Goal: Task Accomplishment & Management: Manage account settings

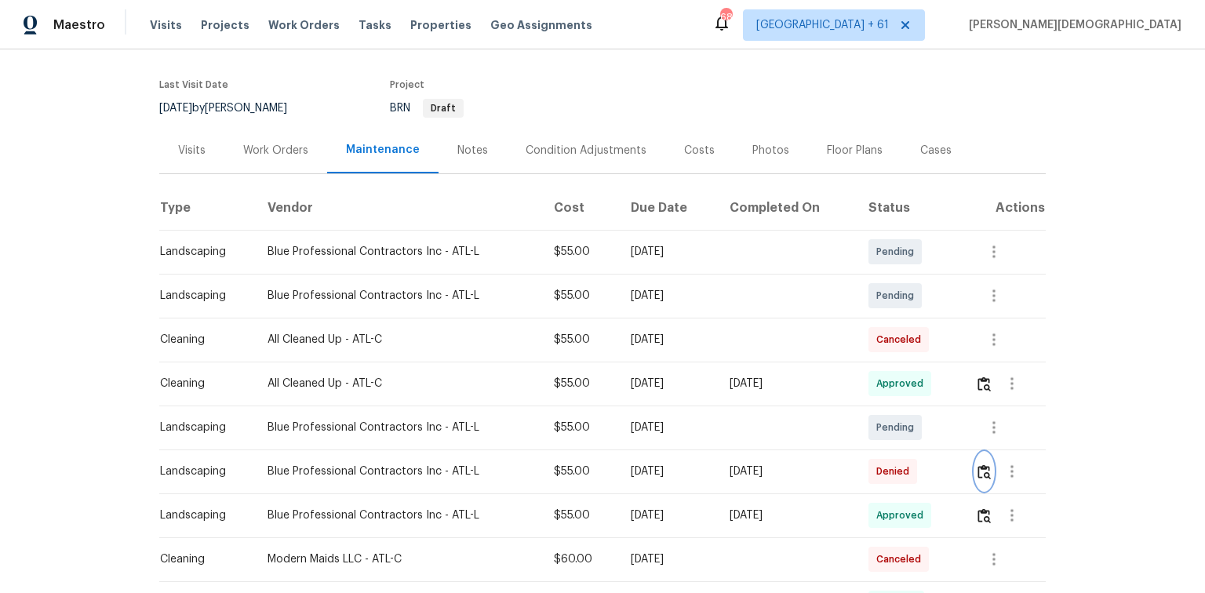
scroll to position [188, 0]
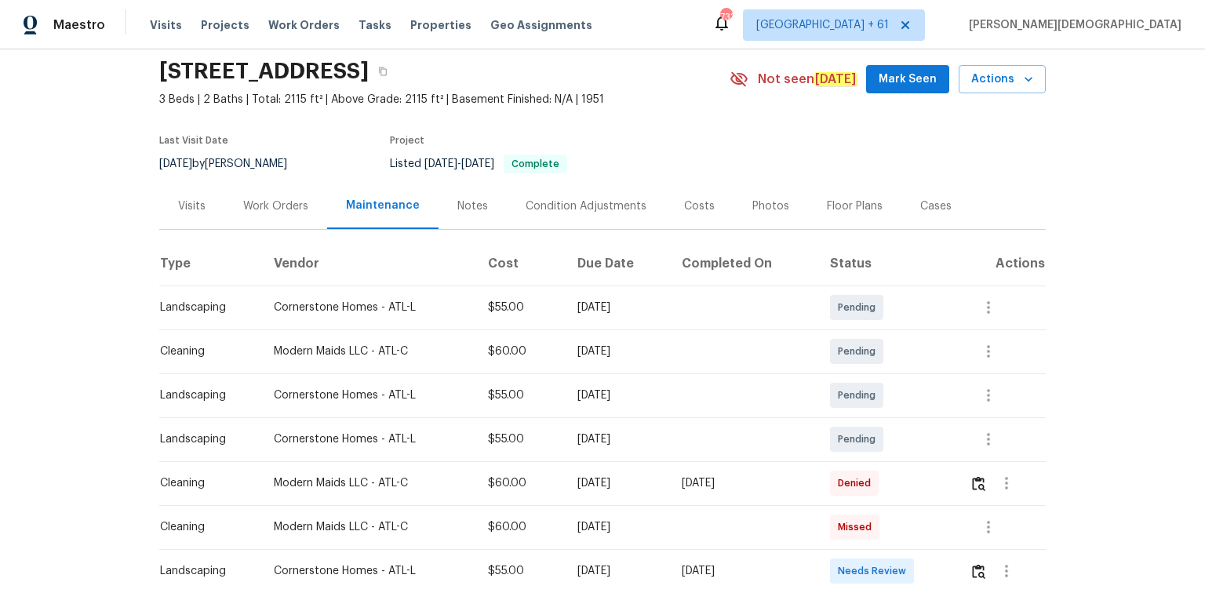
scroll to position [188, 0]
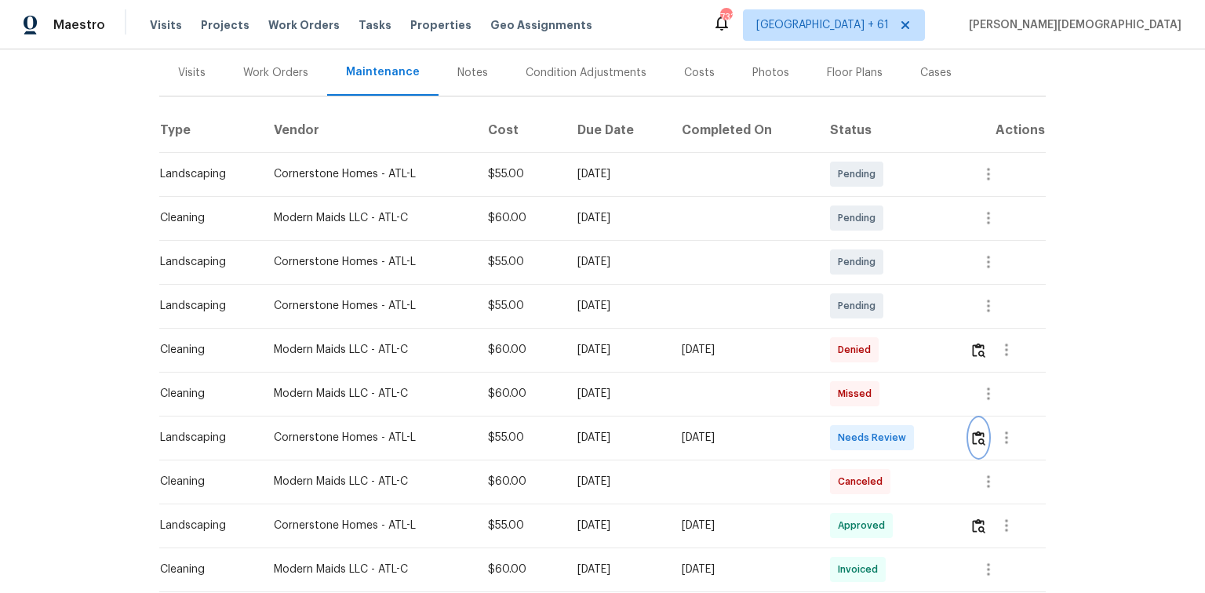
click at [973, 435] on img "button" at bounding box center [978, 438] width 13 height 15
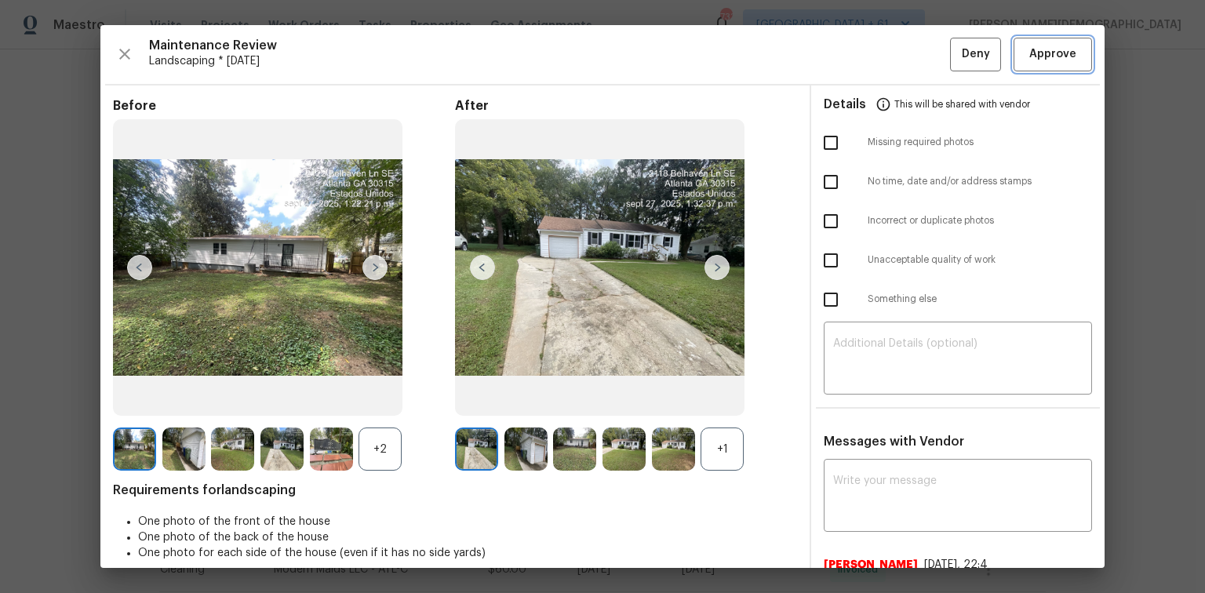
click at [1033, 56] on span "Approve" at bounding box center [1052, 55] width 47 height 20
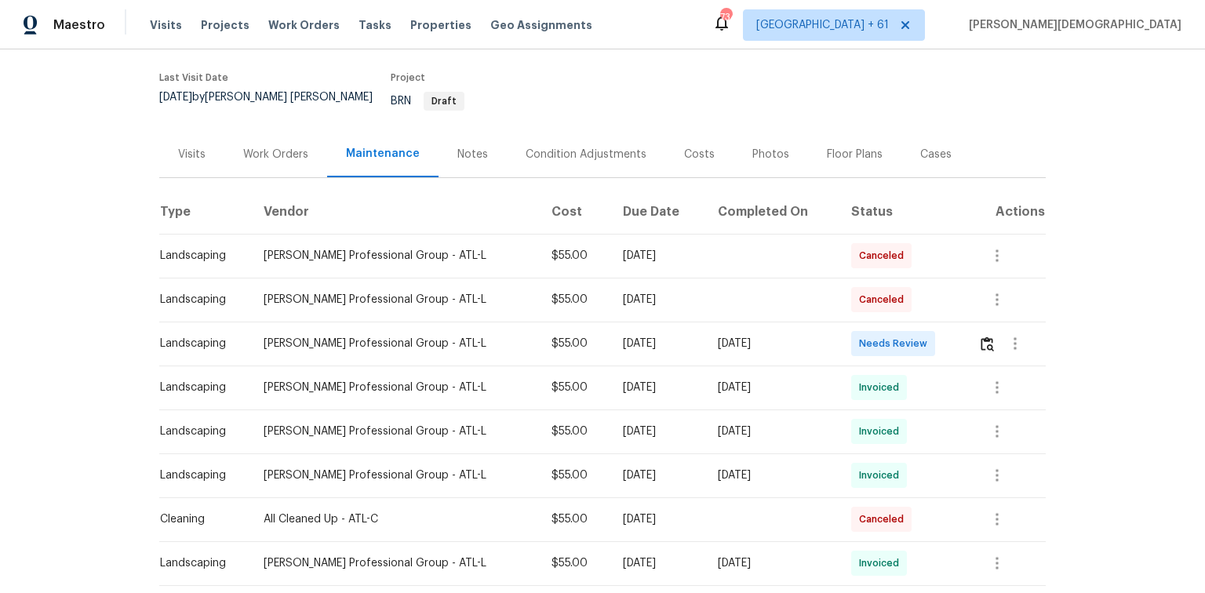
scroll to position [125, 0]
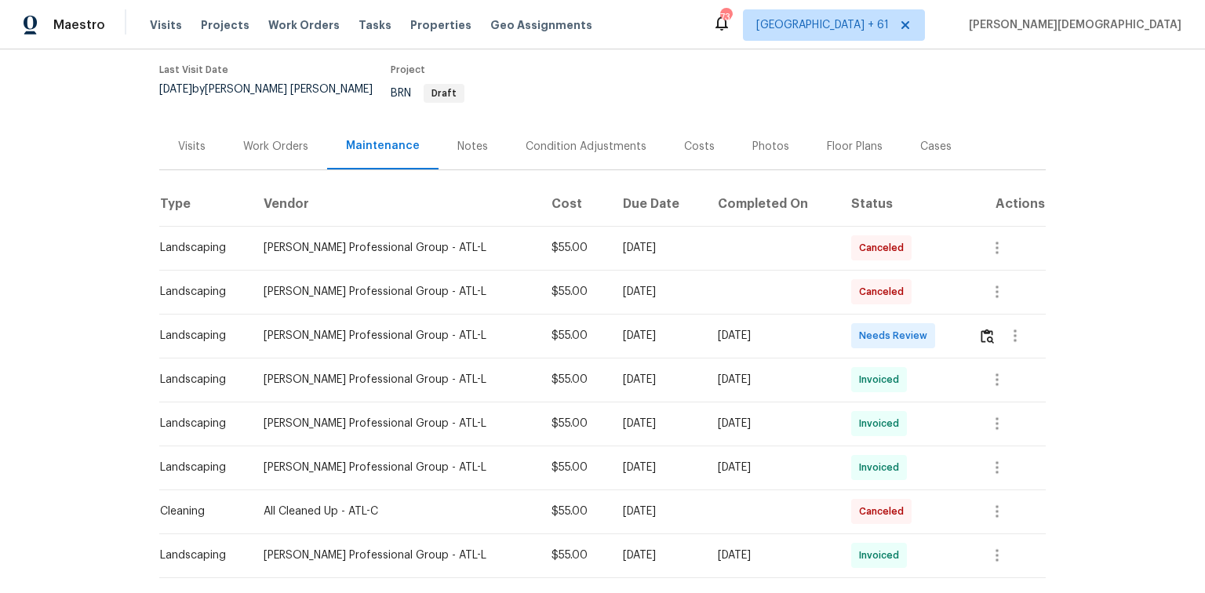
click at [966, 314] on td at bounding box center [1006, 336] width 80 height 44
click at [980, 329] on img "button" at bounding box center [986, 336] width 13 height 15
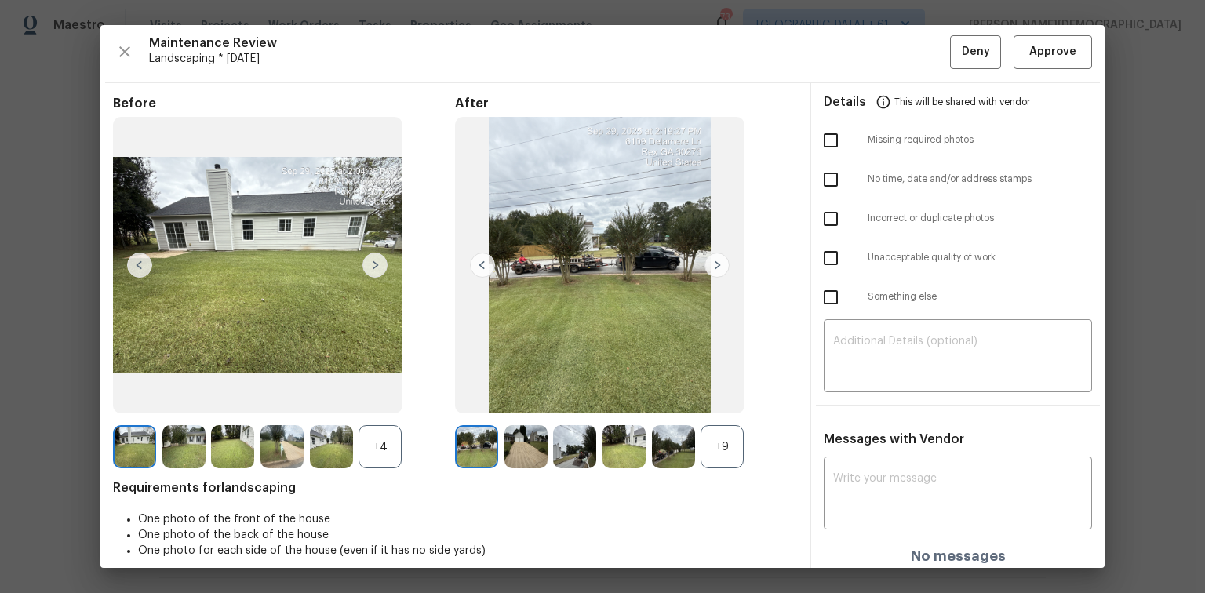
scroll to position [0, 0]
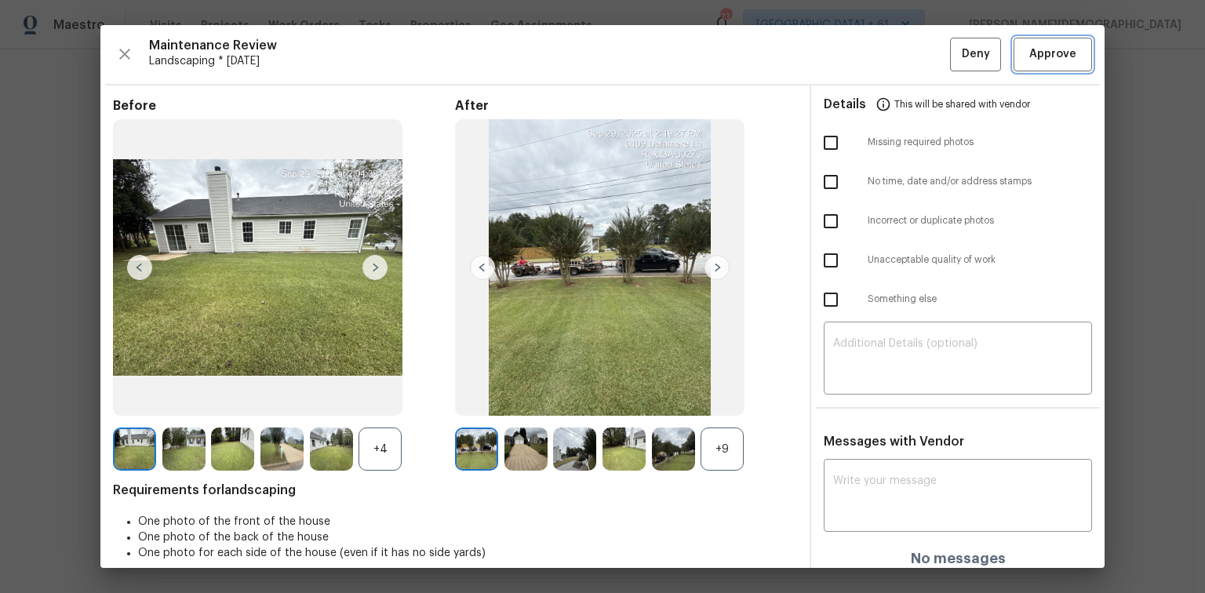
click at [1022, 63] on button "Approve" at bounding box center [1052, 55] width 78 height 34
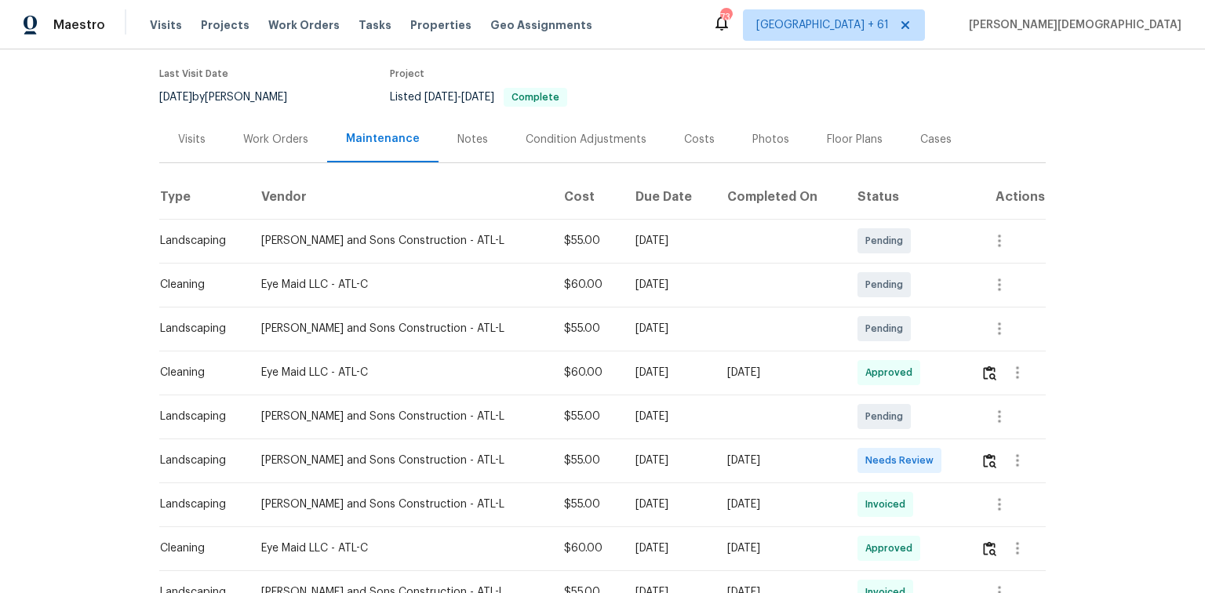
scroll to position [125, 0]
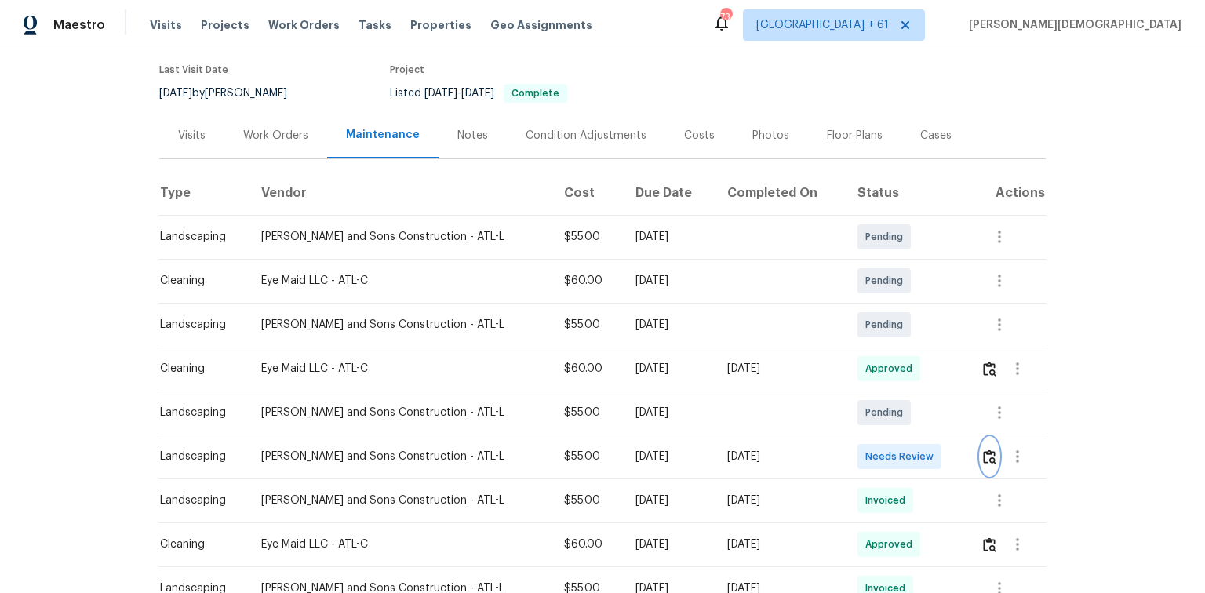
click at [981, 456] on button "button" at bounding box center [989, 457] width 18 height 38
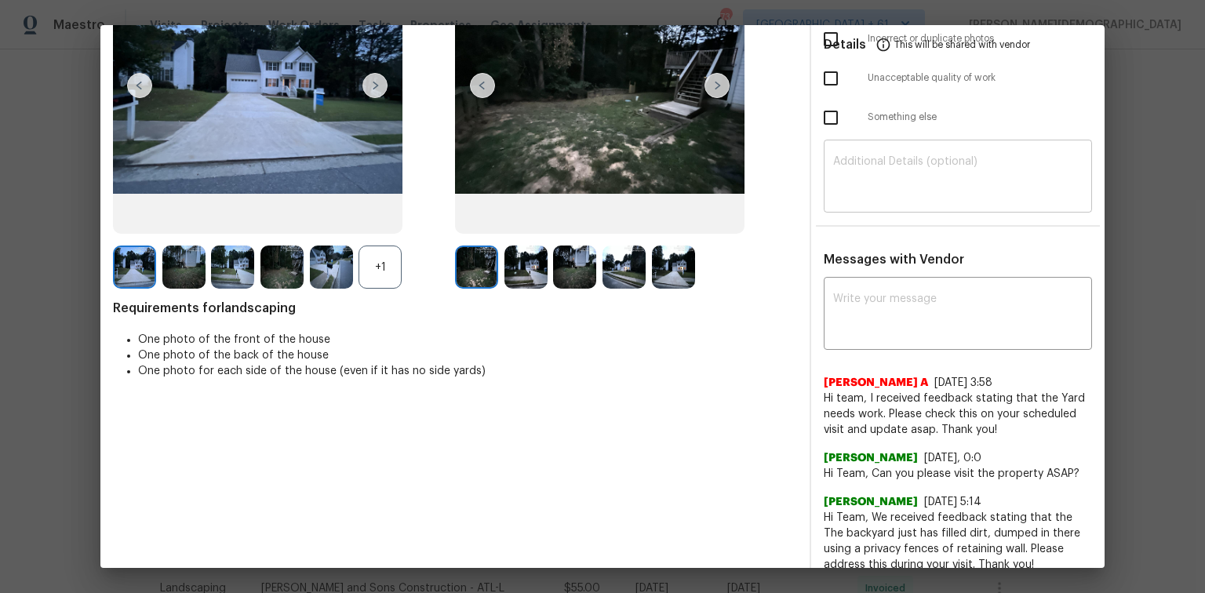
scroll to position [0, 0]
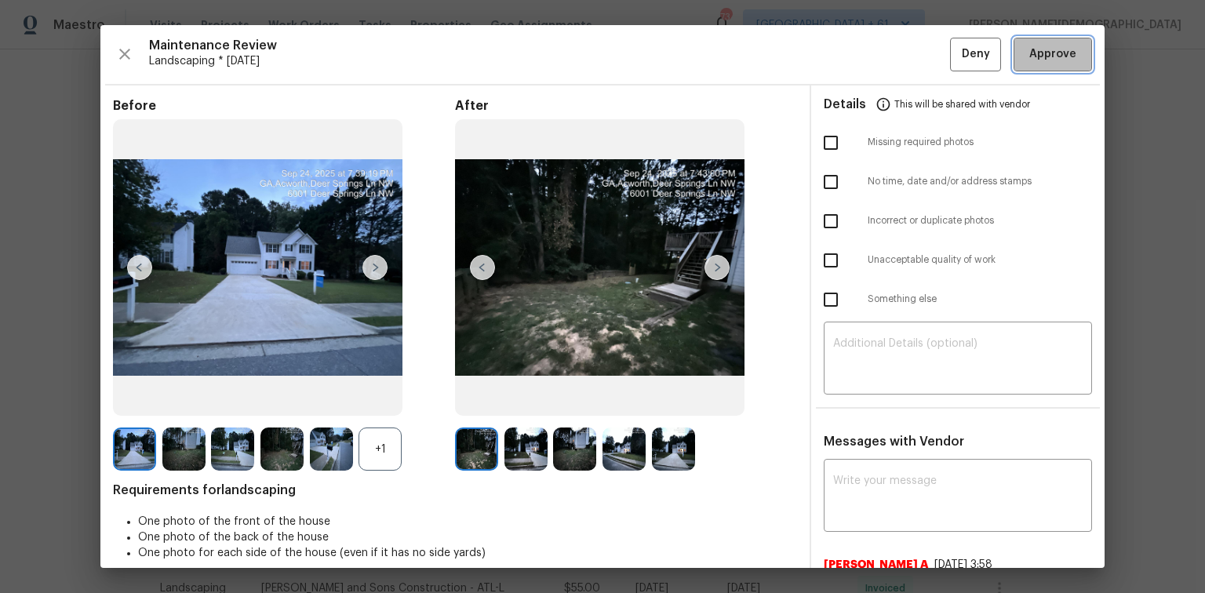
click at [1034, 55] on span "Approve" at bounding box center [1052, 55] width 47 height 20
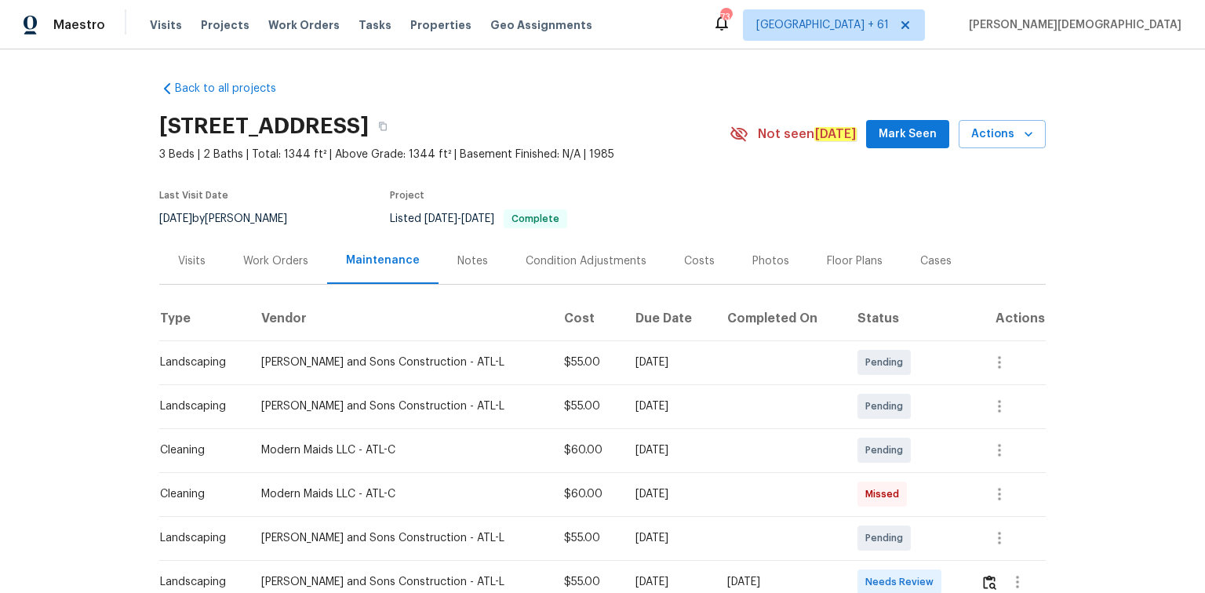
scroll to position [188, 0]
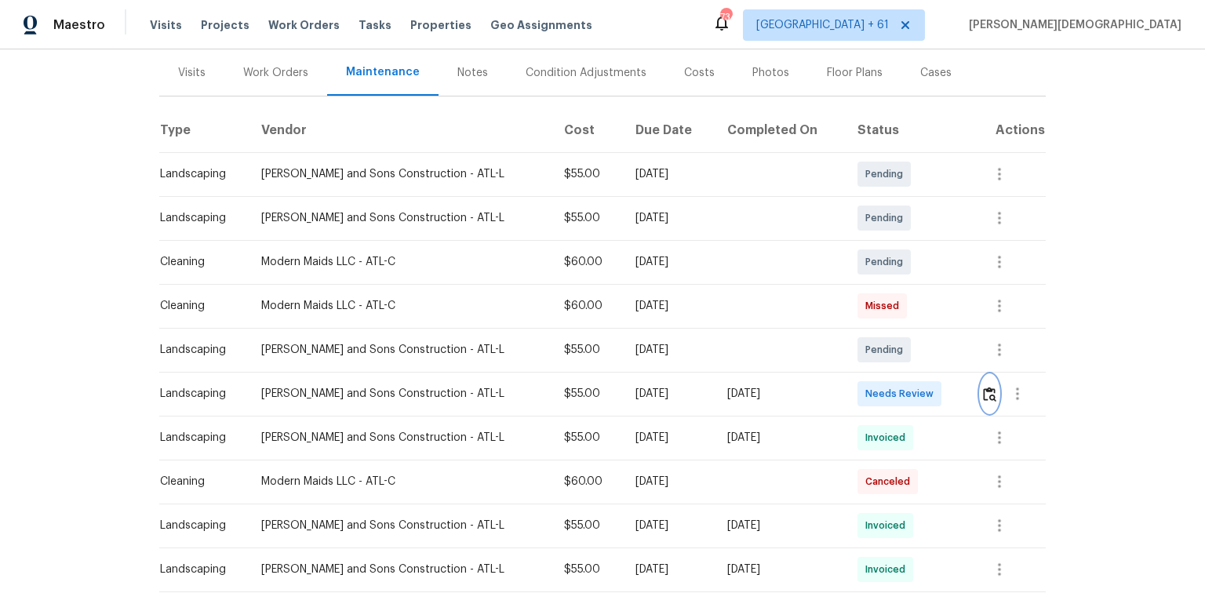
click at [987, 393] on img "button" at bounding box center [989, 394] width 13 height 15
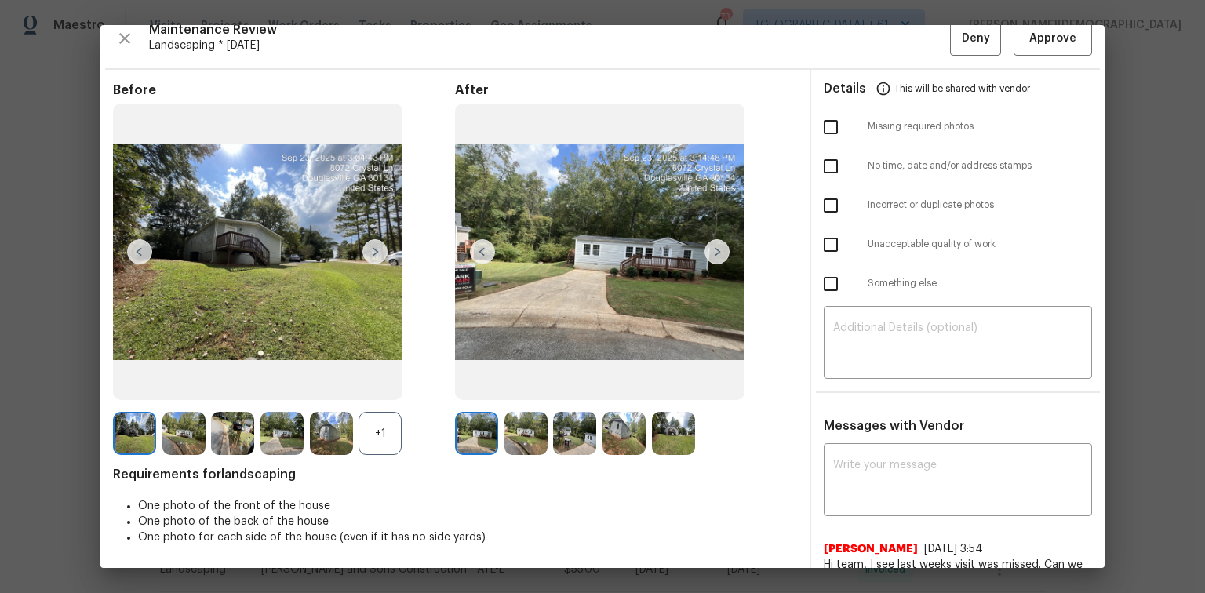
scroll to position [0, 0]
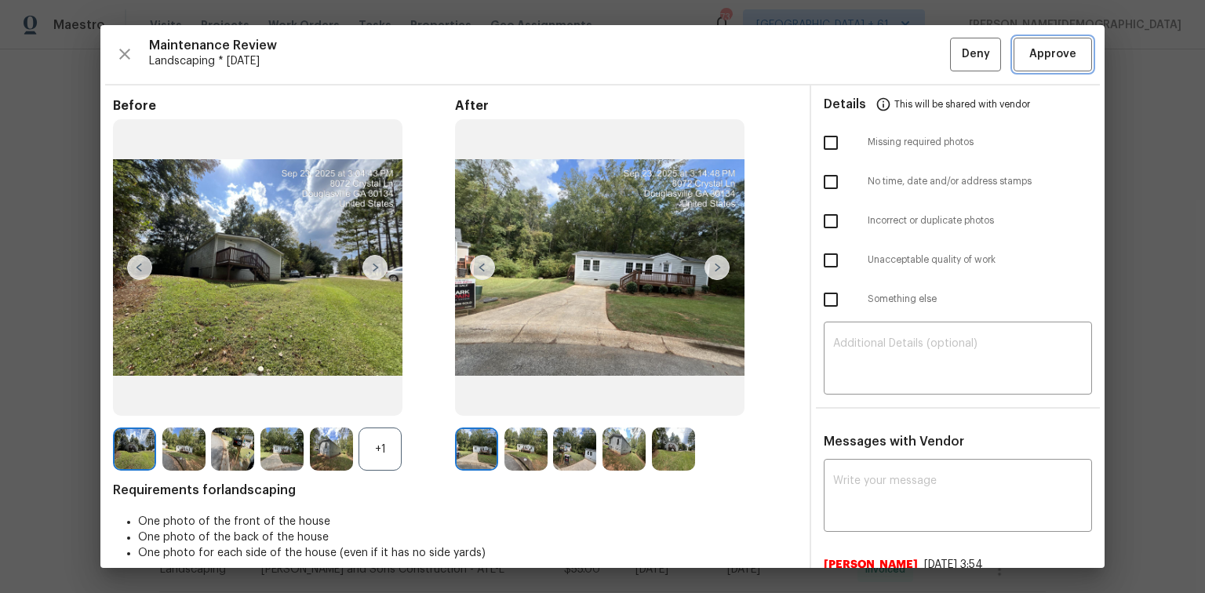
click at [1052, 40] on button "Approve" at bounding box center [1052, 55] width 78 height 34
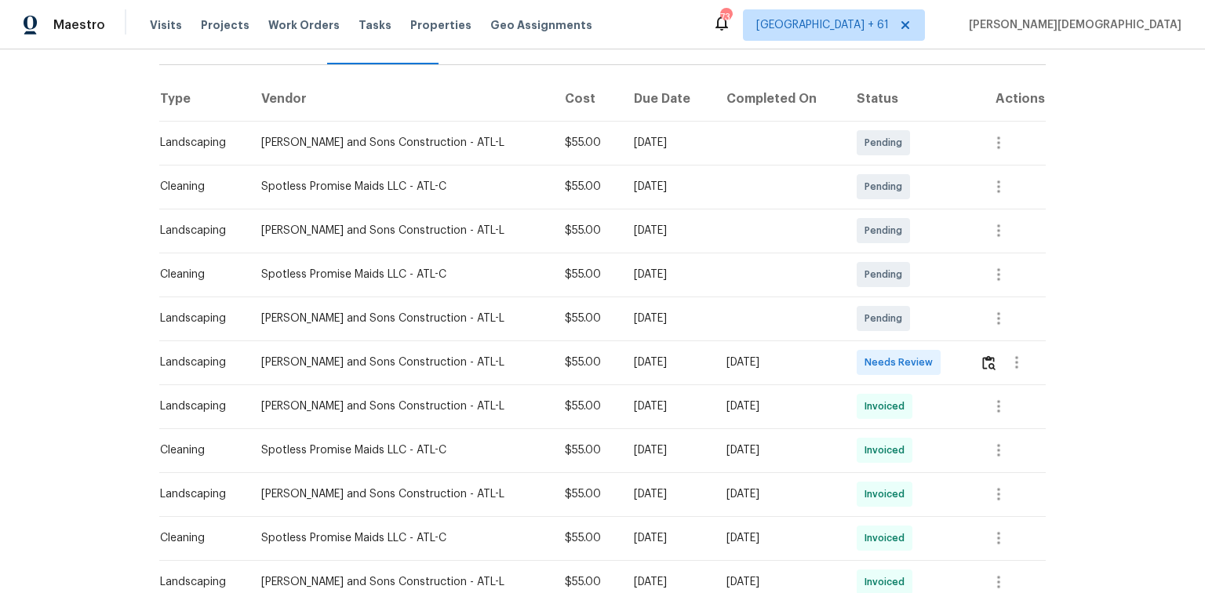
scroll to position [314, 0]
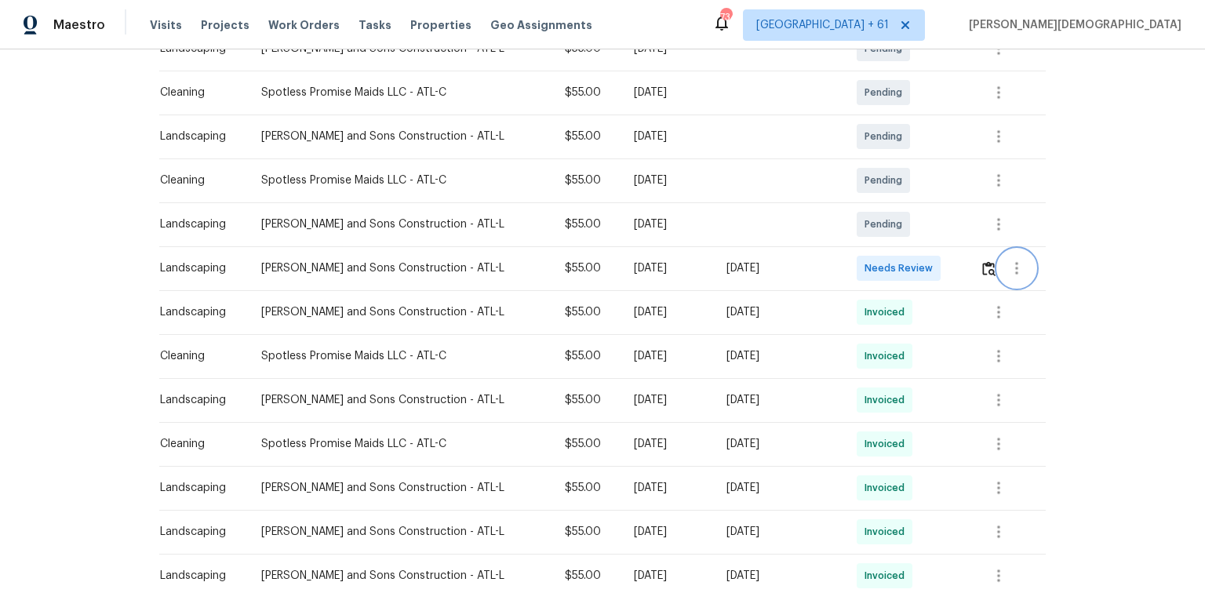
click at [998, 257] on button "button" at bounding box center [1017, 268] width 38 height 38
click at [976, 257] on div at bounding box center [602, 296] width 1205 height 593
click at [982, 261] on img "button" at bounding box center [988, 268] width 13 height 15
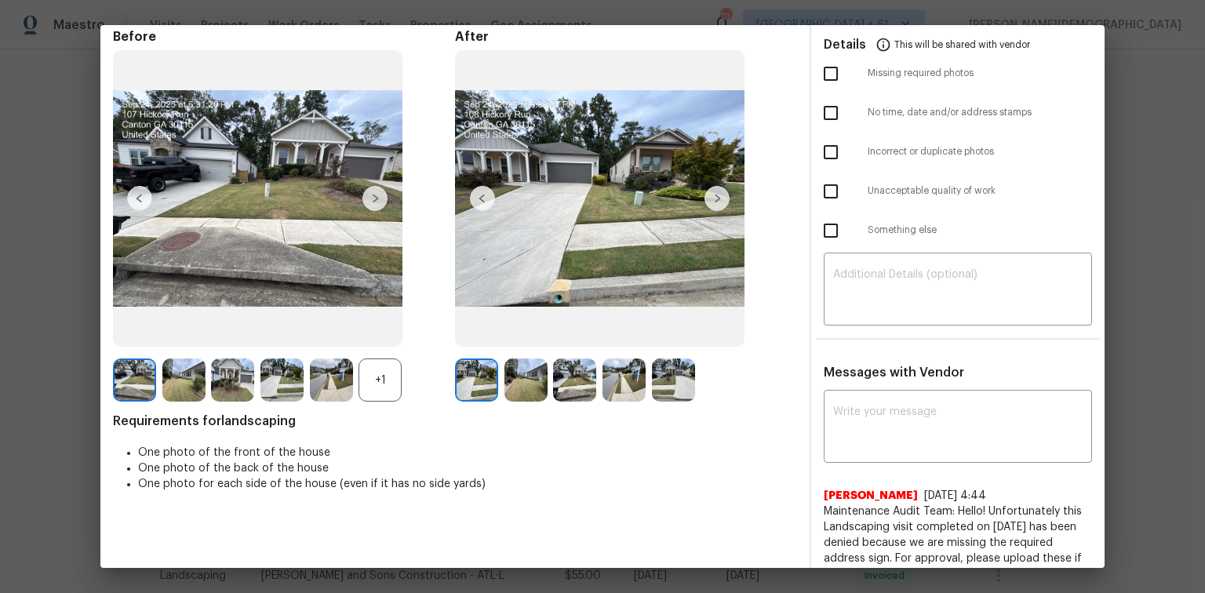
scroll to position [0, 0]
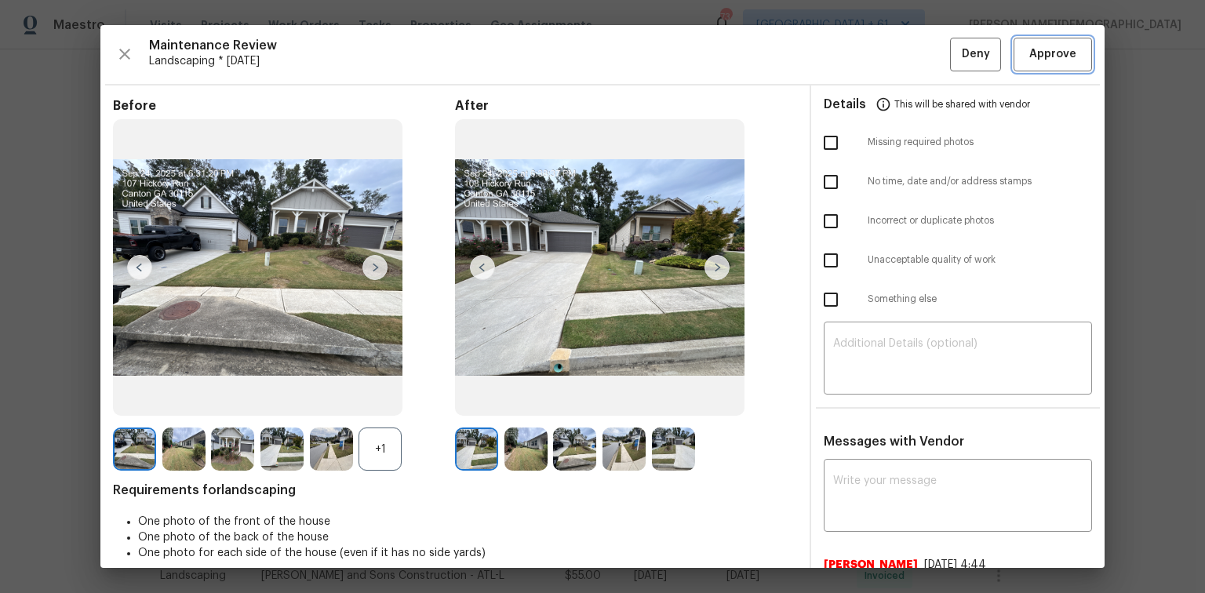
click at [1035, 50] on span "Approve" at bounding box center [1052, 55] width 47 height 20
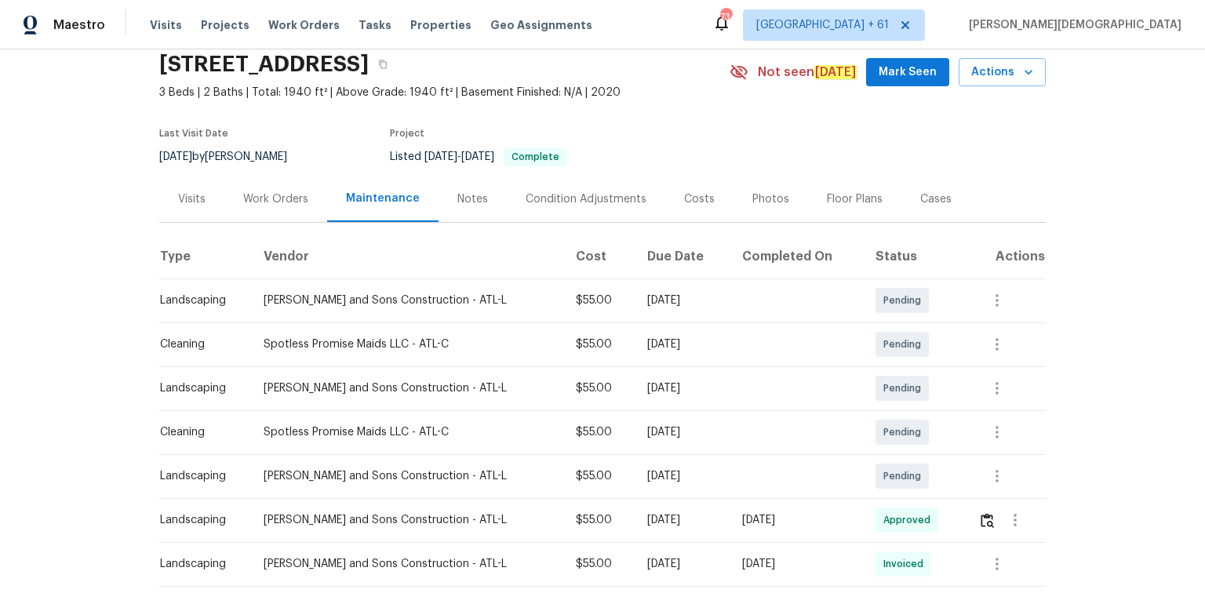
scroll to position [188, 0]
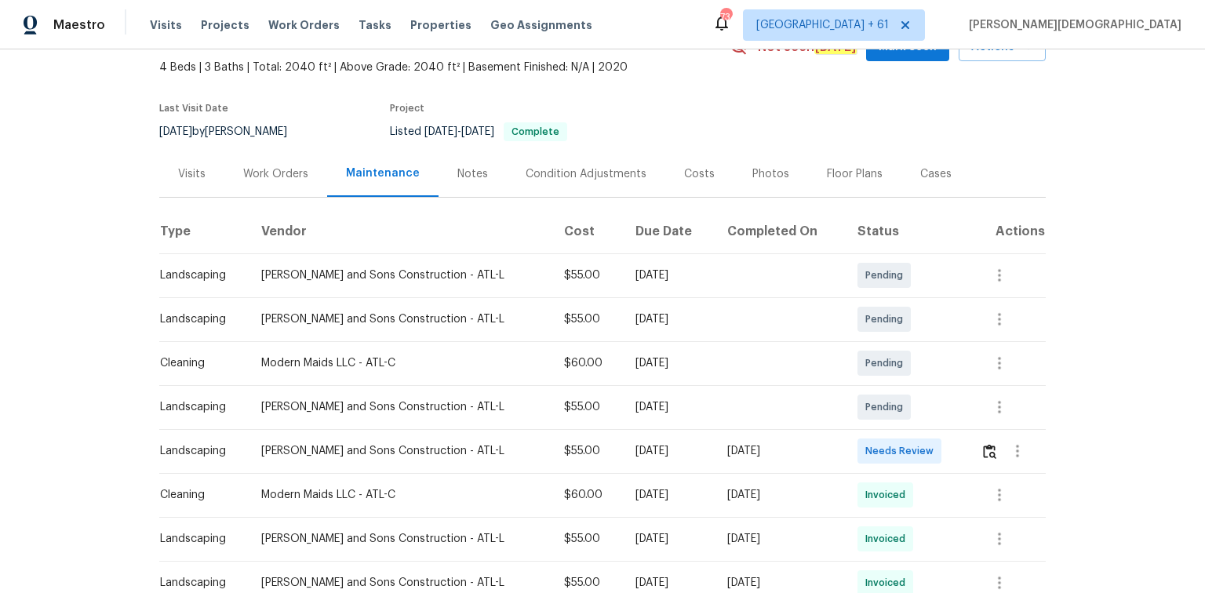
scroll to position [188, 0]
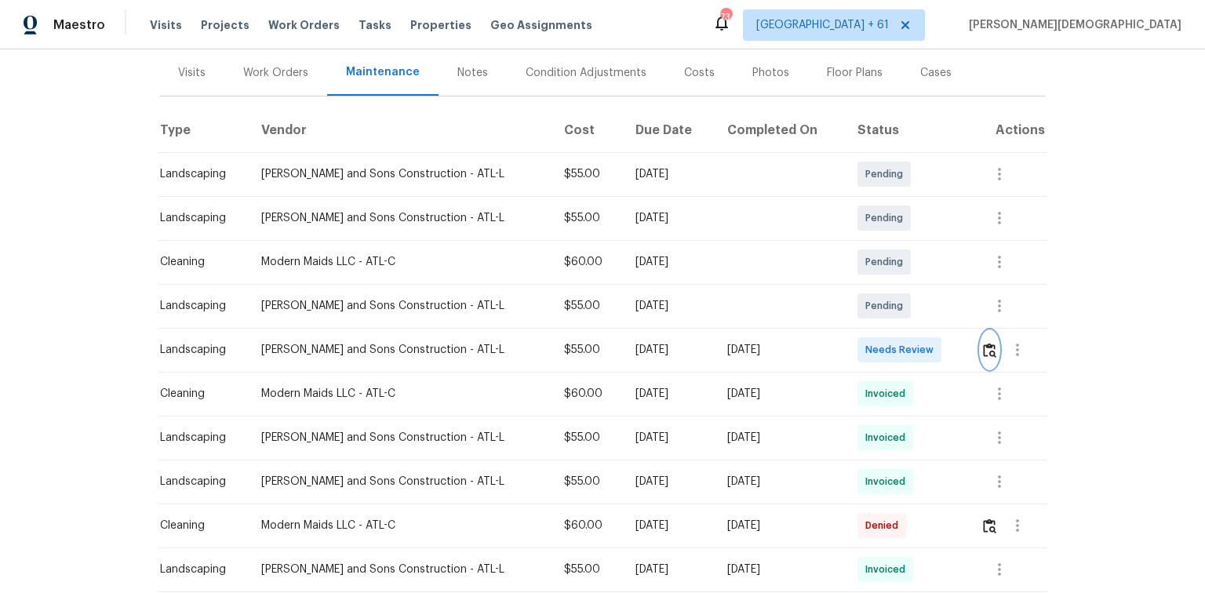
click at [983, 347] on img "button" at bounding box center [989, 350] width 13 height 15
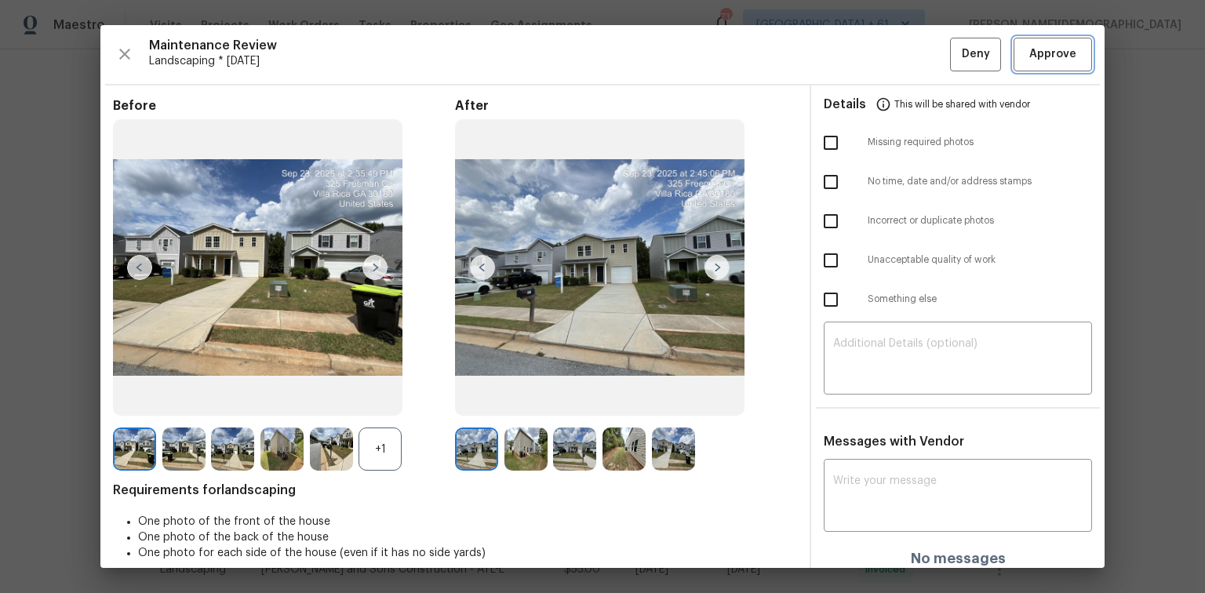
click at [1066, 55] on span "Approve" at bounding box center [1052, 55] width 53 height 20
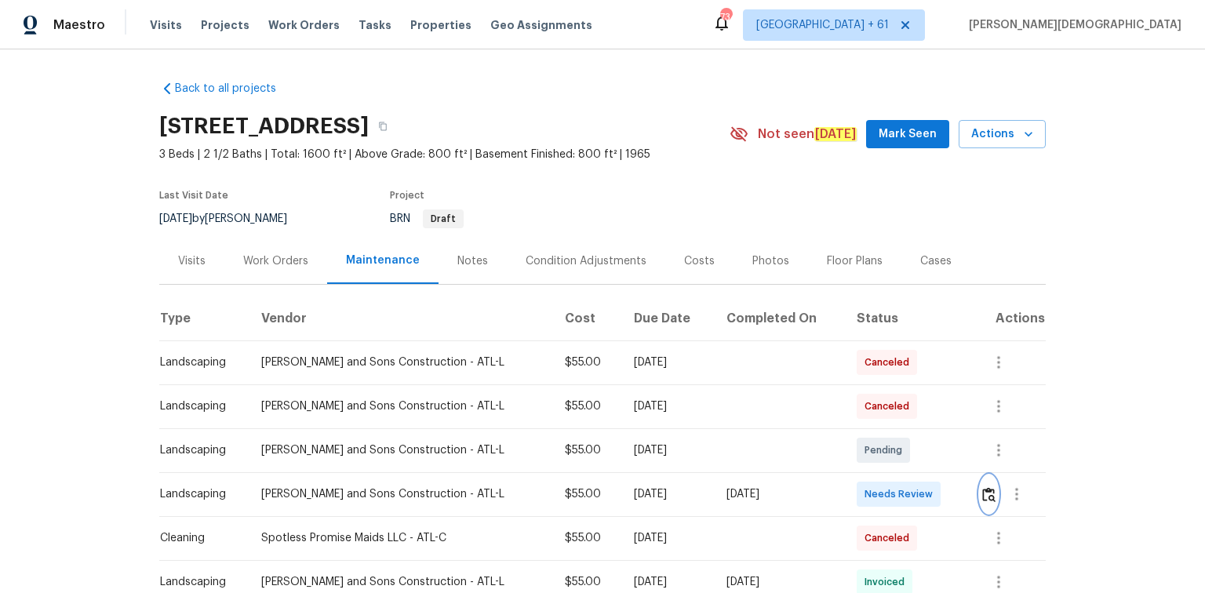
click at [980, 475] on button "button" at bounding box center [989, 494] width 18 height 38
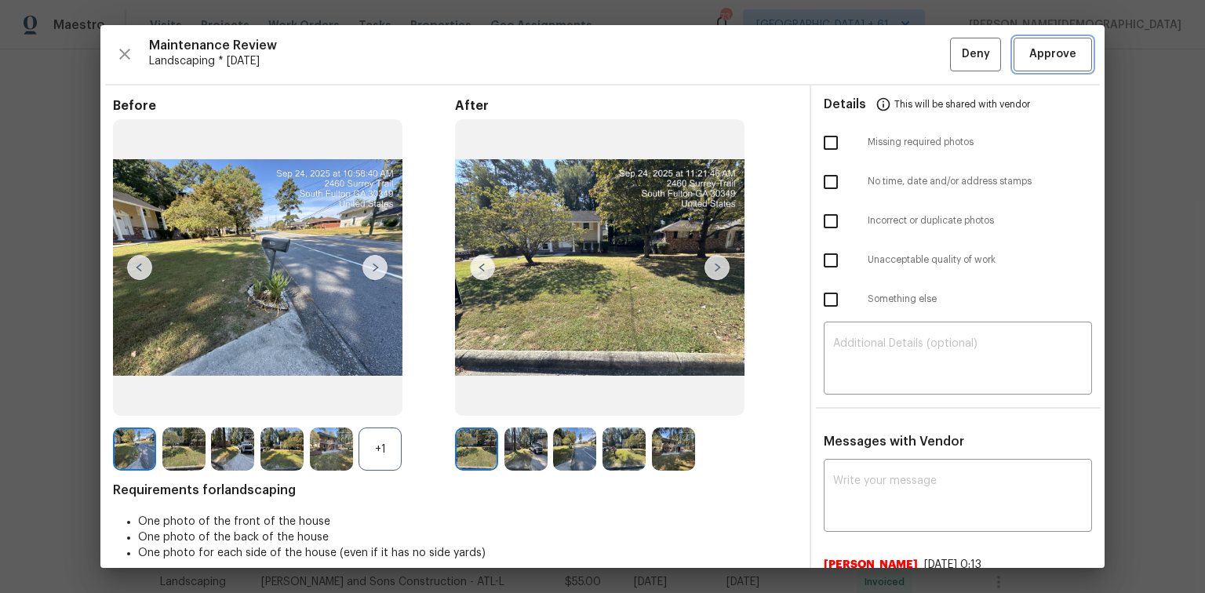
click at [1044, 60] on span "Approve" at bounding box center [1052, 55] width 47 height 20
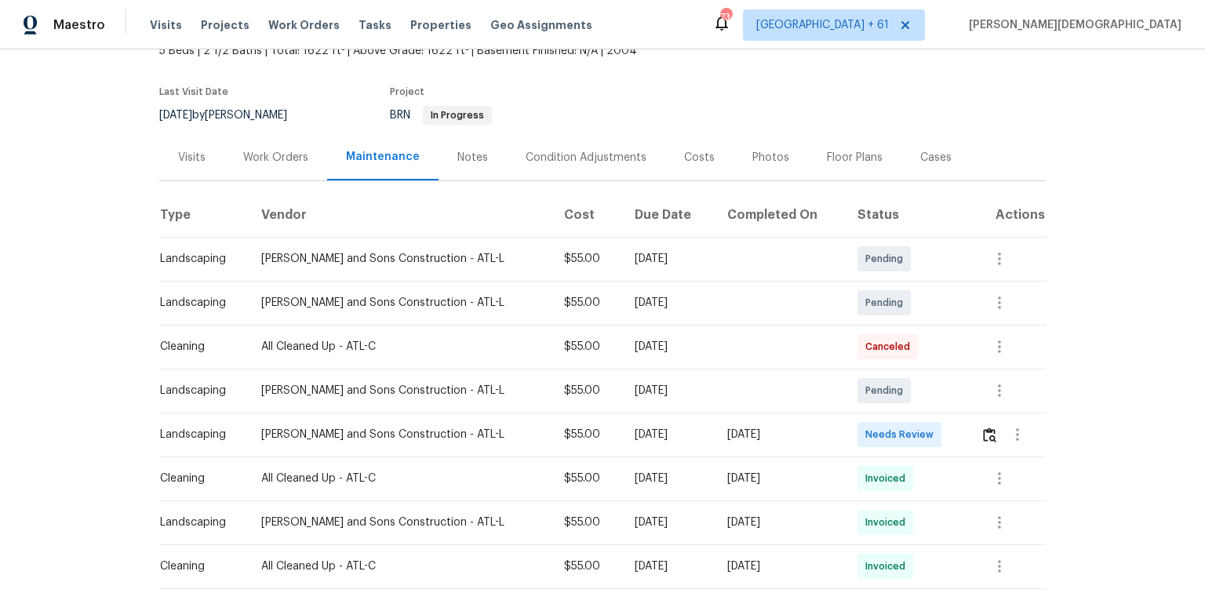
scroll to position [188, 0]
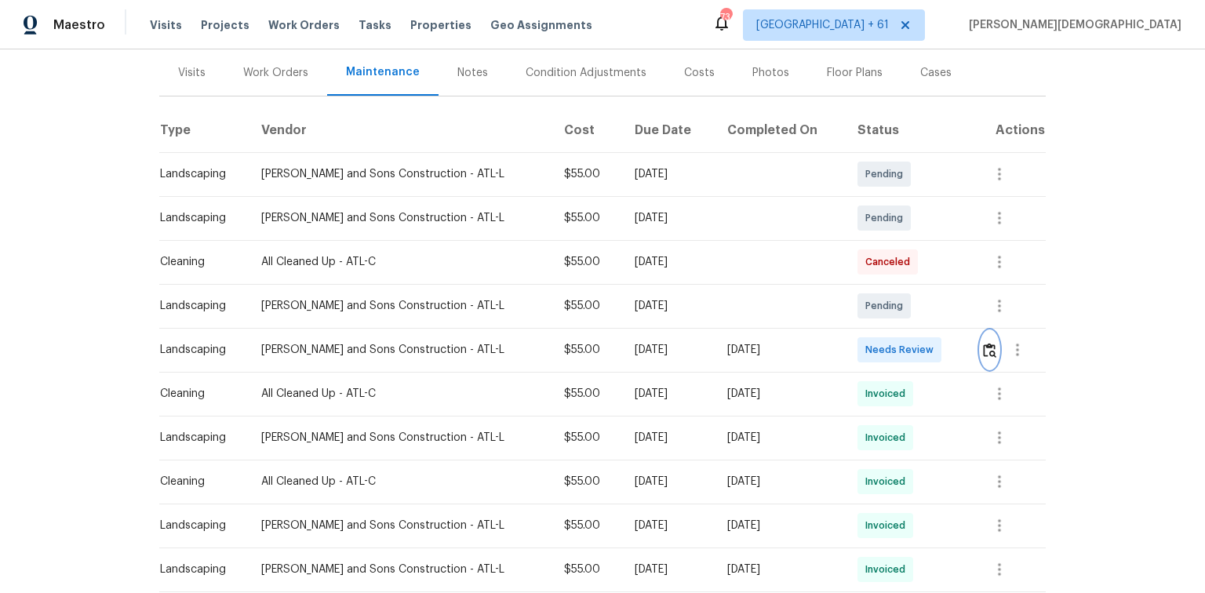
click at [985, 343] on img "button" at bounding box center [989, 350] width 13 height 15
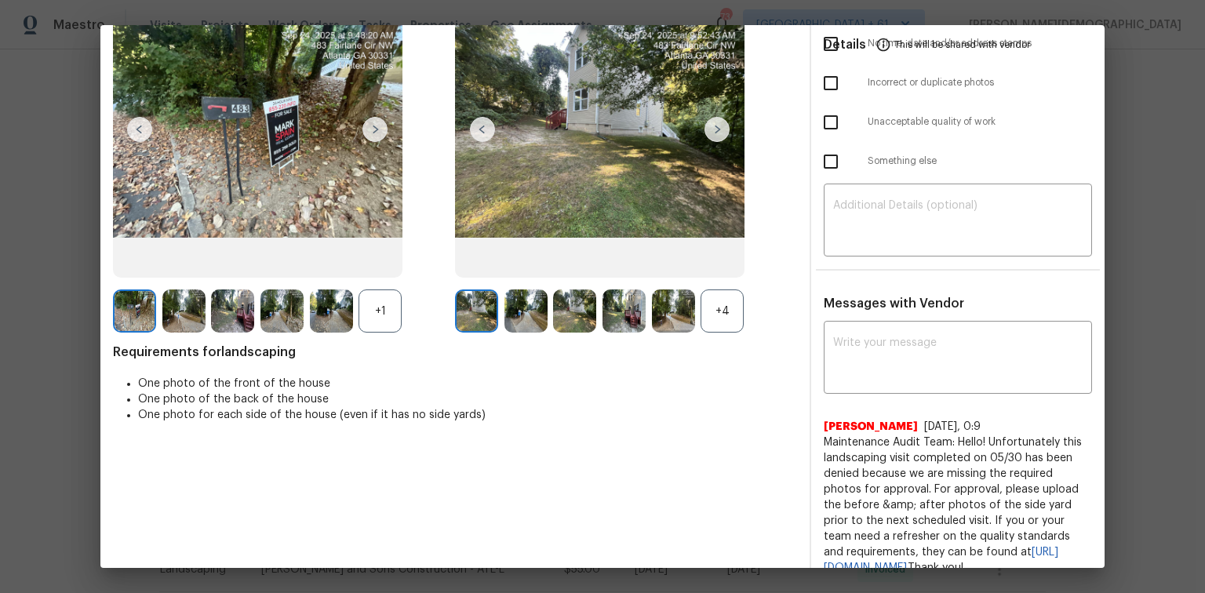
scroll to position [0, 0]
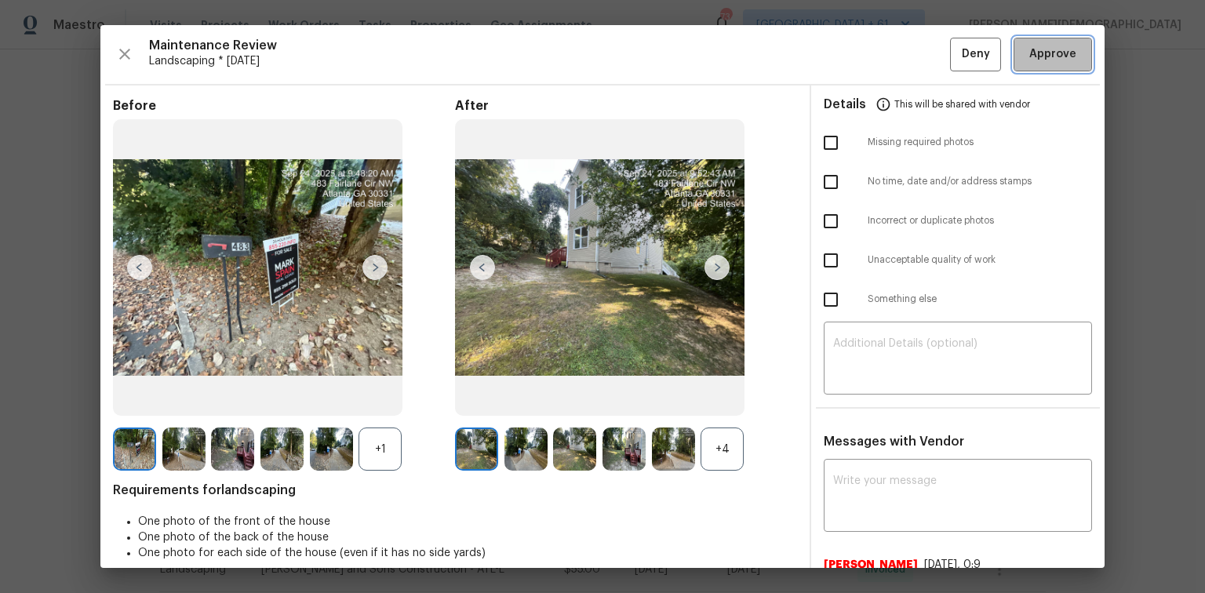
click at [1029, 60] on span "Approve" at bounding box center [1052, 55] width 47 height 20
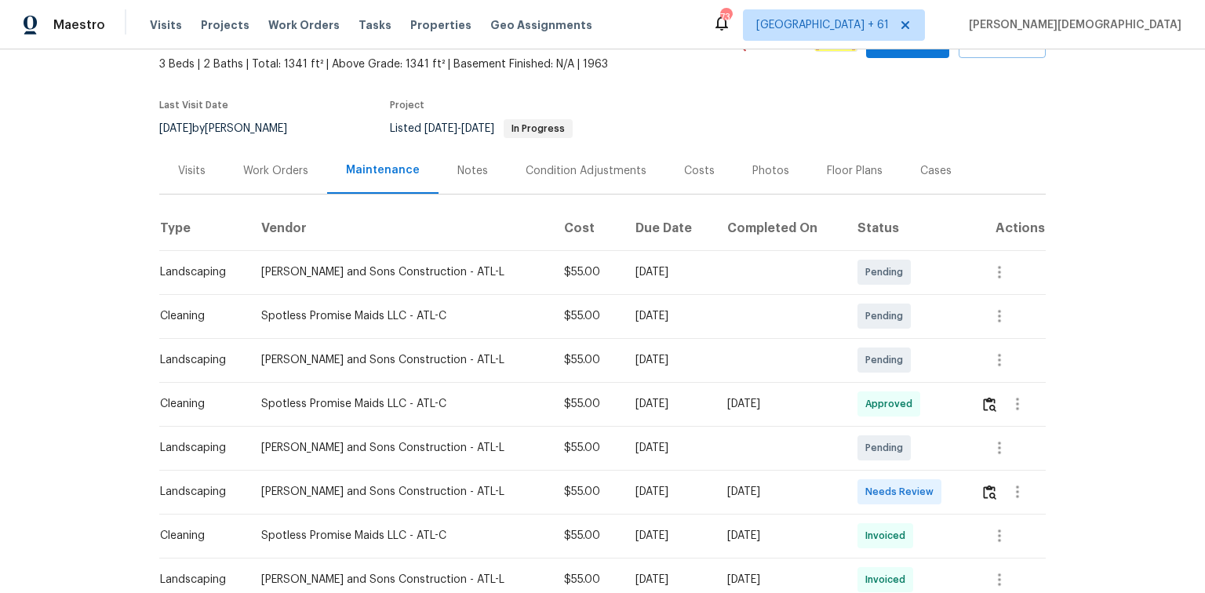
scroll to position [188, 0]
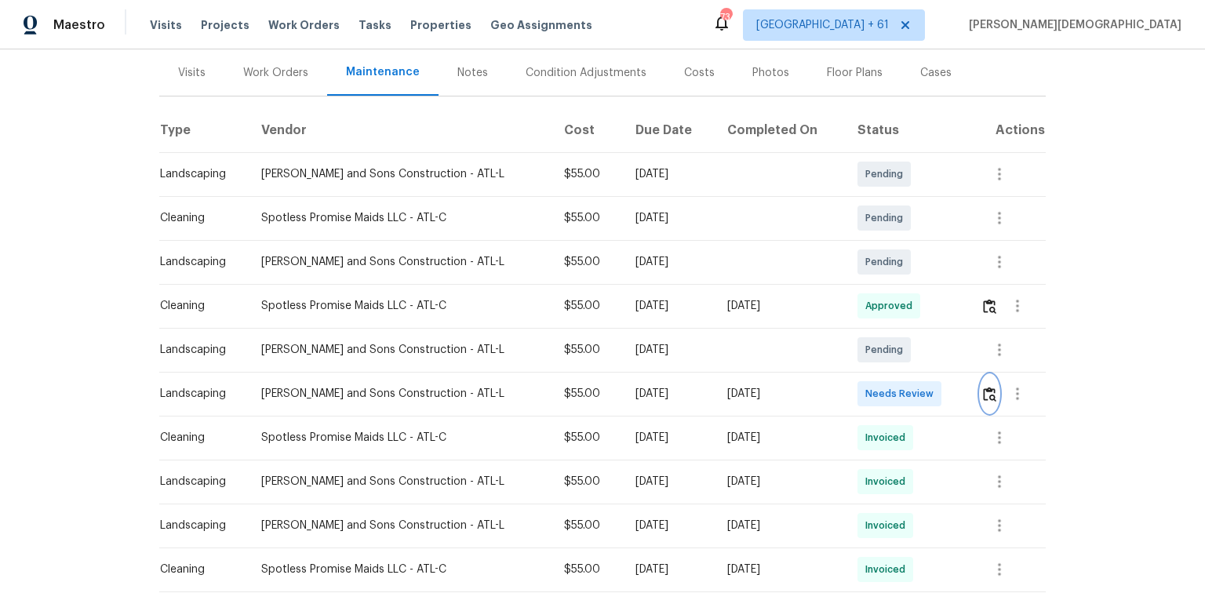
click at [980, 386] on button "button" at bounding box center [989, 394] width 18 height 38
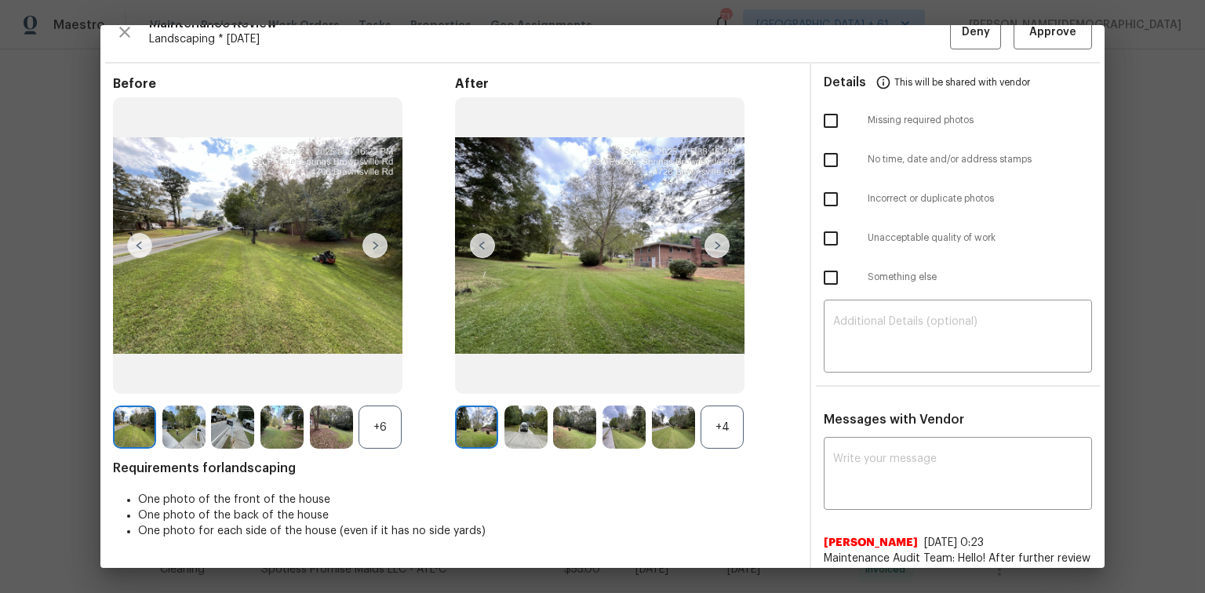
scroll to position [0, 0]
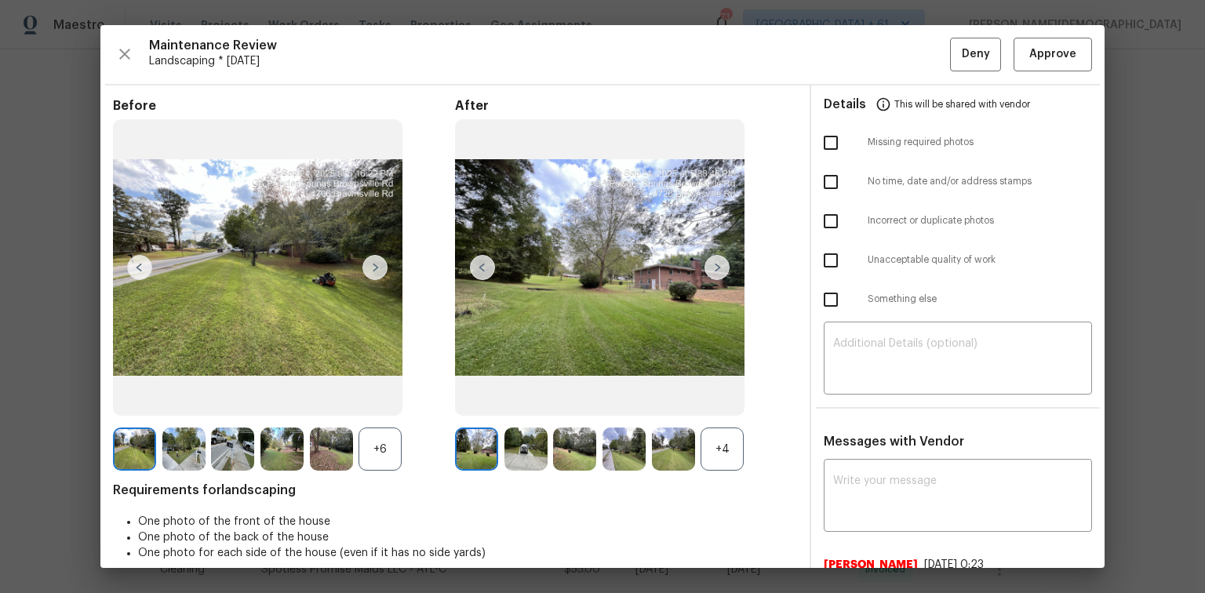
click at [1042, 33] on div "Maintenance Review Landscaping * Mon, Sep 22 Deny Approve Before +6 After +4 Re…" at bounding box center [602, 296] width 1004 height 543
click at [1041, 53] on span "Approve" at bounding box center [1052, 55] width 47 height 20
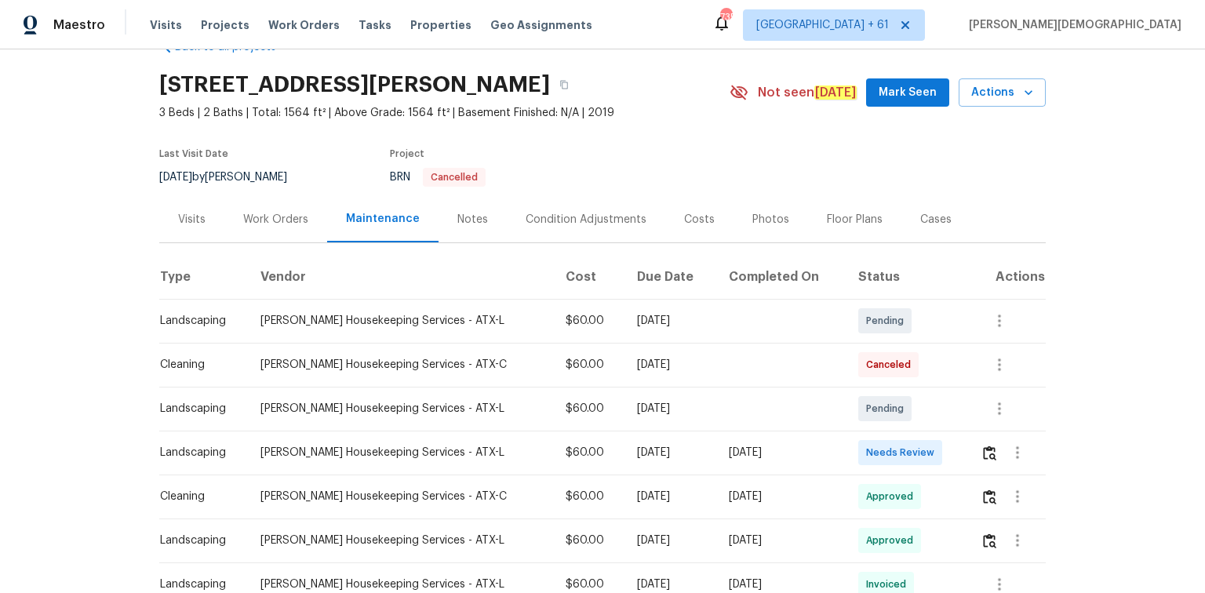
scroll to position [125, 0]
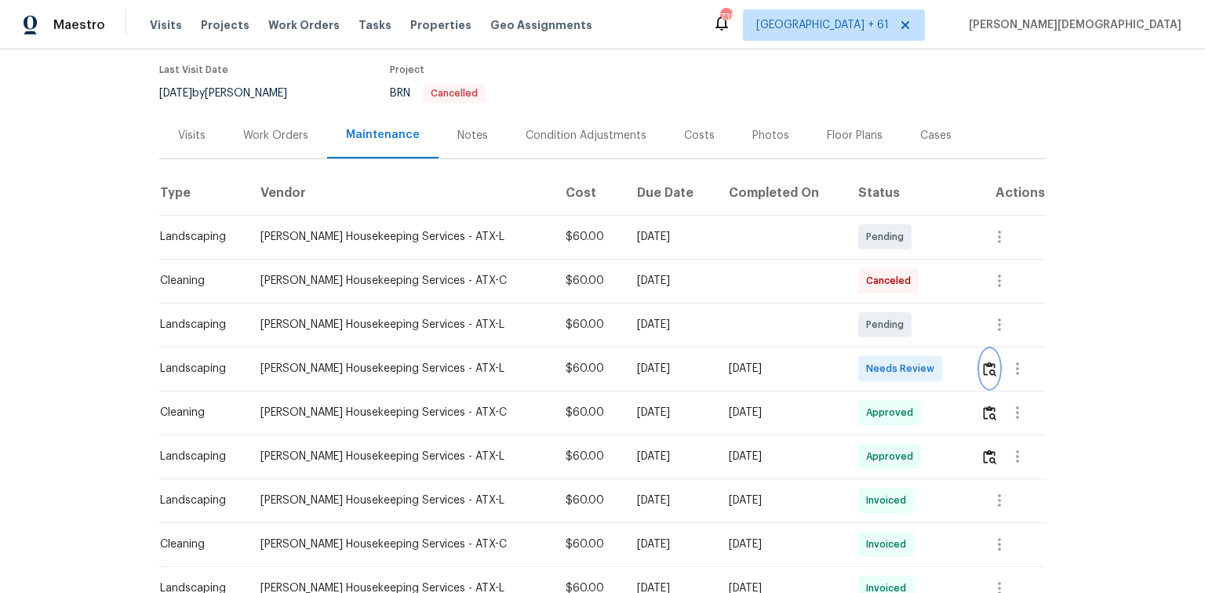
click at [983, 362] on img "button" at bounding box center [989, 369] width 13 height 15
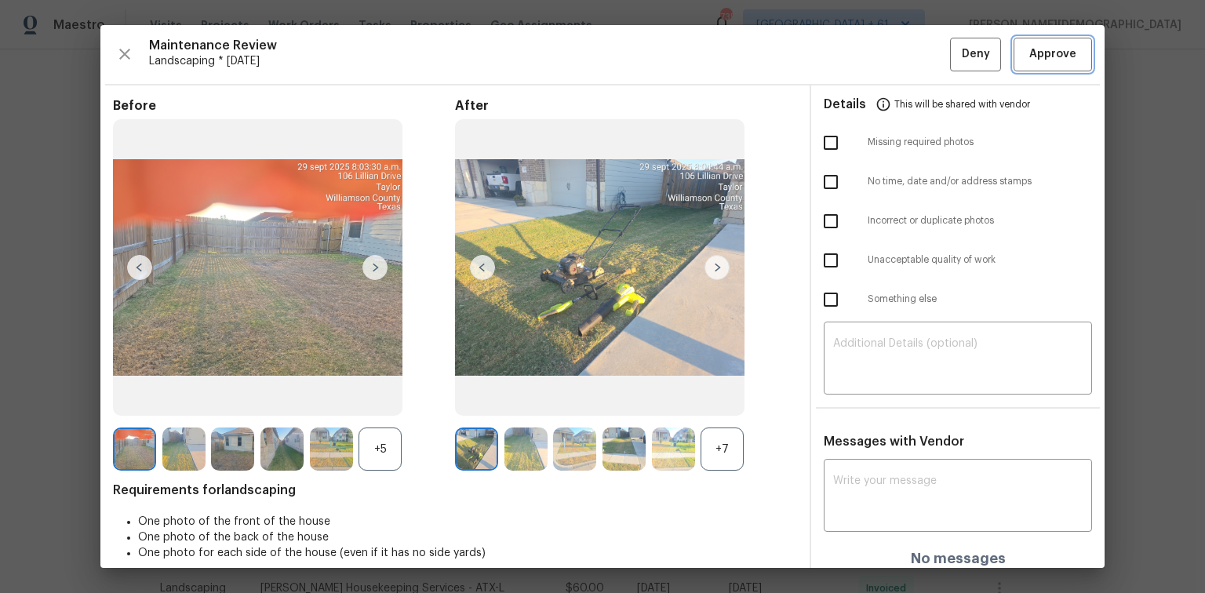
click at [1030, 59] on span "Approve" at bounding box center [1052, 55] width 47 height 20
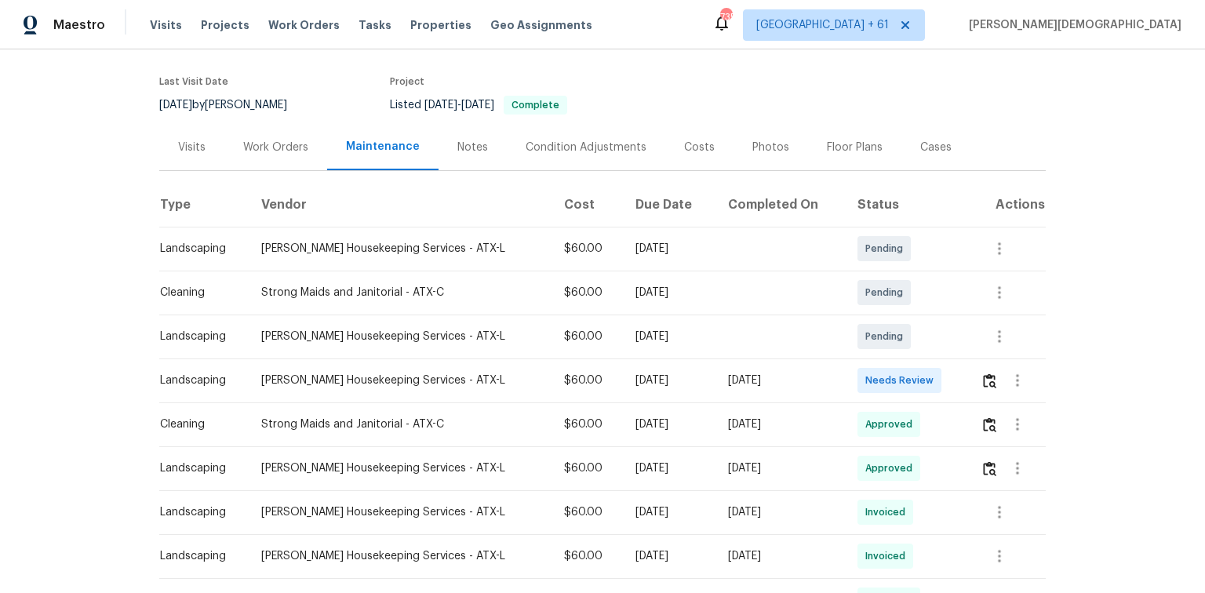
scroll to position [238, 0]
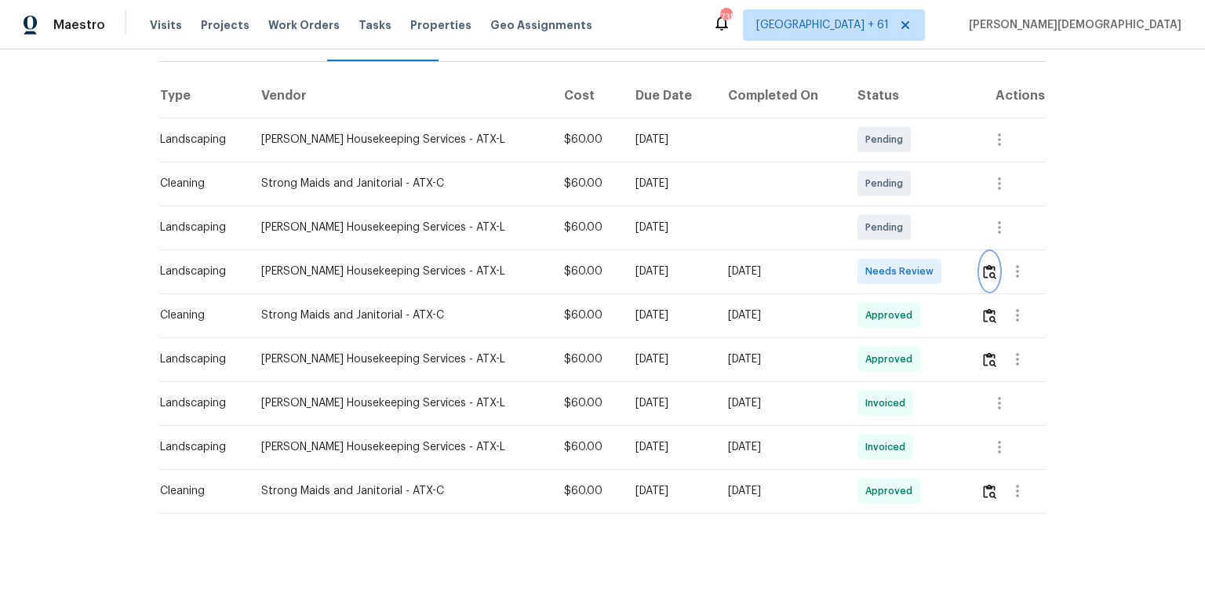
click at [857, 264] on img "button" at bounding box center [989, 271] width 13 height 15
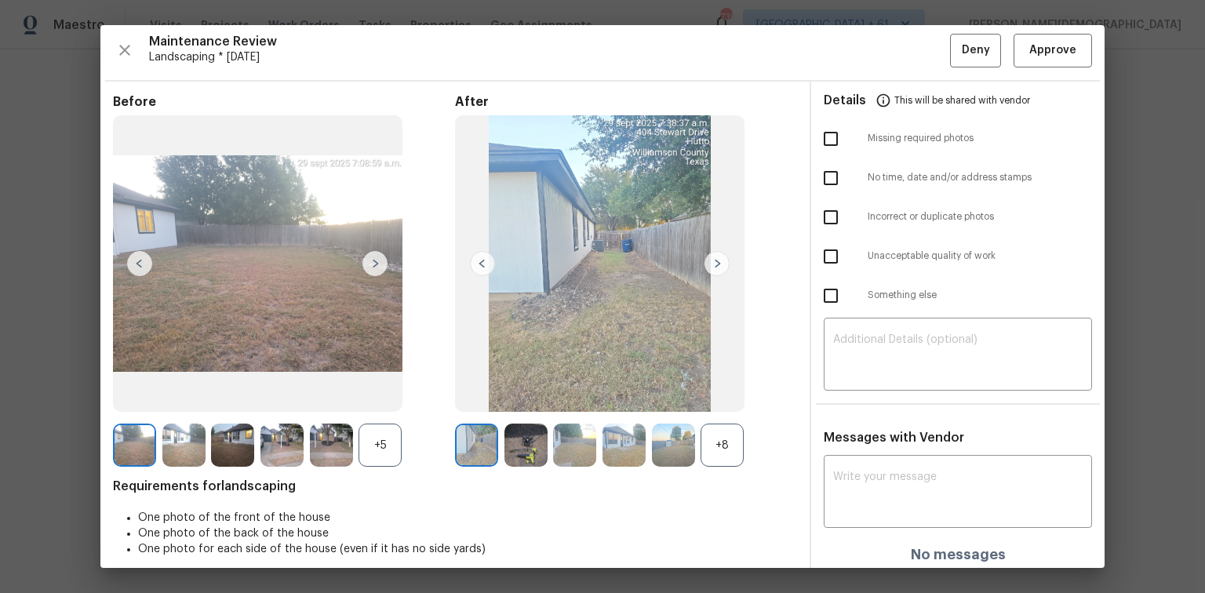
scroll to position [0, 0]
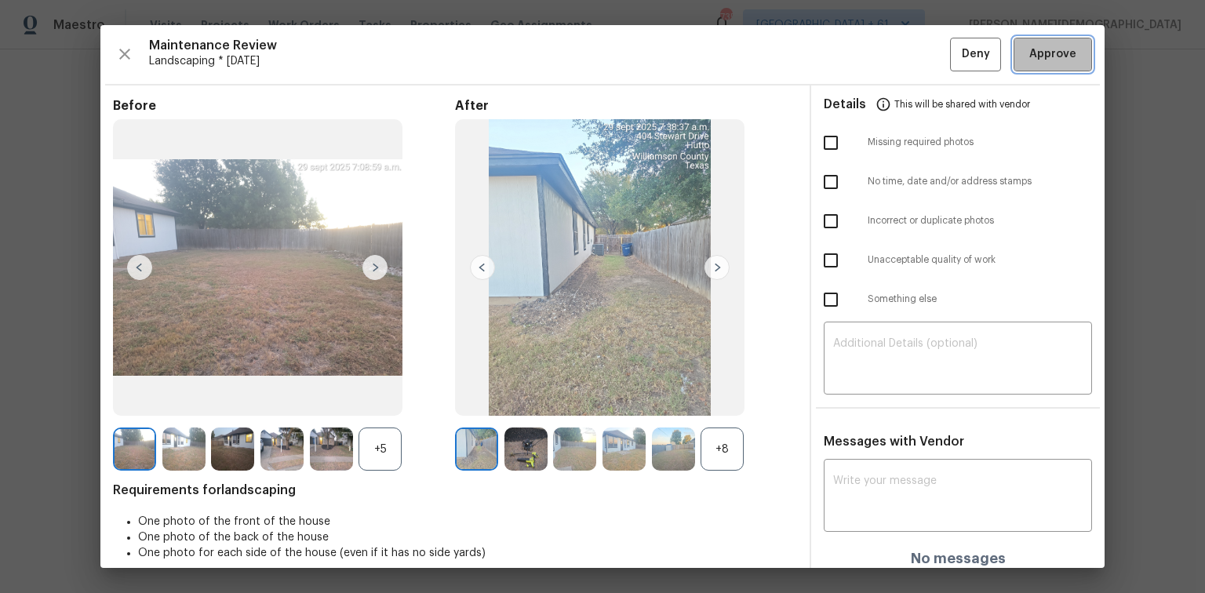
click at [857, 59] on span "Approve" at bounding box center [1052, 55] width 47 height 20
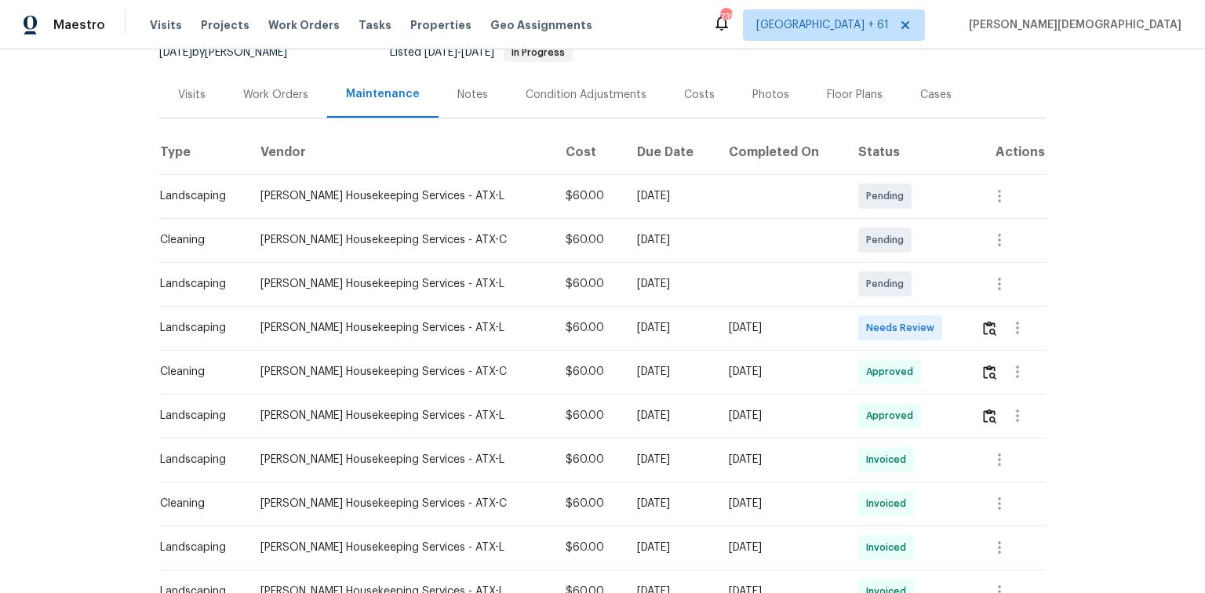
scroll to position [188, 0]
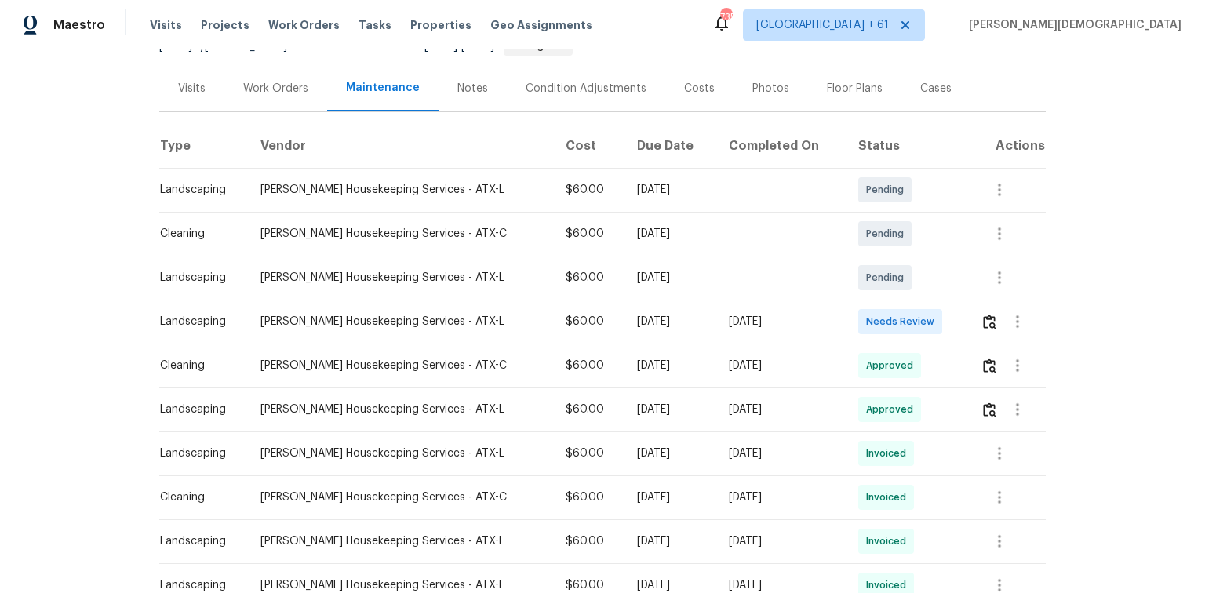
click at [969, 300] on td at bounding box center [1007, 322] width 78 height 44
click at [983, 315] on img "button" at bounding box center [989, 322] width 13 height 15
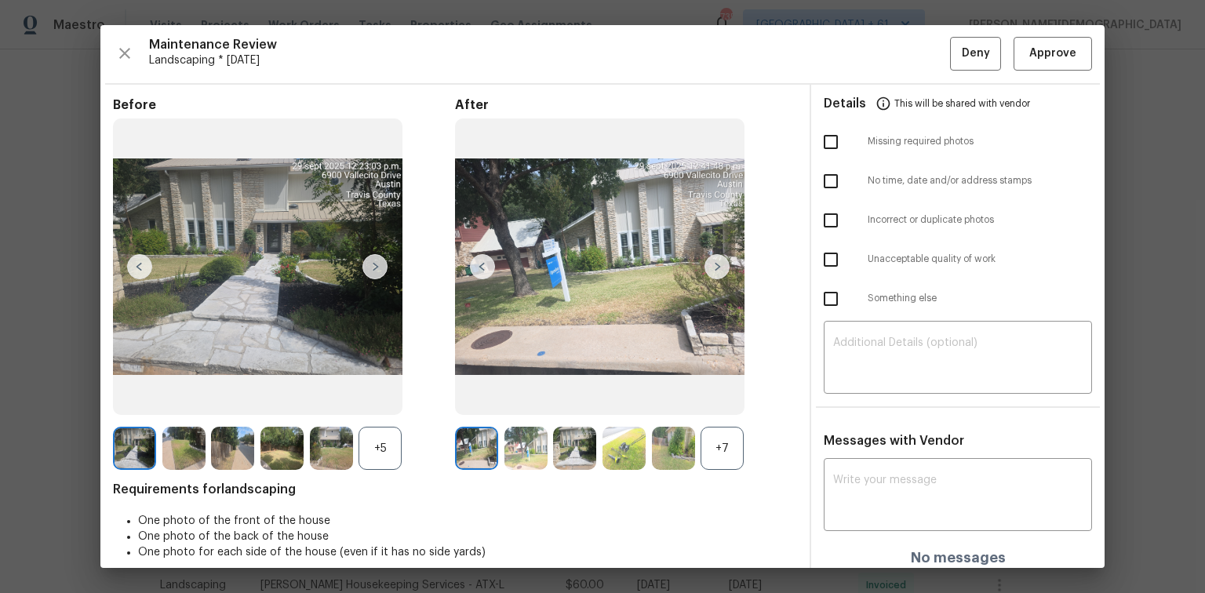
scroll to position [0, 0]
click at [1029, 53] on span "Approve" at bounding box center [1052, 55] width 47 height 20
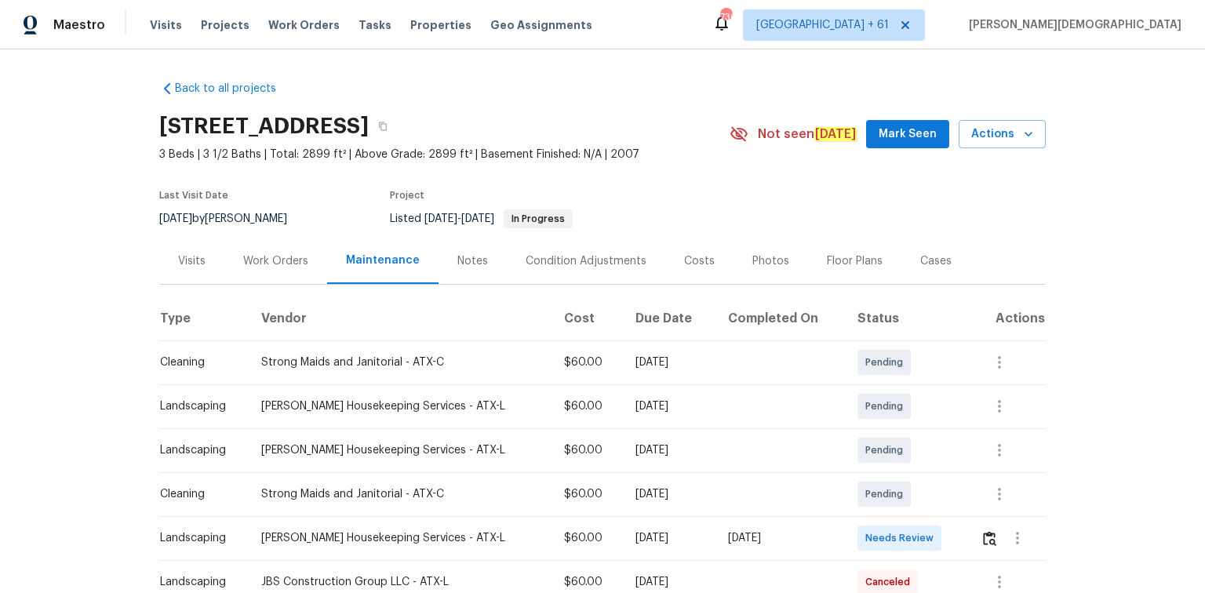
scroll to position [188, 0]
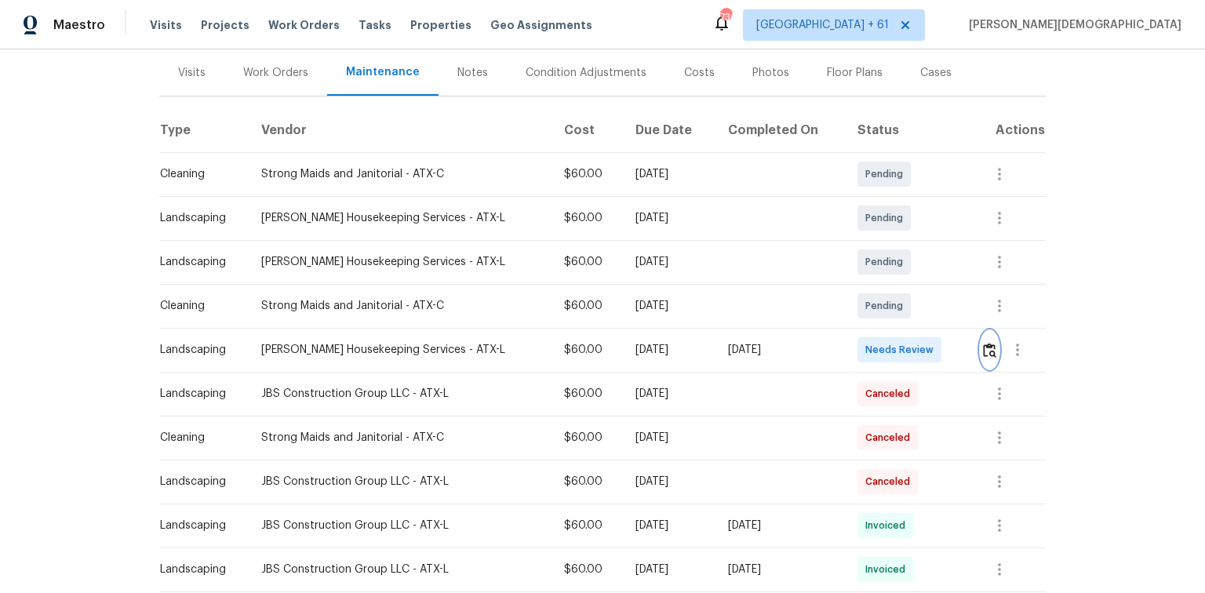
click at [983, 343] on img "button" at bounding box center [989, 350] width 13 height 15
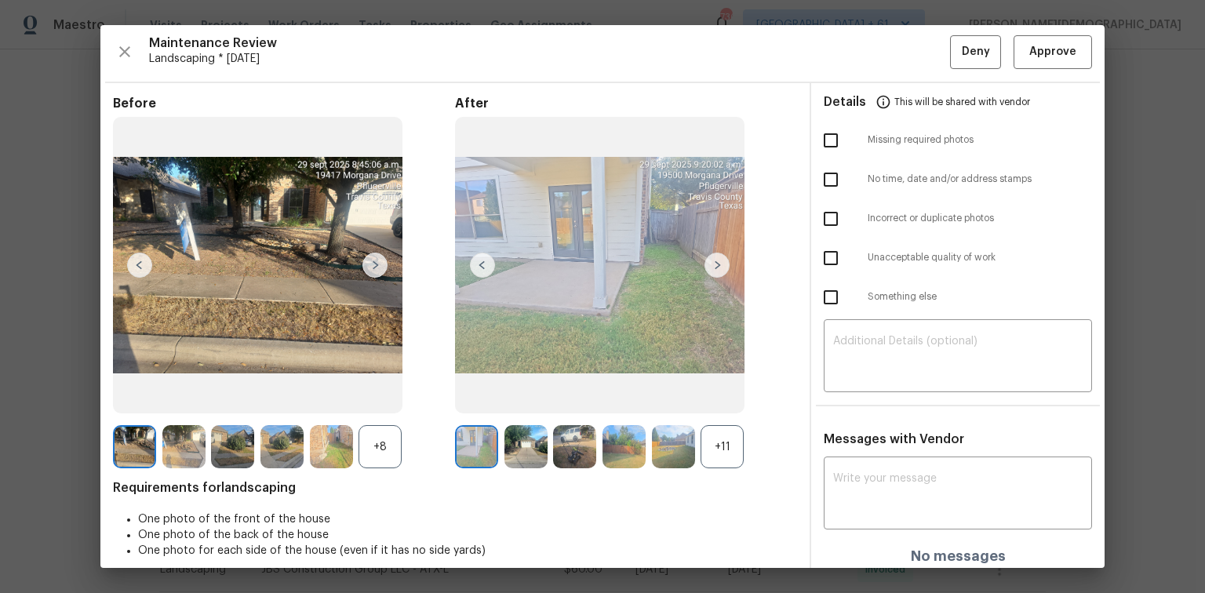
scroll to position [0, 0]
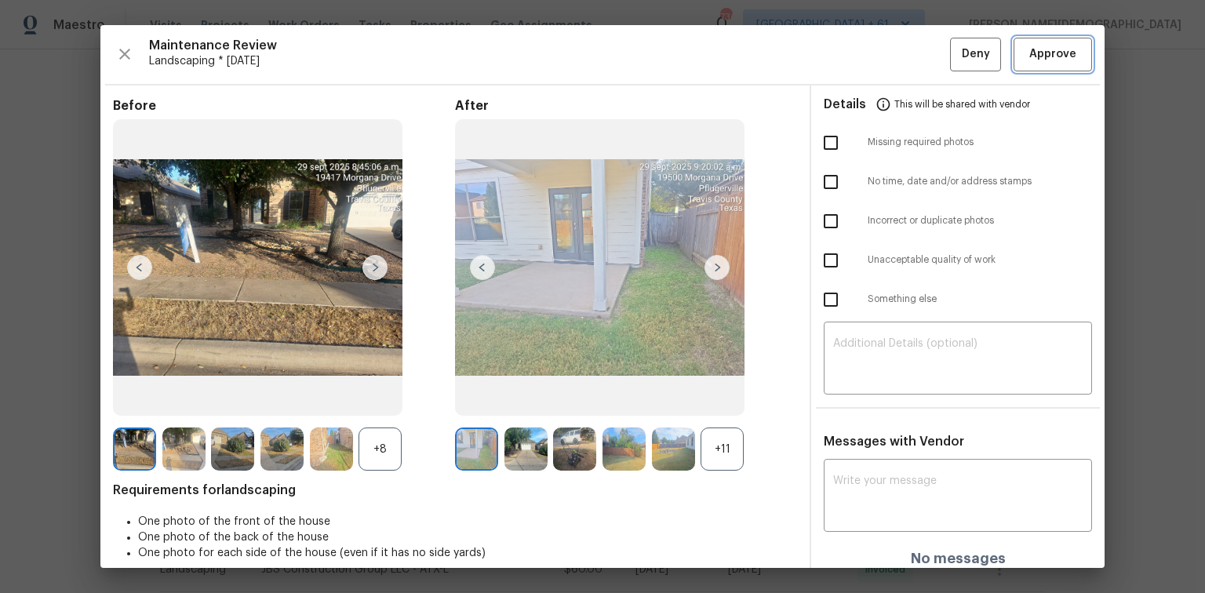
click at [1054, 63] on button "Approve" at bounding box center [1052, 55] width 78 height 34
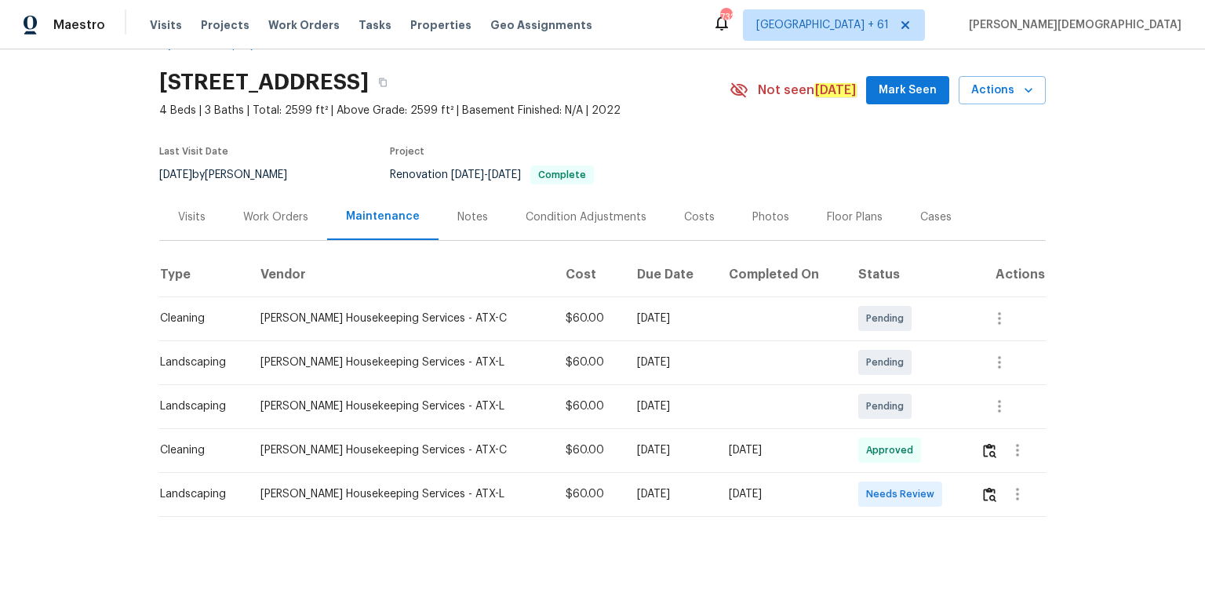
scroll to position [63, 0]
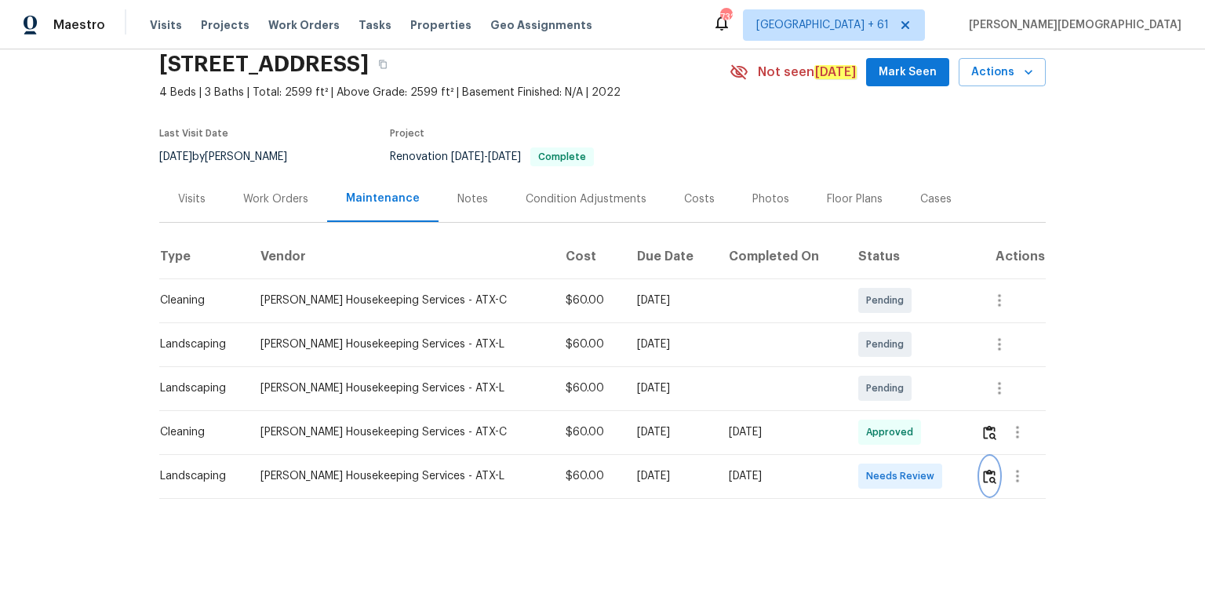
click at [857, 396] on img "button" at bounding box center [989, 476] width 13 height 15
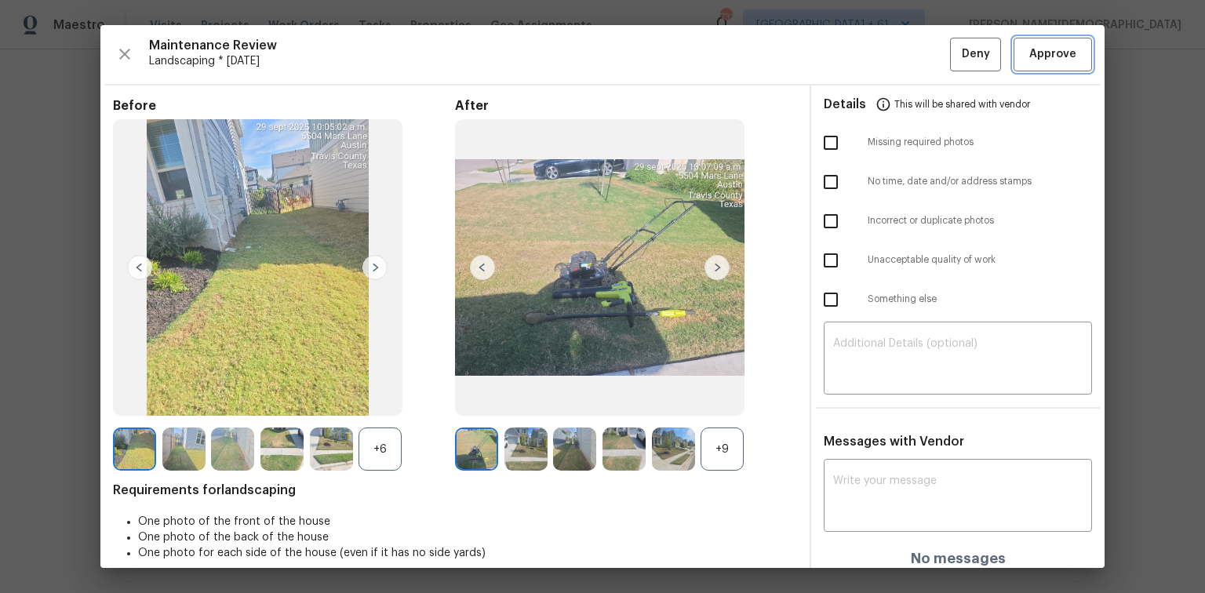
click at [857, 59] on span "Approve" at bounding box center [1052, 55] width 47 height 20
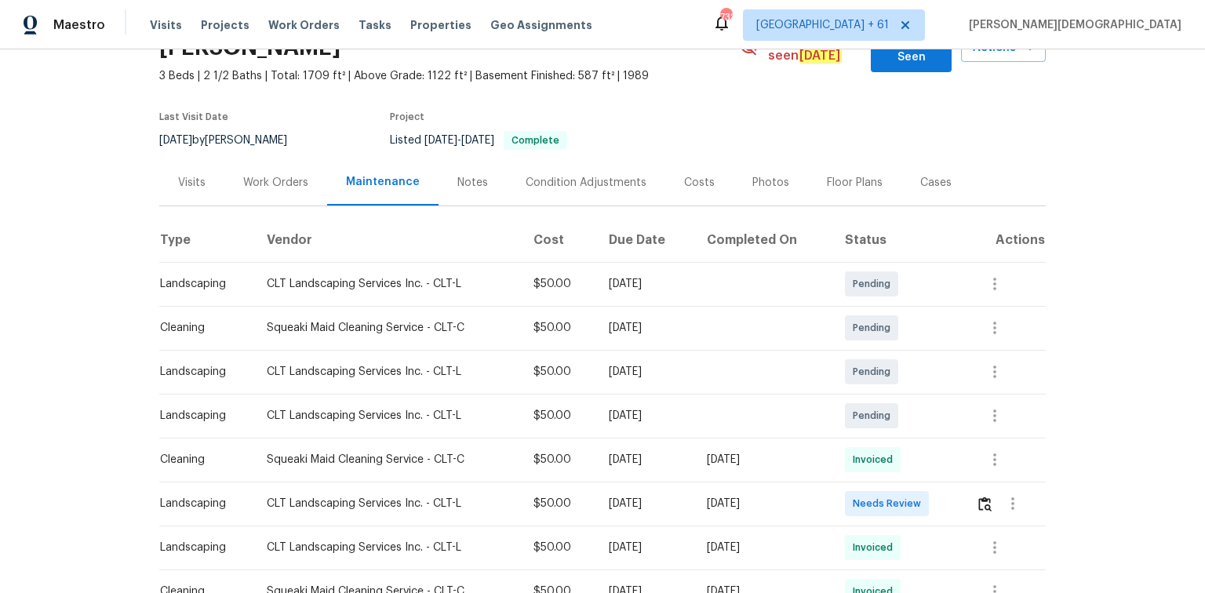
scroll to position [125, 0]
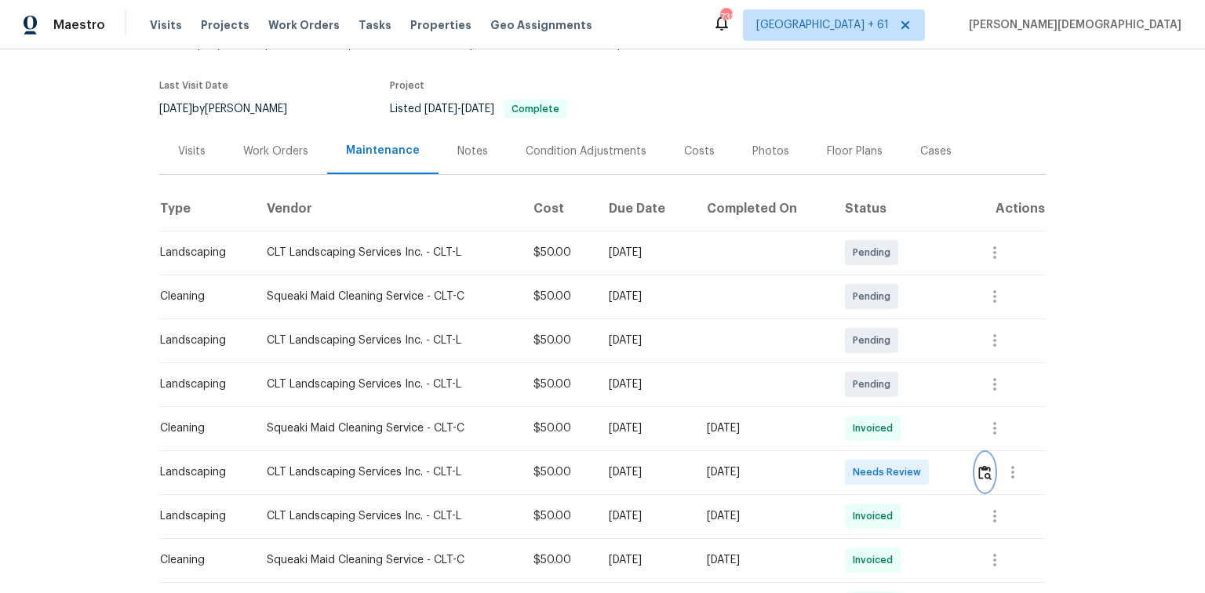
click at [857, 396] on img "button" at bounding box center [984, 472] width 13 height 15
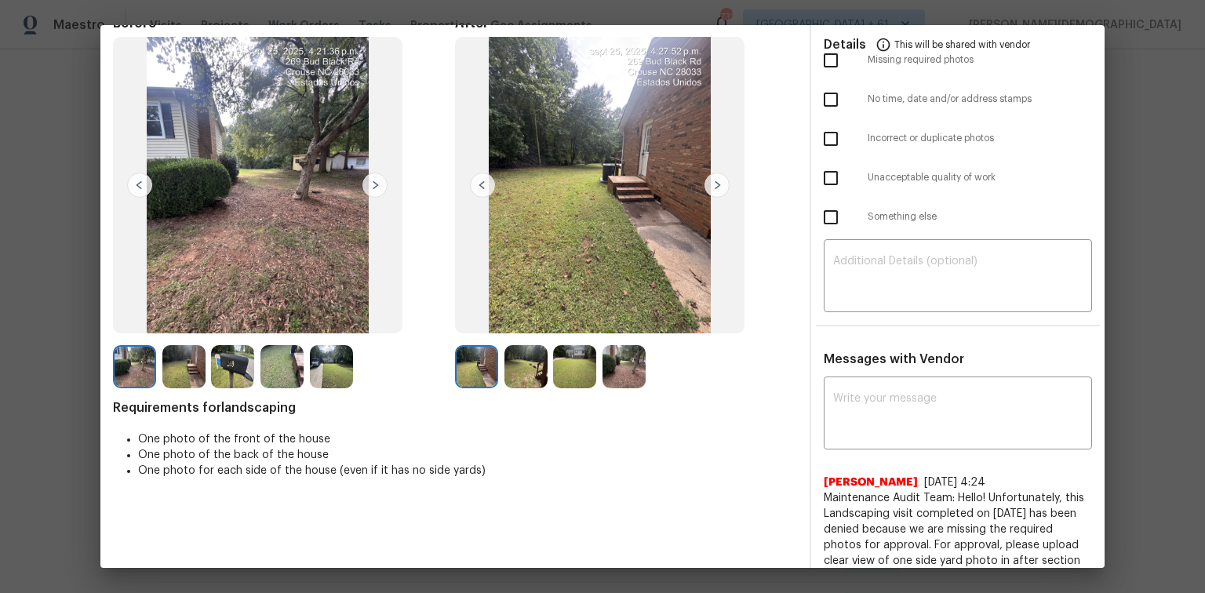
scroll to position [0, 0]
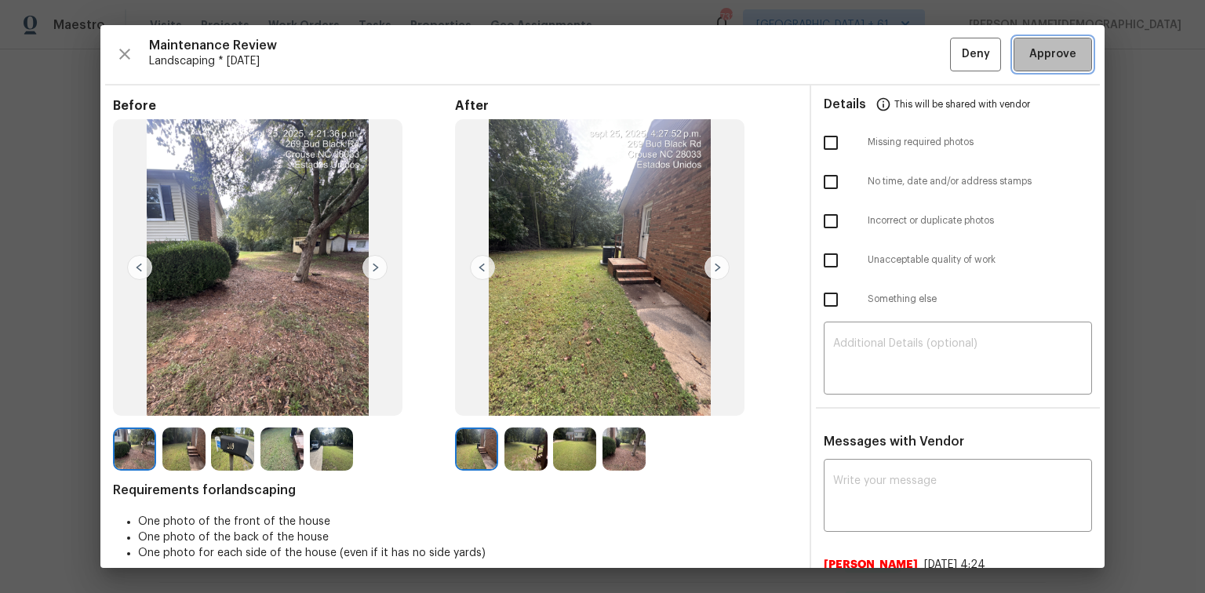
click at [857, 46] on span "Approve" at bounding box center [1052, 55] width 47 height 20
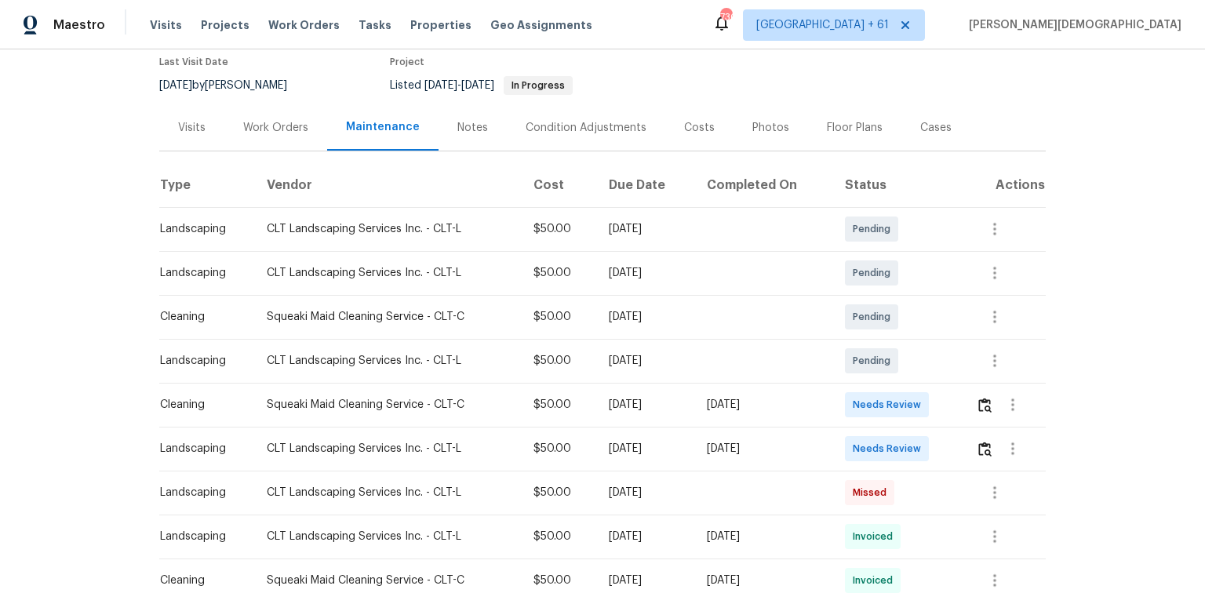
scroll to position [251, 0]
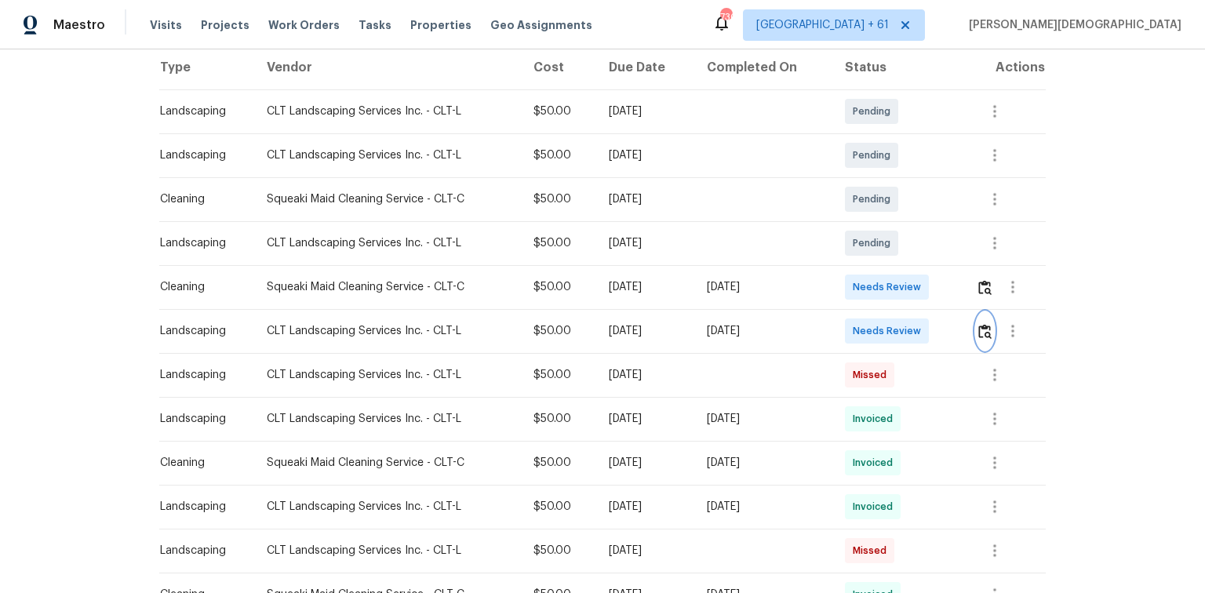
click at [988, 313] on button "button" at bounding box center [985, 331] width 18 height 38
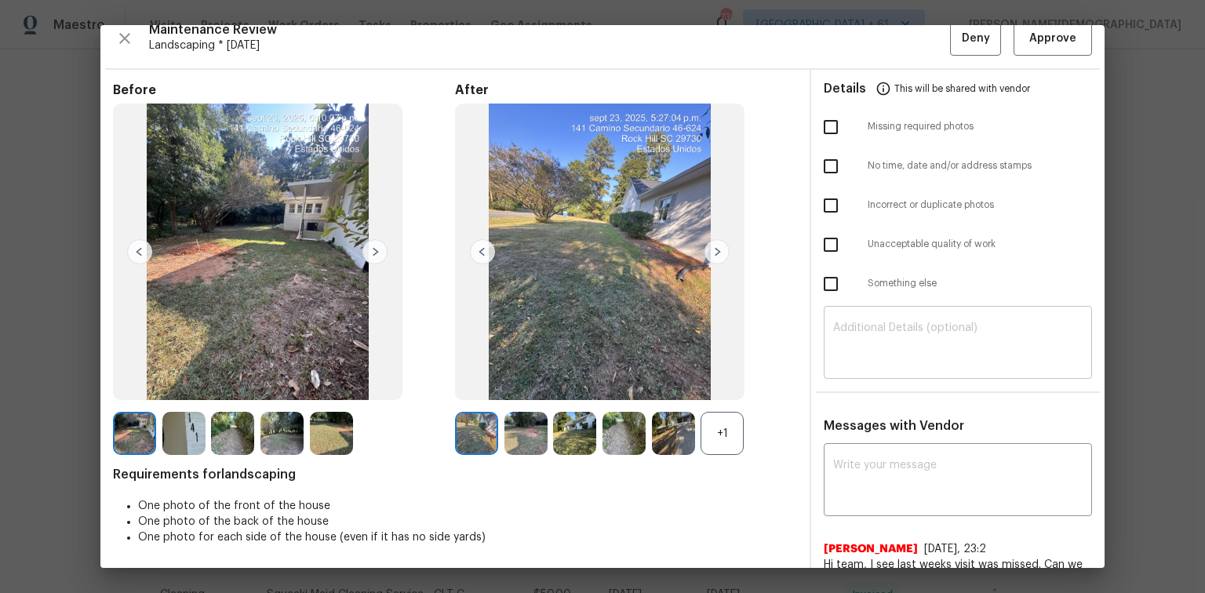
scroll to position [0, 0]
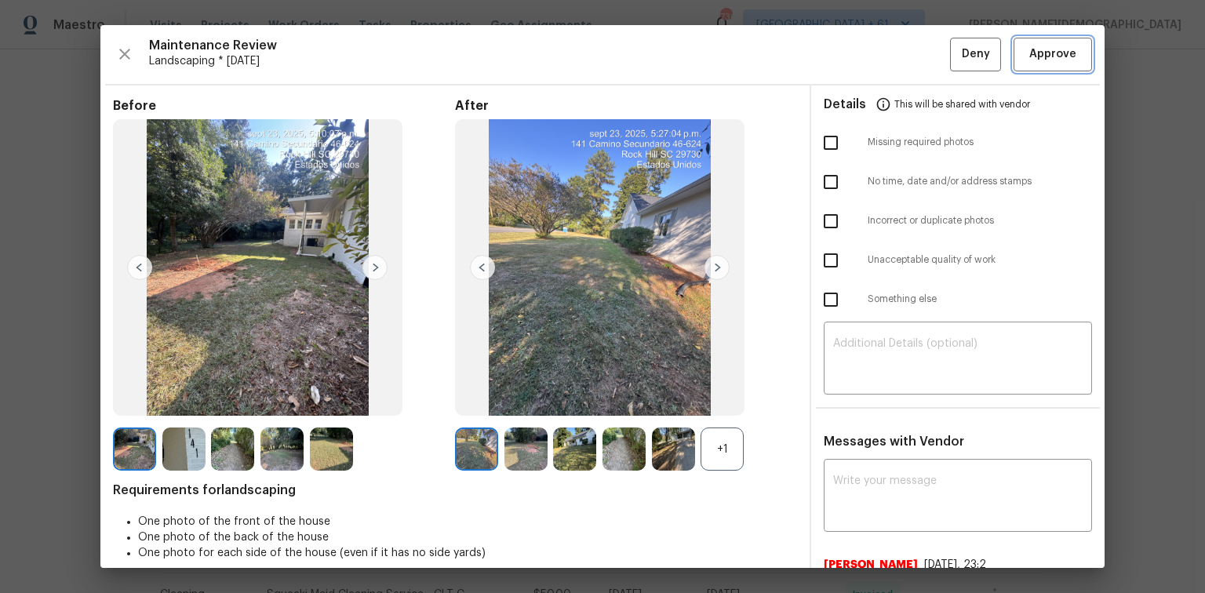
click at [1038, 63] on button "Approve" at bounding box center [1052, 55] width 78 height 34
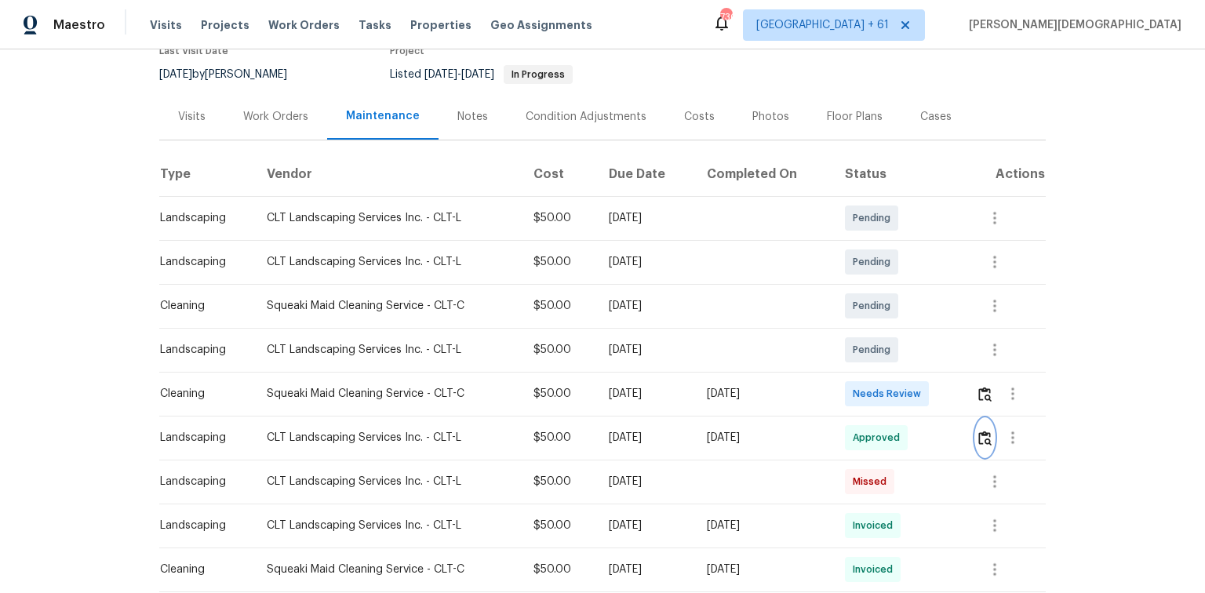
scroll to position [63, 0]
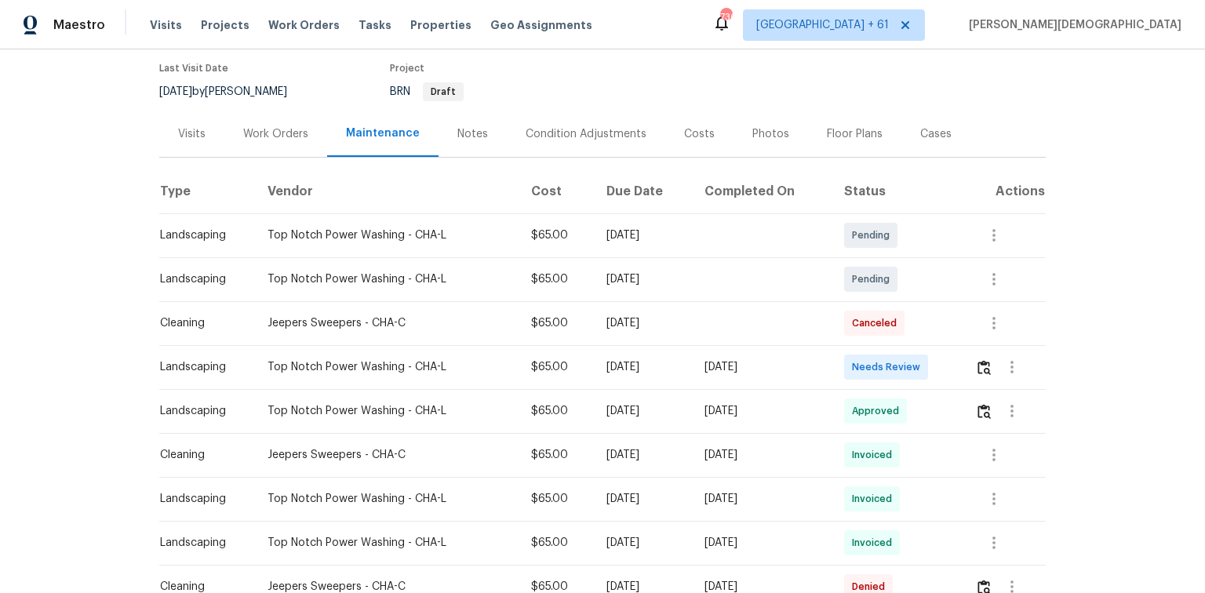
scroll to position [251, 0]
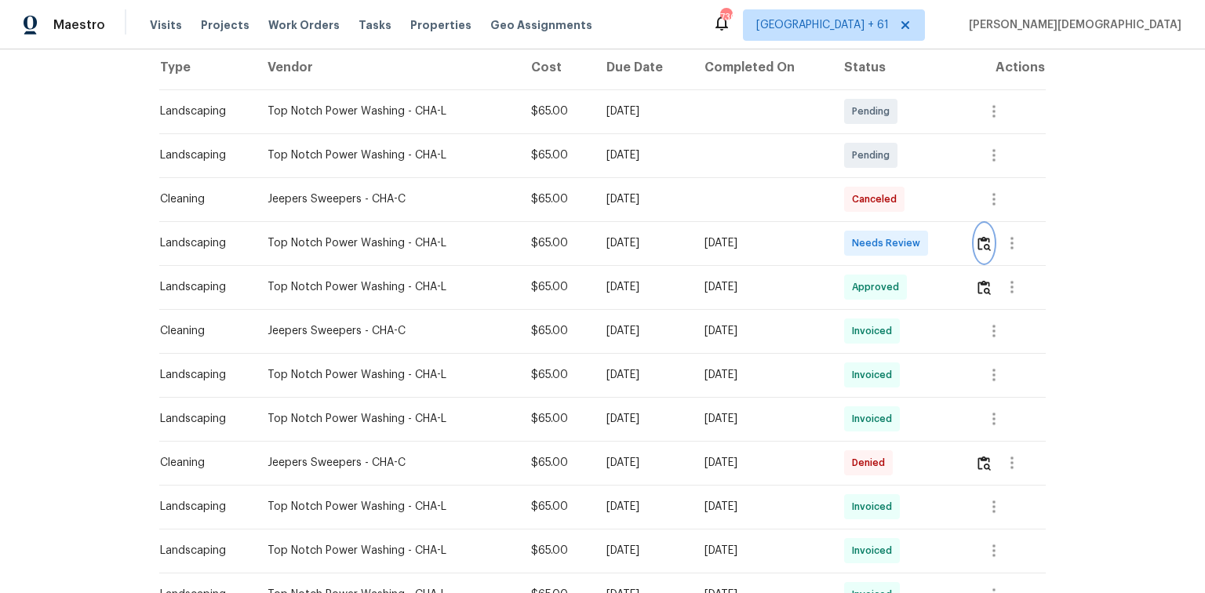
click at [857, 243] on button "button" at bounding box center [984, 243] width 18 height 38
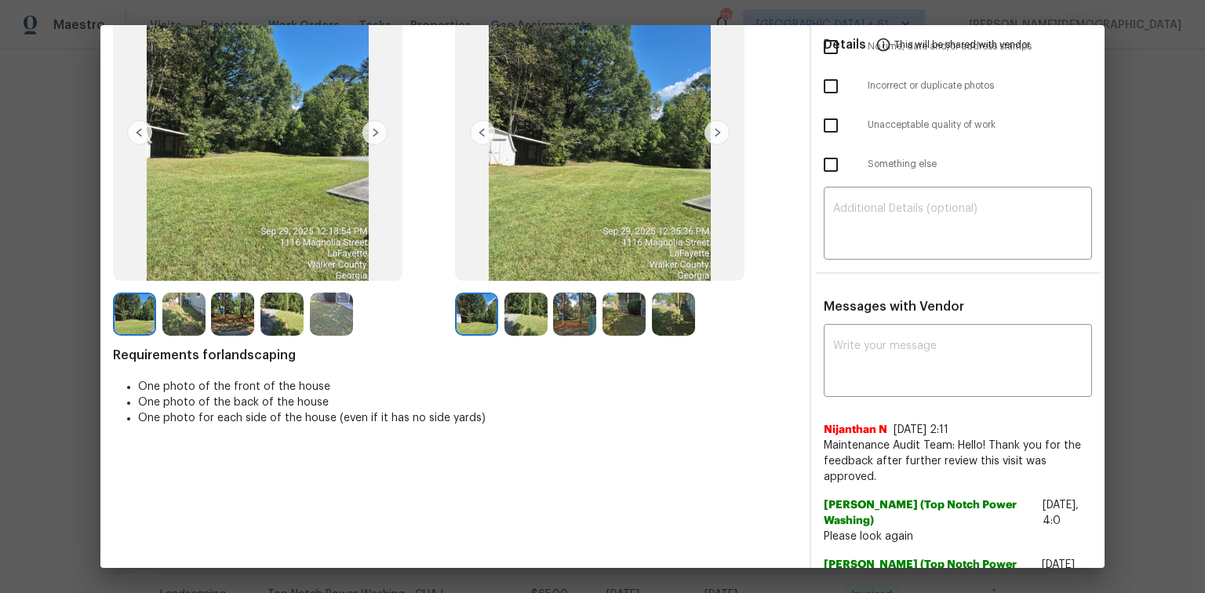
scroll to position [0, 0]
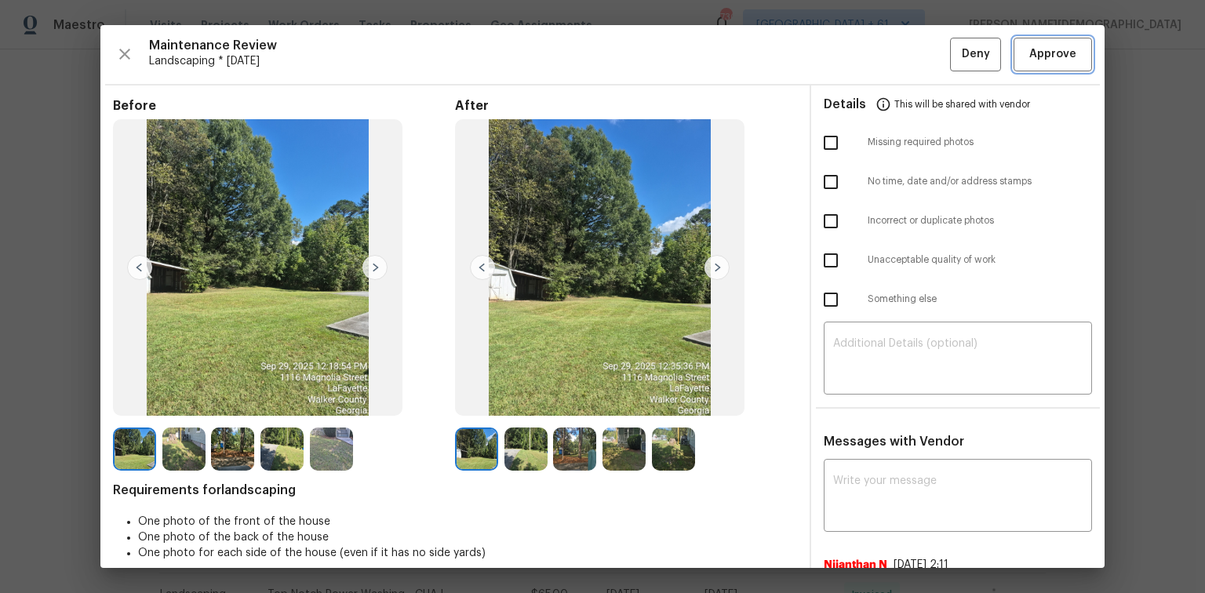
click at [857, 53] on span "Approve" at bounding box center [1052, 55] width 53 height 20
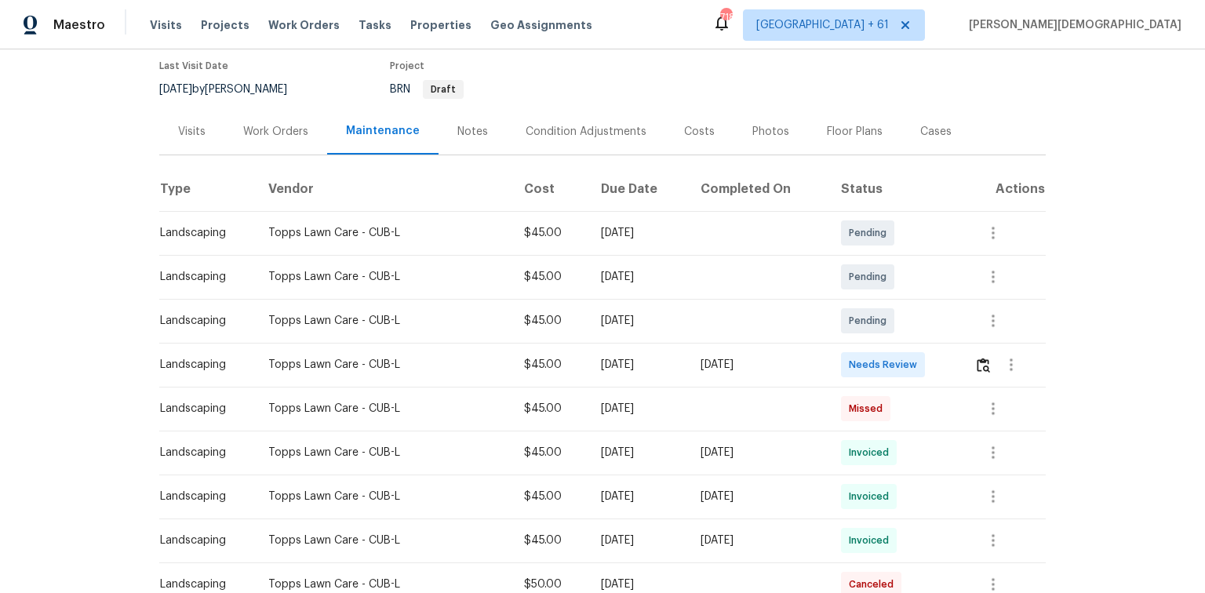
scroll to position [188, 0]
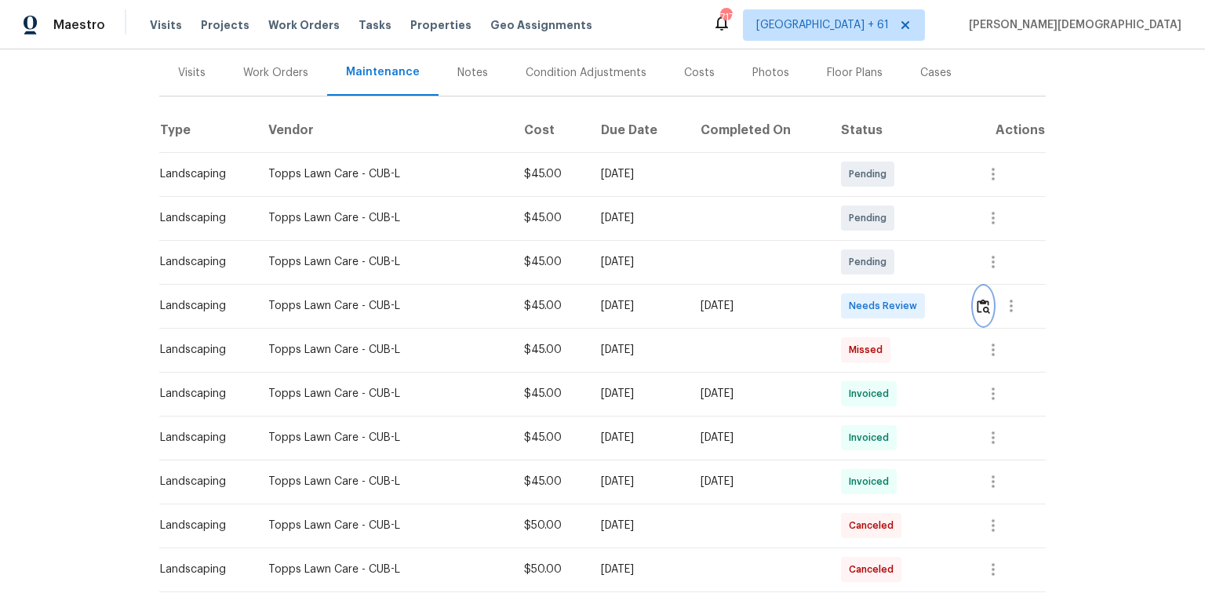
click at [648, 292] on button "button" at bounding box center [983, 306] width 18 height 38
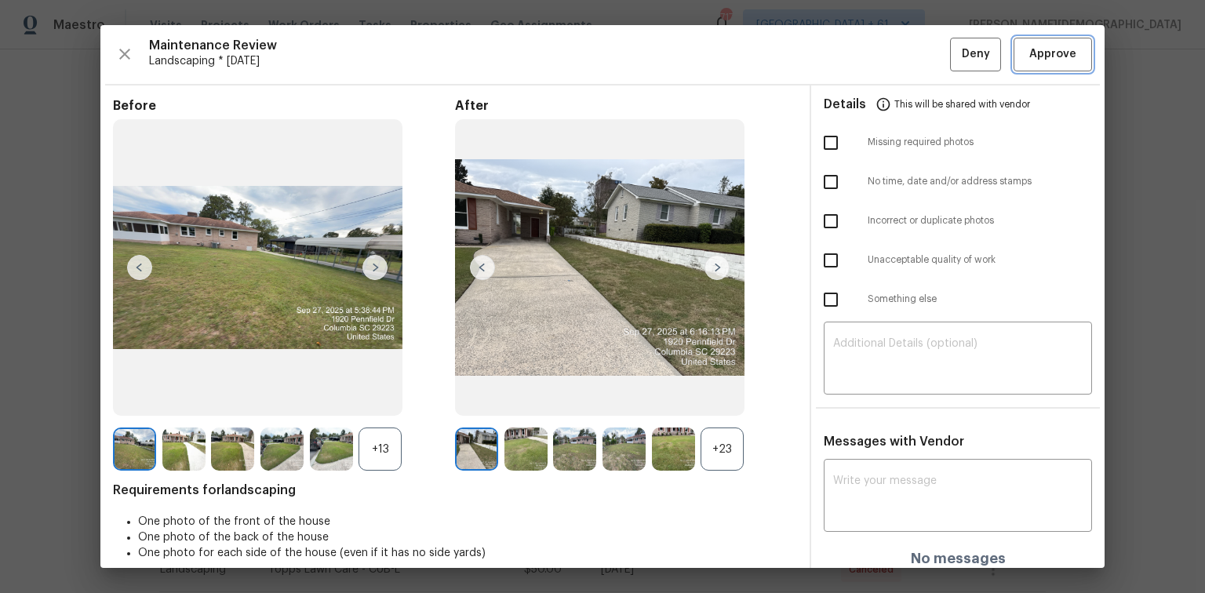
click at [648, 45] on span "Approve" at bounding box center [1052, 55] width 47 height 20
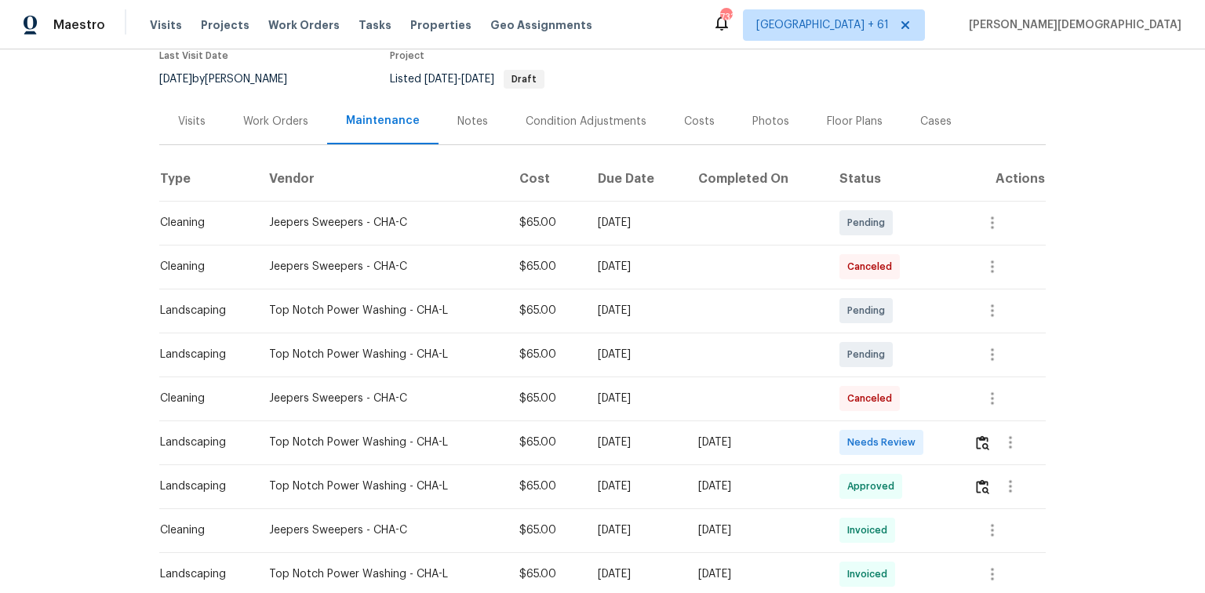
scroll to position [251, 0]
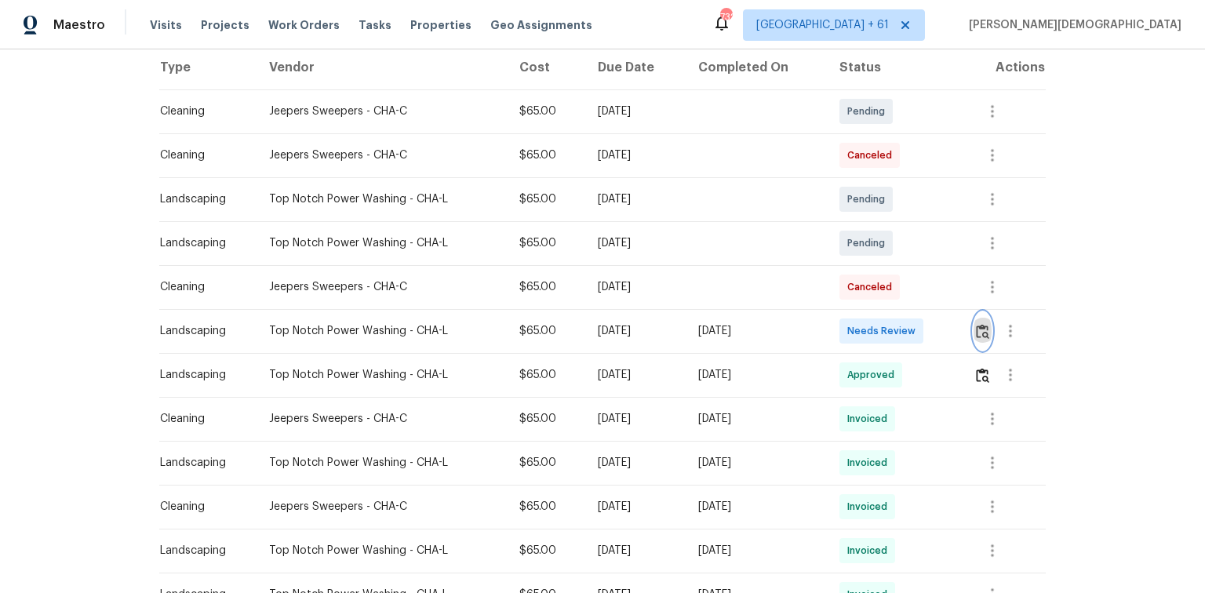
click at [976, 326] on img "button" at bounding box center [982, 331] width 13 height 15
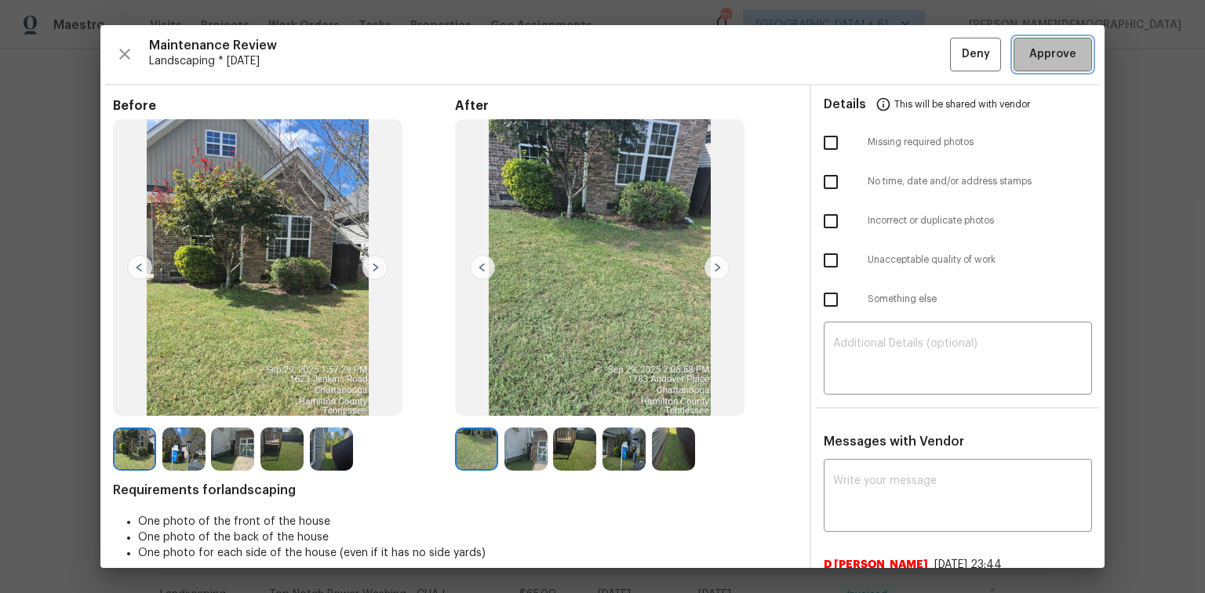
click at [1029, 56] on span "Approve" at bounding box center [1052, 55] width 47 height 20
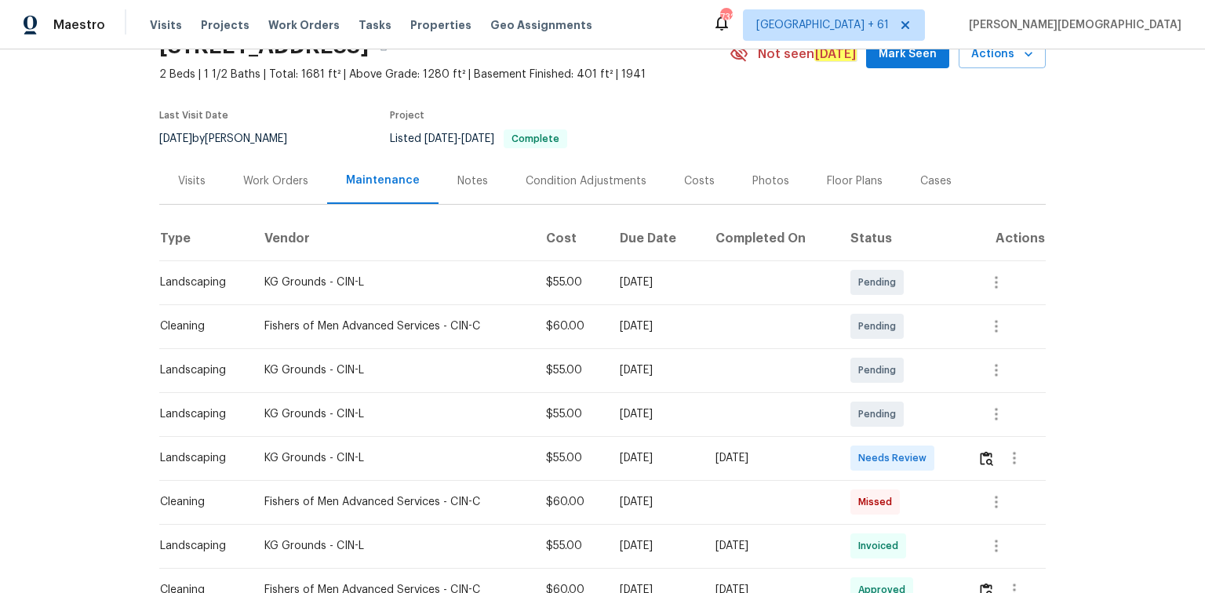
scroll to position [125, 0]
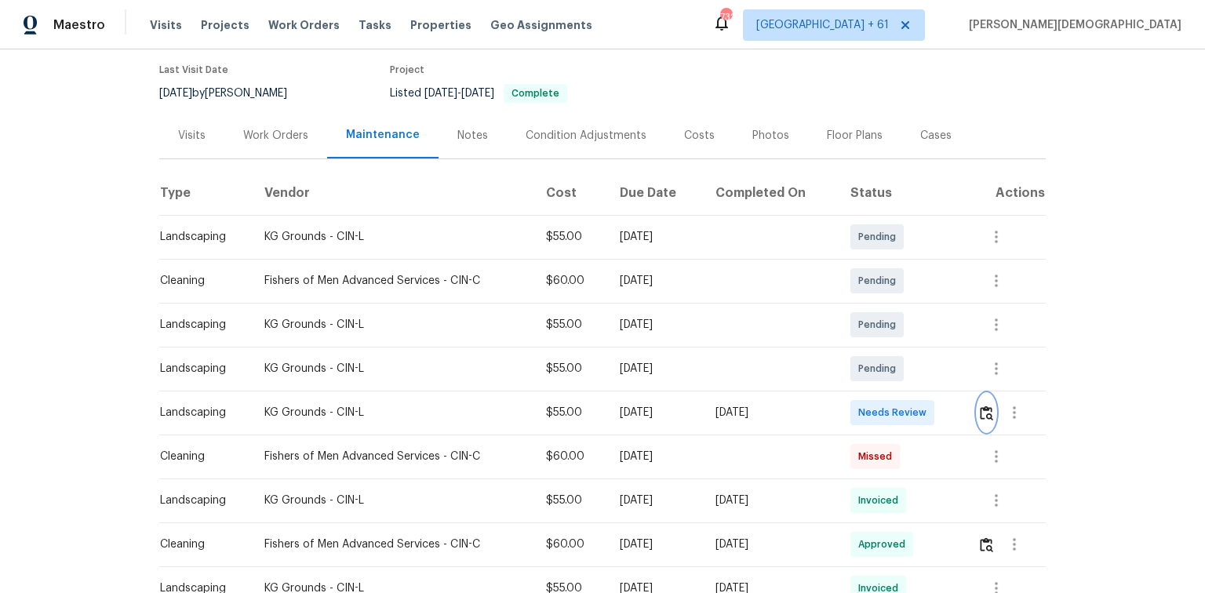
click at [981, 409] on img "button" at bounding box center [986, 413] width 13 height 15
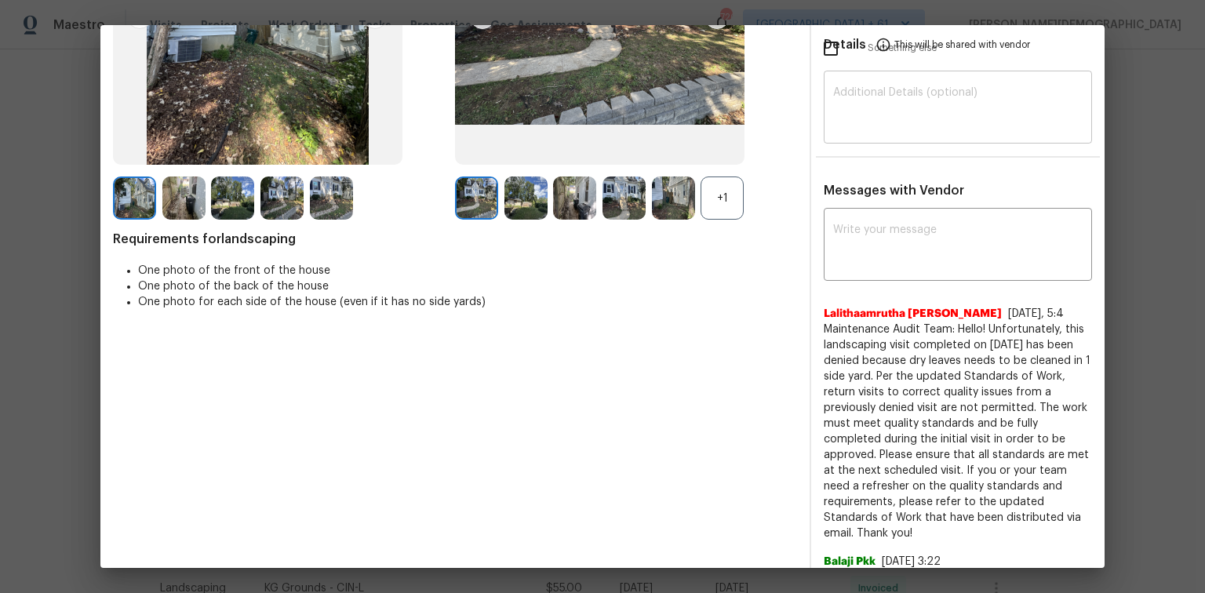
scroll to position [0, 0]
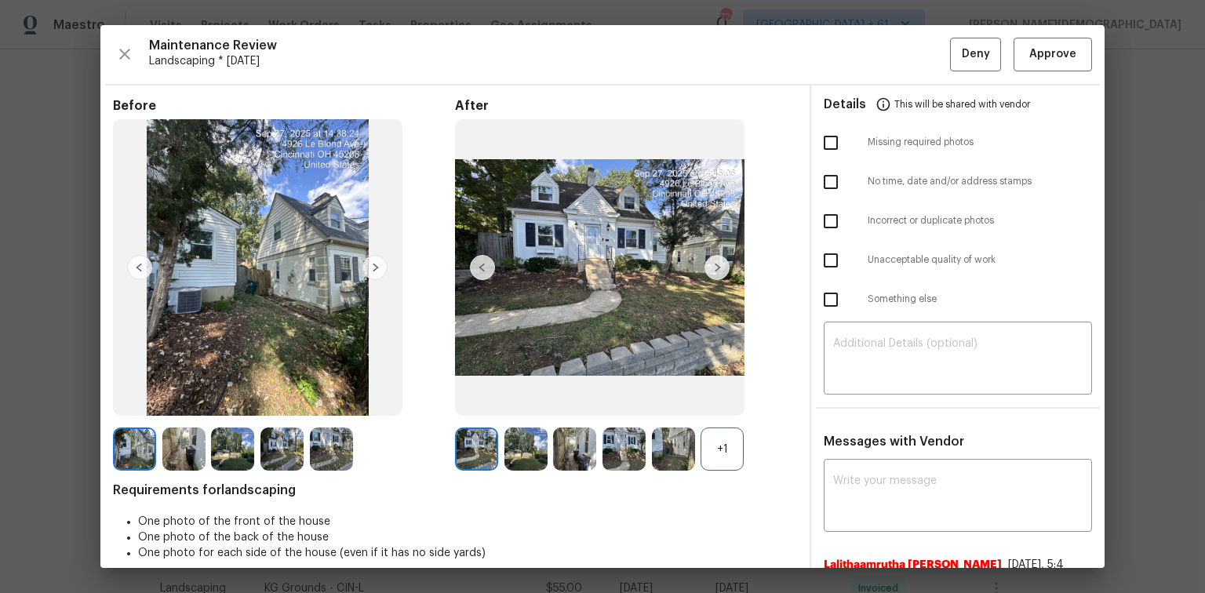
click at [711, 267] on img at bounding box center [716, 267] width 25 height 25
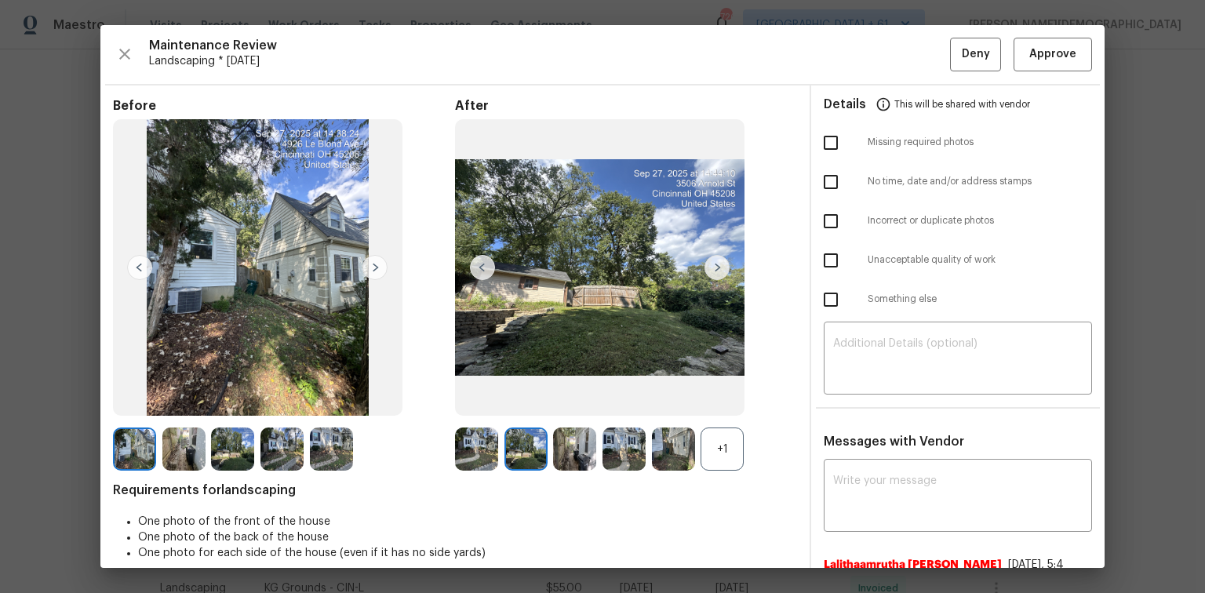
click at [711, 267] on img at bounding box center [716, 267] width 25 height 25
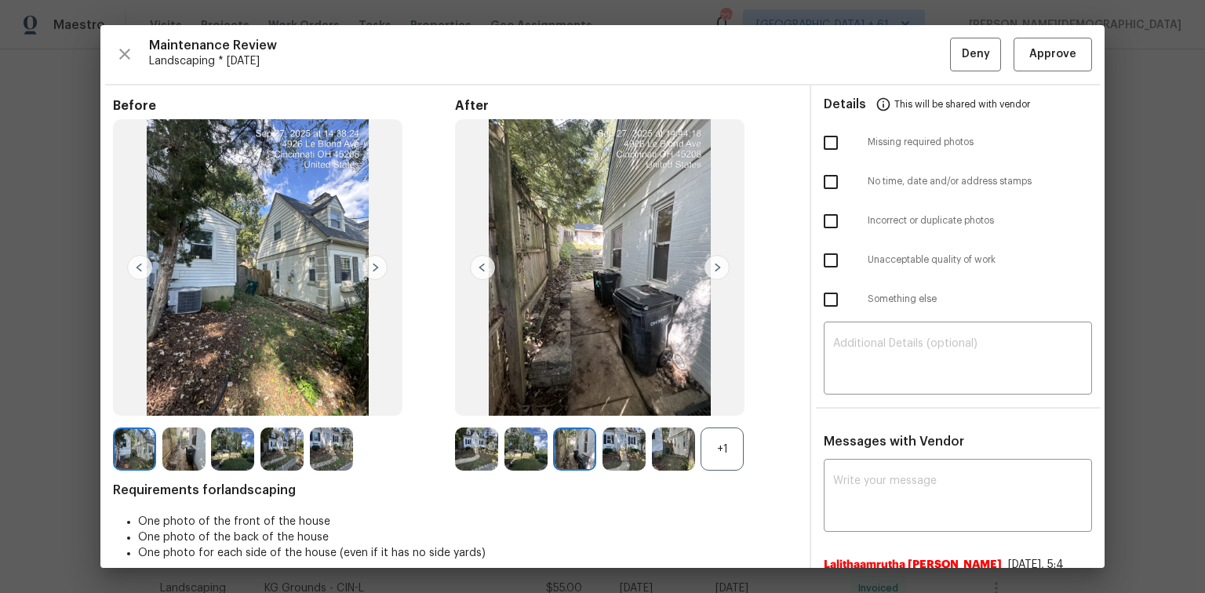
click at [711, 267] on img at bounding box center [716, 267] width 25 height 25
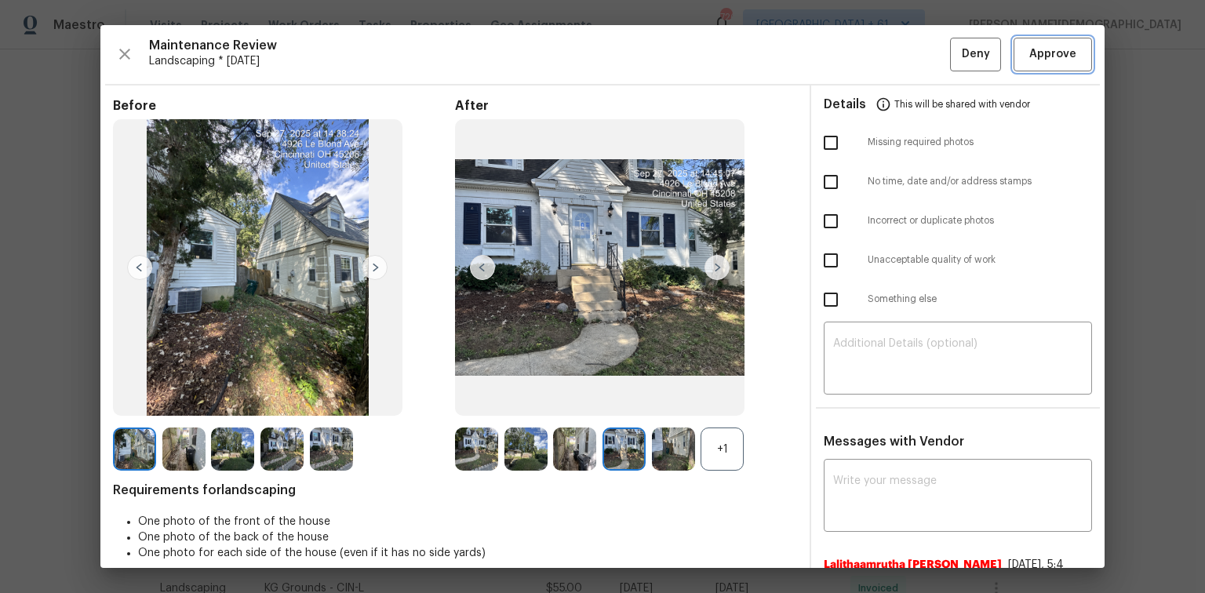
click at [1014, 62] on button "Approve" at bounding box center [1052, 55] width 78 height 34
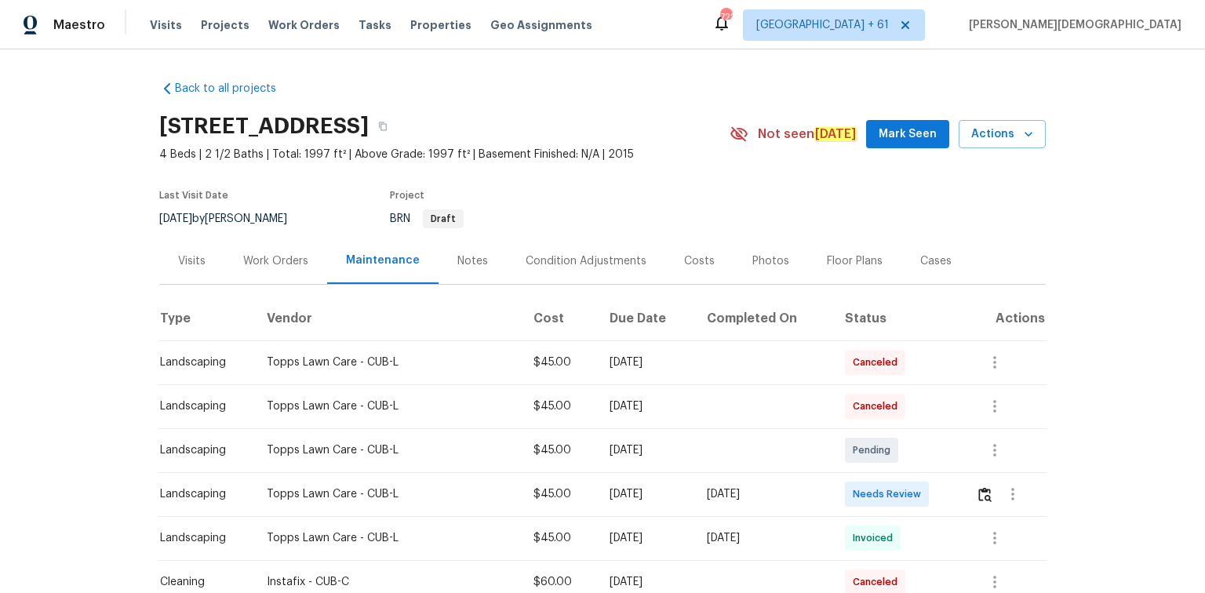
scroll to position [188, 0]
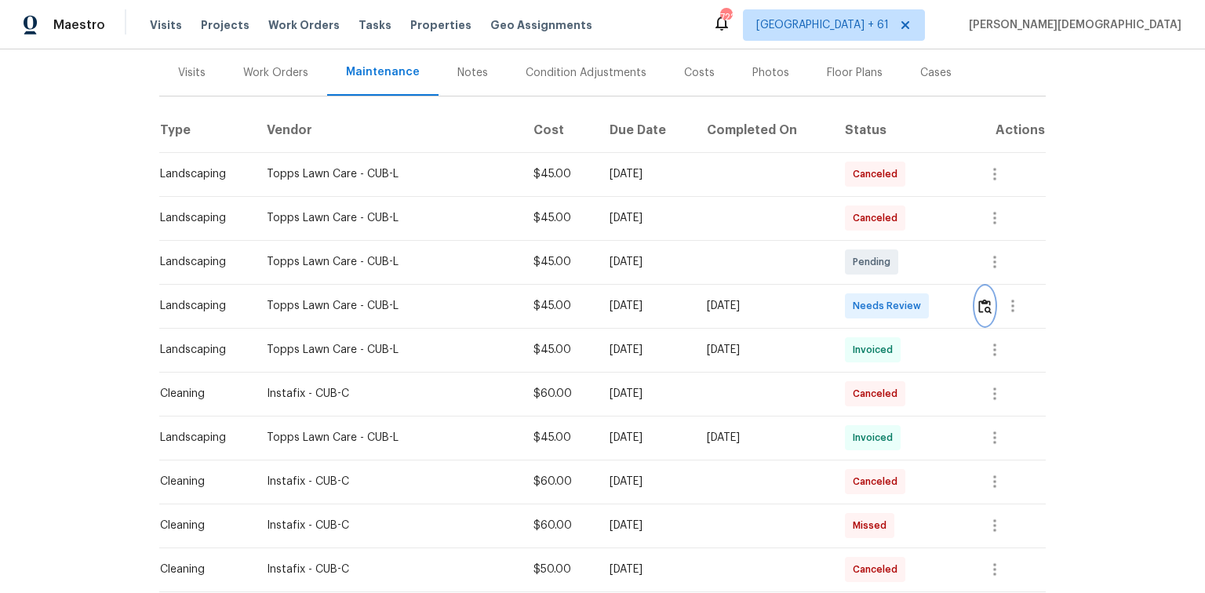
click at [979, 305] on img "button" at bounding box center [984, 306] width 13 height 15
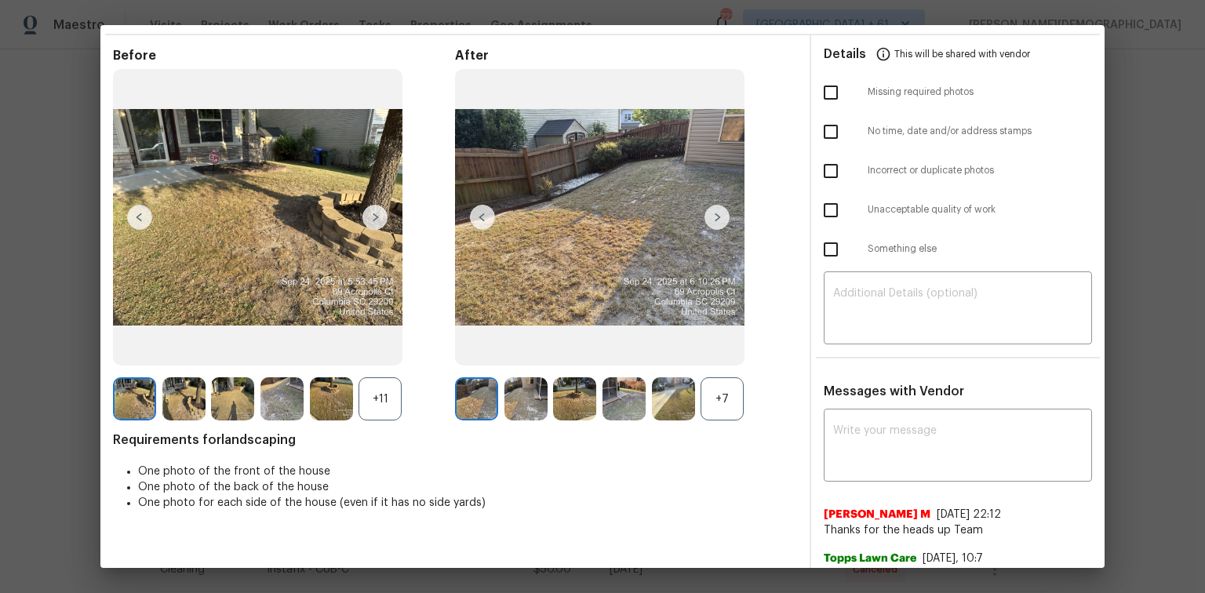
scroll to position [0, 0]
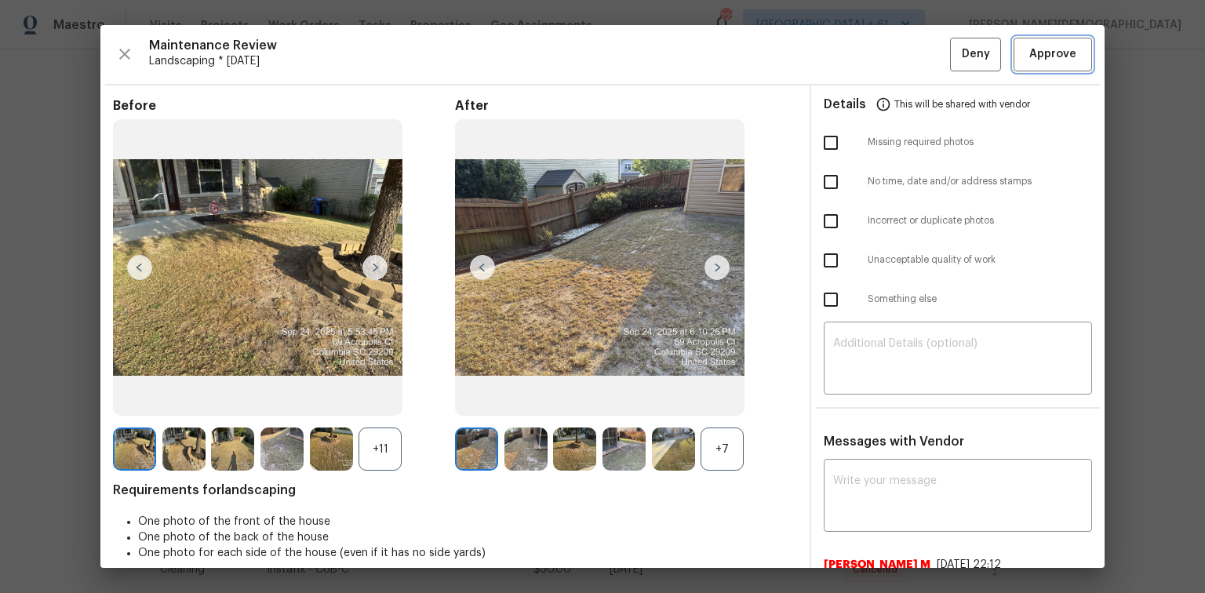
click at [1064, 55] on span "Approve" at bounding box center [1052, 55] width 47 height 20
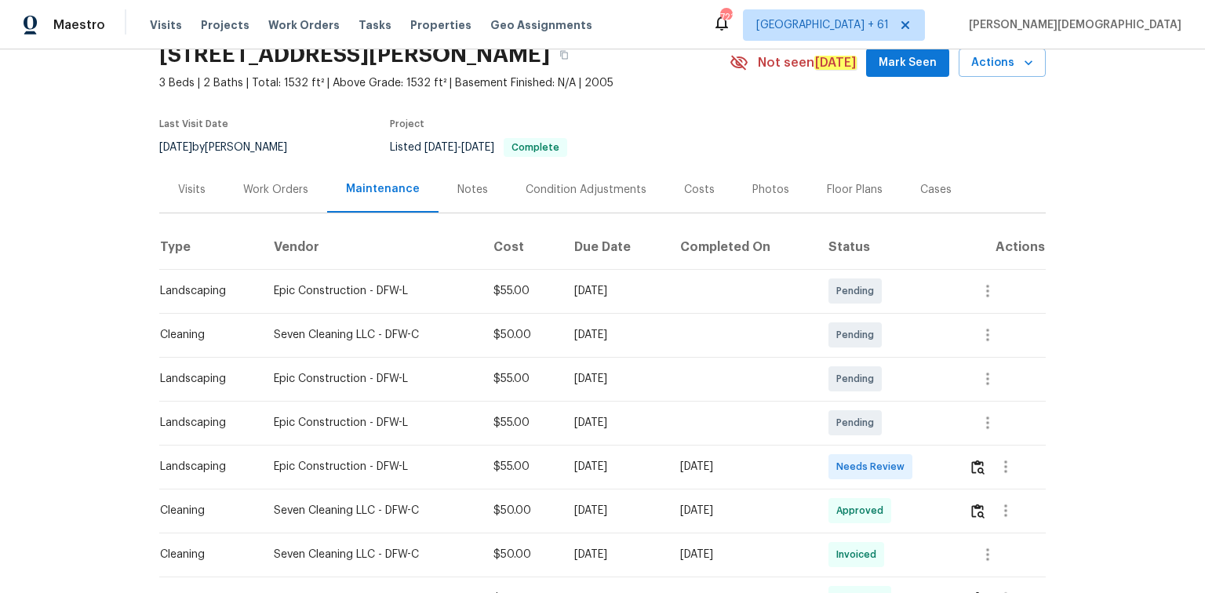
scroll to position [125, 0]
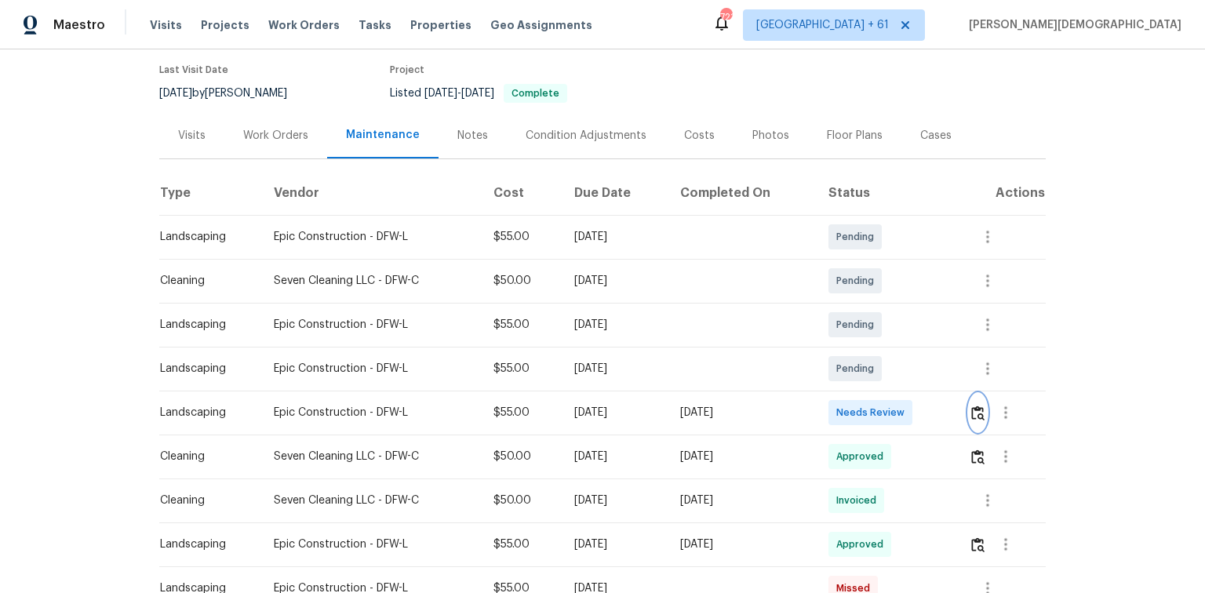
click at [972, 414] on button "button" at bounding box center [978, 413] width 18 height 38
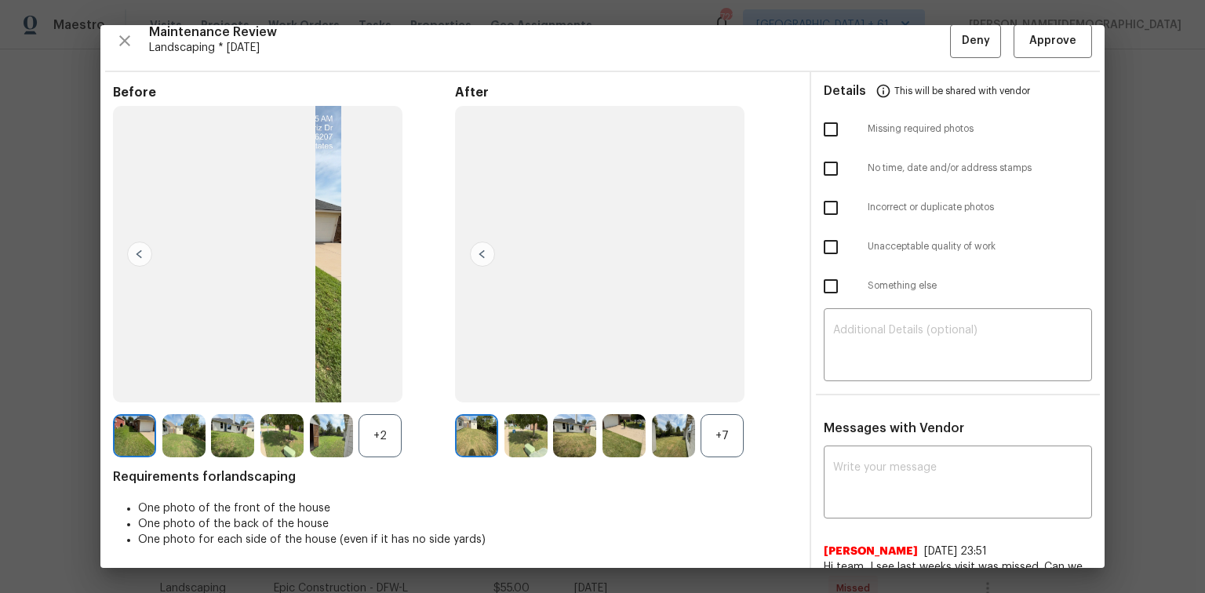
scroll to position [0, 0]
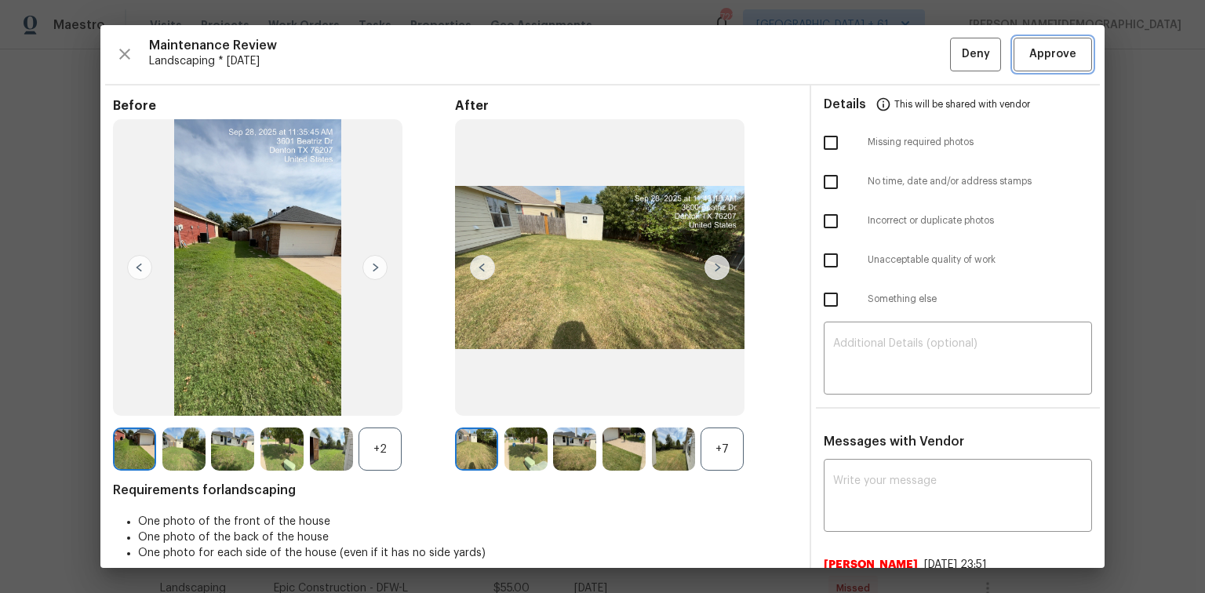
click at [1029, 53] on span "Approve" at bounding box center [1052, 55] width 47 height 20
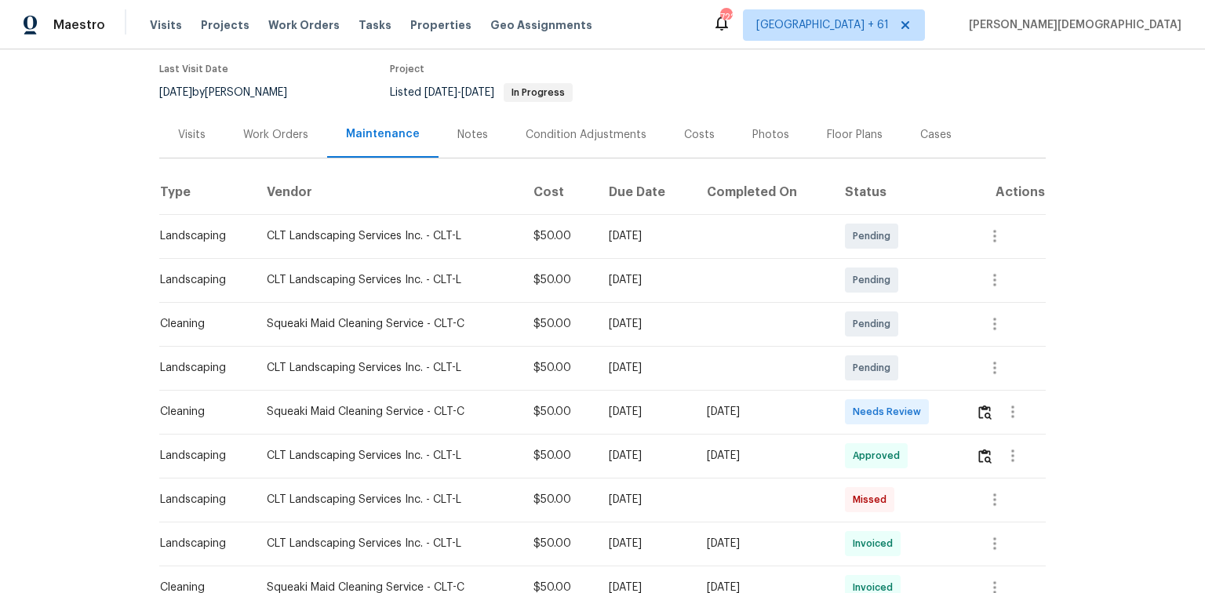
scroll to position [188, 0]
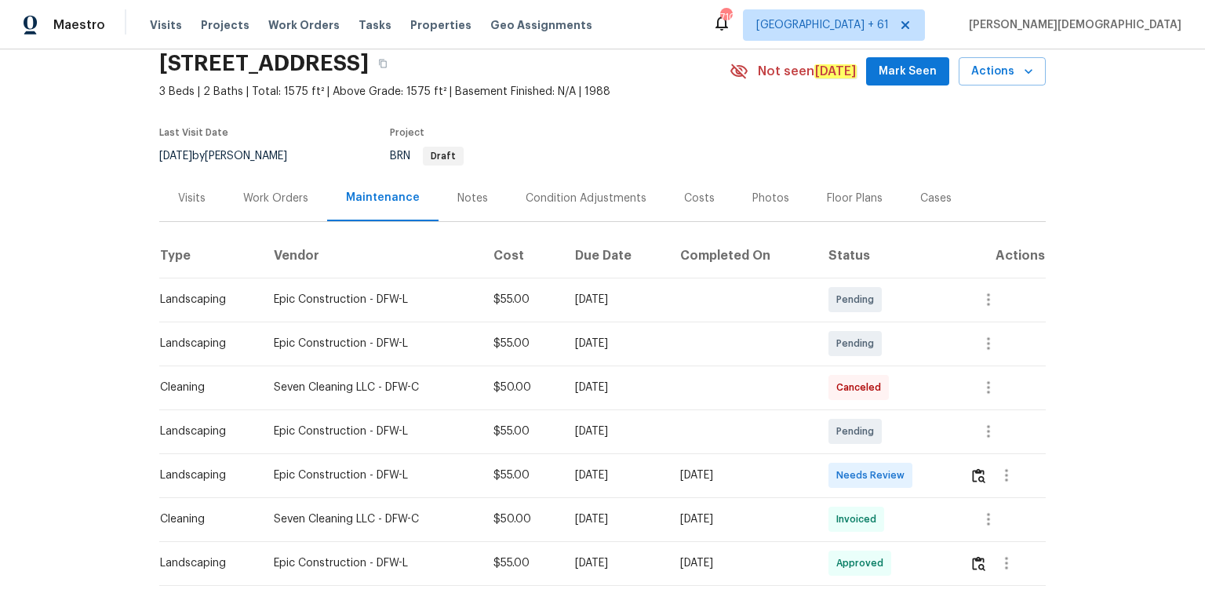
scroll to position [188, 0]
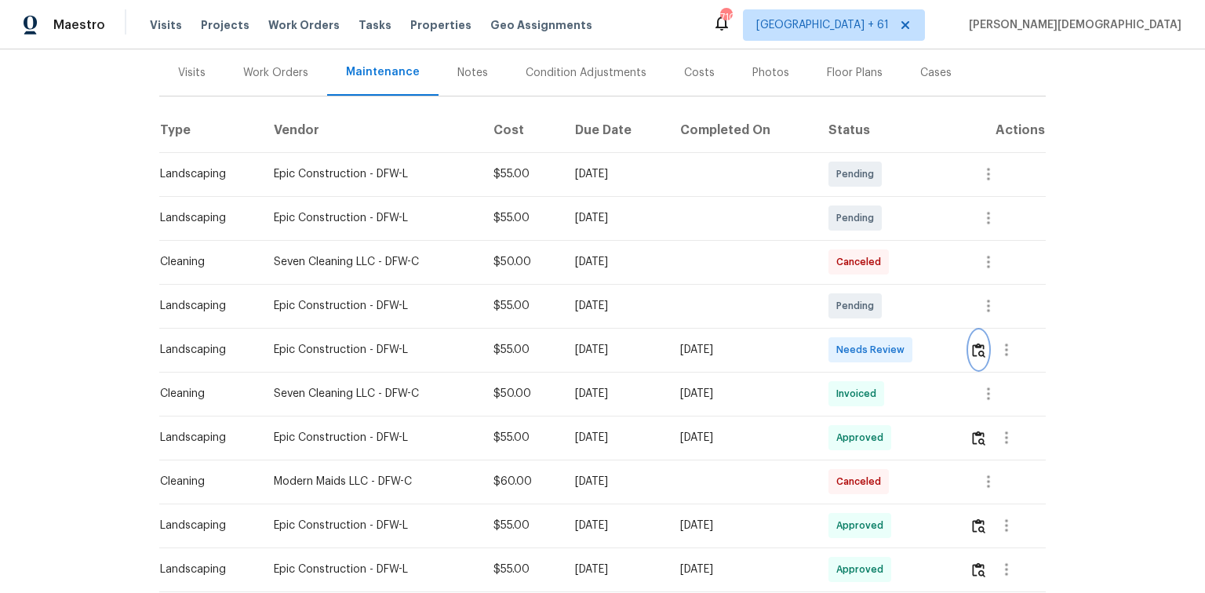
click at [857, 345] on button "button" at bounding box center [978, 350] width 18 height 38
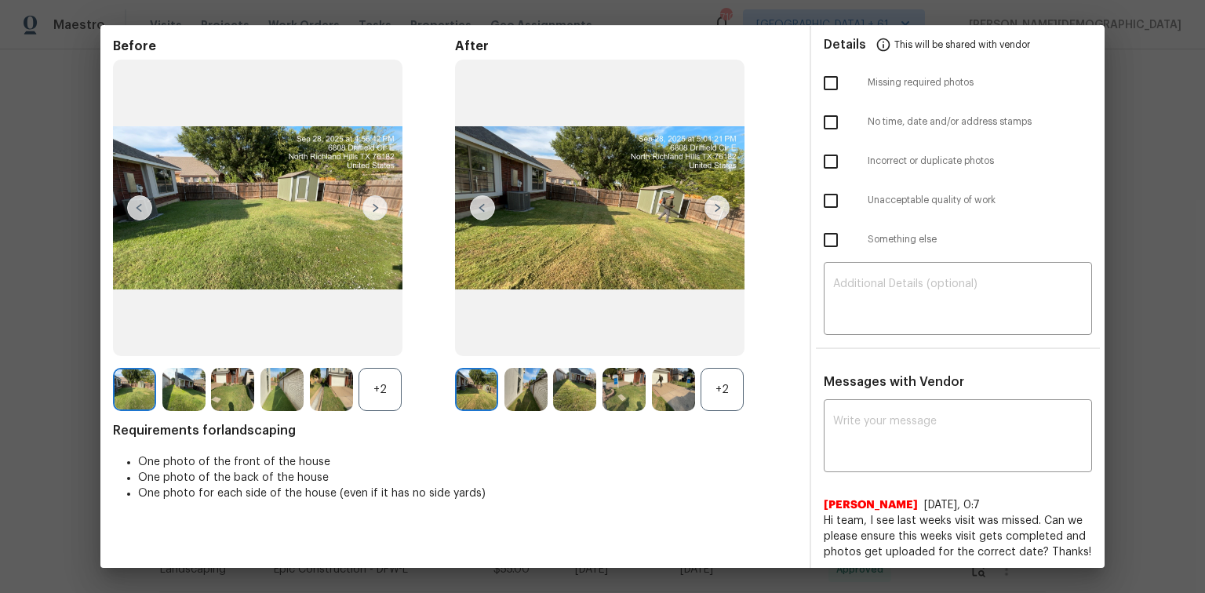
scroll to position [0, 0]
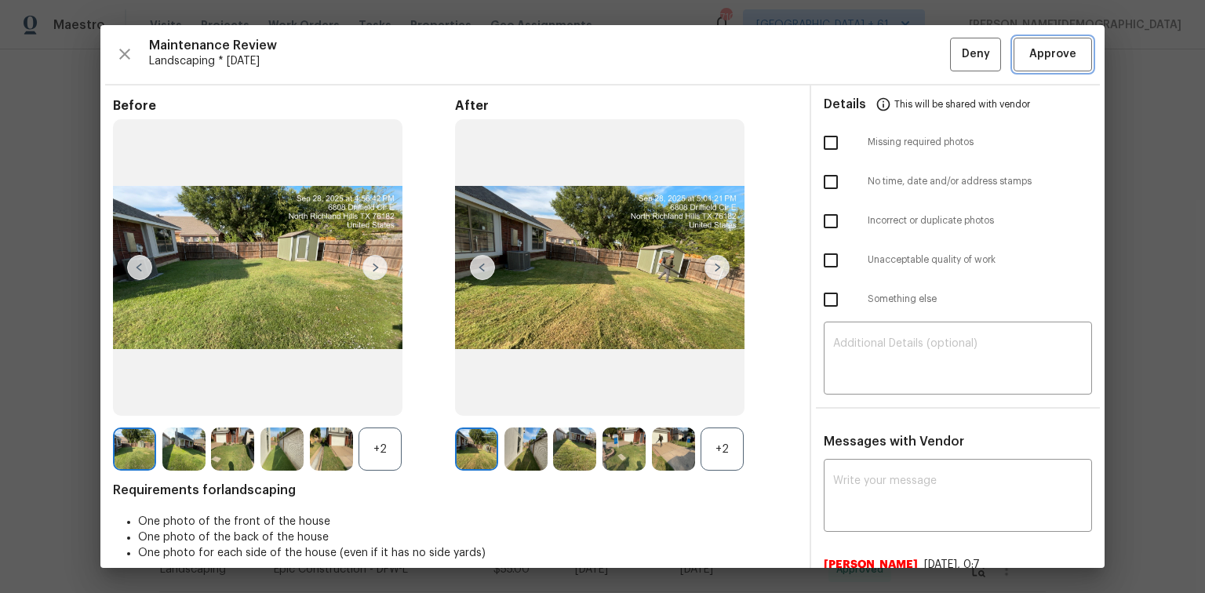
click at [857, 45] on span "Approve" at bounding box center [1052, 55] width 53 height 20
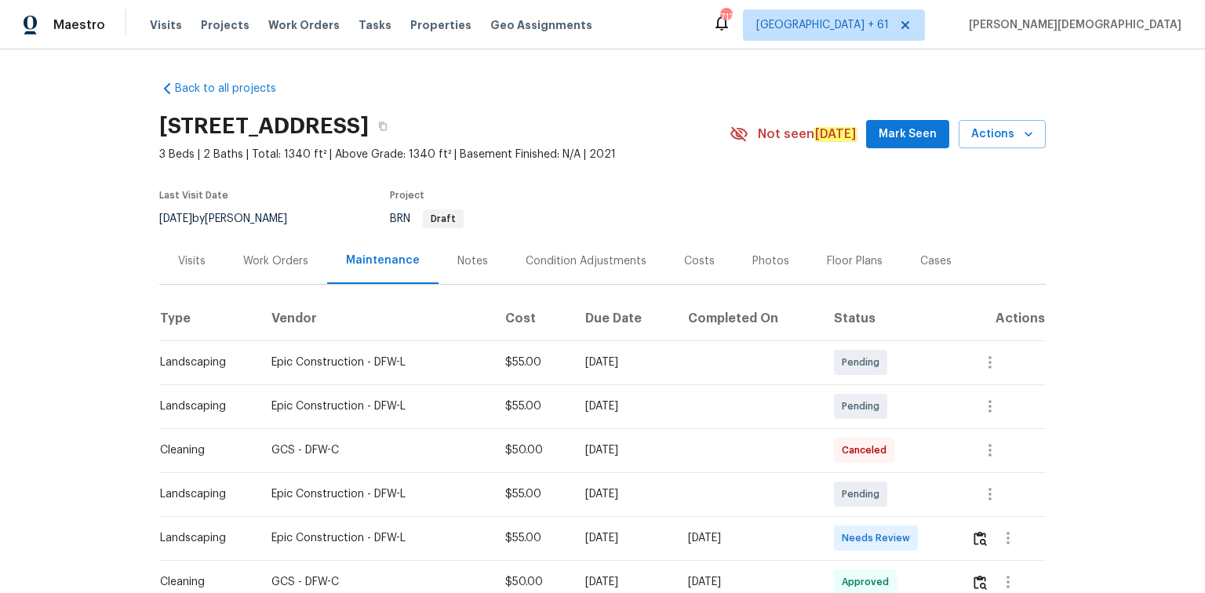
scroll to position [188, 0]
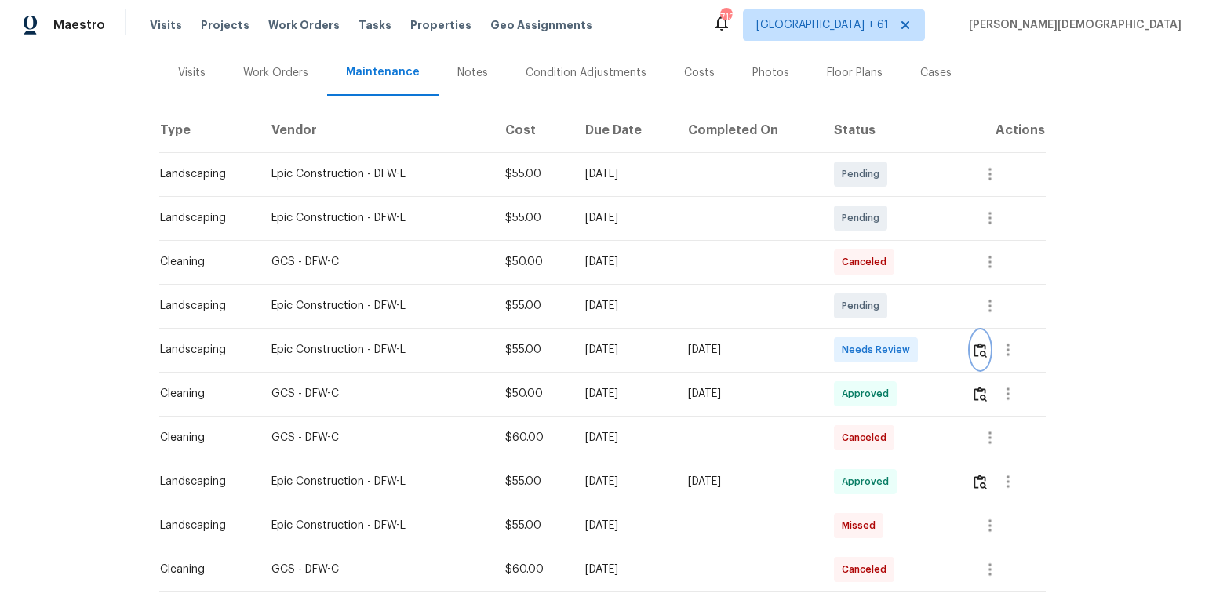
click at [857, 332] on button "button" at bounding box center [980, 350] width 18 height 38
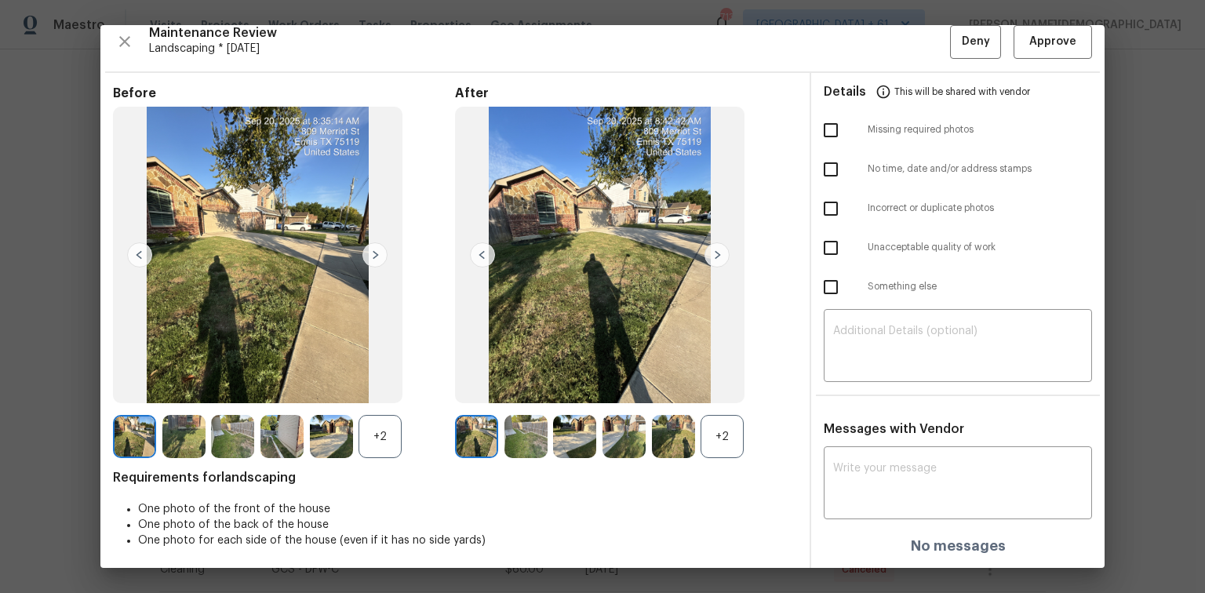
scroll to position [0, 0]
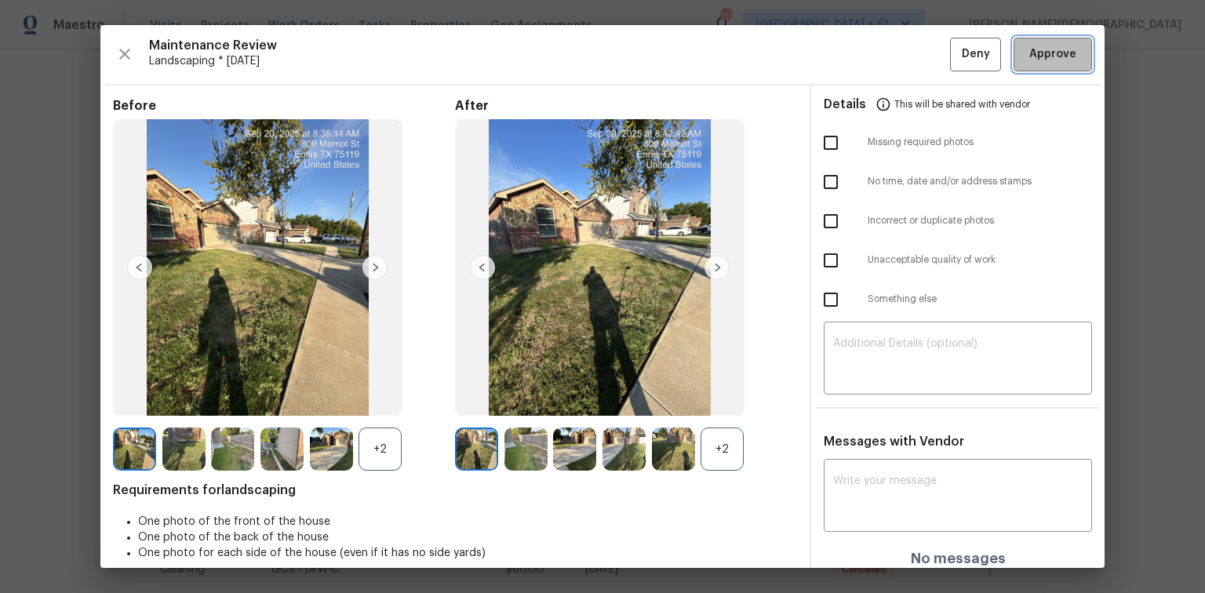
click at [857, 60] on span "Approve" at bounding box center [1052, 55] width 47 height 20
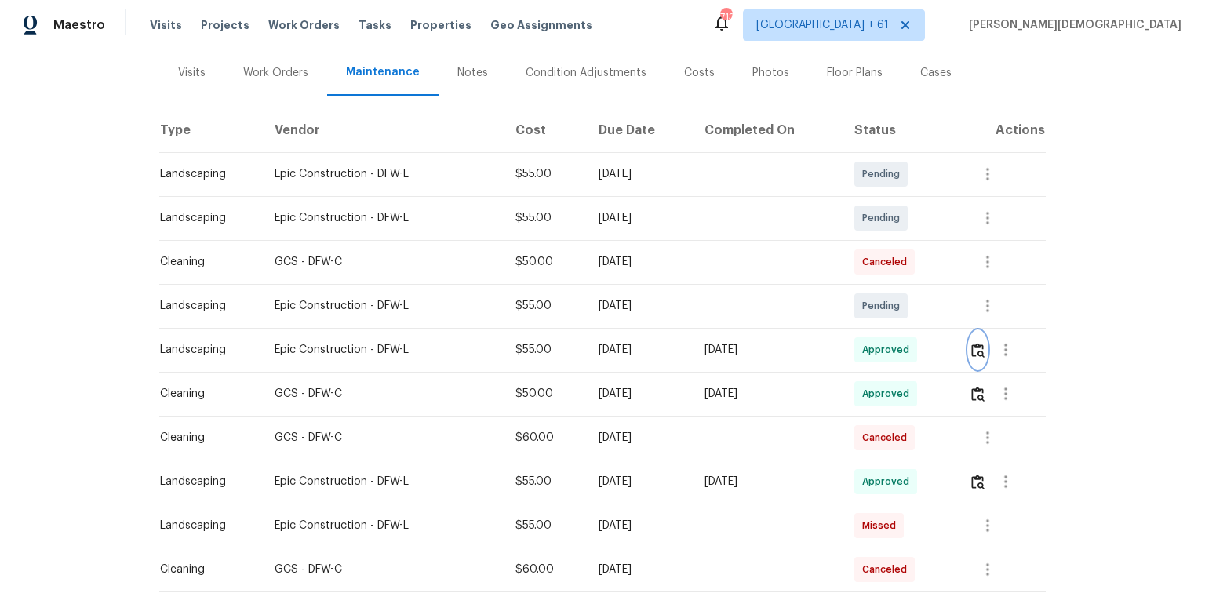
scroll to position [251, 0]
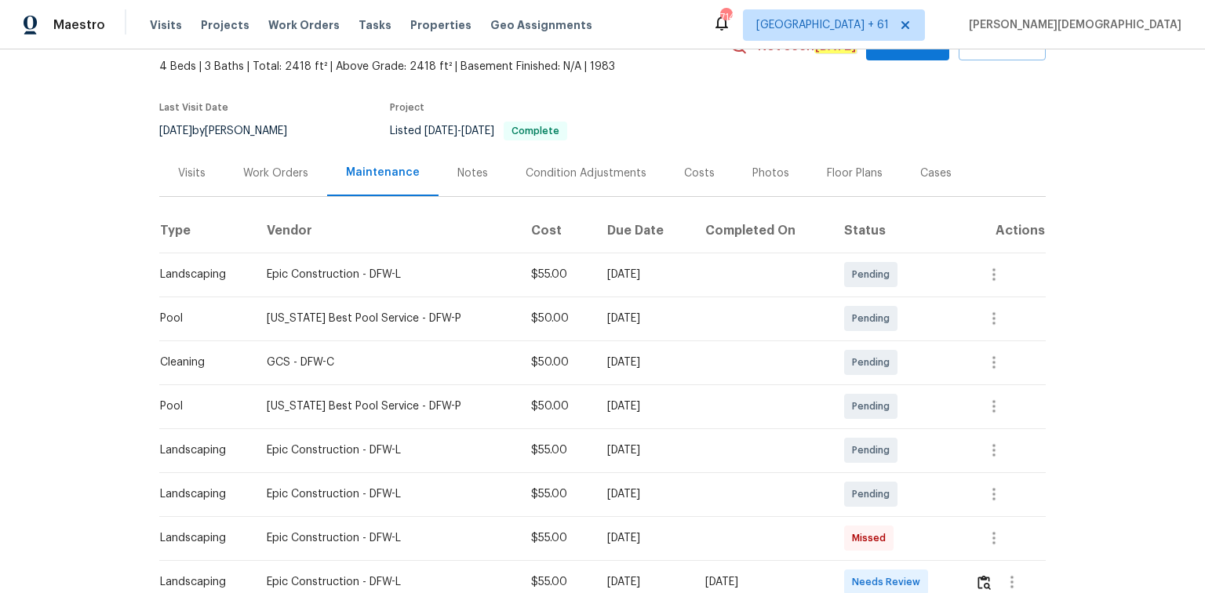
scroll to position [188, 0]
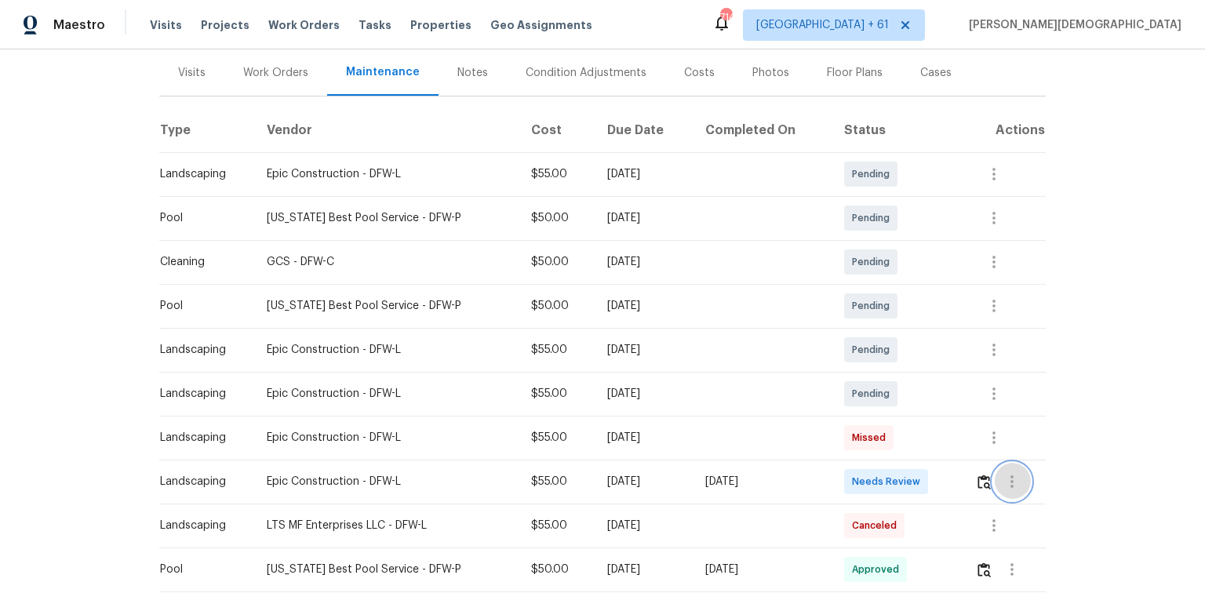
click at [993, 477] on button "button" at bounding box center [1012, 482] width 38 height 38
click at [976, 479] on div at bounding box center [602, 296] width 1205 height 593
click at [977, 479] on img "button" at bounding box center [983, 482] width 13 height 15
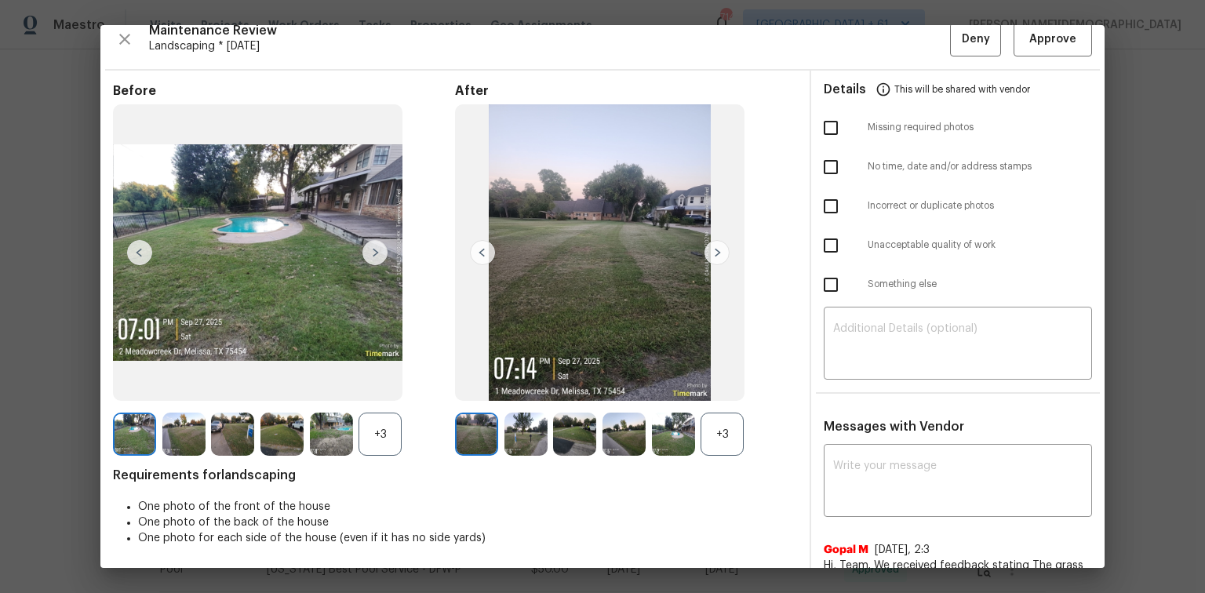
scroll to position [0, 0]
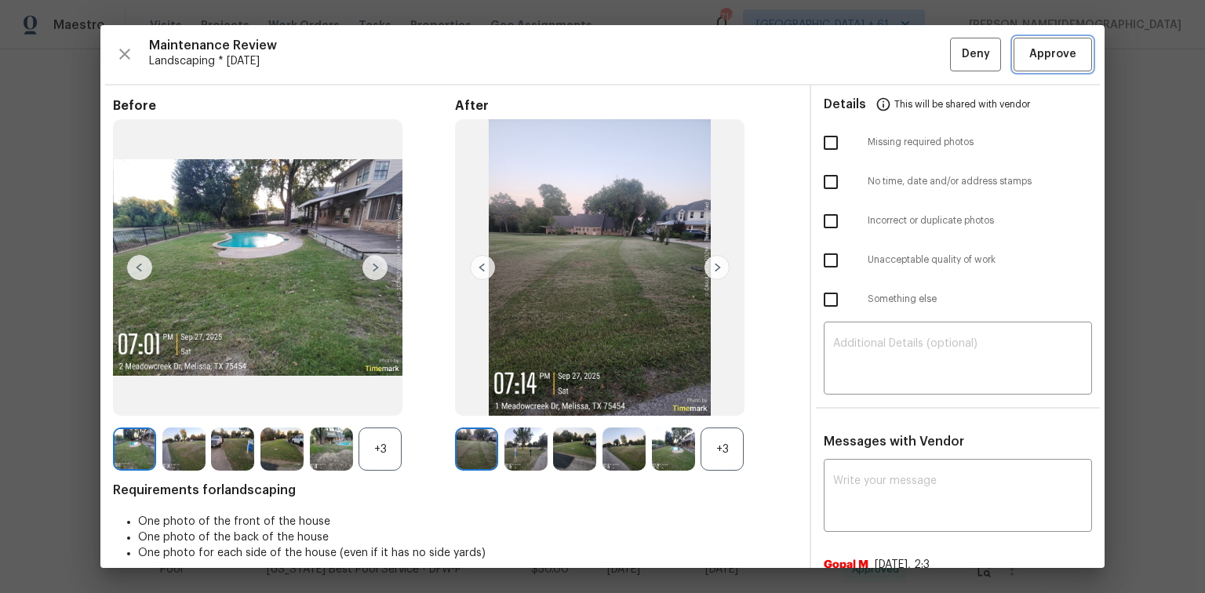
click at [1043, 52] on span "Approve" at bounding box center [1052, 55] width 47 height 20
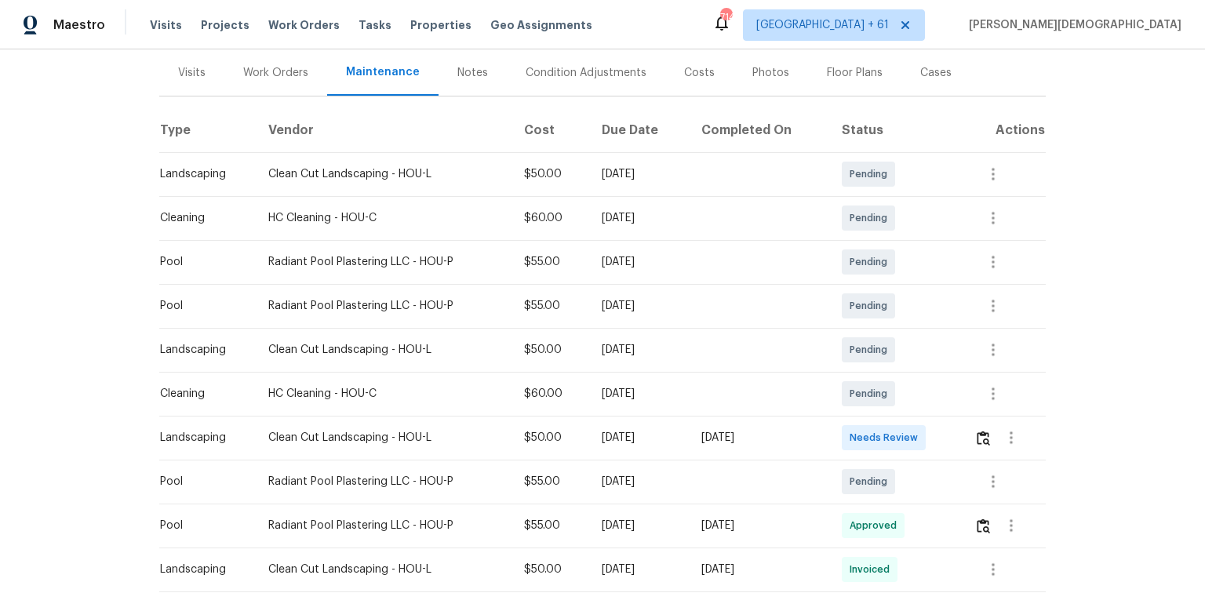
scroll to position [376, 0]
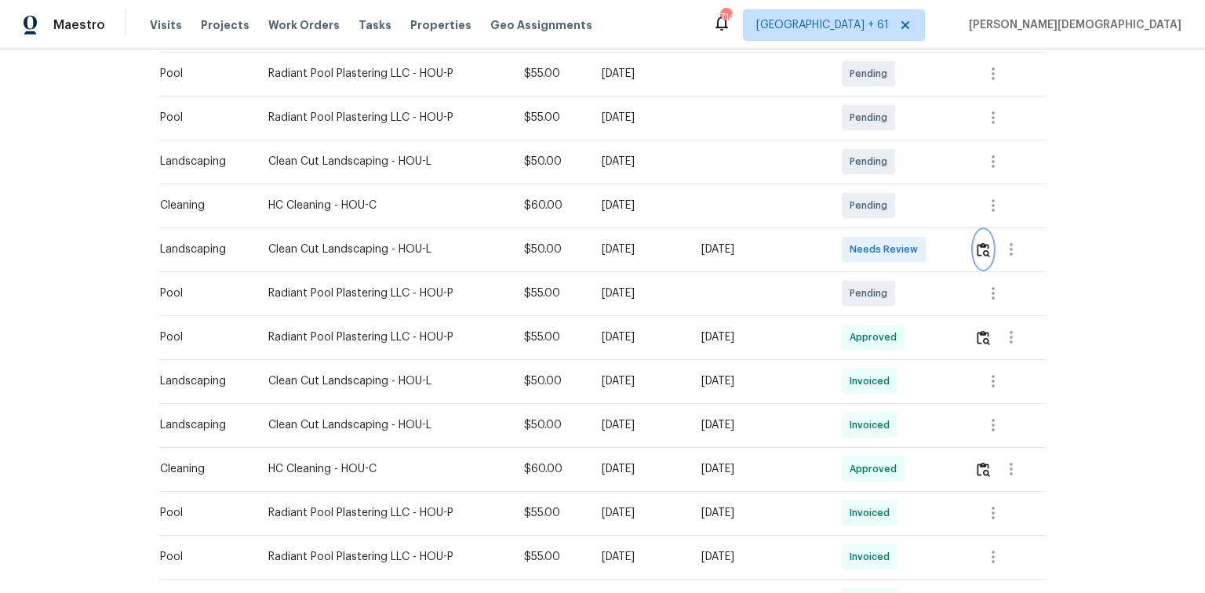
click at [857, 231] on button "button" at bounding box center [983, 250] width 18 height 38
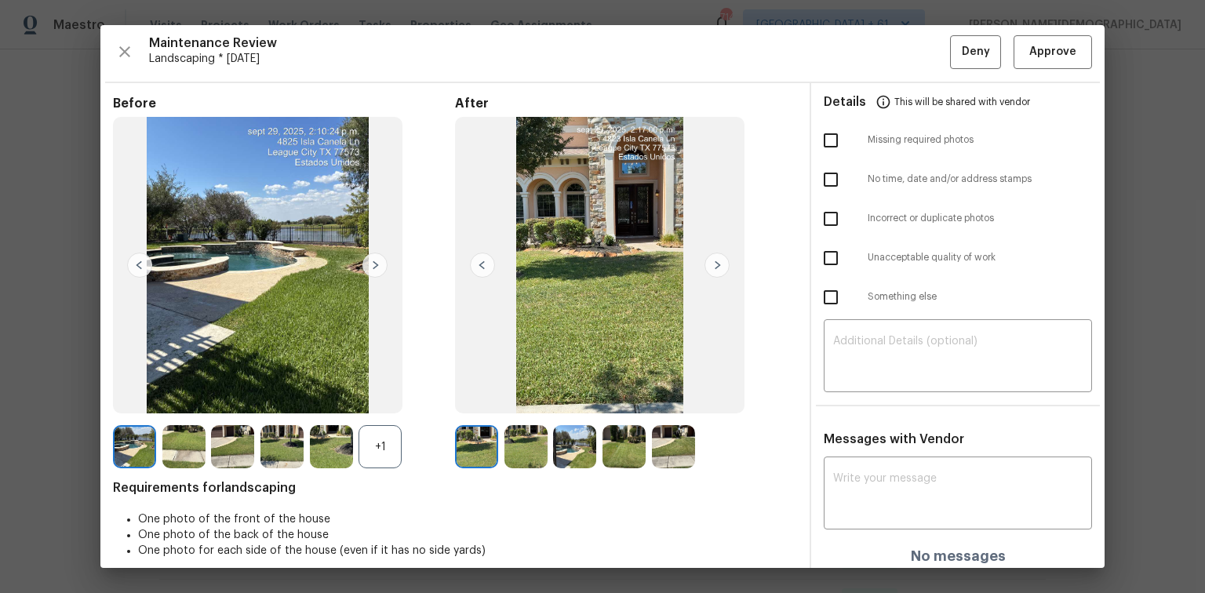
scroll to position [0, 0]
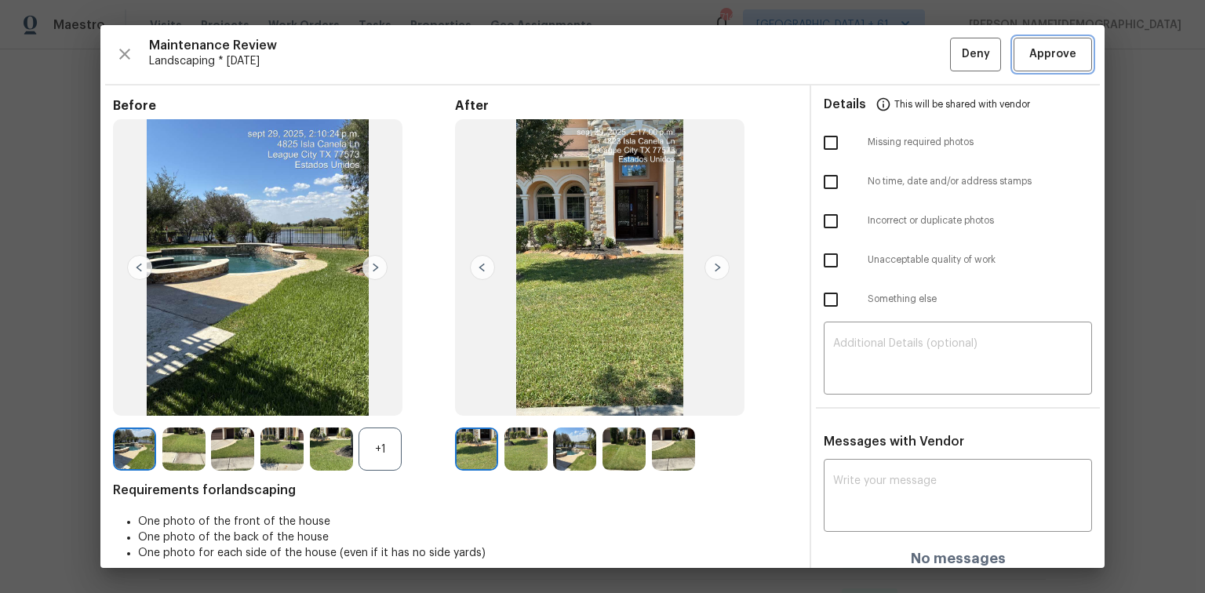
click at [857, 59] on span "Approve" at bounding box center [1052, 55] width 47 height 20
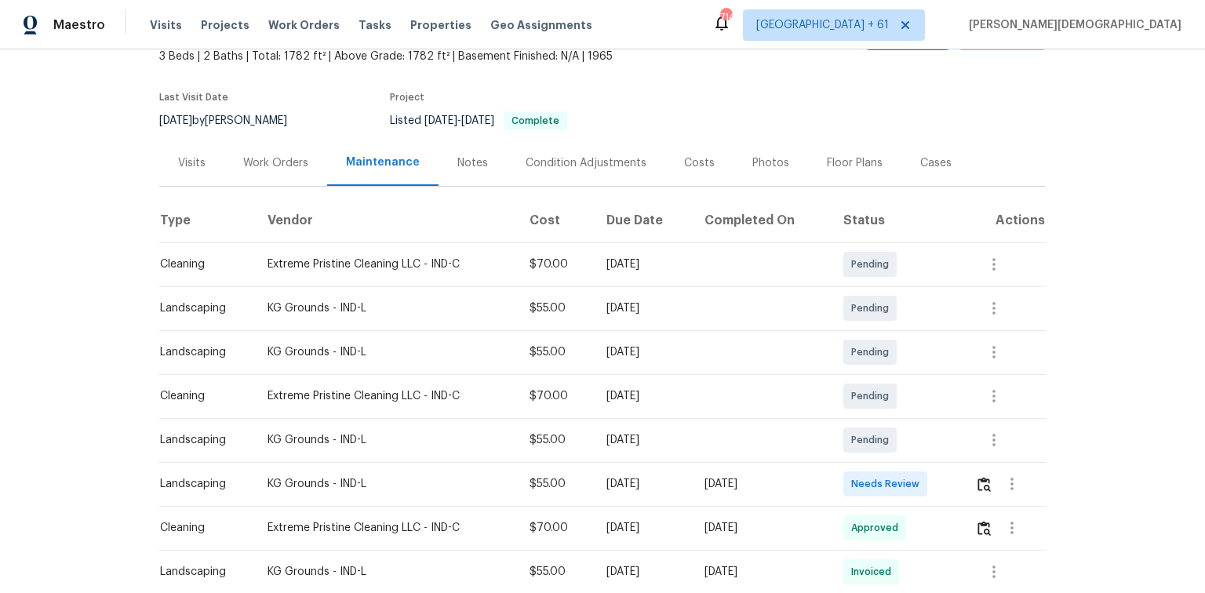
scroll to position [188, 0]
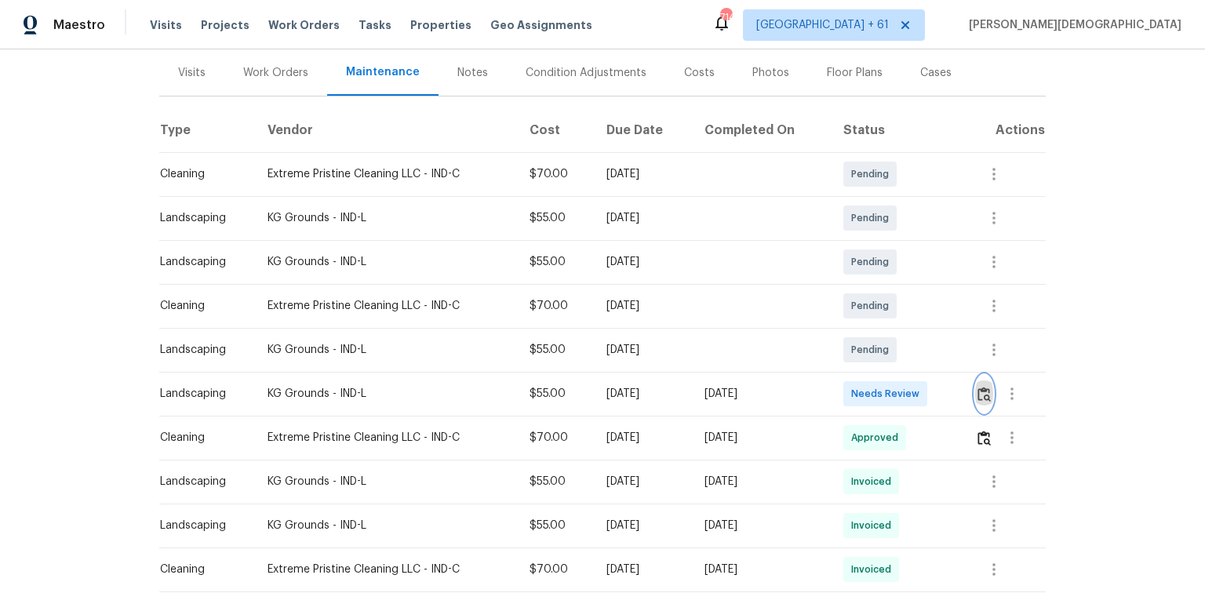
click at [987, 389] on img "button" at bounding box center [983, 394] width 13 height 15
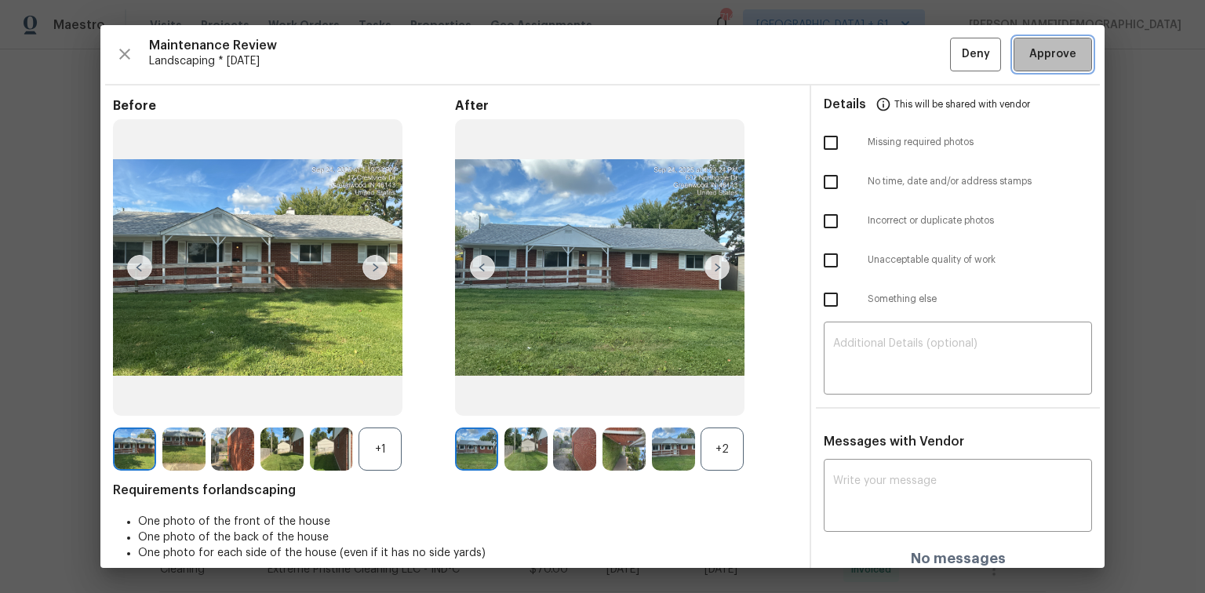
click at [1042, 58] on span "Approve" at bounding box center [1052, 55] width 47 height 20
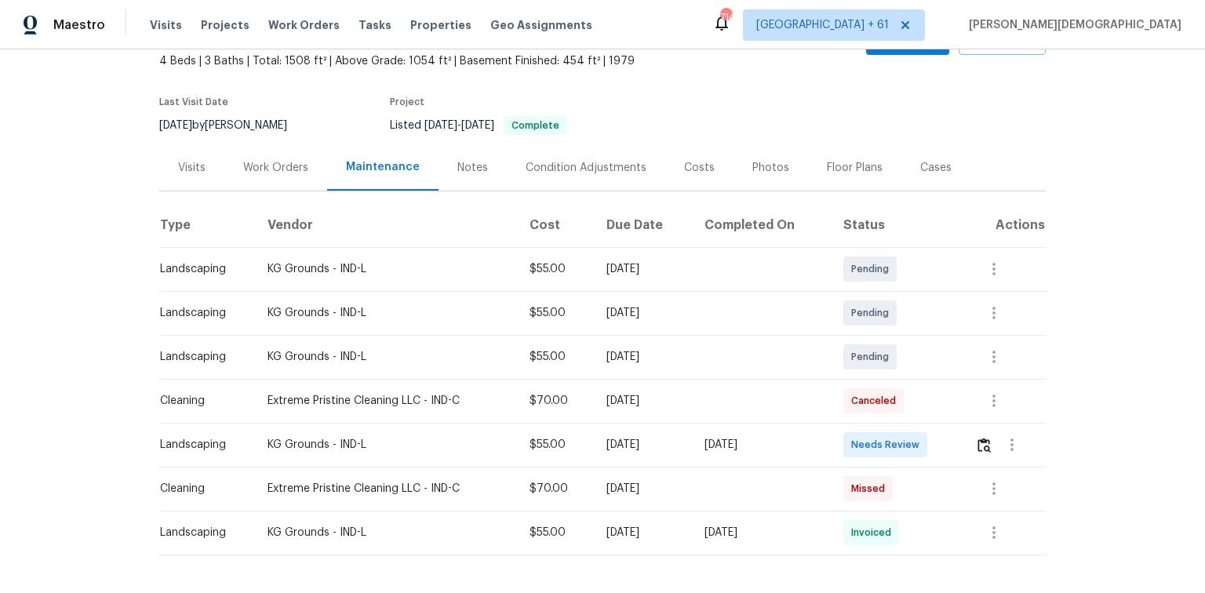
scroll to position [151, 0]
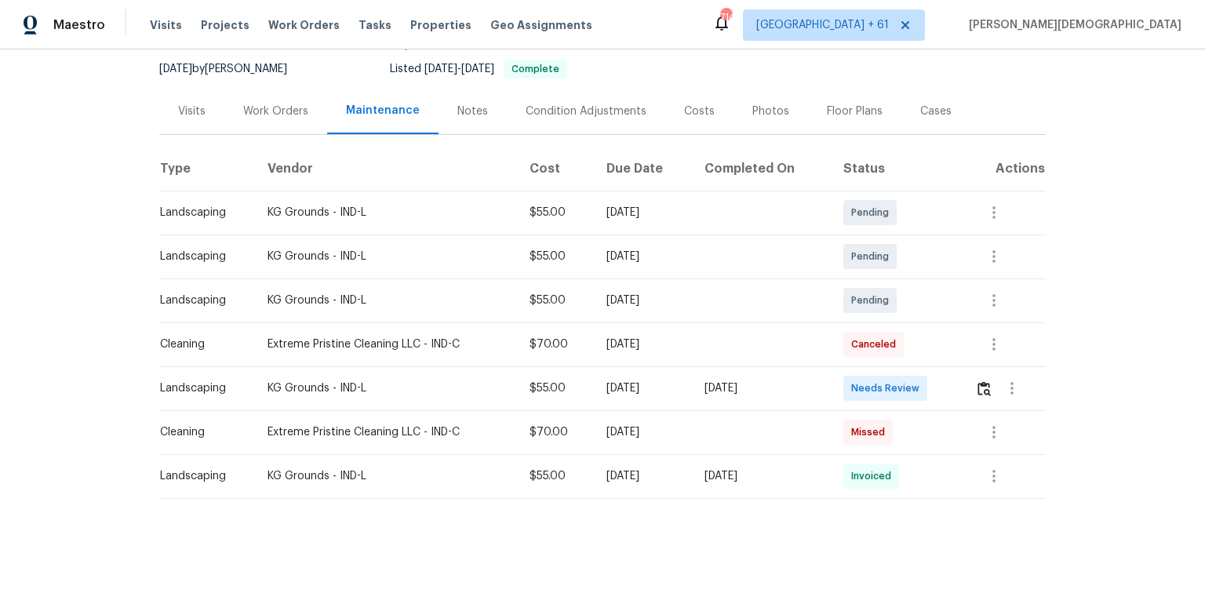
click at [857, 380] on td at bounding box center [1003, 388] width 83 height 44
click at [857, 381] on img "button" at bounding box center [983, 388] width 13 height 15
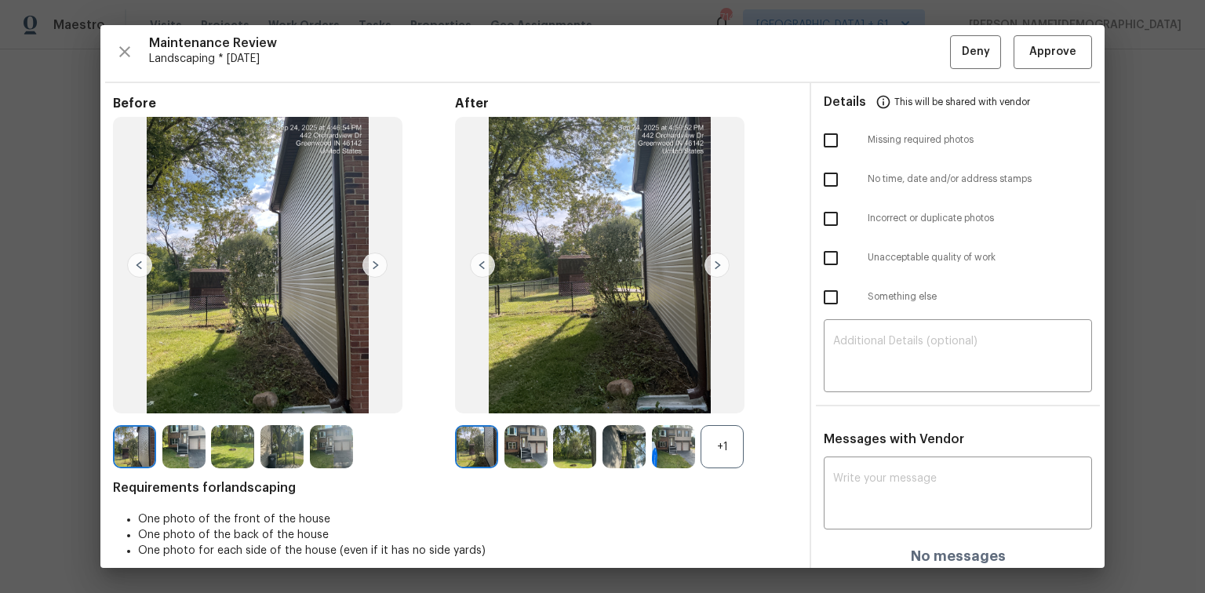
scroll to position [0, 0]
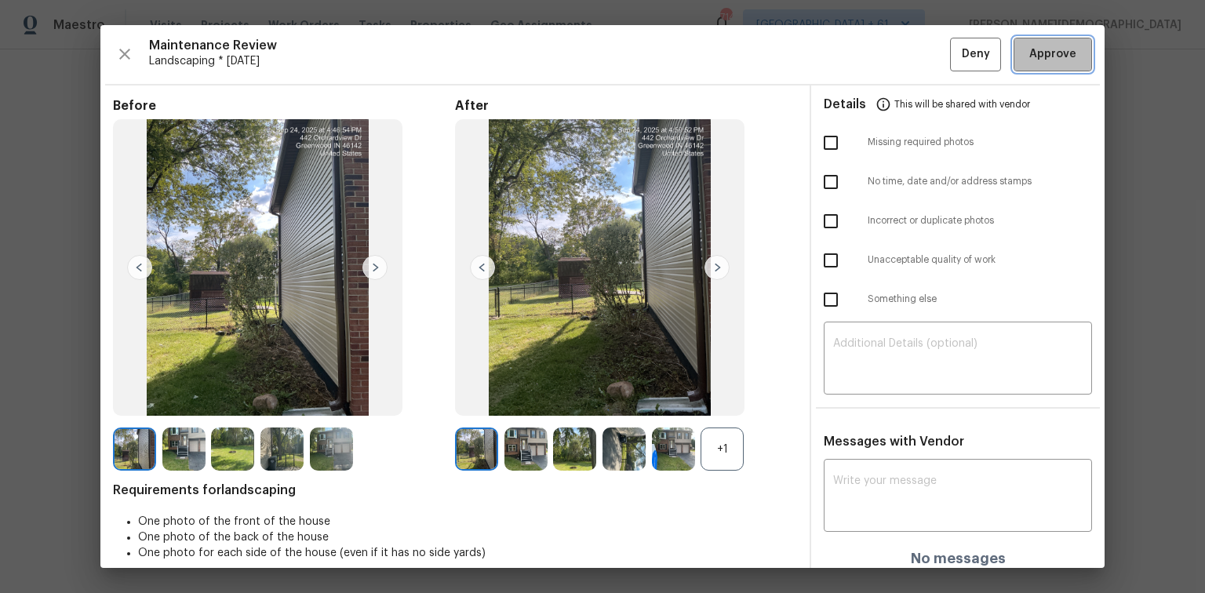
click at [857, 65] on button "Approve" at bounding box center [1052, 55] width 78 height 34
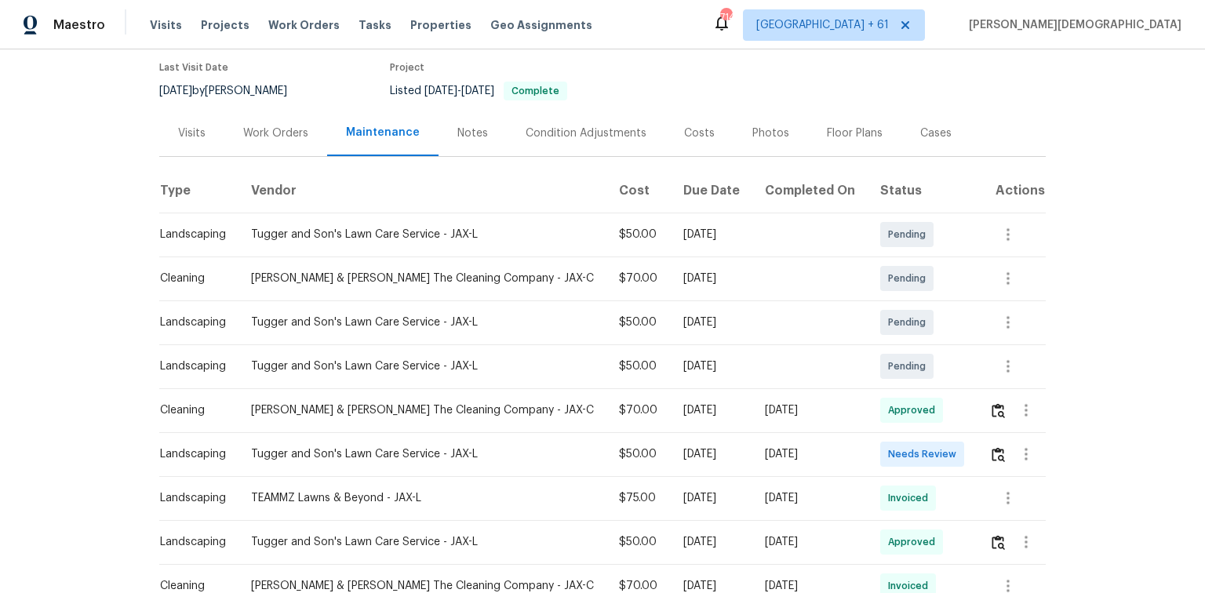
scroll to position [251, 0]
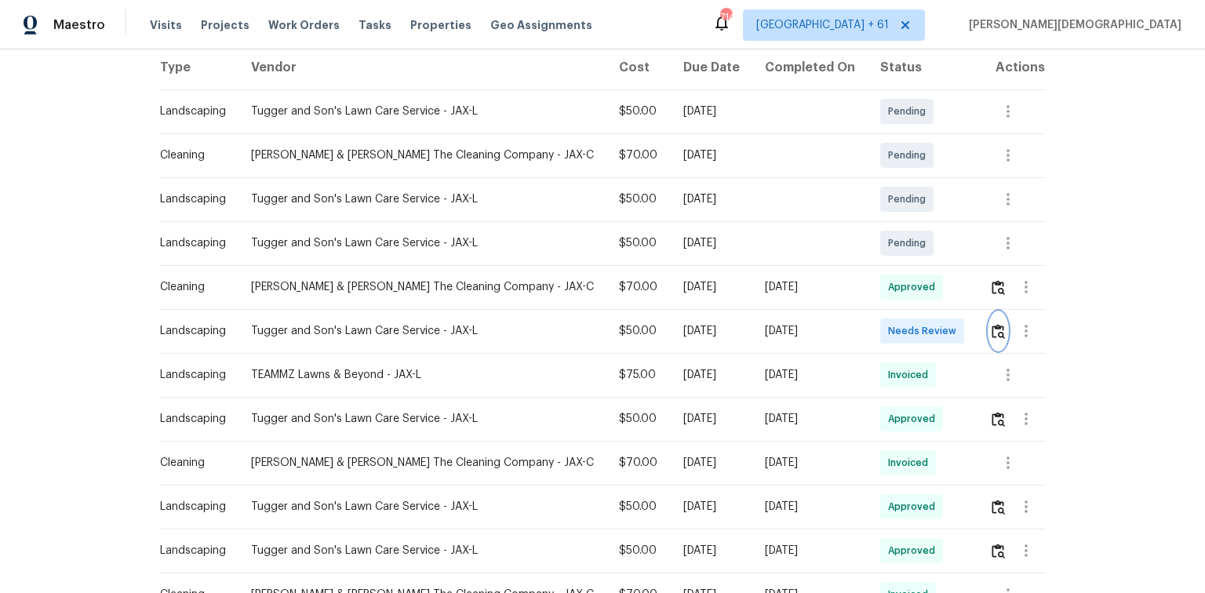
click at [857, 324] on img "button" at bounding box center [997, 331] width 13 height 15
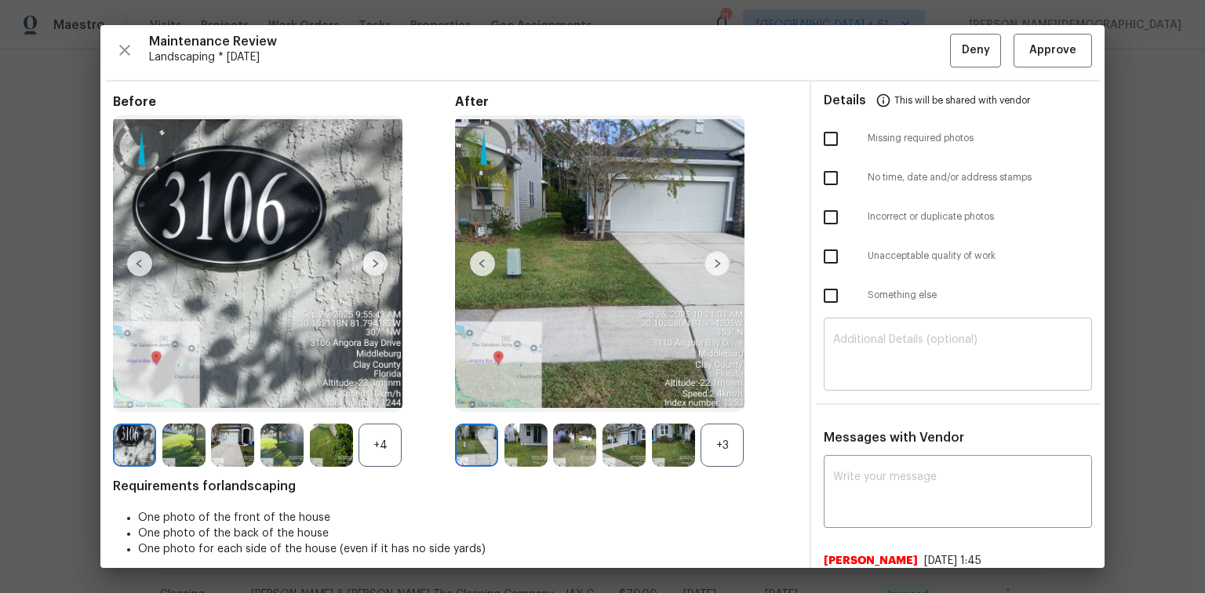
scroll to position [0, 0]
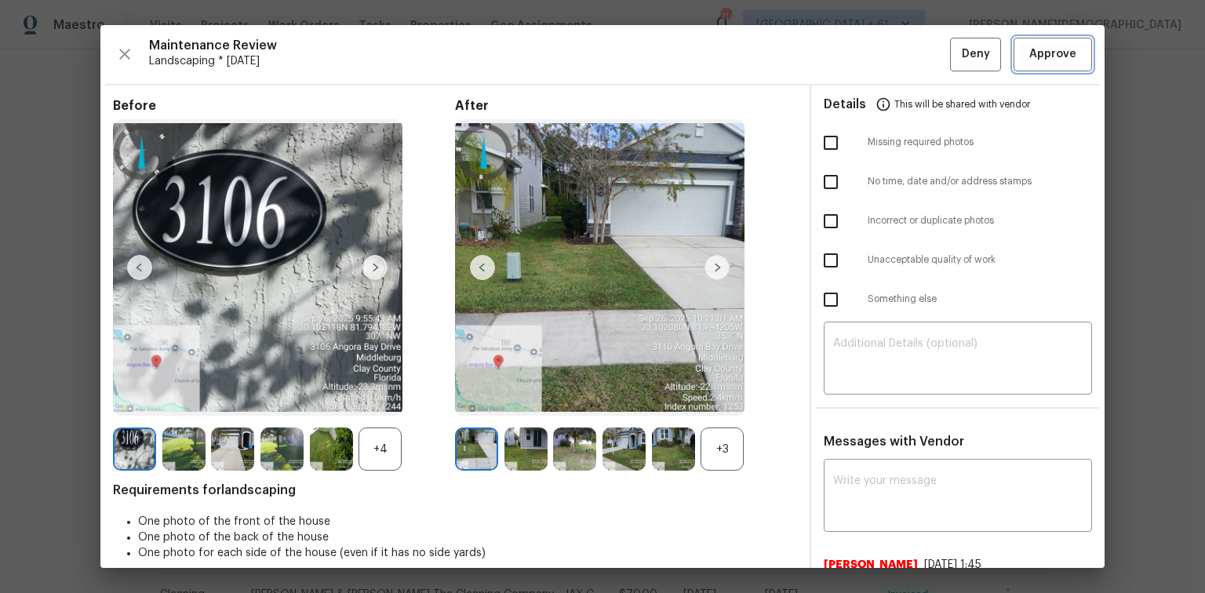
click at [857, 58] on span "Approve" at bounding box center [1052, 55] width 47 height 20
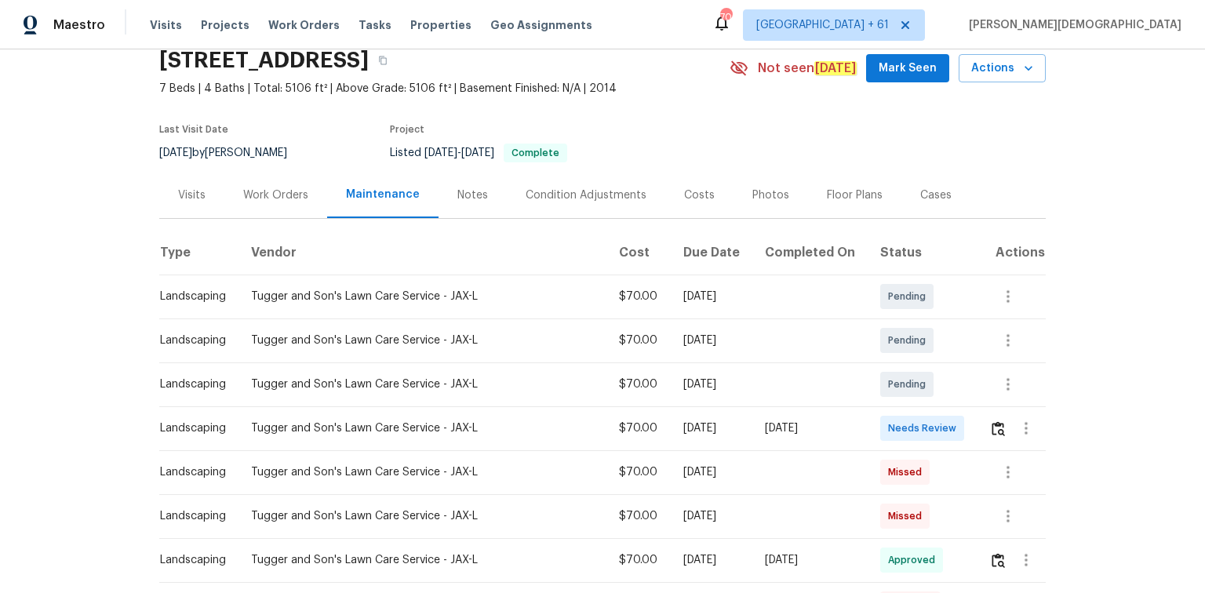
scroll to position [125, 0]
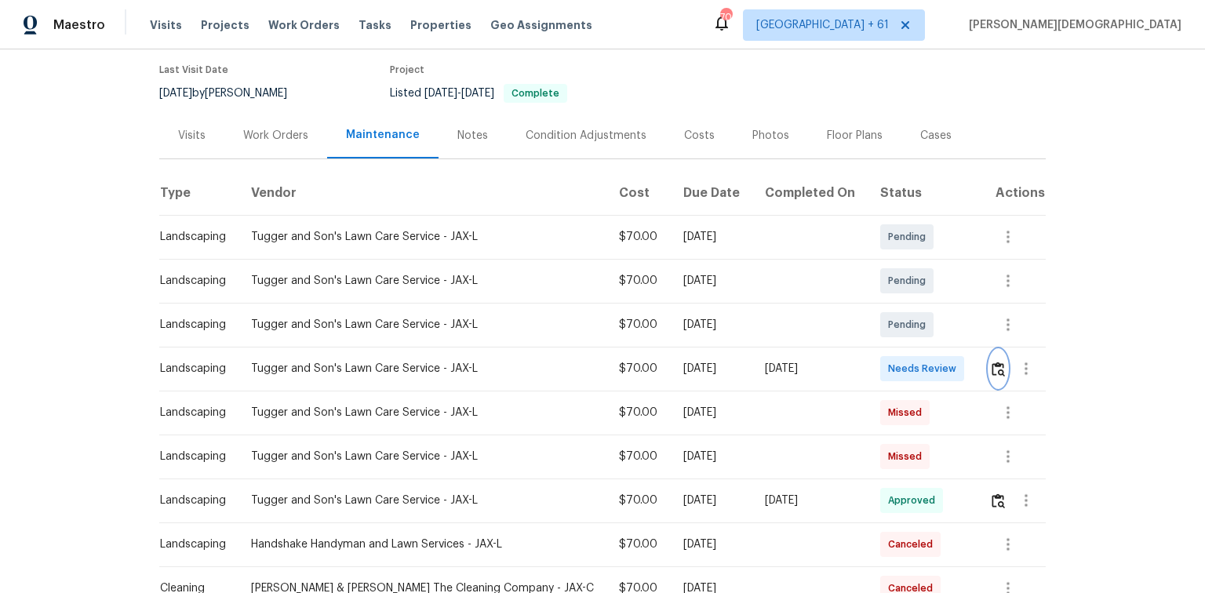
click at [989, 357] on button "button" at bounding box center [998, 369] width 18 height 38
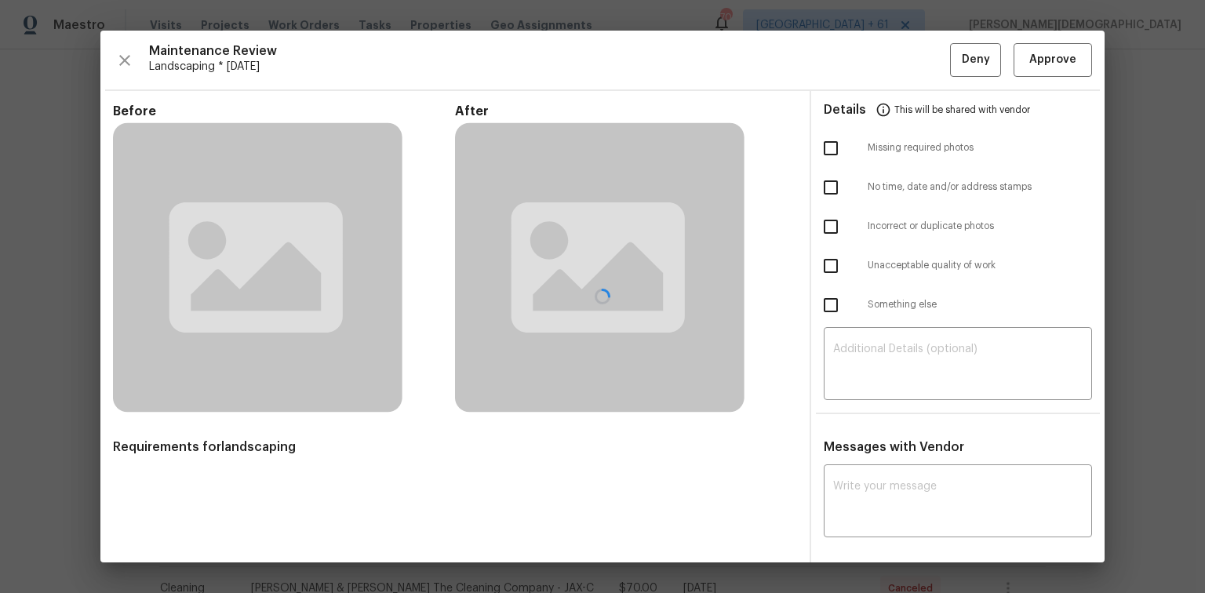
click at [982, 356] on div at bounding box center [602, 297] width 1004 height 532
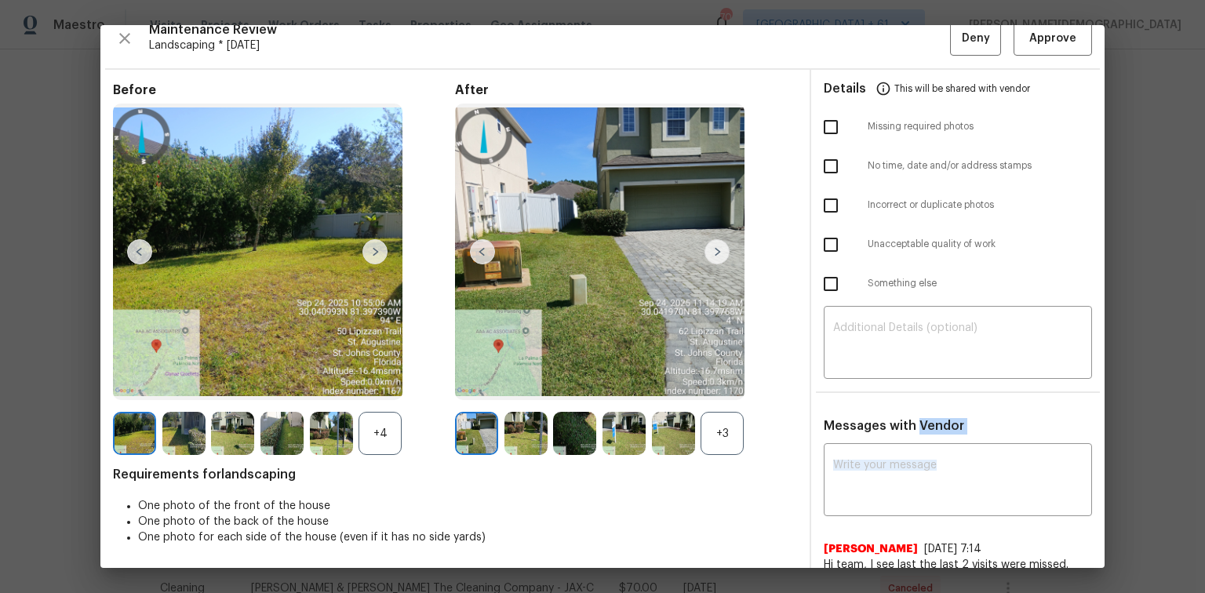
scroll to position [0, 0]
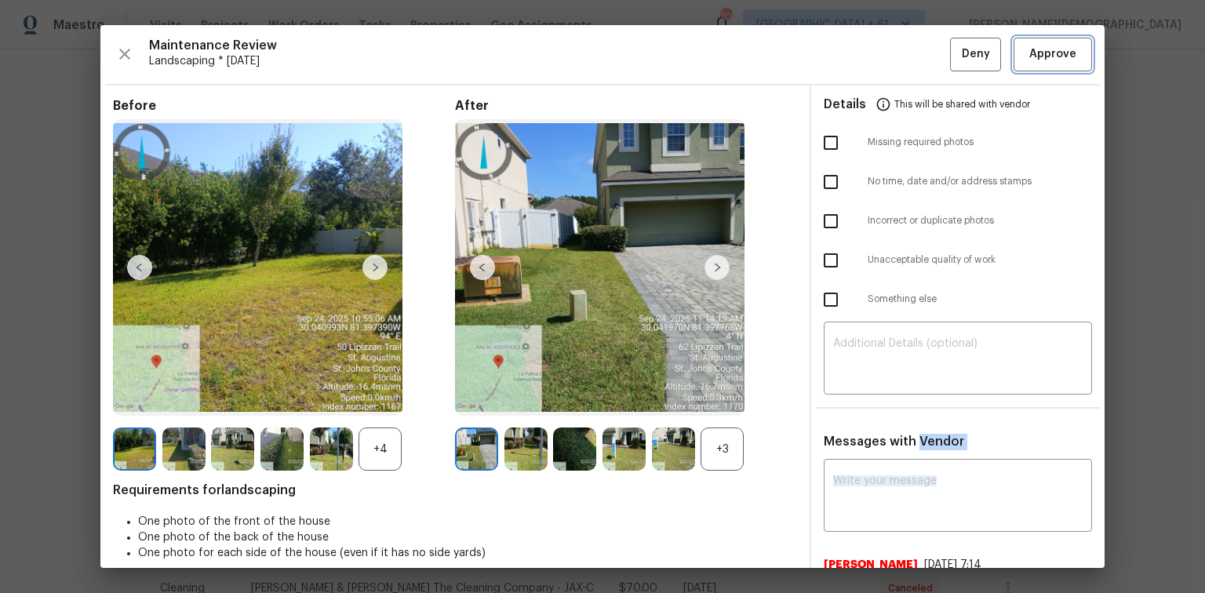
click at [1013, 56] on button "Approve" at bounding box center [1052, 55] width 78 height 34
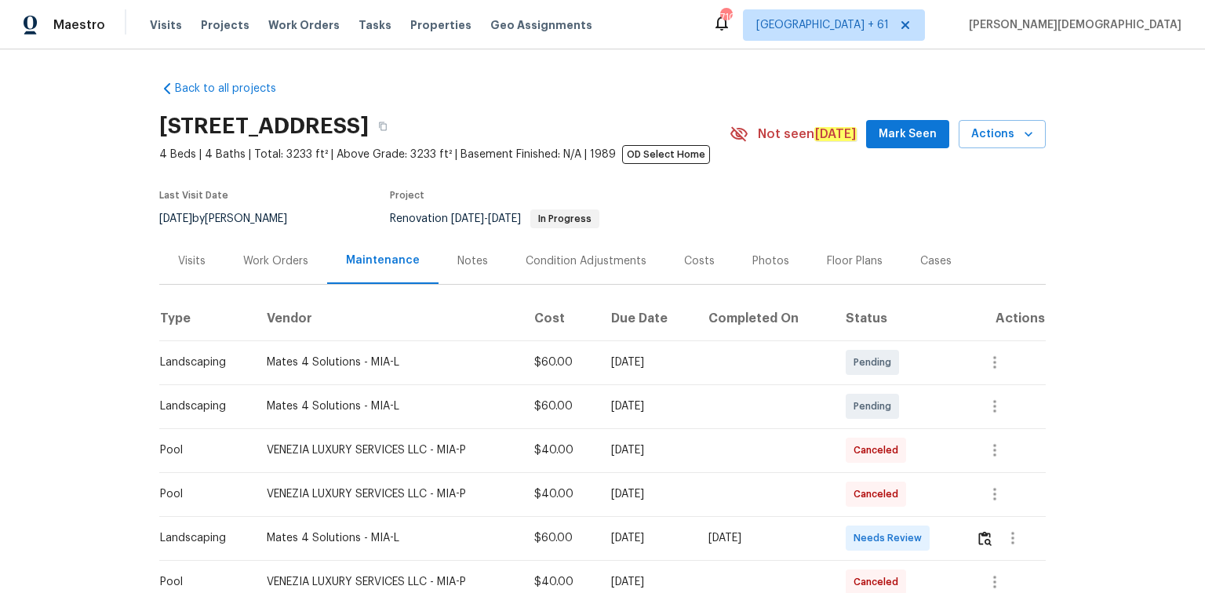
scroll to position [188, 0]
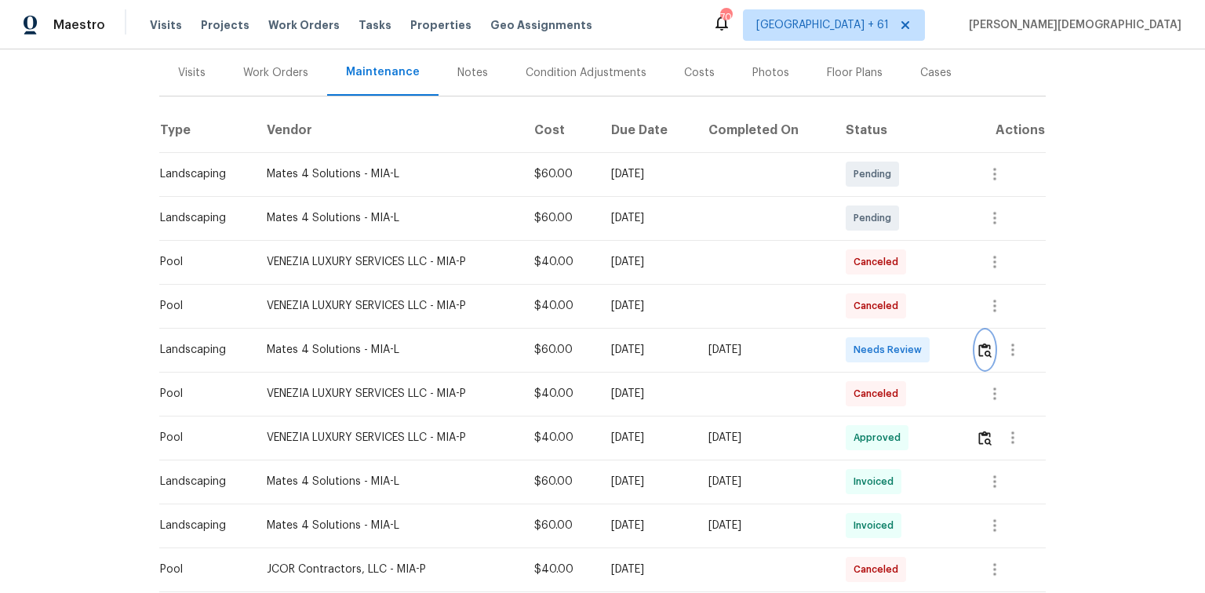
click at [985, 343] on img "button" at bounding box center [984, 350] width 13 height 15
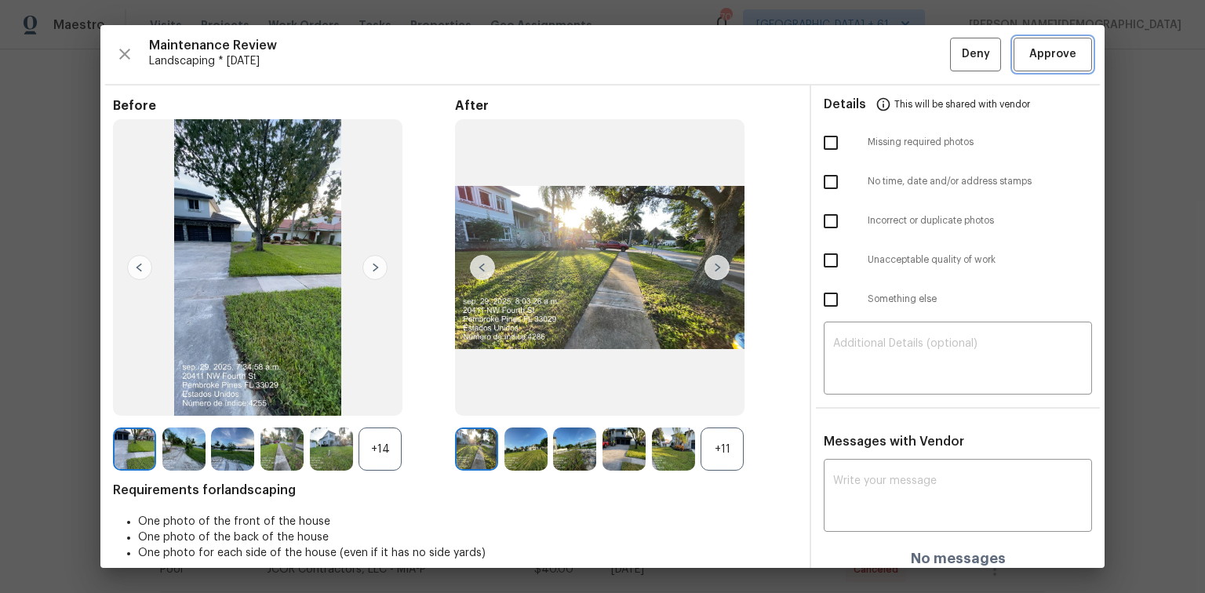
click at [1044, 57] on span "Approve" at bounding box center [1052, 55] width 47 height 20
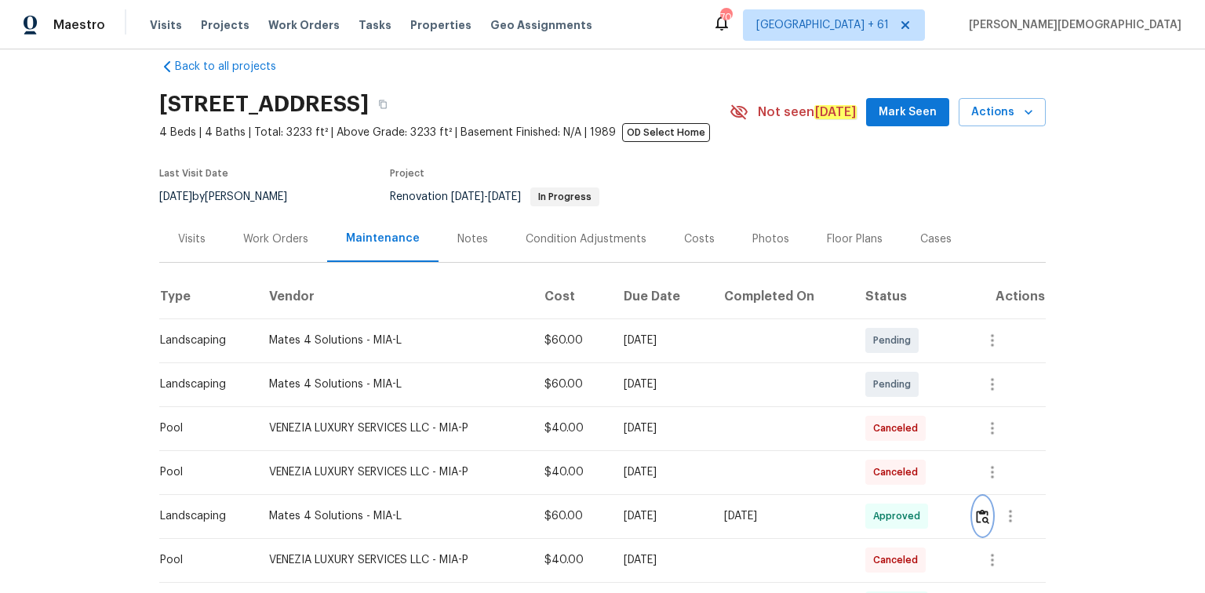
scroll to position [0, 0]
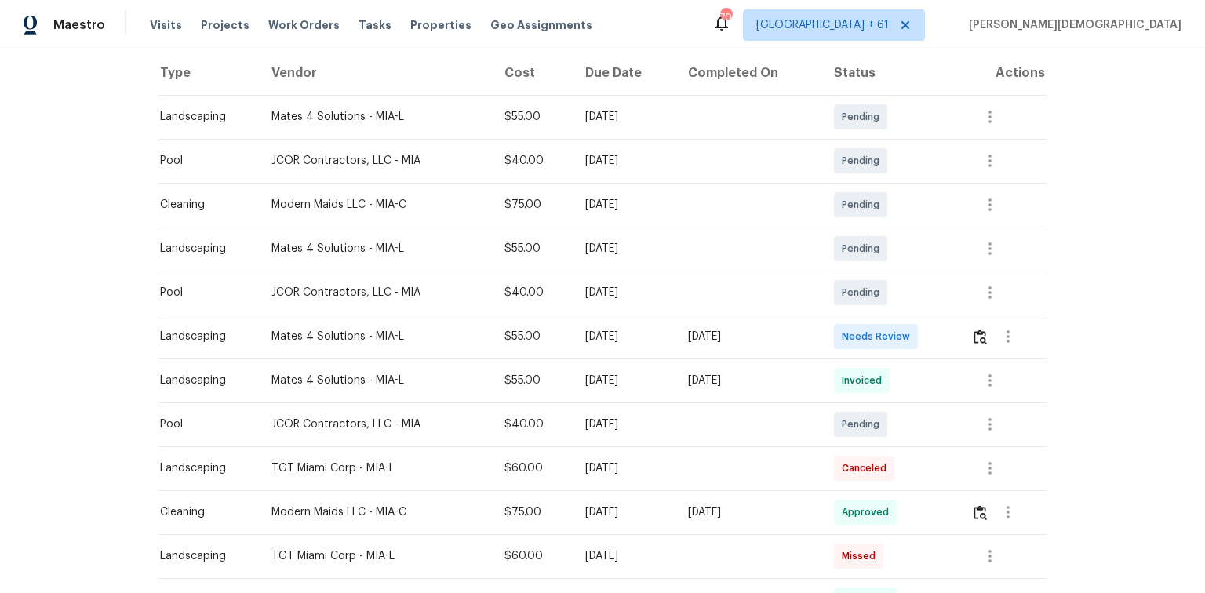
scroll to position [251, 0]
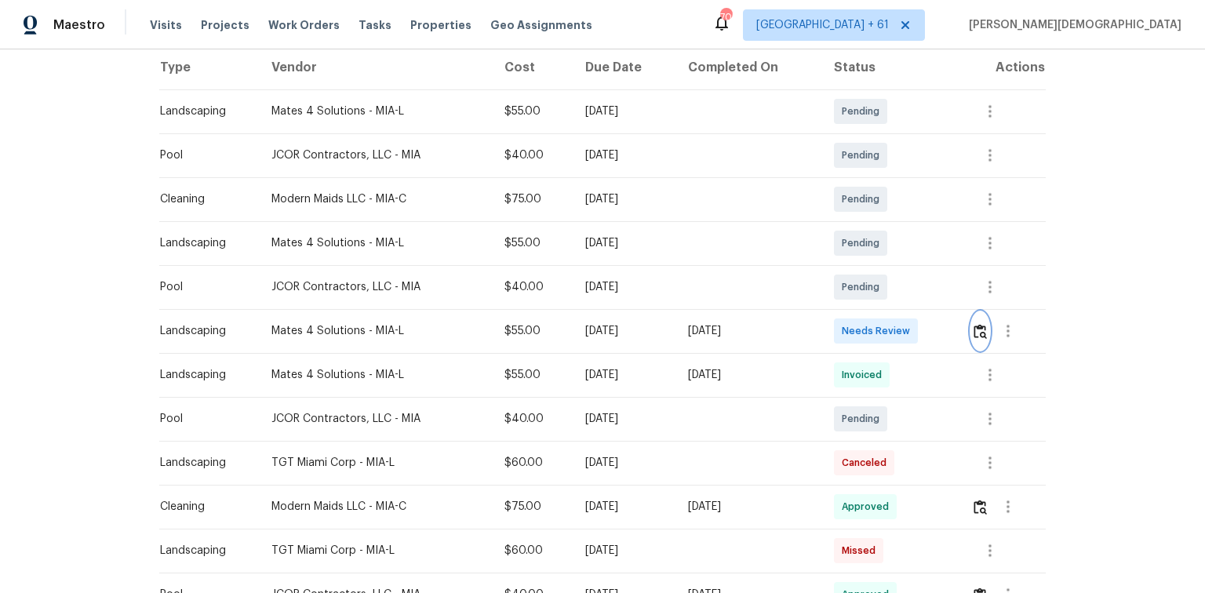
click at [857, 322] on button "button" at bounding box center [980, 331] width 18 height 38
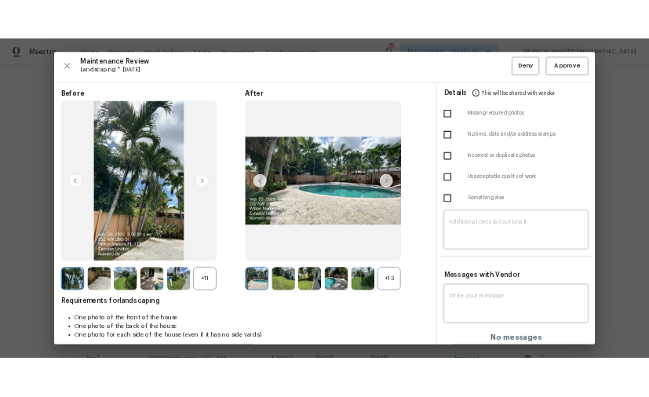
scroll to position [0, 0]
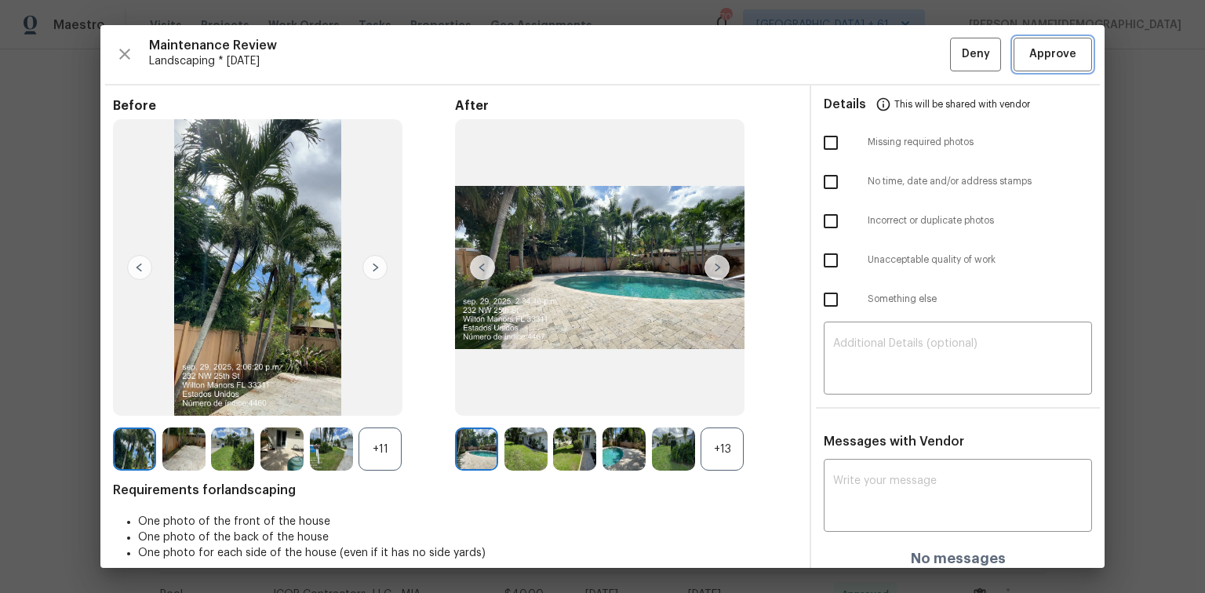
click at [857, 68] on button "Approve" at bounding box center [1052, 55] width 78 height 34
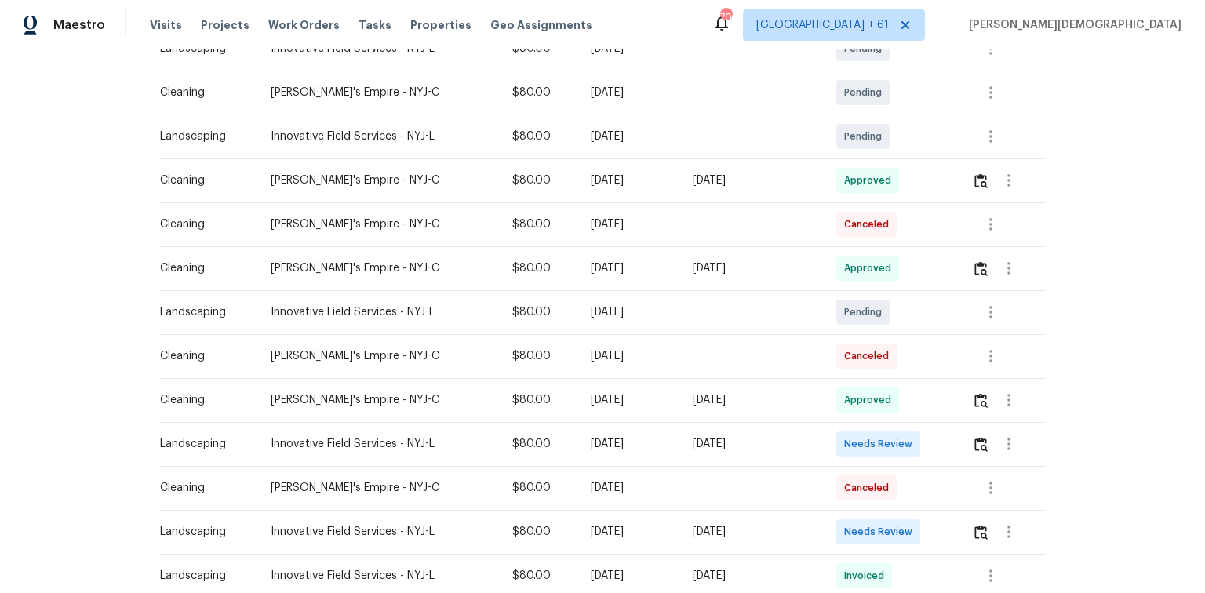
scroll to position [376, 0]
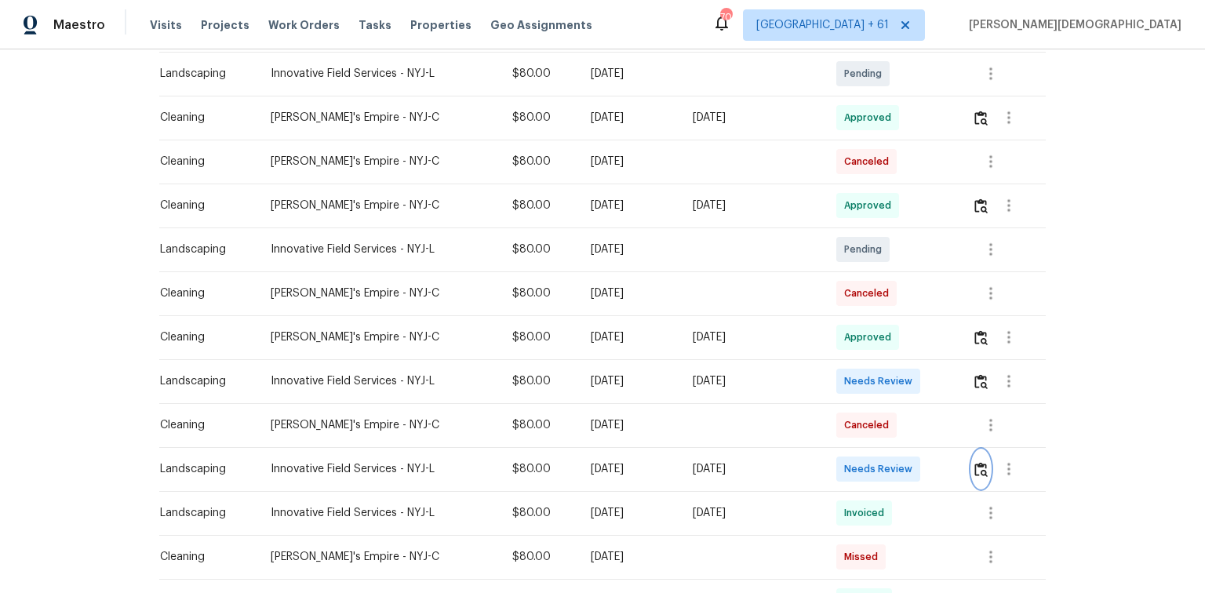
click at [979, 451] on button "button" at bounding box center [981, 469] width 18 height 38
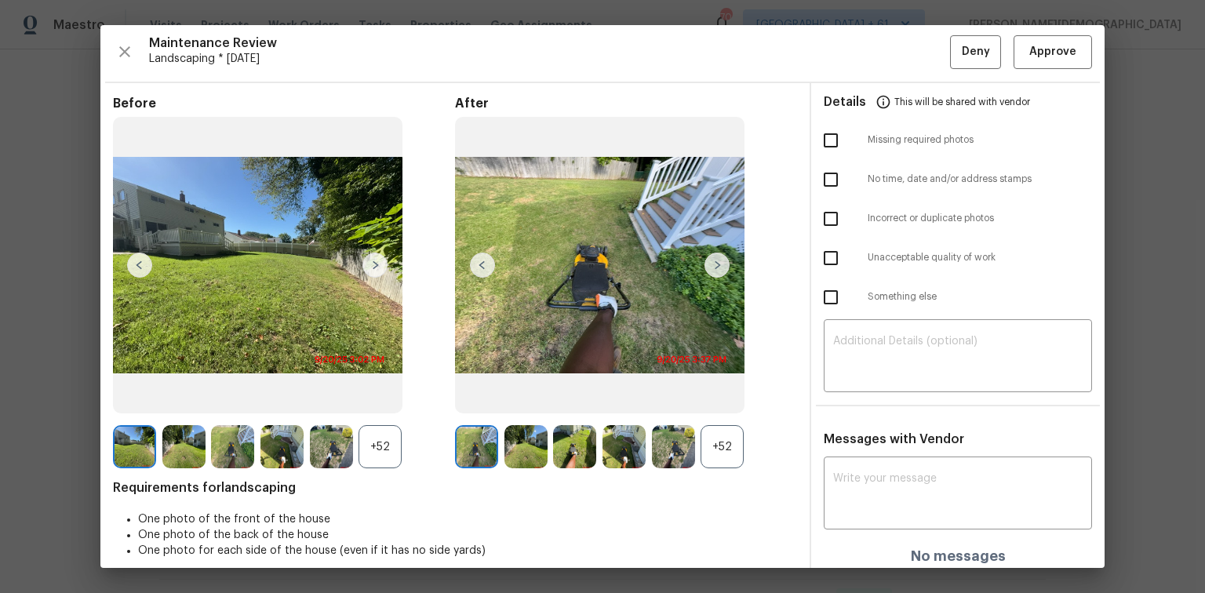
scroll to position [0, 0]
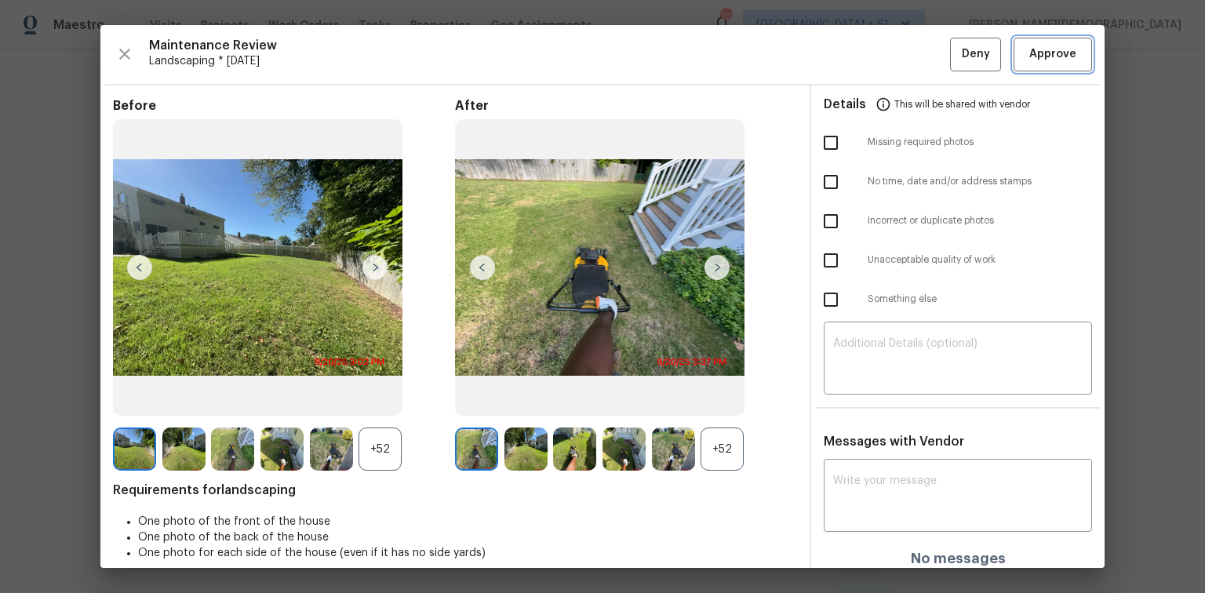
click at [1035, 54] on span "Approve" at bounding box center [1052, 55] width 47 height 20
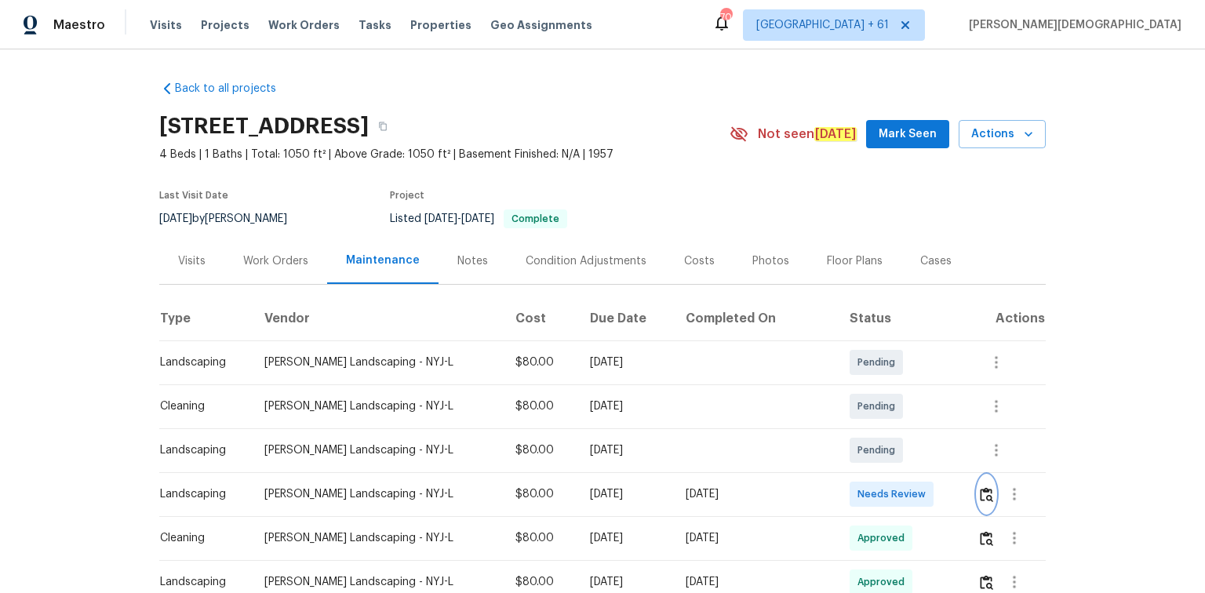
click at [857, 396] on img "button" at bounding box center [986, 494] width 13 height 15
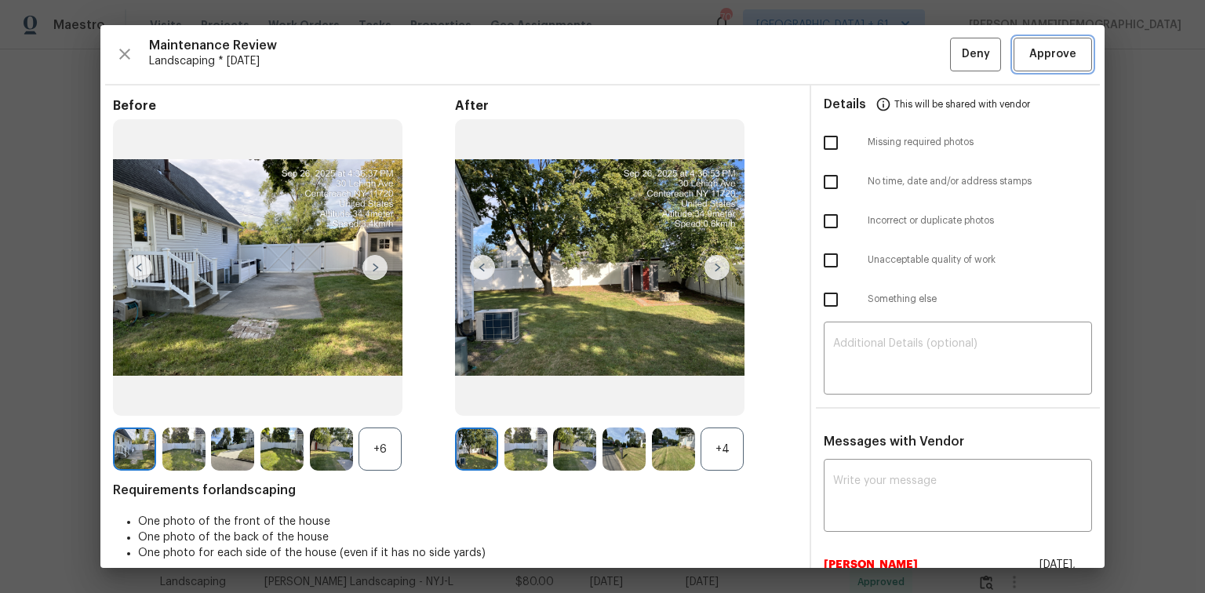
click at [857, 56] on span "Approve" at bounding box center [1052, 55] width 47 height 20
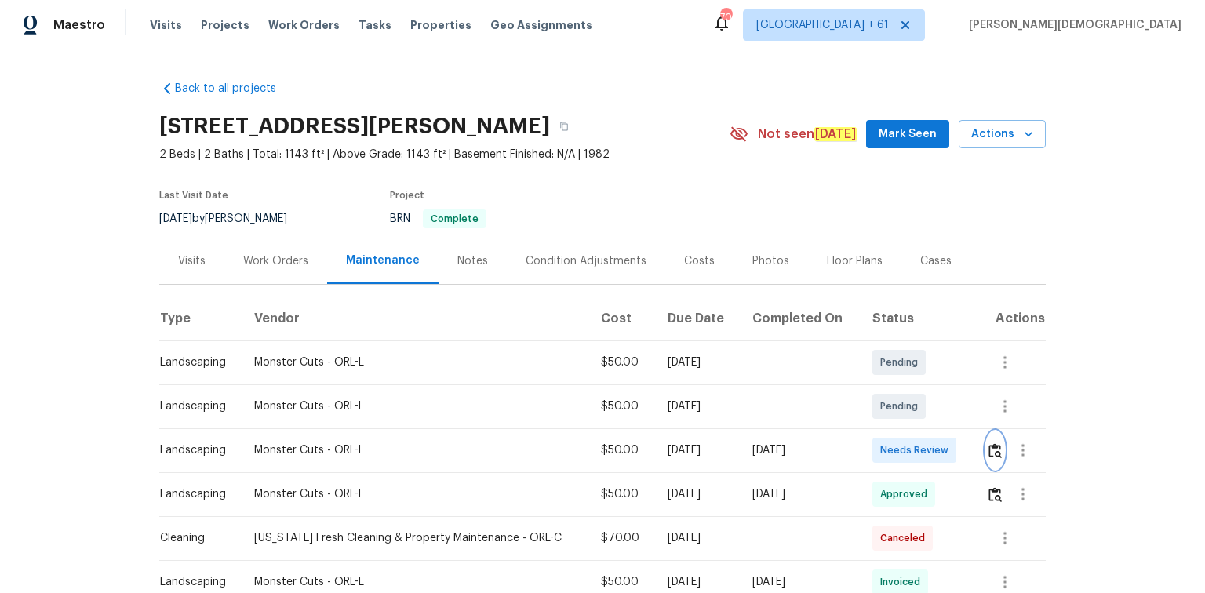
click at [857, 396] on img "button" at bounding box center [994, 450] width 13 height 15
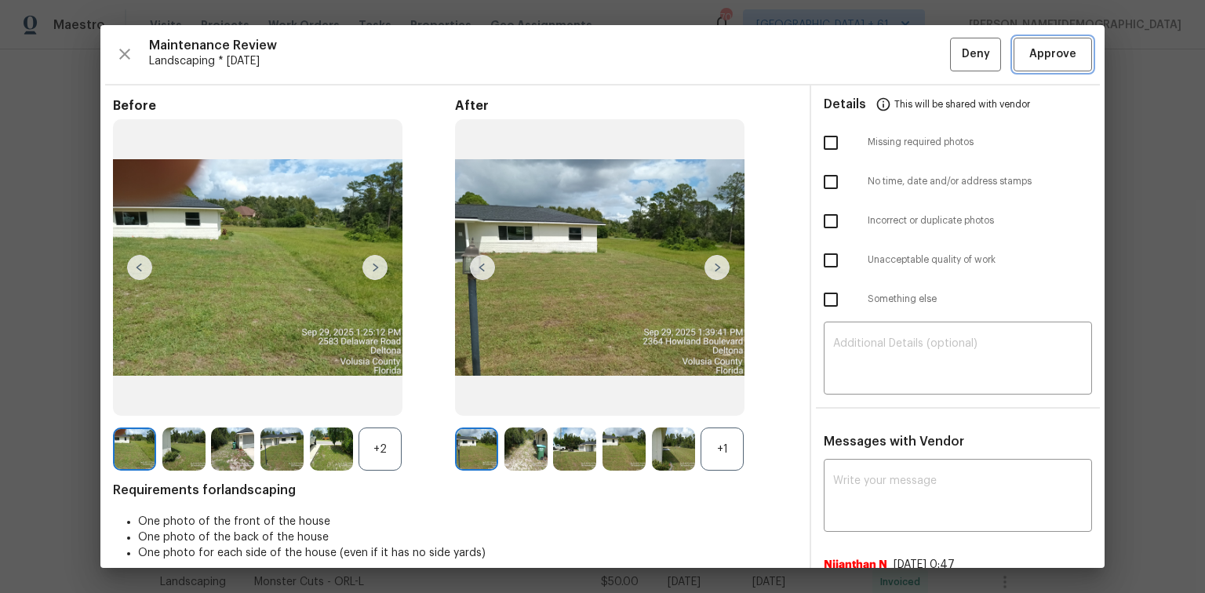
click at [857, 60] on span "Approve" at bounding box center [1052, 55] width 47 height 20
drag, startPoint x: 1028, startPoint y: 60, endPoint x: 1017, endPoint y: 60, distance: 11.8
click at [857, 60] on div "Maintenance Review Landscaping * [DATE] Deny Approve" at bounding box center [602, 55] width 979 height 34
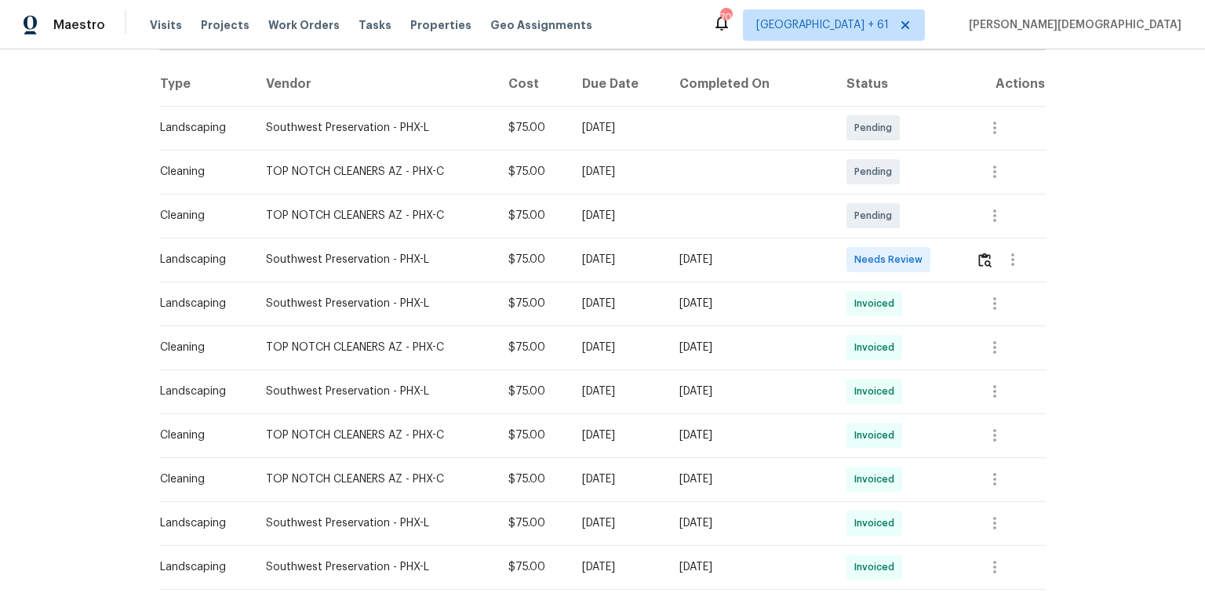
scroll to position [251, 0]
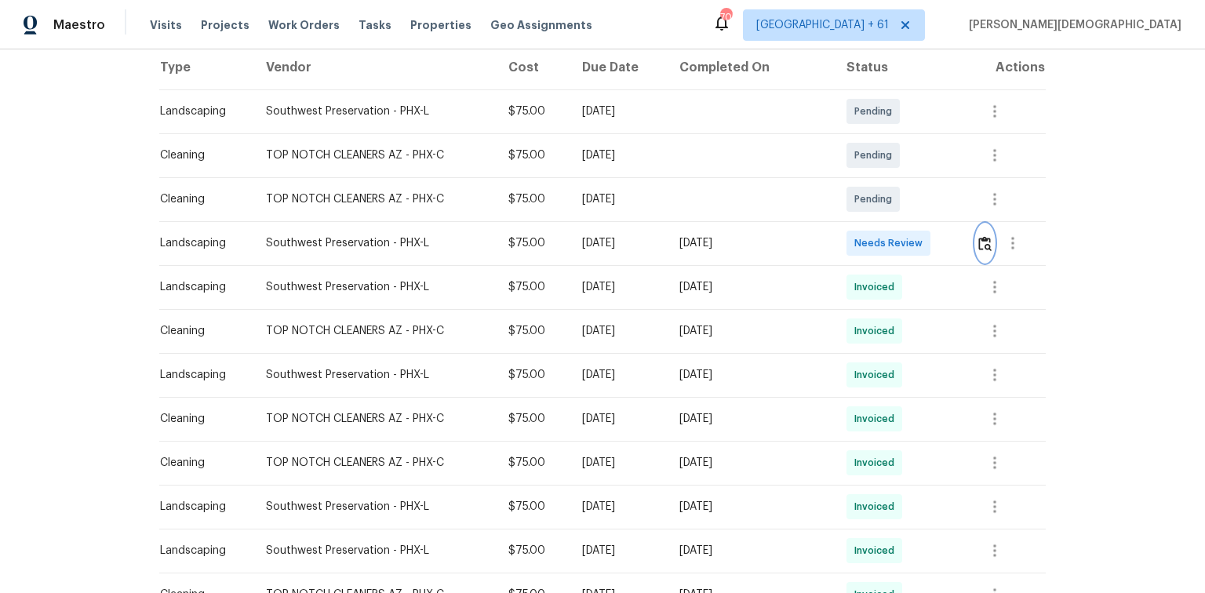
click at [857, 231] on button "button" at bounding box center [985, 243] width 18 height 38
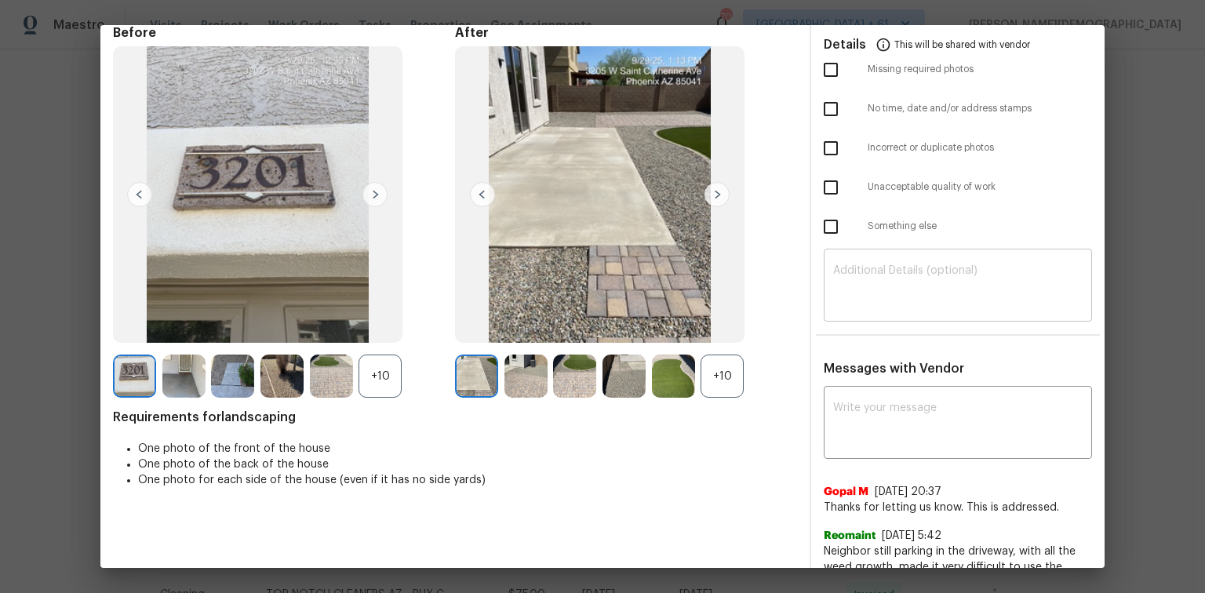
scroll to position [0, 0]
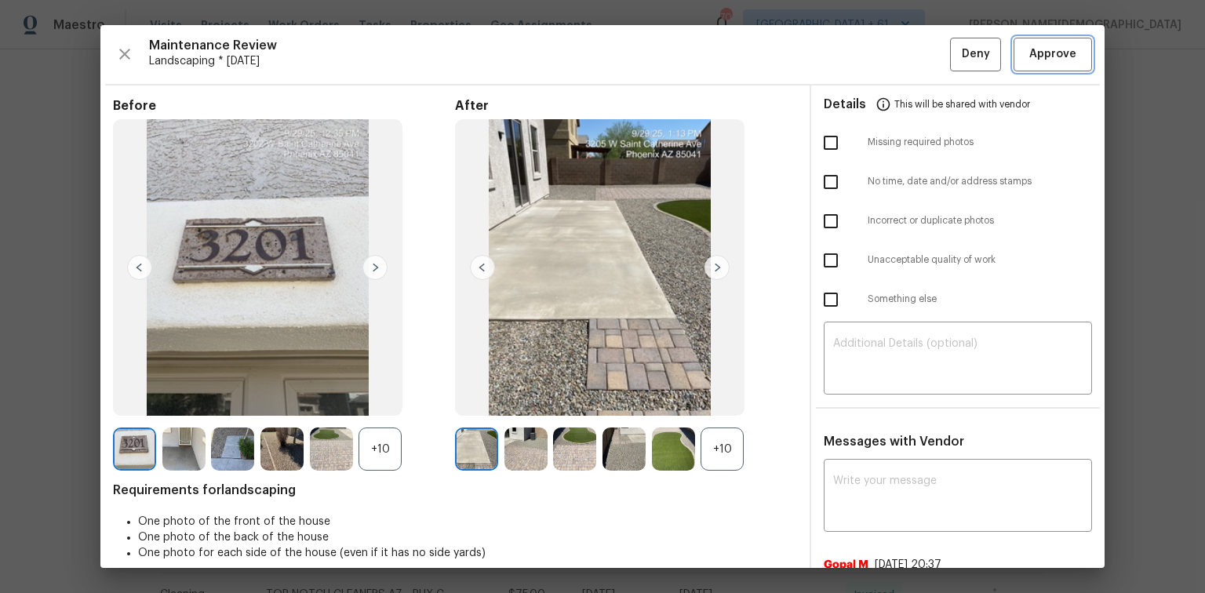
click at [857, 60] on span "Approve" at bounding box center [1052, 55] width 47 height 20
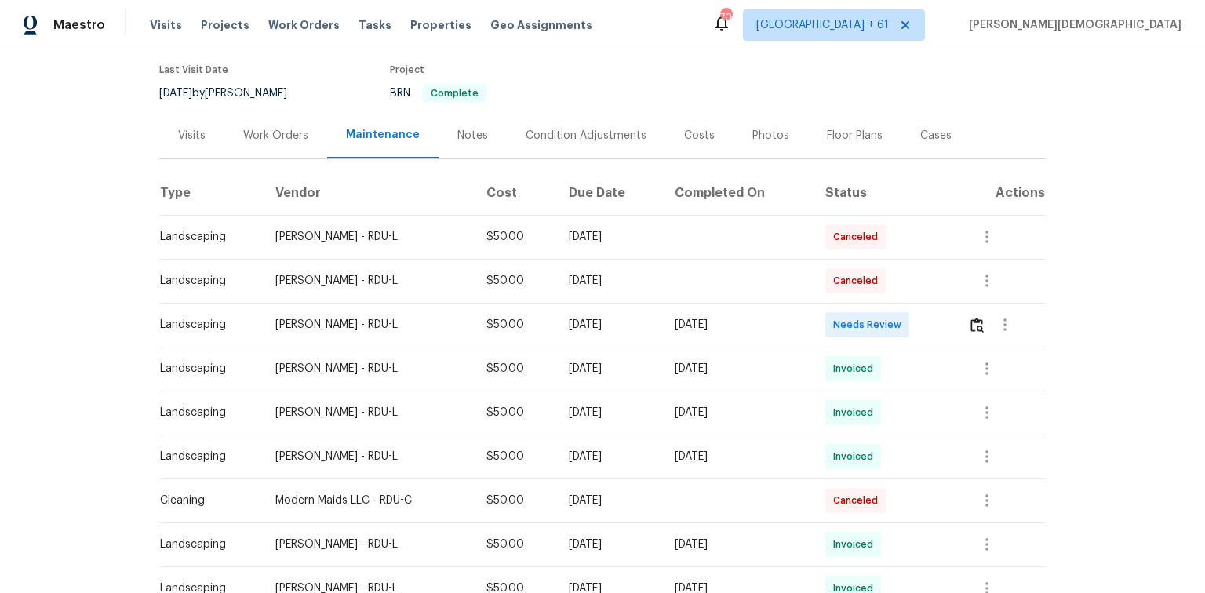
scroll to position [251, 0]
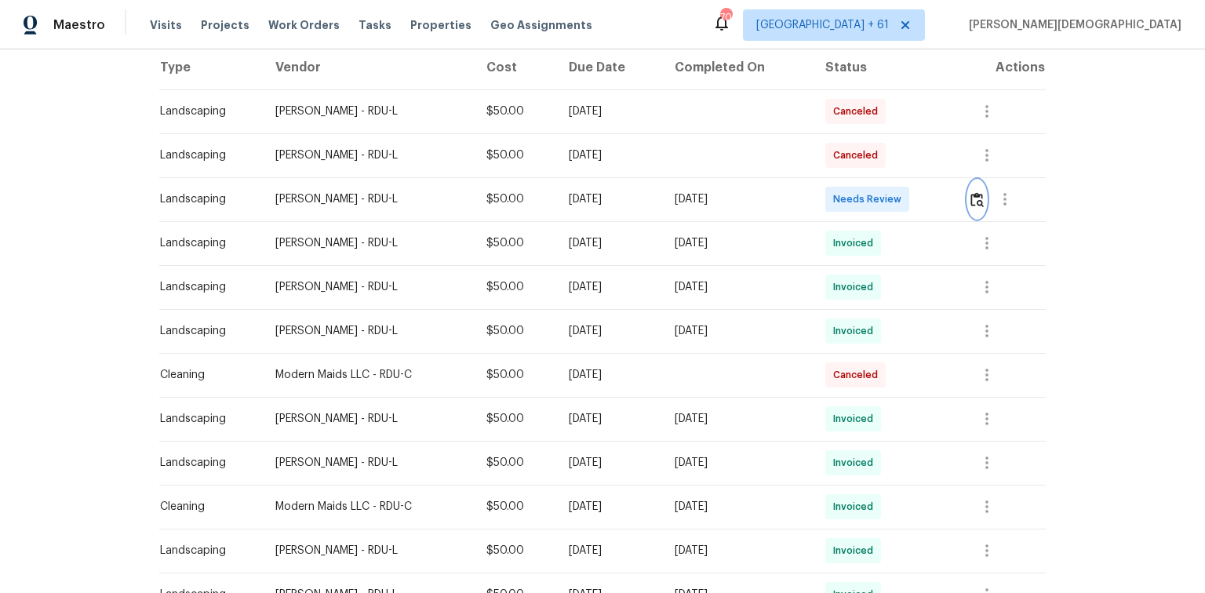
click at [970, 199] on button "button" at bounding box center [977, 199] width 18 height 38
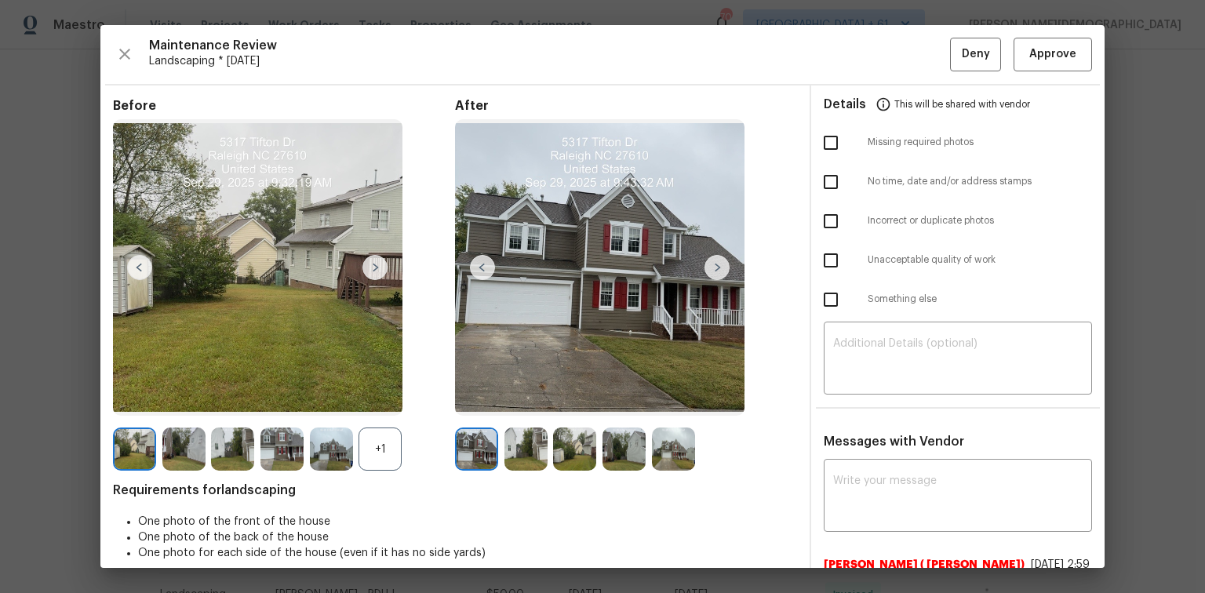
scroll to position [0, 0]
click at [1048, 63] on button "Approve" at bounding box center [1052, 55] width 78 height 34
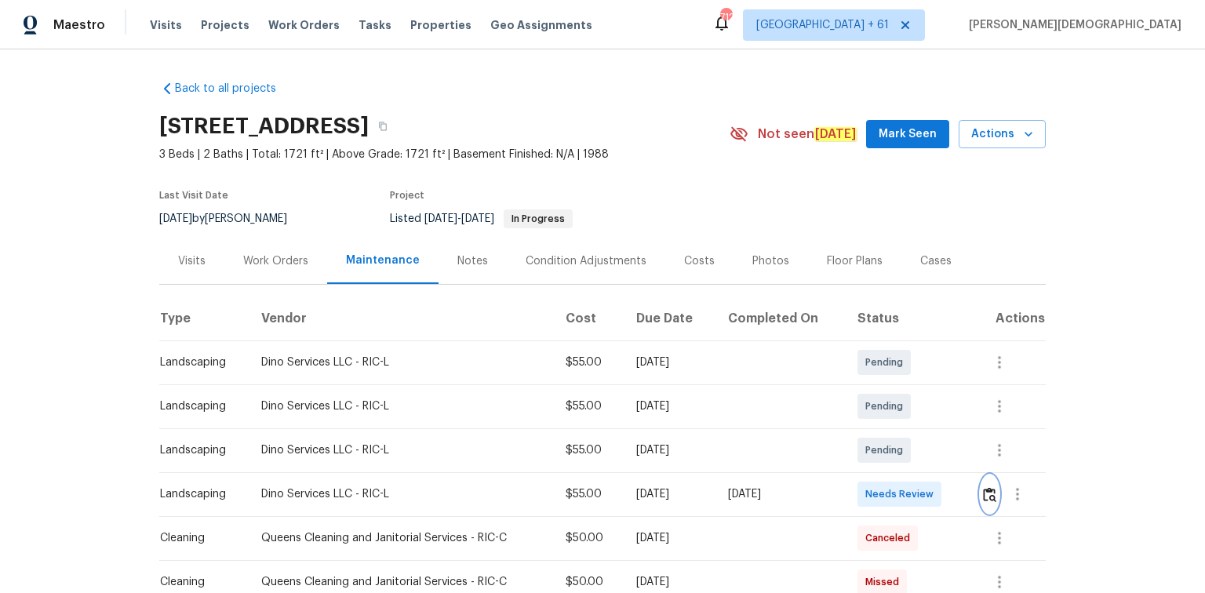
click at [981, 478] on button "button" at bounding box center [989, 494] width 18 height 38
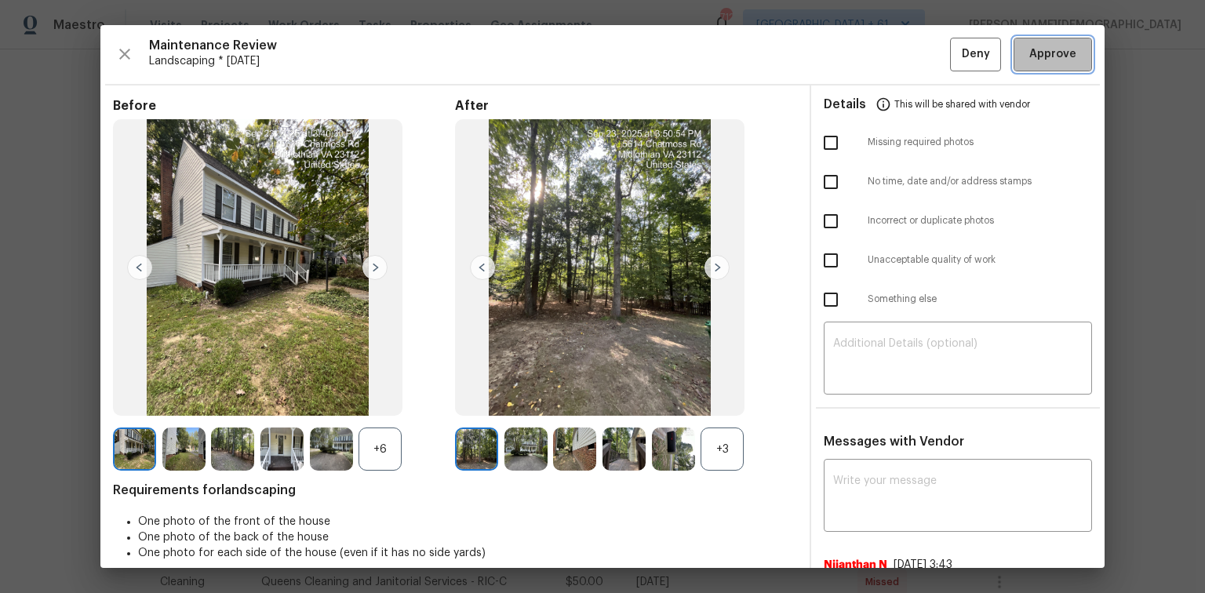
click at [1037, 64] on button "Approve" at bounding box center [1052, 55] width 78 height 34
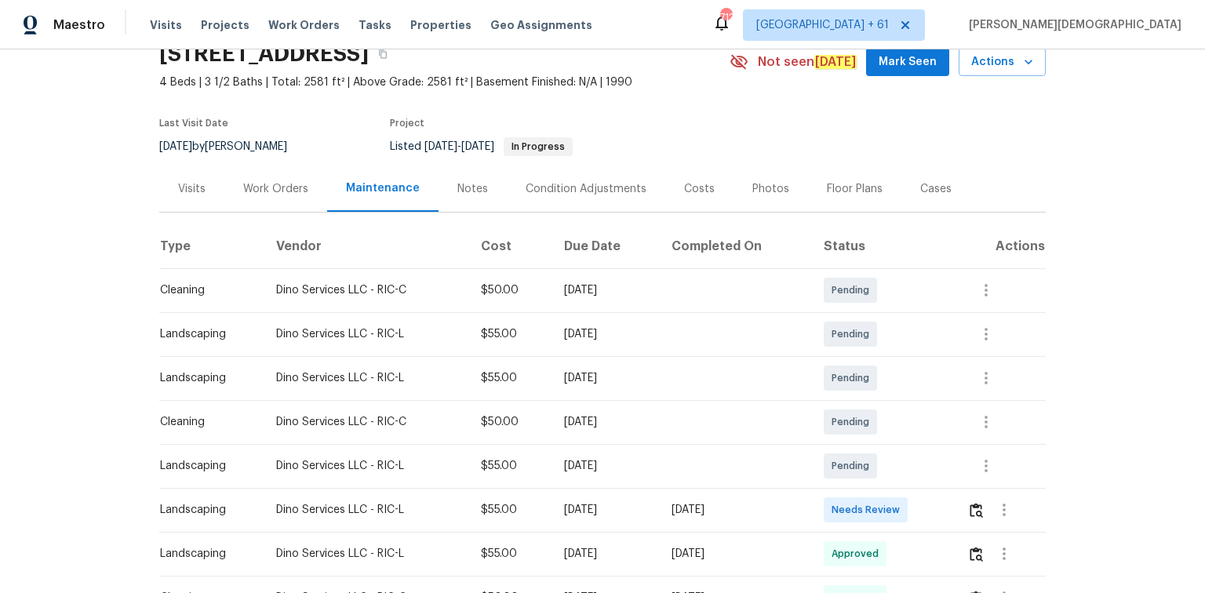
scroll to position [188, 0]
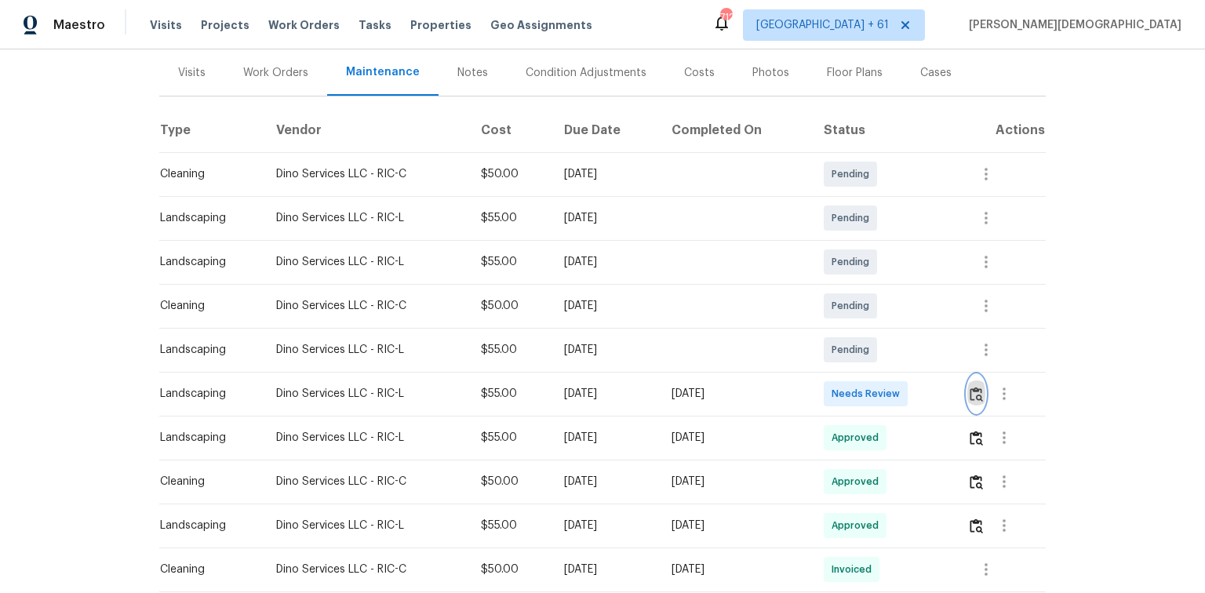
click at [972, 392] on img "button" at bounding box center [975, 394] width 13 height 15
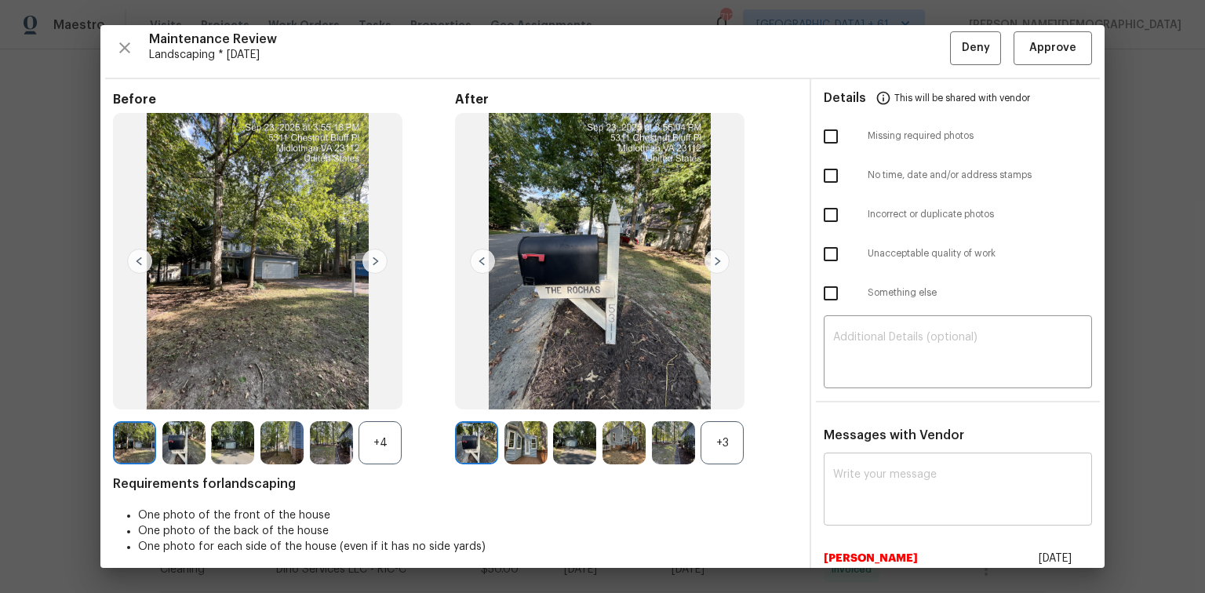
scroll to position [0, 0]
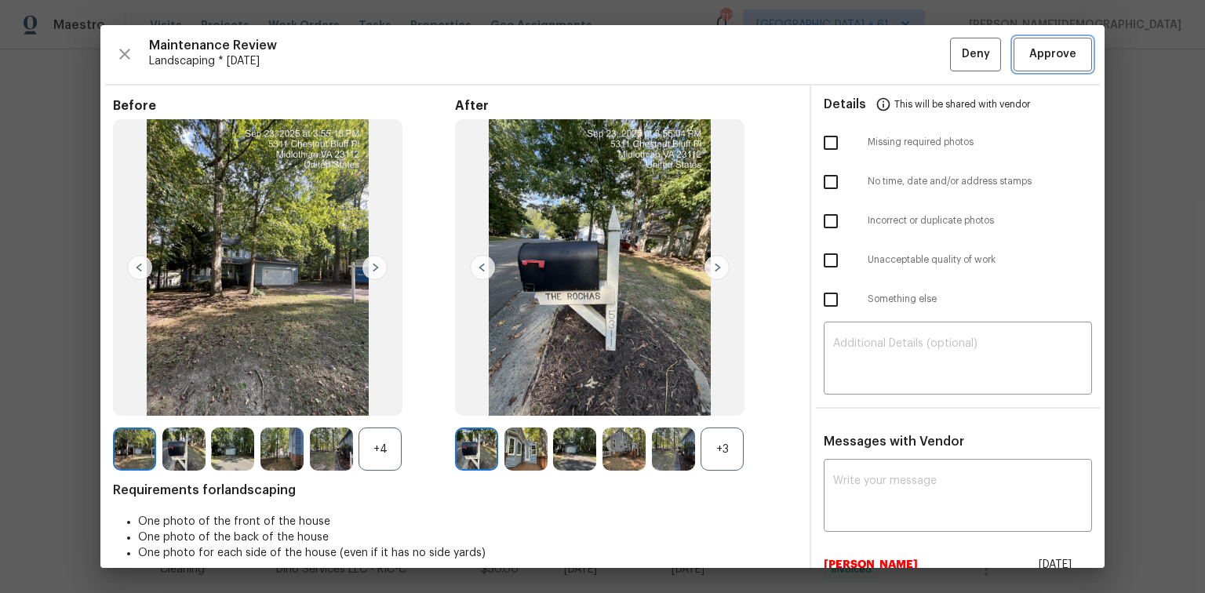
click at [1045, 60] on span "Approve" at bounding box center [1052, 55] width 47 height 20
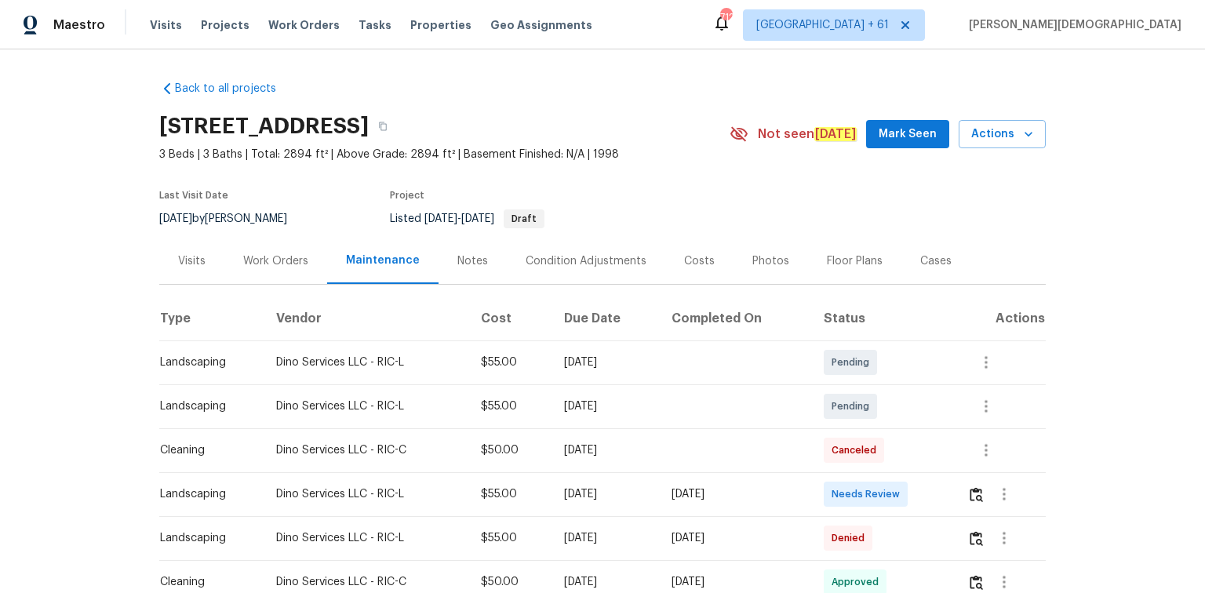
scroll to position [188, 0]
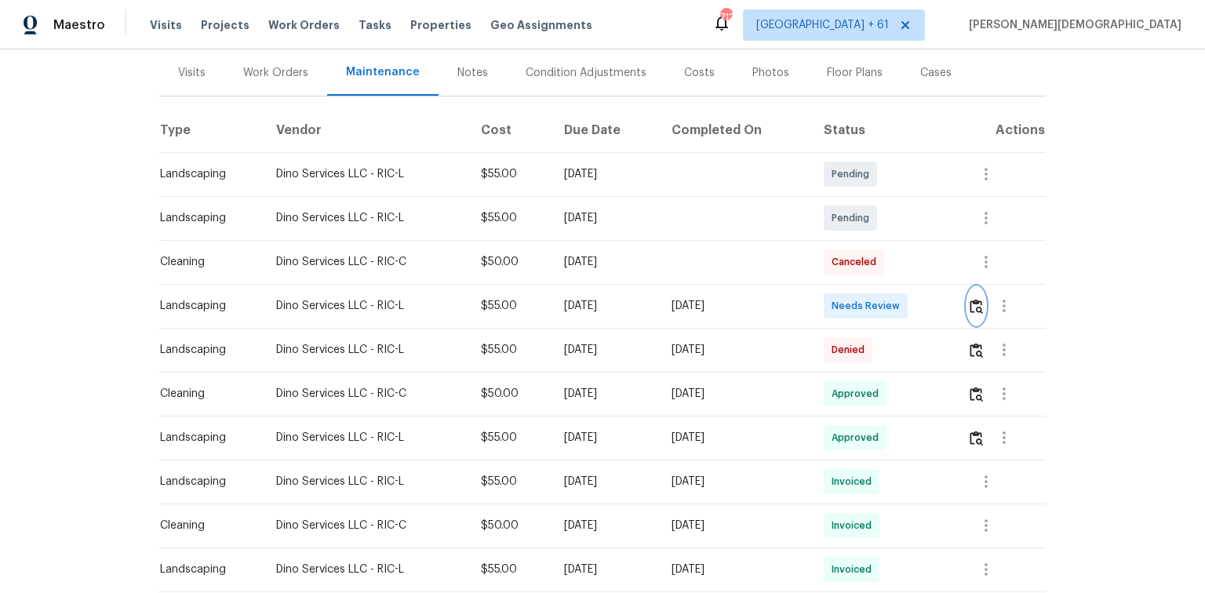
click at [984, 293] on button "button" at bounding box center [976, 306] width 18 height 38
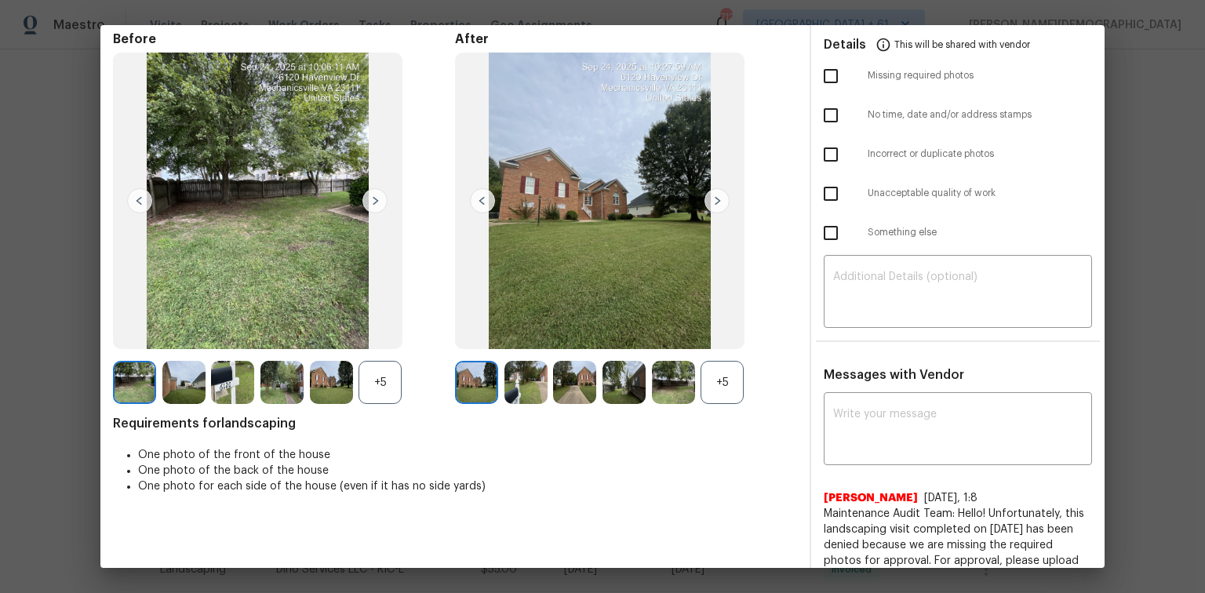
scroll to position [0, 0]
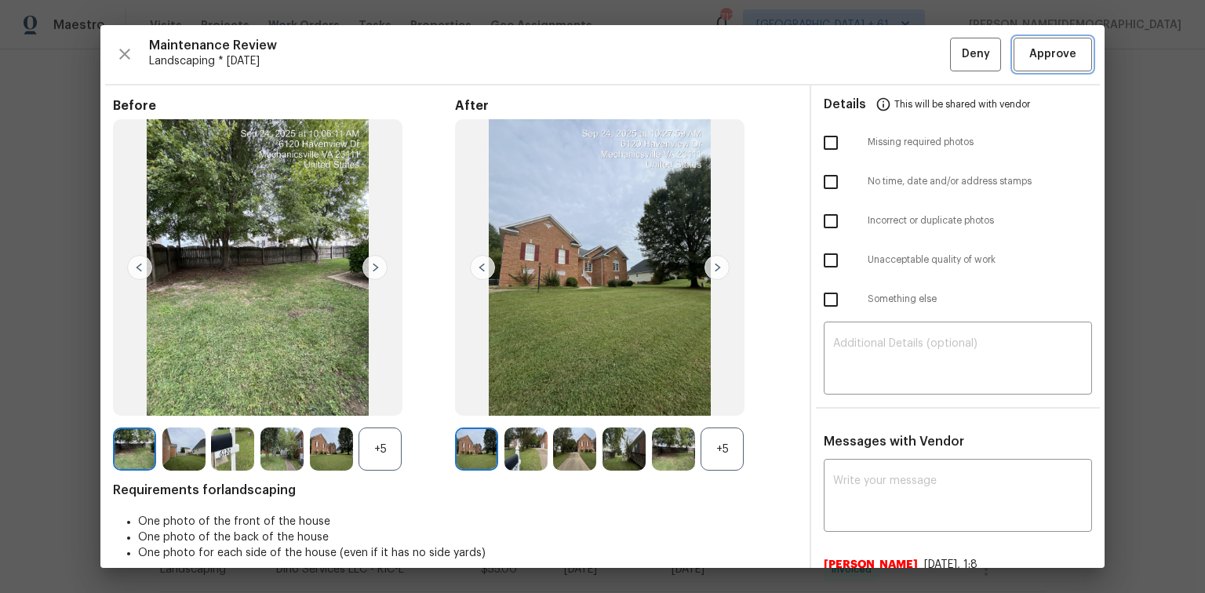
click at [1031, 45] on span "Approve" at bounding box center [1052, 55] width 47 height 20
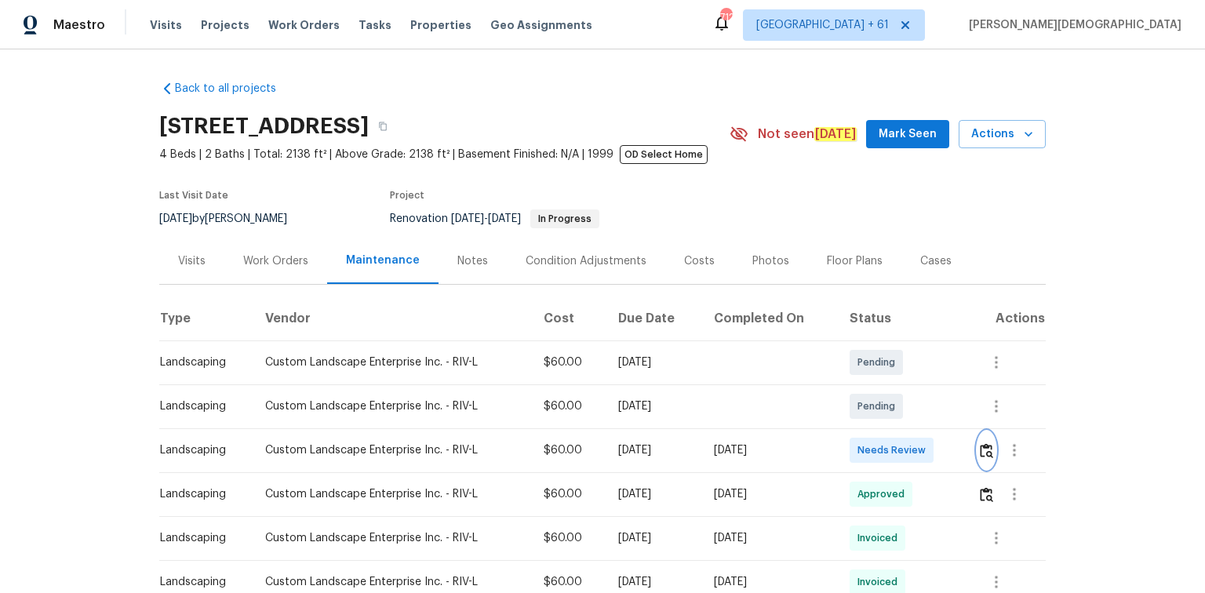
click at [857, 396] on button "button" at bounding box center [986, 450] width 18 height 38
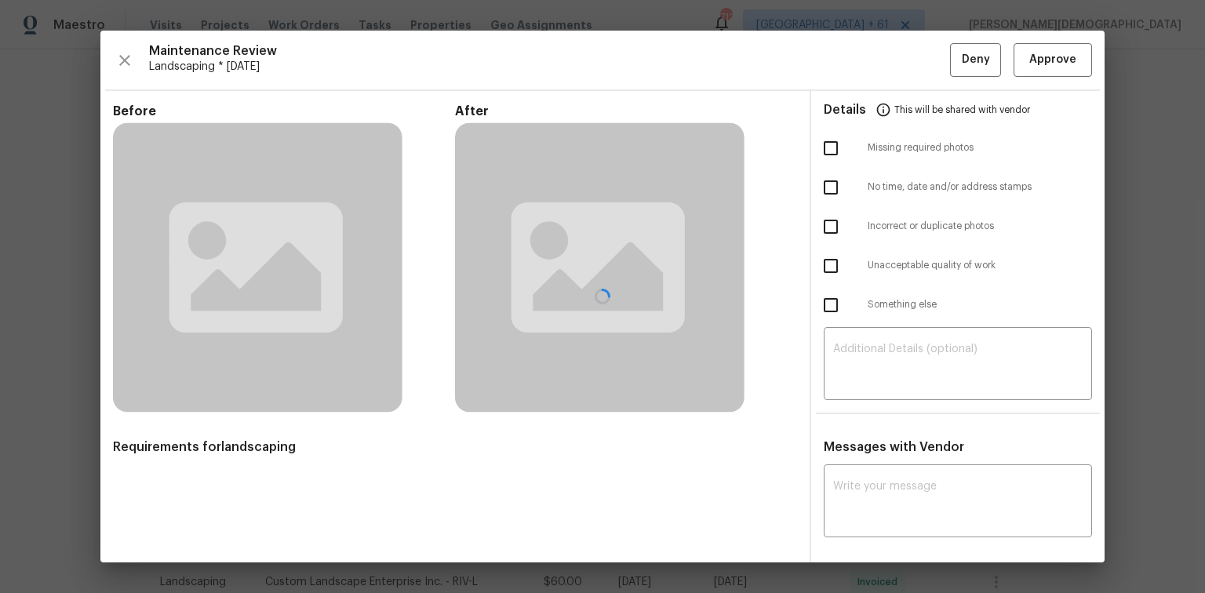
scroll to position [107, 0]
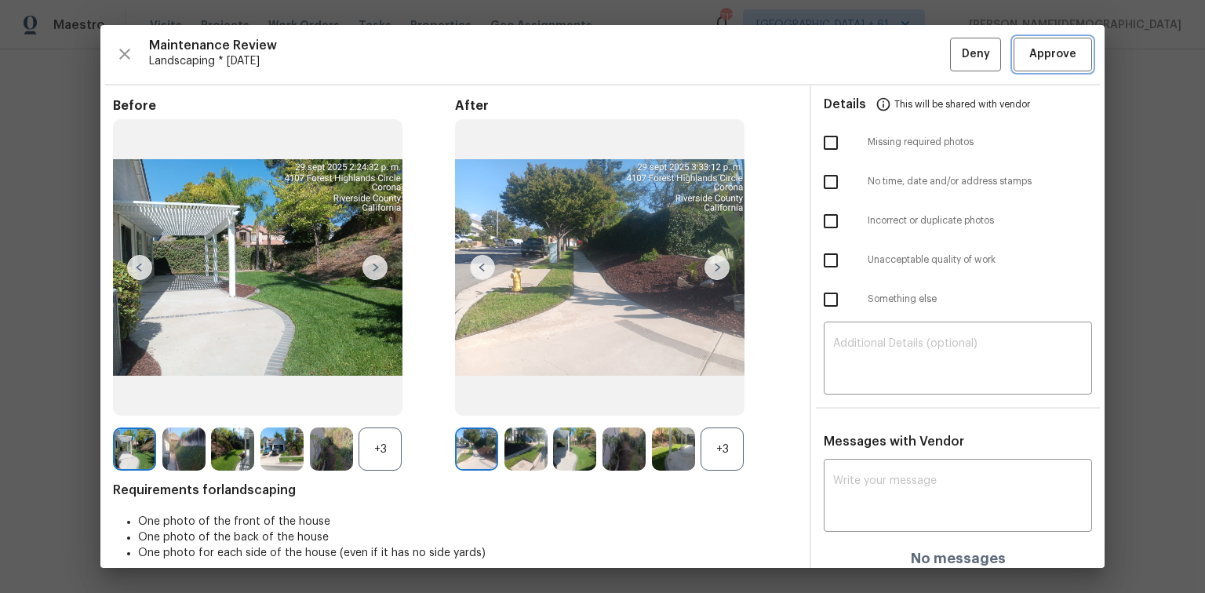
click at [857, 63] on button "Approve" at bounding box center [1052, 55] width 78 height 34
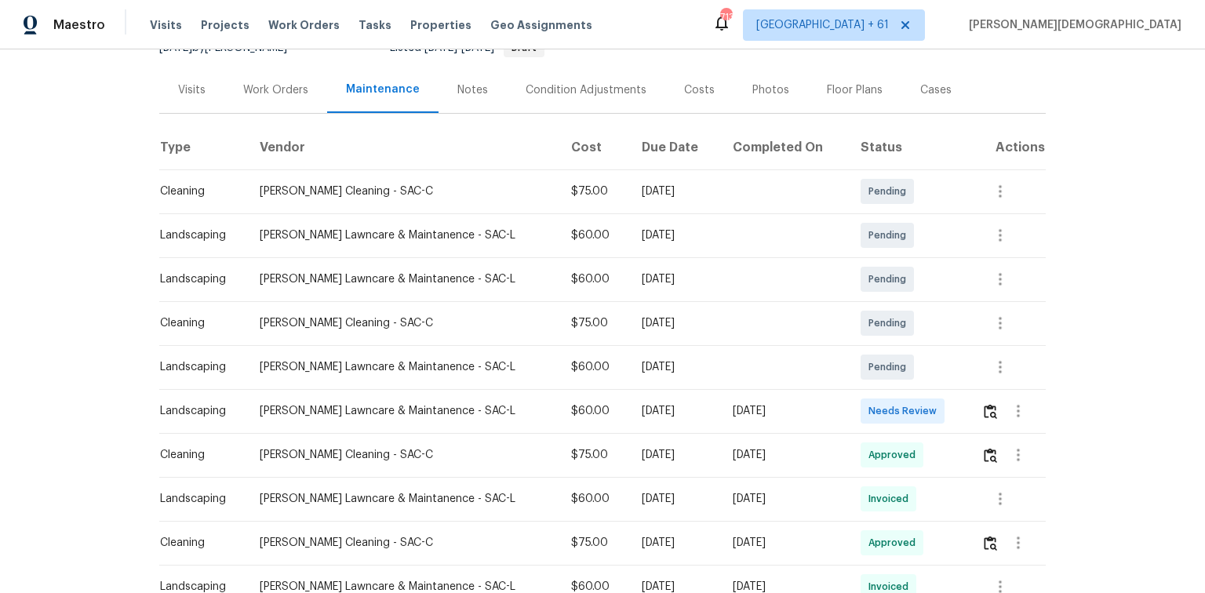
scroll to position [188, 0]
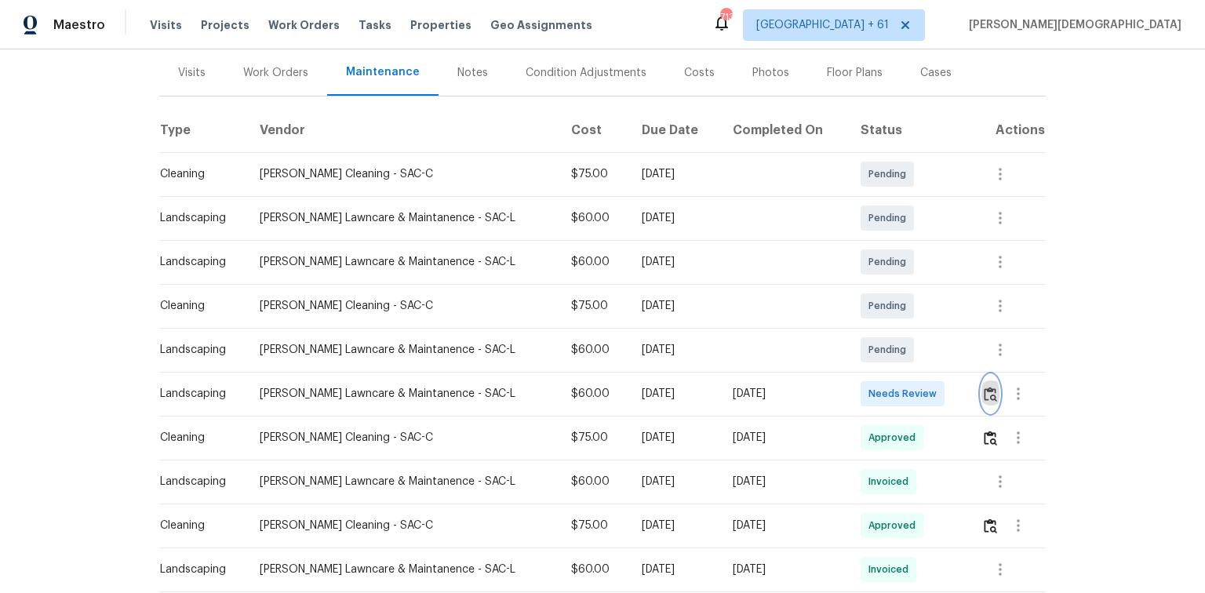
click at [985, 387] on img "button" at bounding box center [990, 394] width 13 height 15
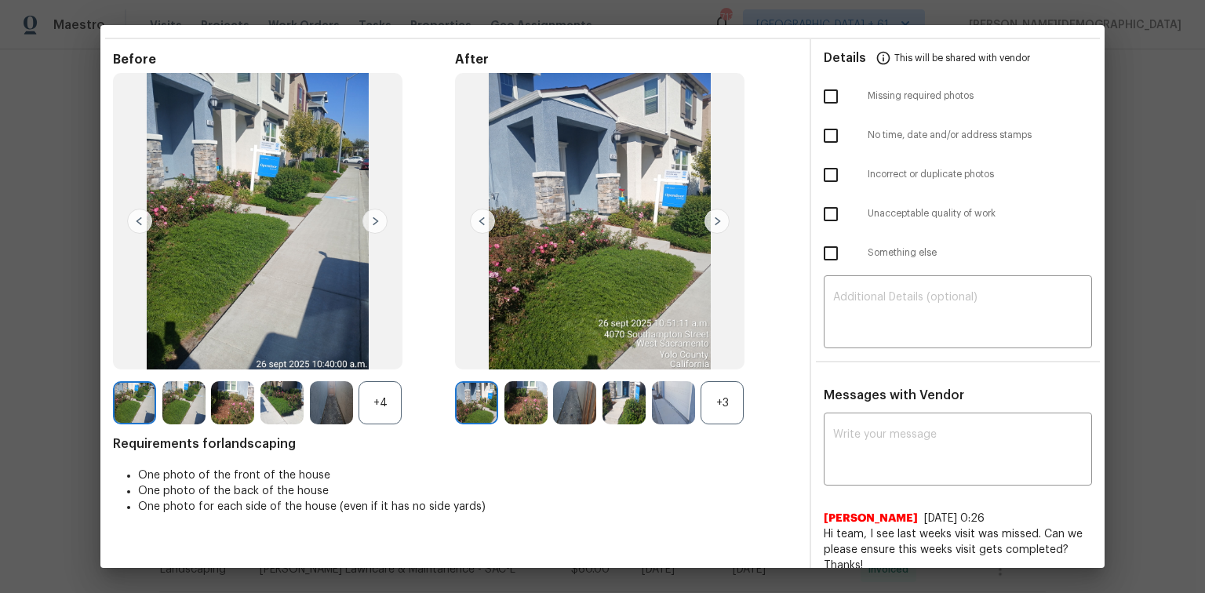
scroll to position [0, 0]
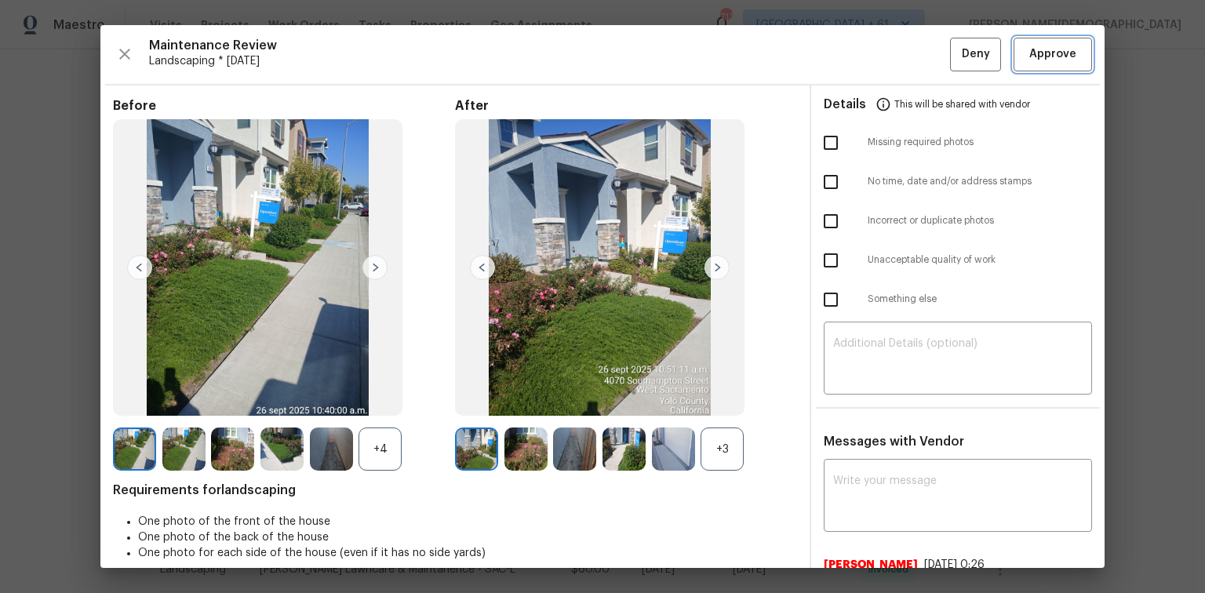
click at [1029, 45] on span "Approve" at bounding box center [1052, 55] width 47 height 20
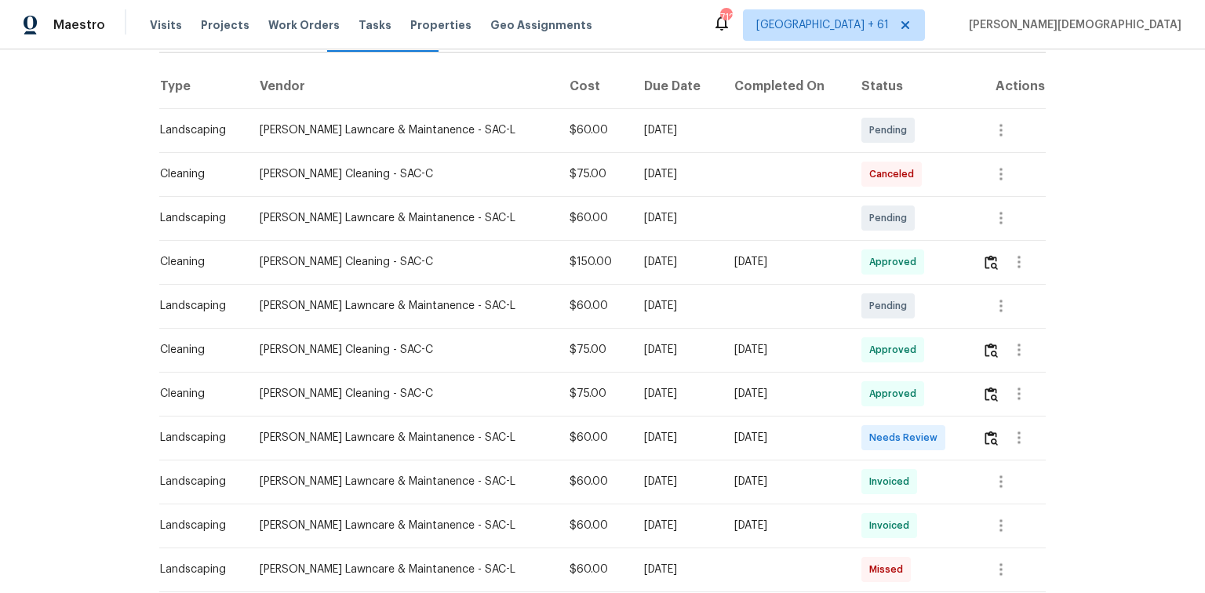
scroll to position [251, 0]
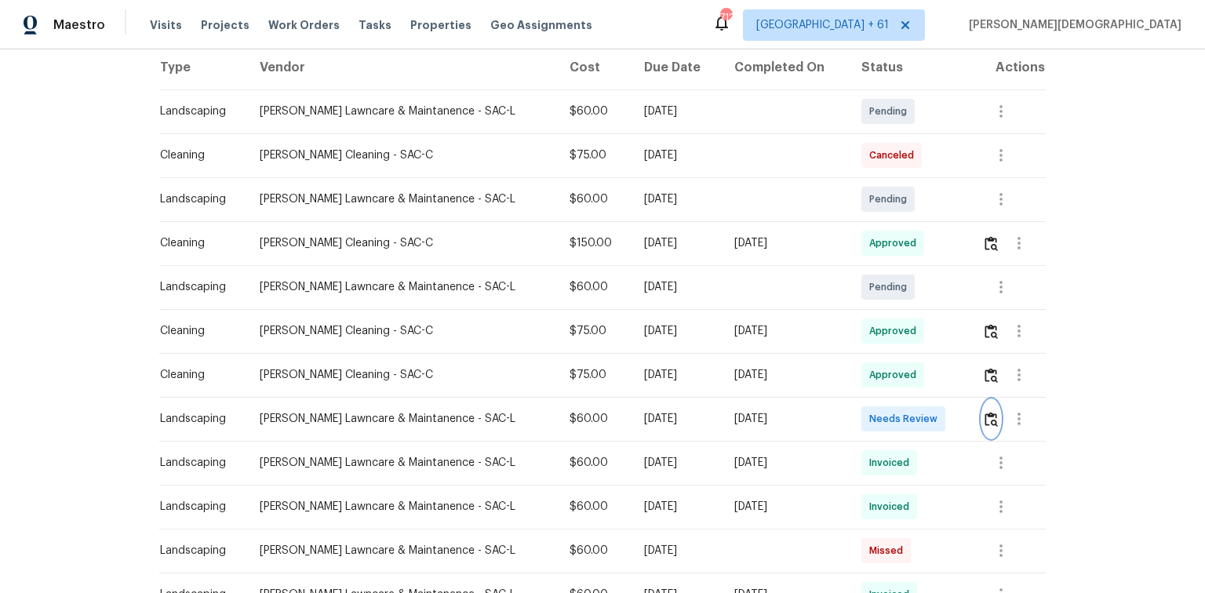
click at [857, 396] on img "button" at bounding box center [990, 419] width 13 height 15
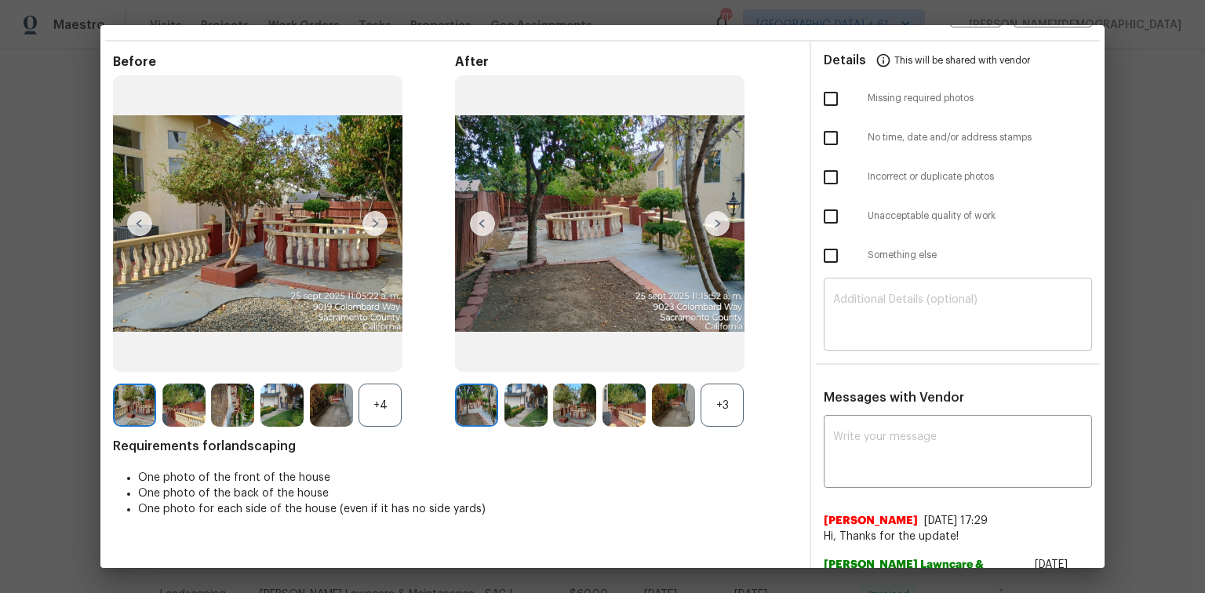
scroll to position [0, 0]
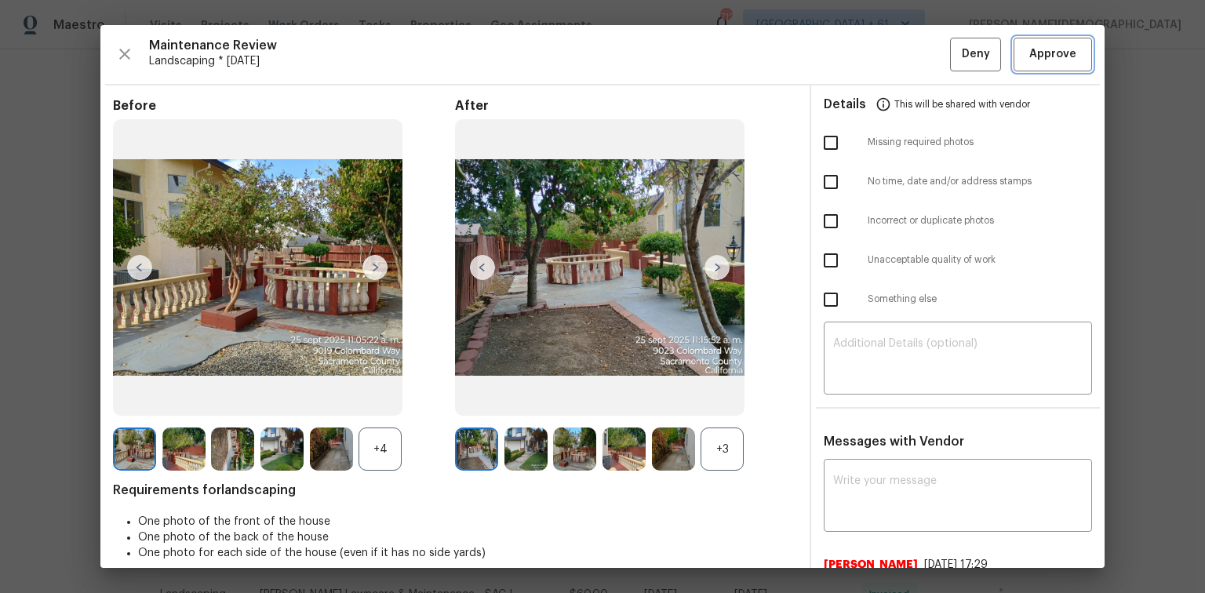
click at [857, 60] on span "Approve" at bounding box center [1052, 55] width 47 height 20
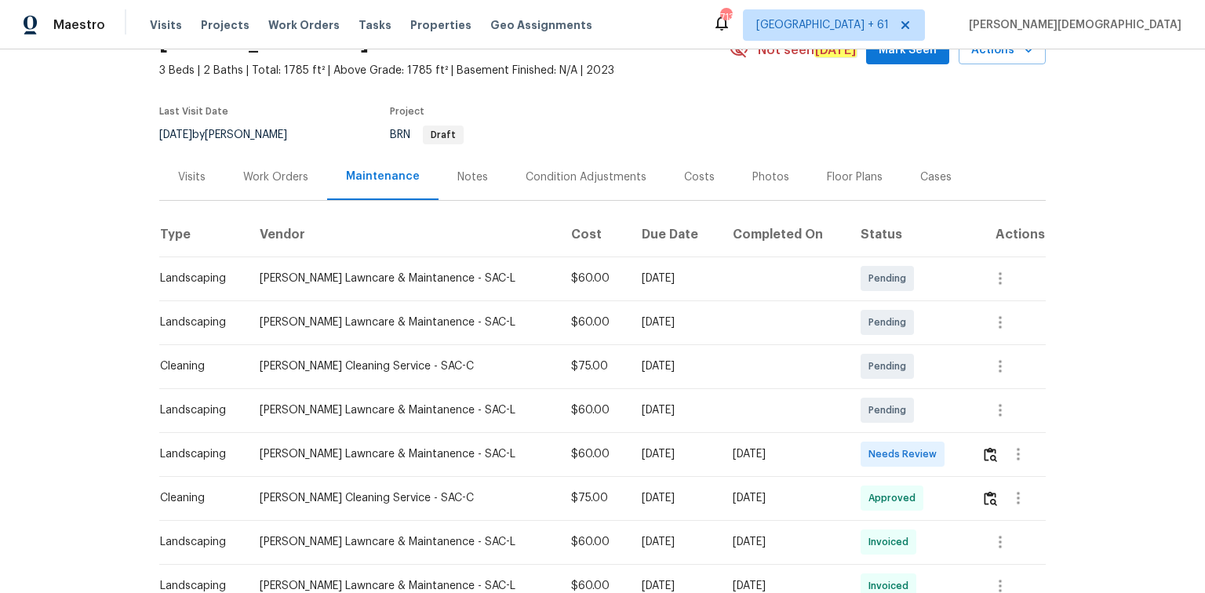
scroll to position [125, 0]
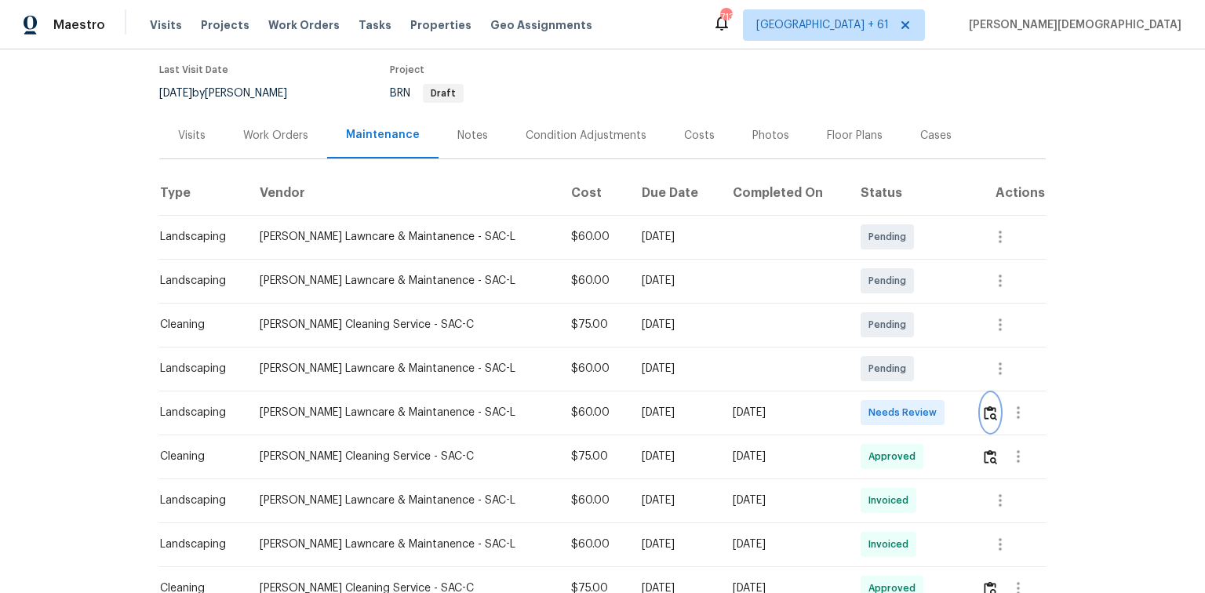
click at [981, 397] on button "button" at bounding box center [990, 413] width 18 height 38
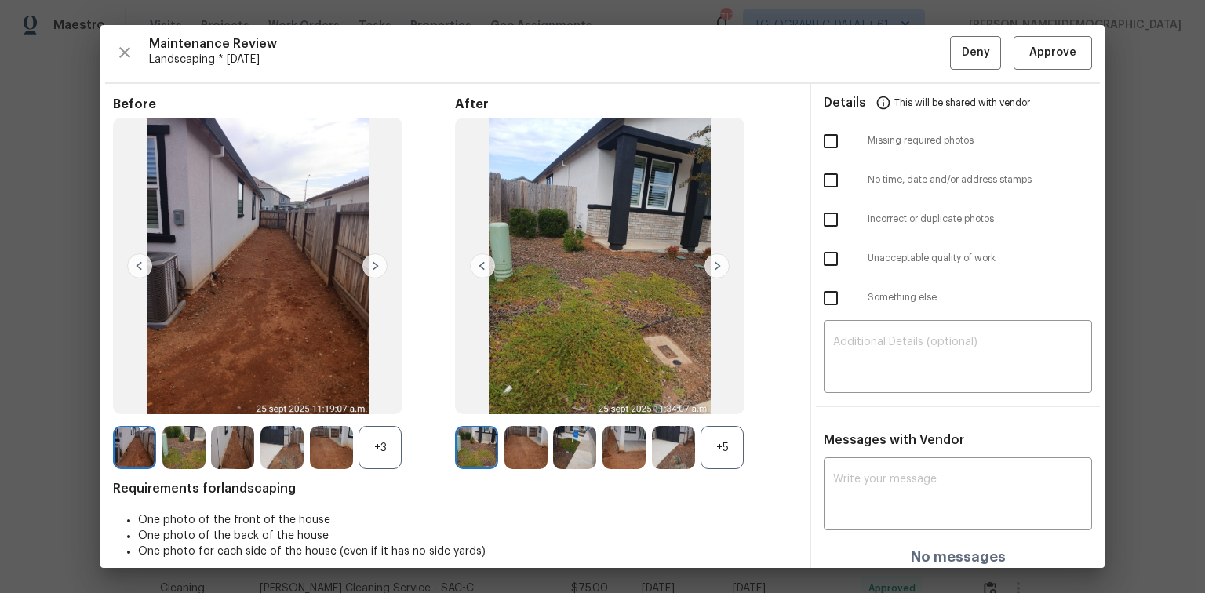
scroll to position [0, 0]
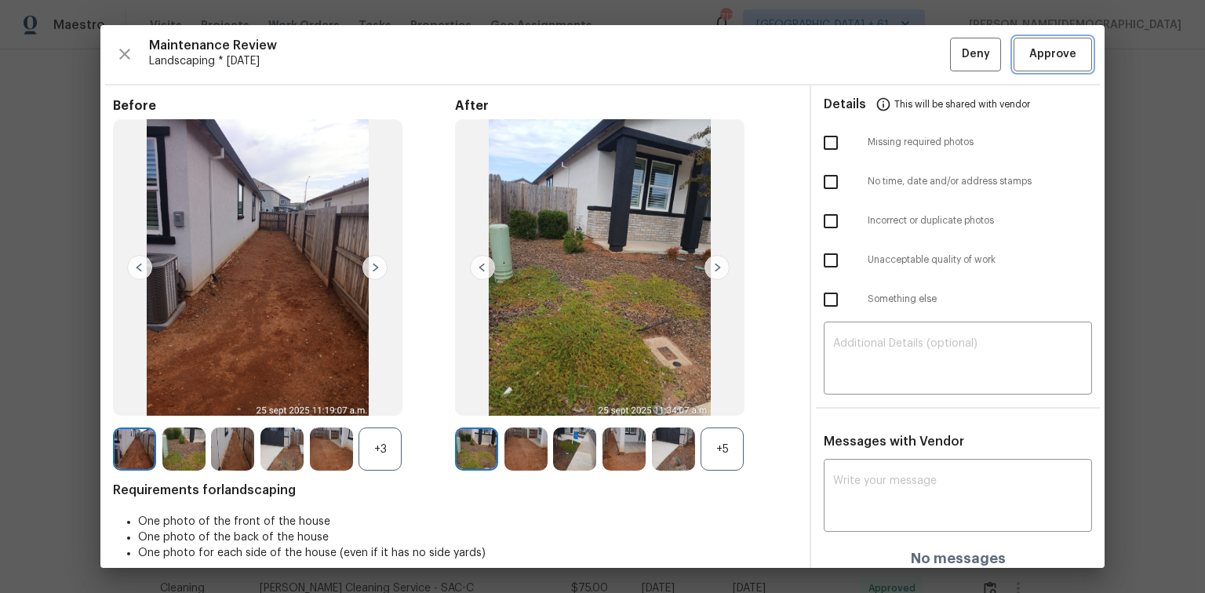
click at [1029, 53] on span "Approve" at bounding box center [1052, 55] width 47 height 20
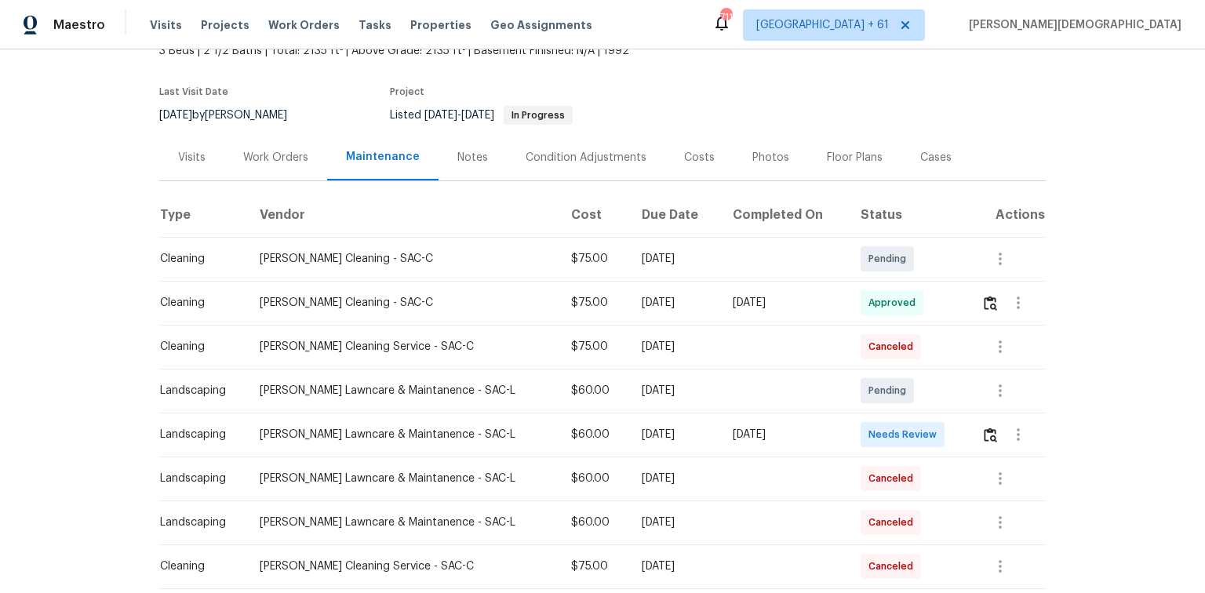
scroll to position [251, 0]
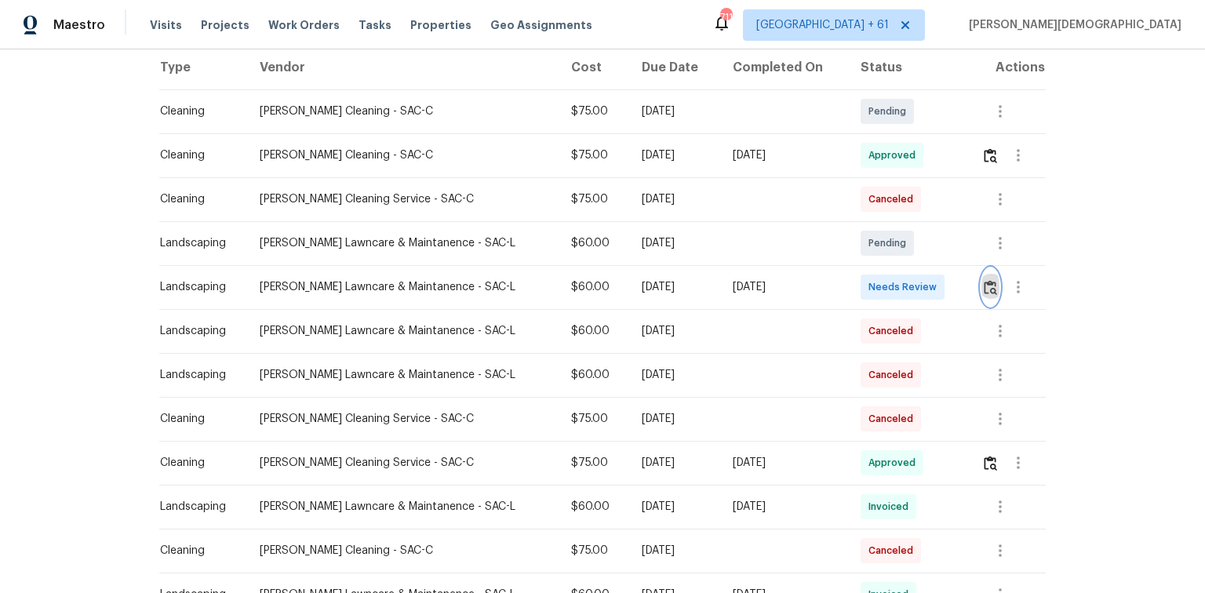
click at [985, 289] on button "button" at bounding box center [990, 287] width 18 height 38
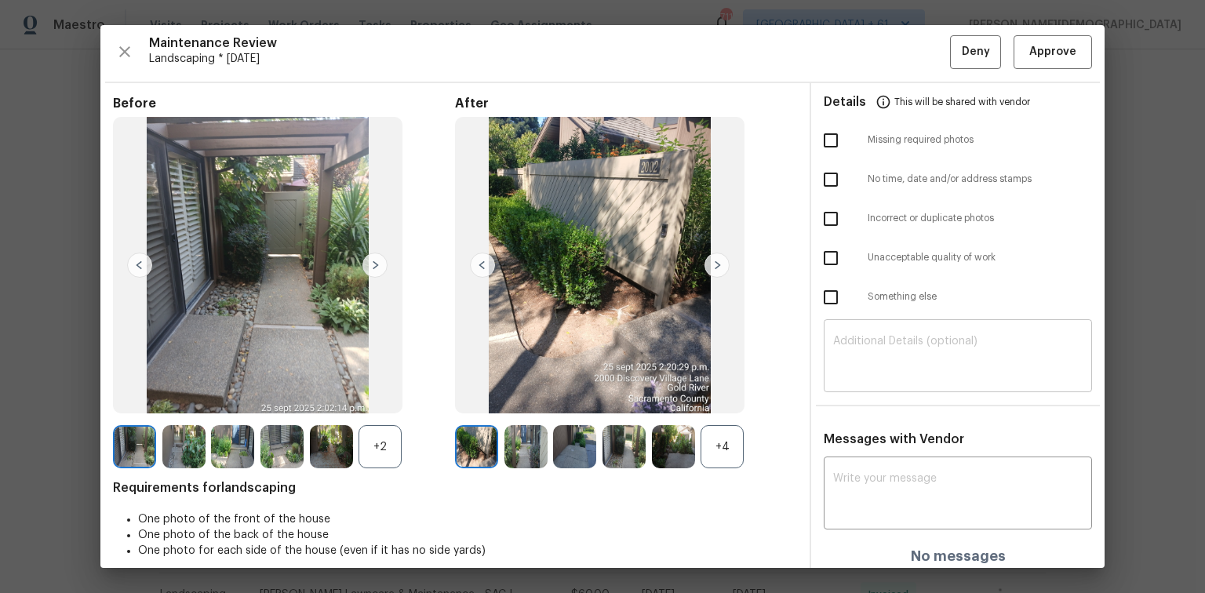
scroll to position [0, 0]
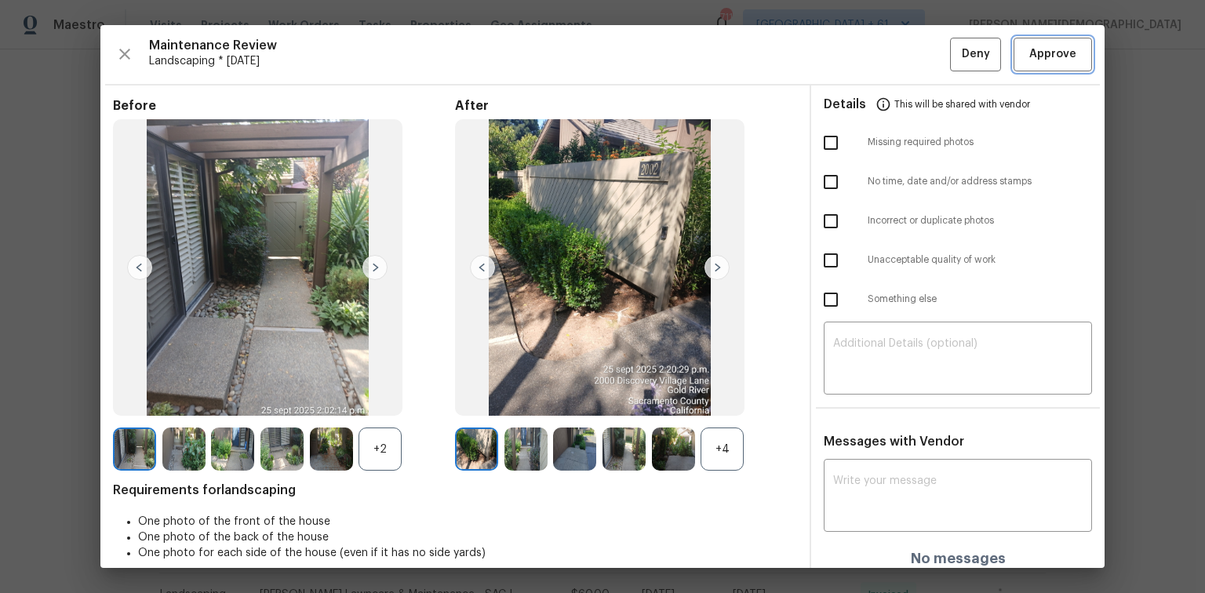
click at [1039, 56] on span "Approve" at bounding box center [1052, 55] width 47 height 20
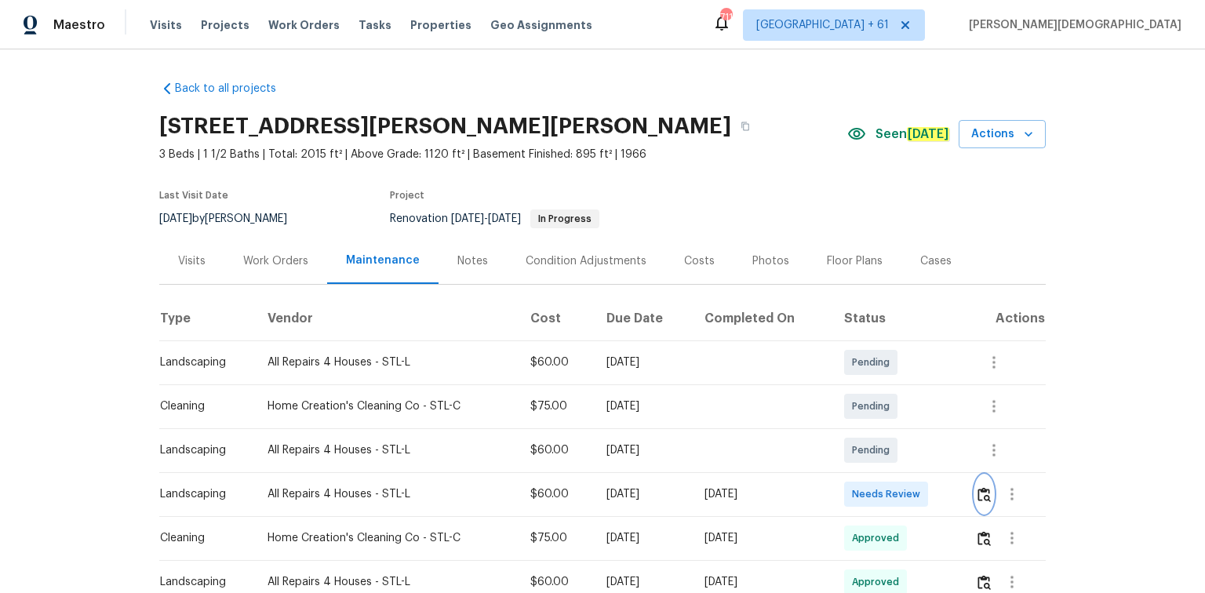
click at [987, 487] on img "button" at bounding box center [983, 494] width 13 height 15
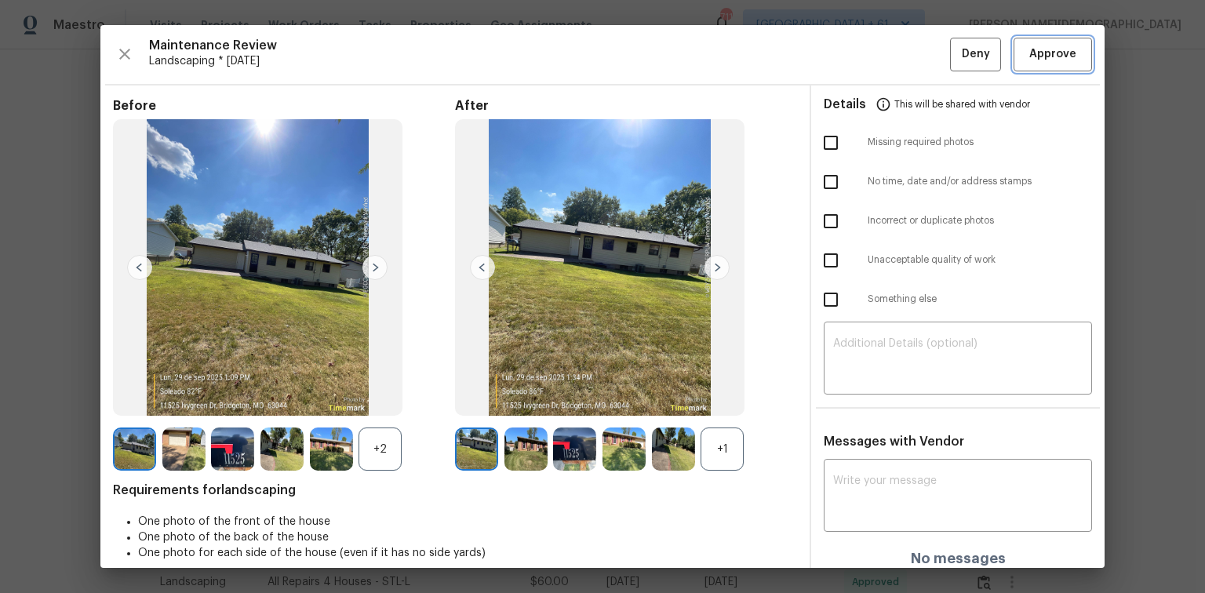
click at [1040, 67] on button "Approve" at bounding box center [1052, 55] width 78 height 34
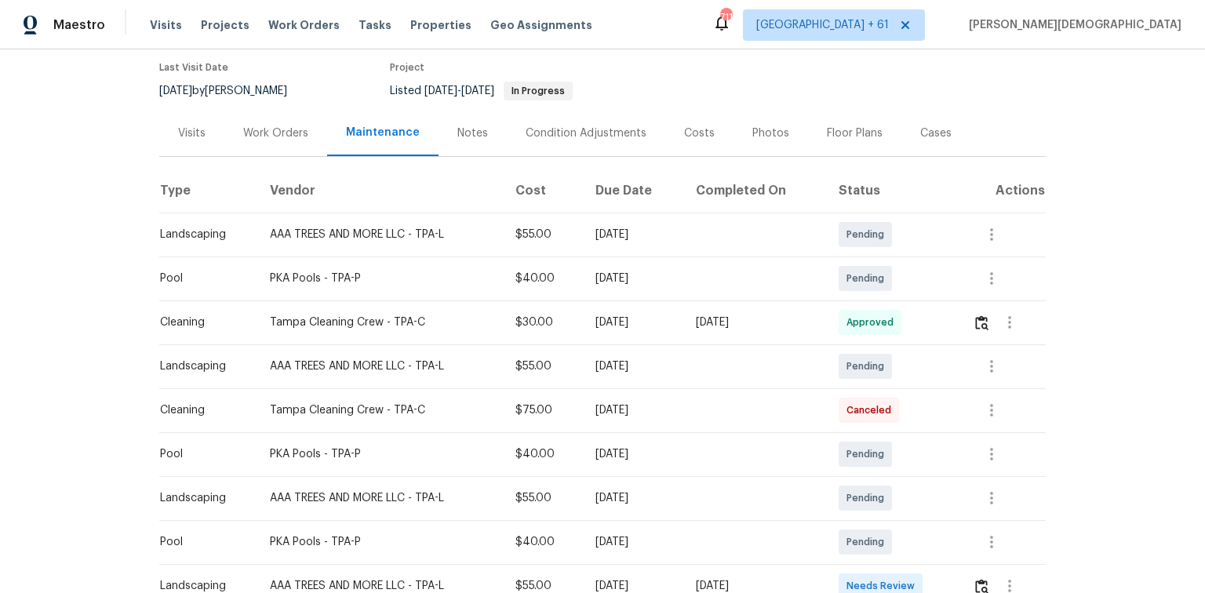
scroll to position [251, 0]
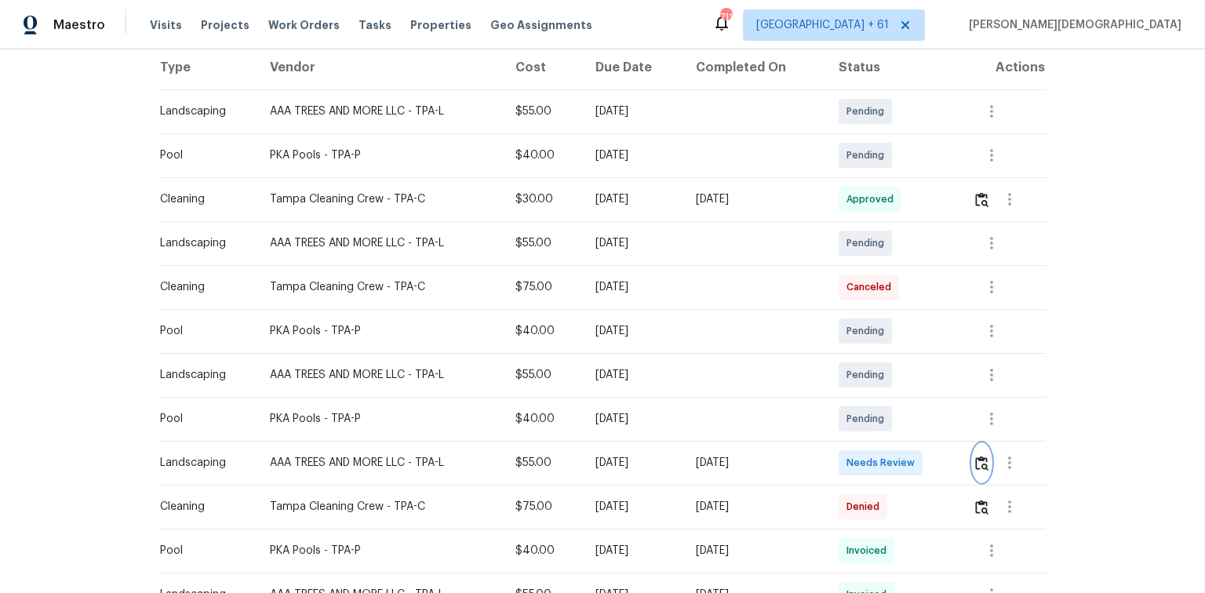
click at [980, 456] on img "button" at bounding box center [981, 463] width 13 height 15
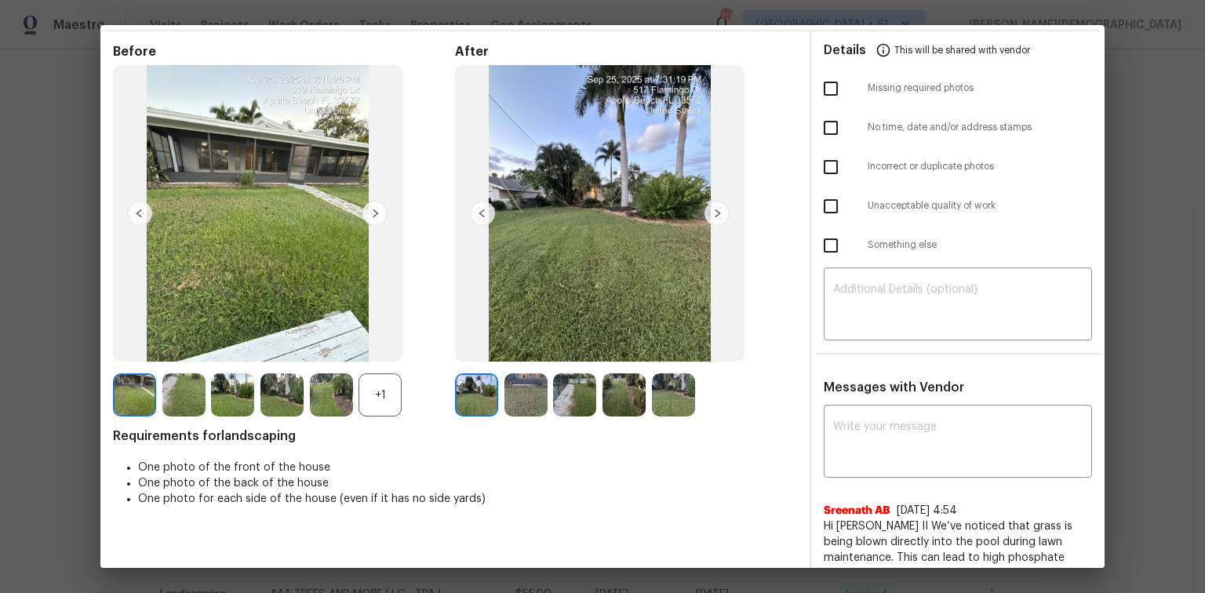
scroll to position [0, 0]
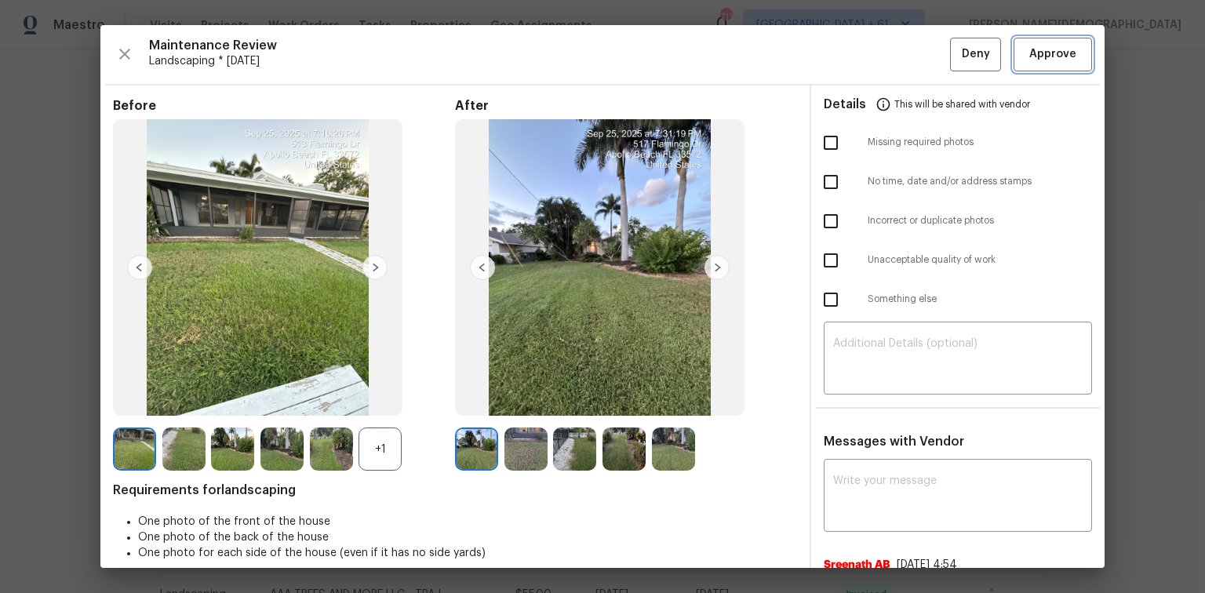
click at [1038, 56] on span "Approve" at bounding box center [1052, 55] width 47 height 20
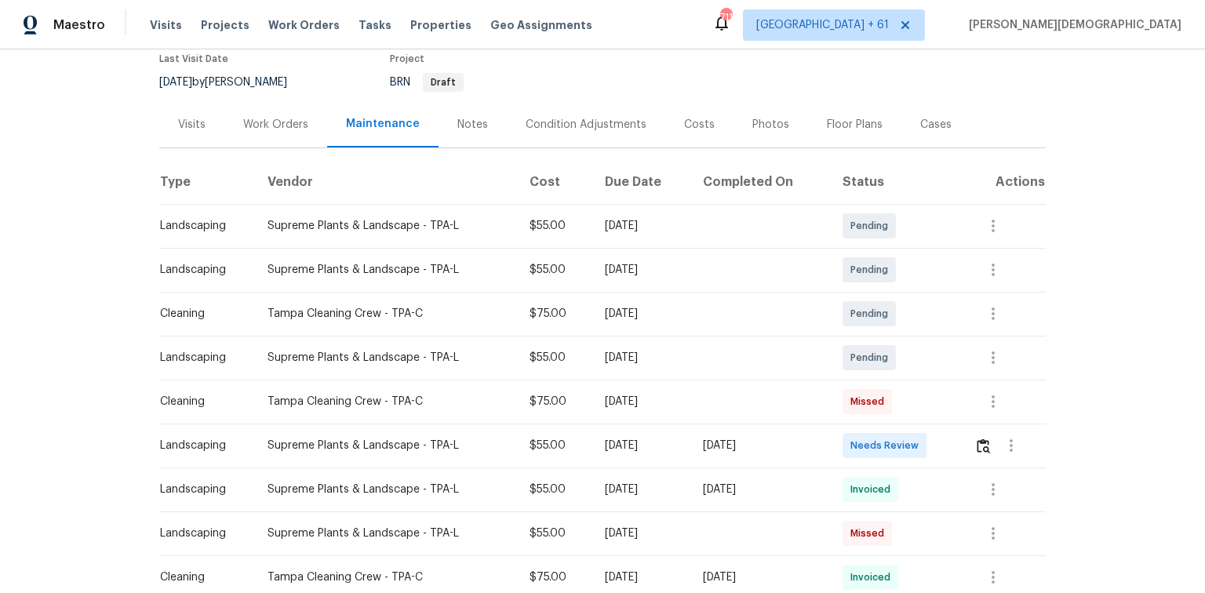
scroll to position [188, 0]
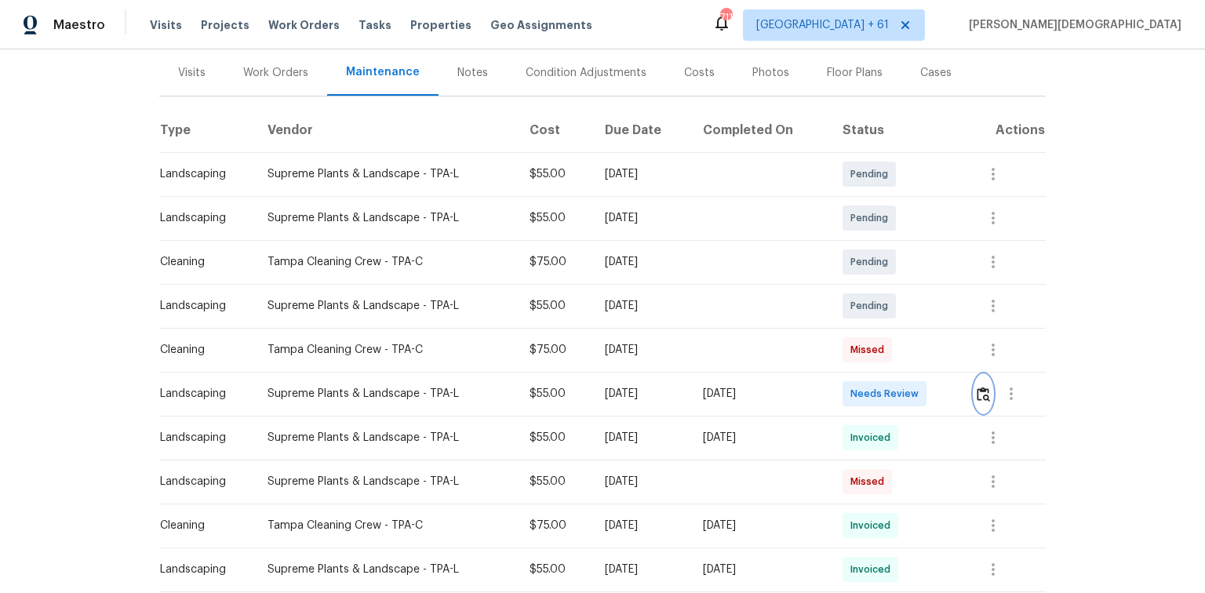
click at [989, 388] on button "button" at bounding box center [983, 394] width 18 height 38
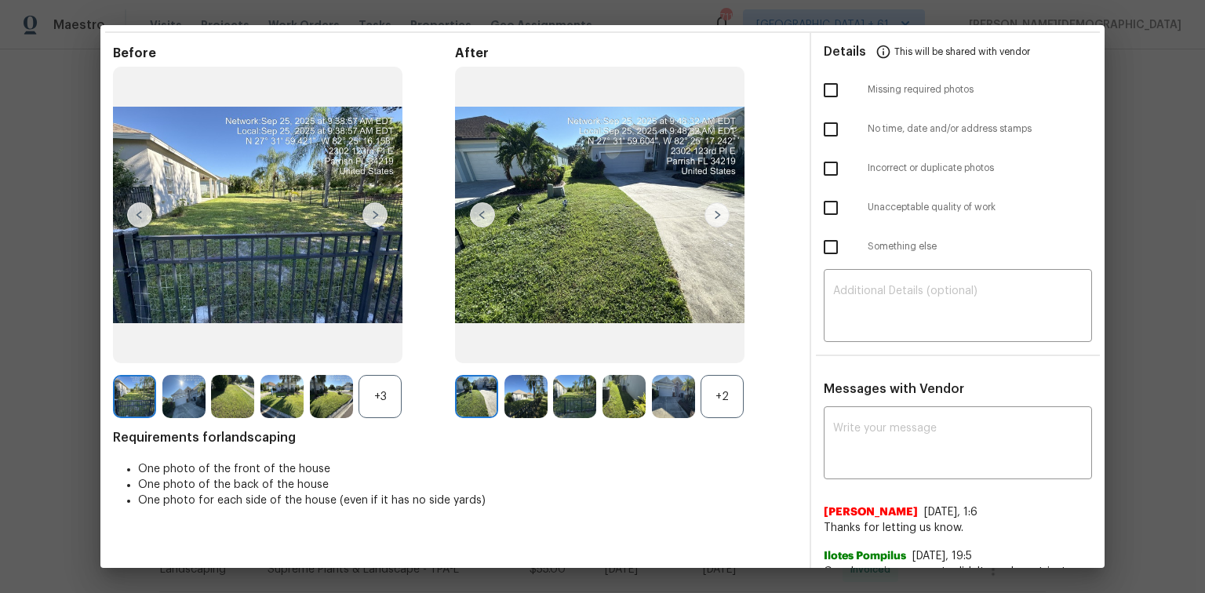
scroll to position [0, 0]
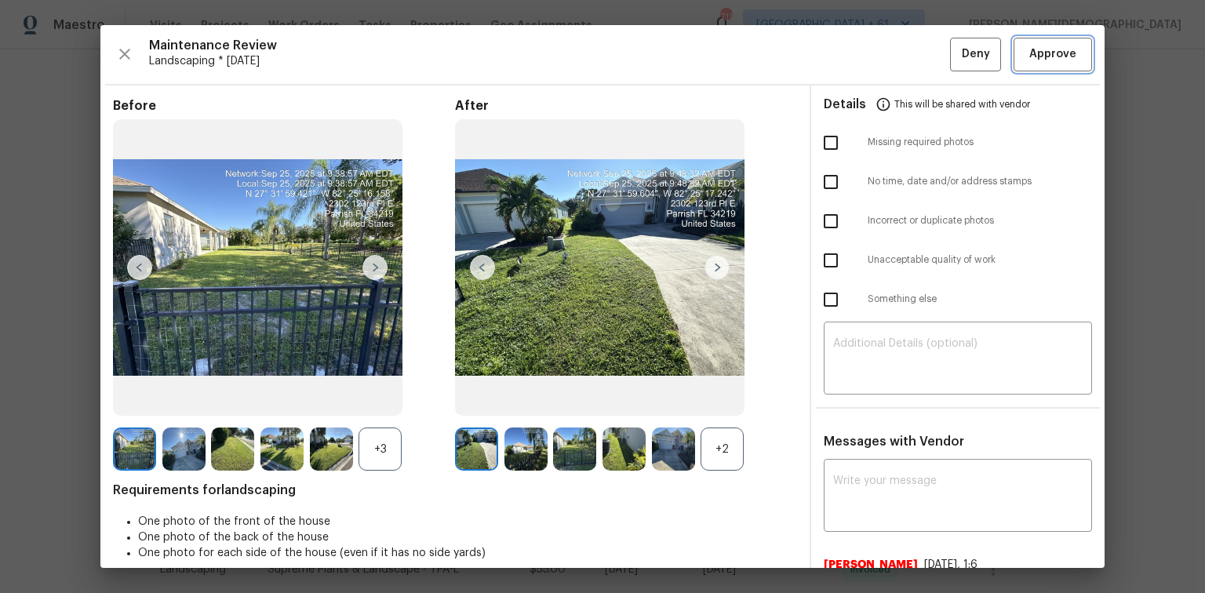
click at [1029, 55] on span "Approve" at bounding box center [1052, 55] width 47 height 20
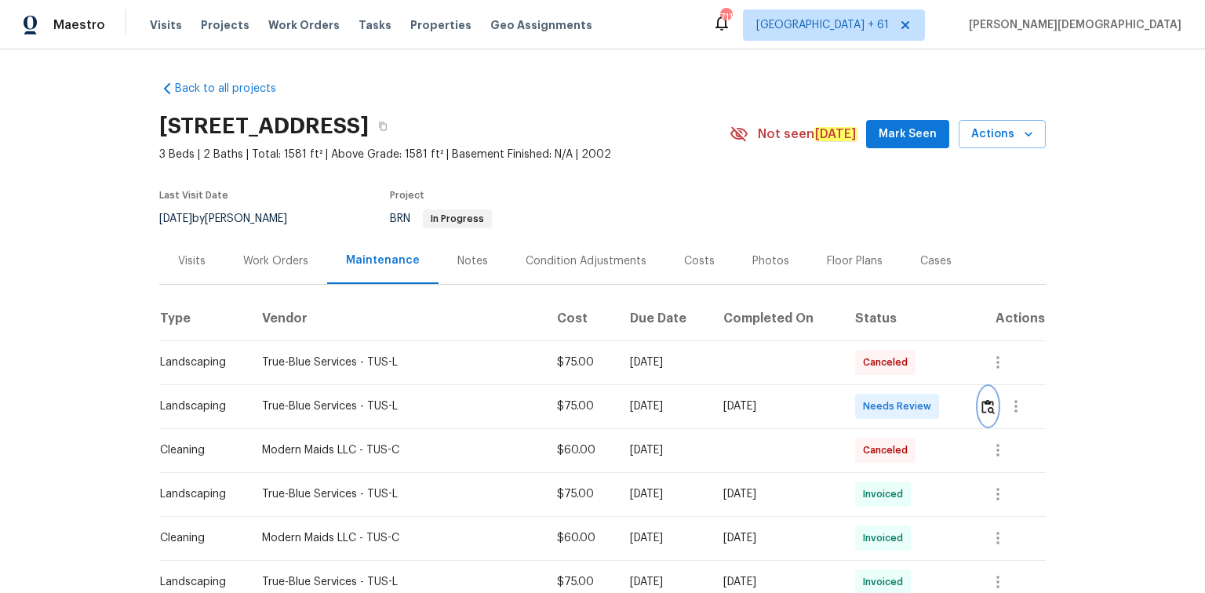
click at [985, 402] on img "button" at bounding box center [987, 406] width 13 height 15
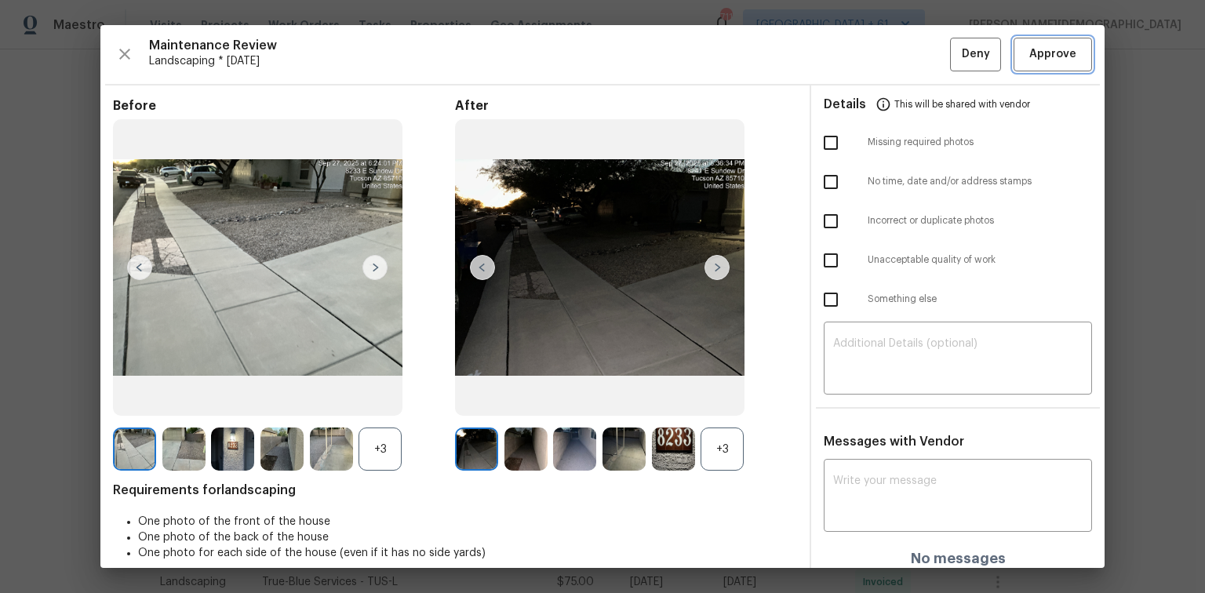
click at [1033, 60] on span "Approve" at bounding box center [1052, 55] width 47 height 20
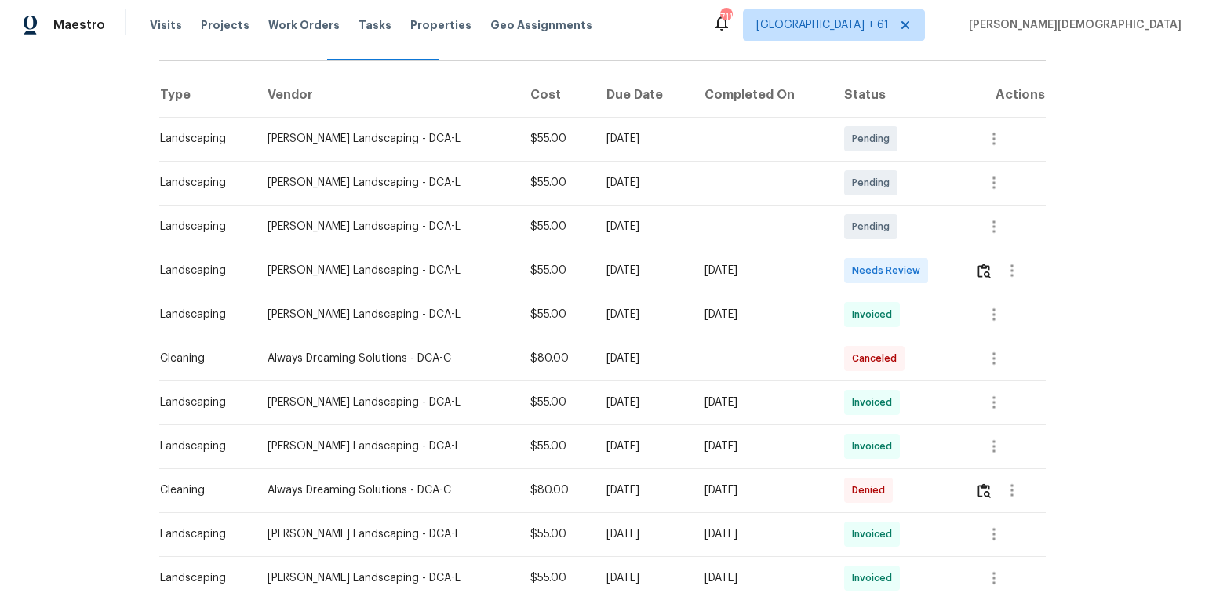
scroll to position [251, 0]
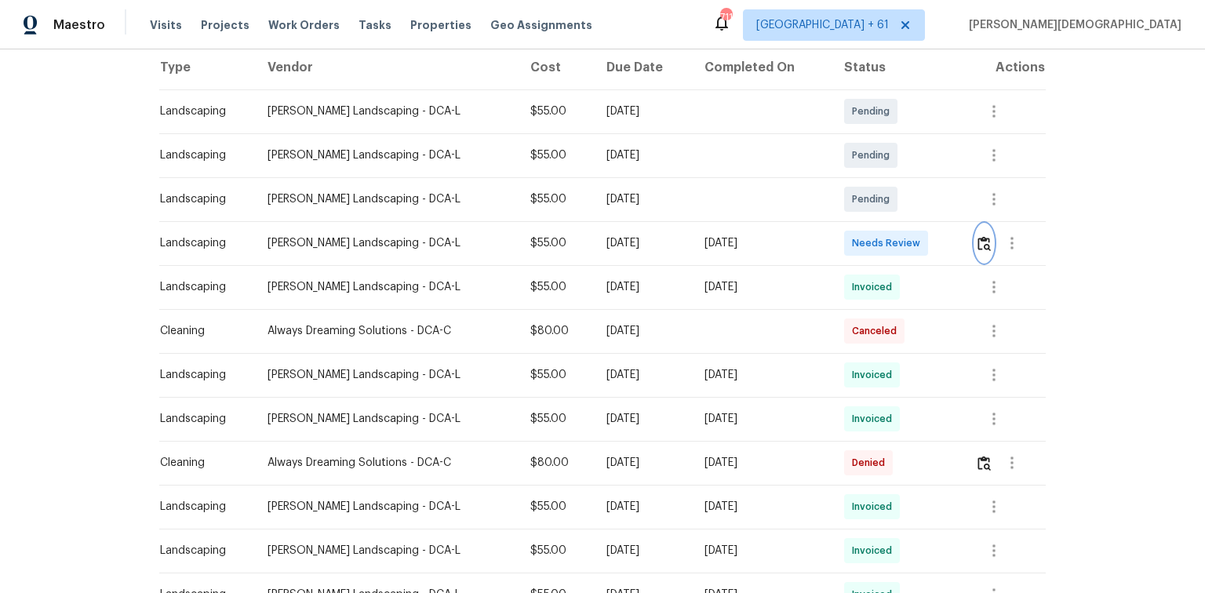
click at [857, 224] on button "button" at bounding box center [984, 243] width 18 height 38
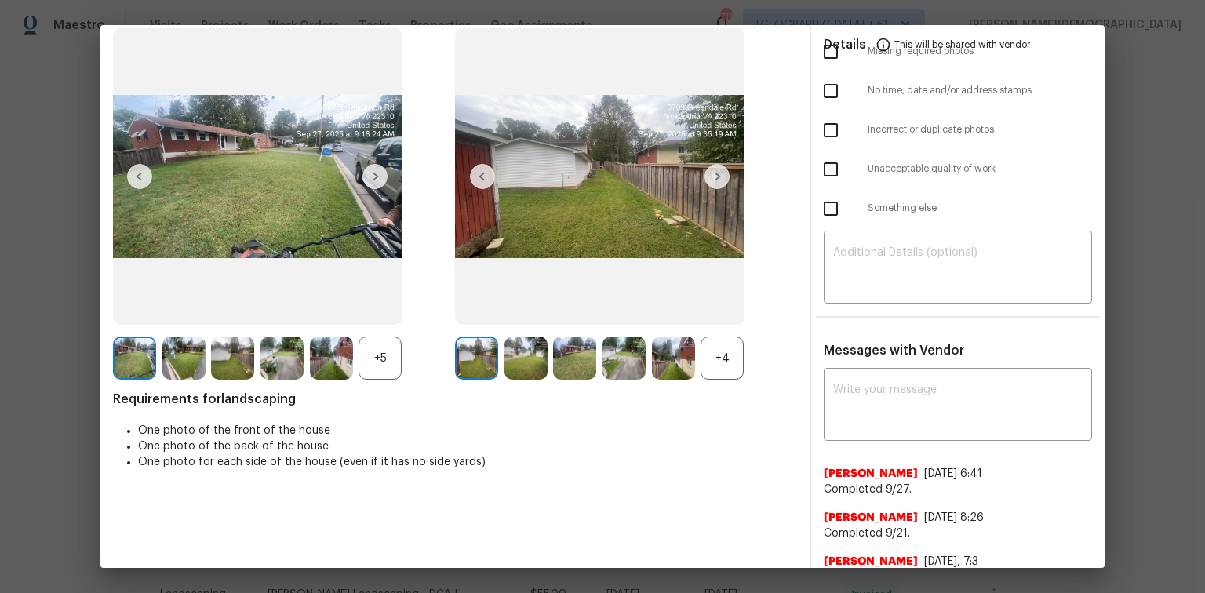
scroll to position [0, 0]
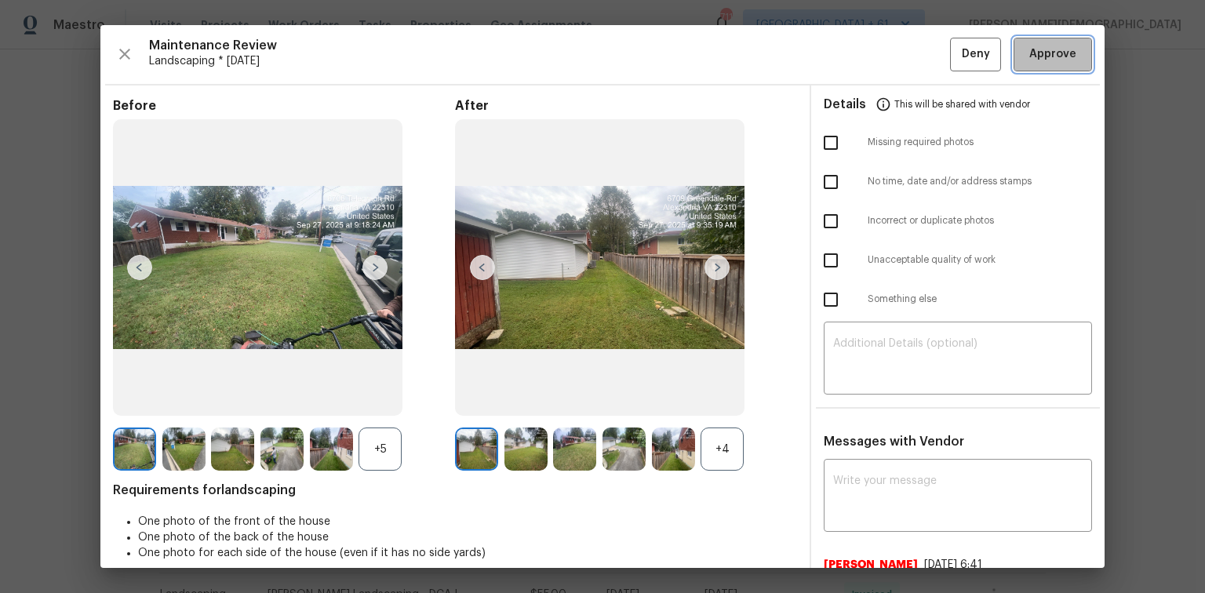
click at [857, 52] on span "Approve" at bounding box center [1052, 55] width 47 height 20
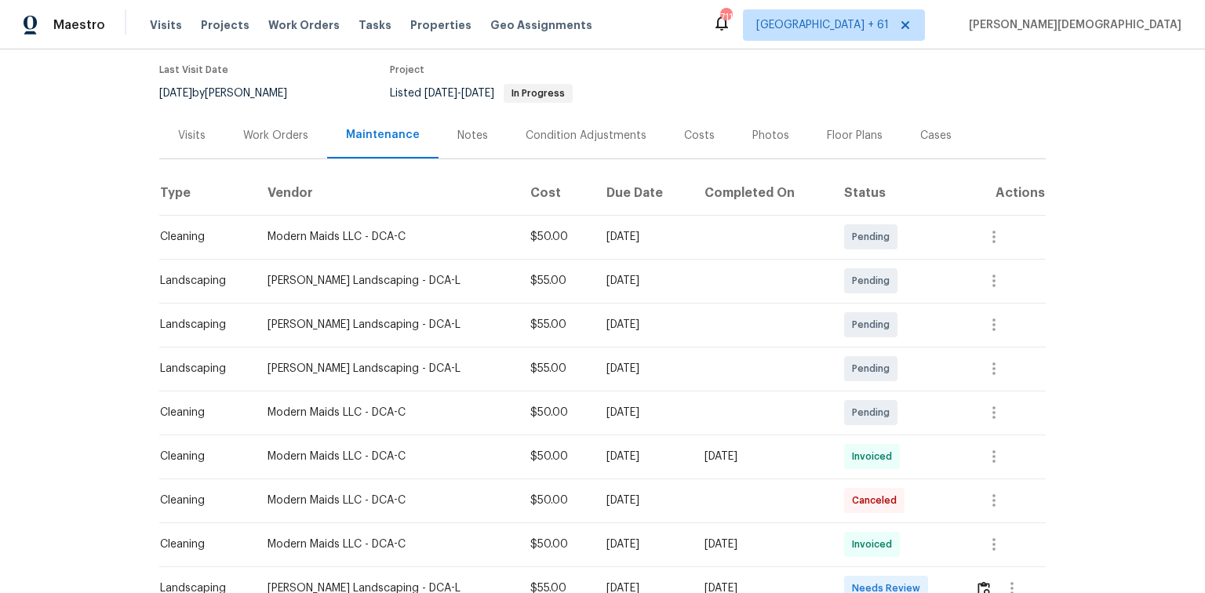
scroll to position [314, 0]
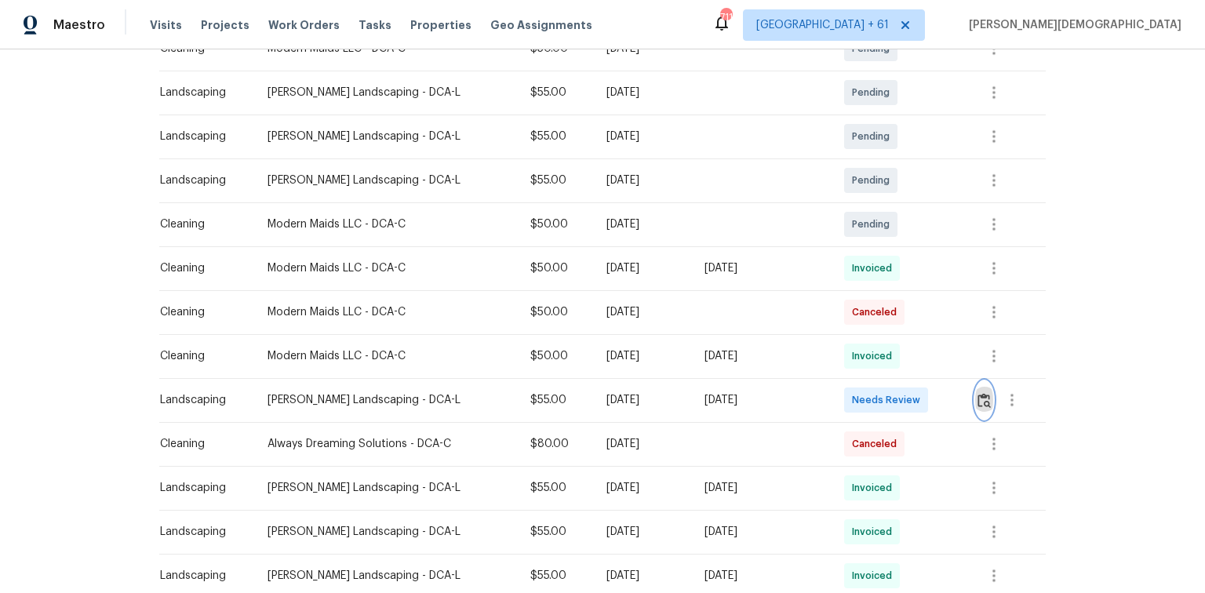
click at [857, 396] on img "button" at bounding box center [983, 400] width 13 height 15
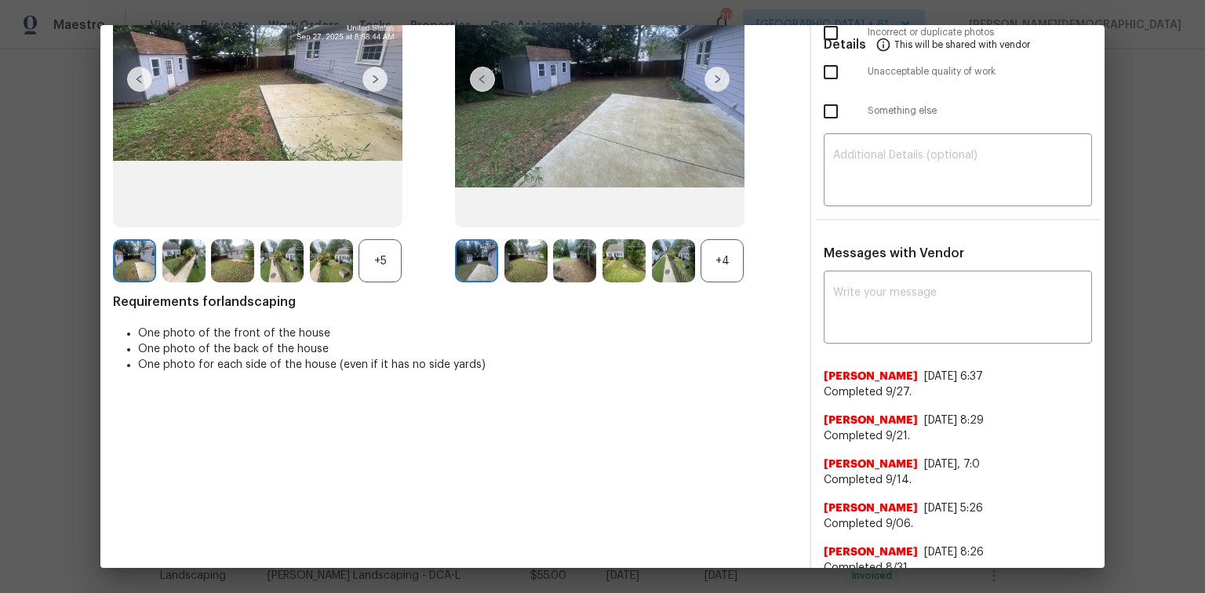
scroll to position [0, 0]
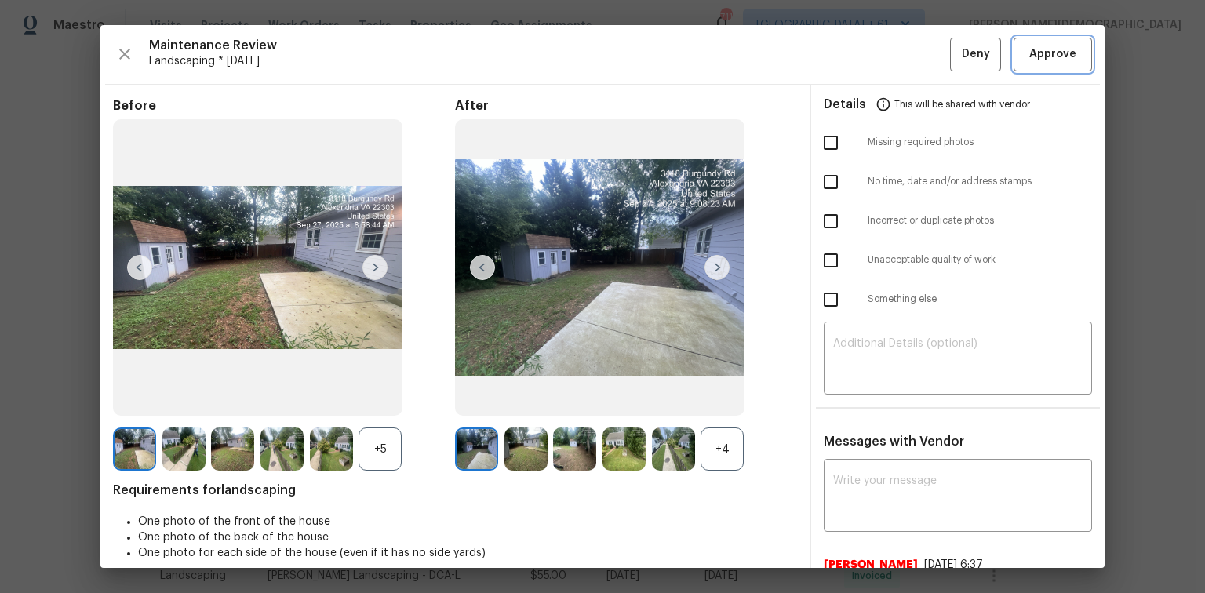
click at [857, 58] on span "Approve" at bounding box center [1052, 55] width 47 height 20
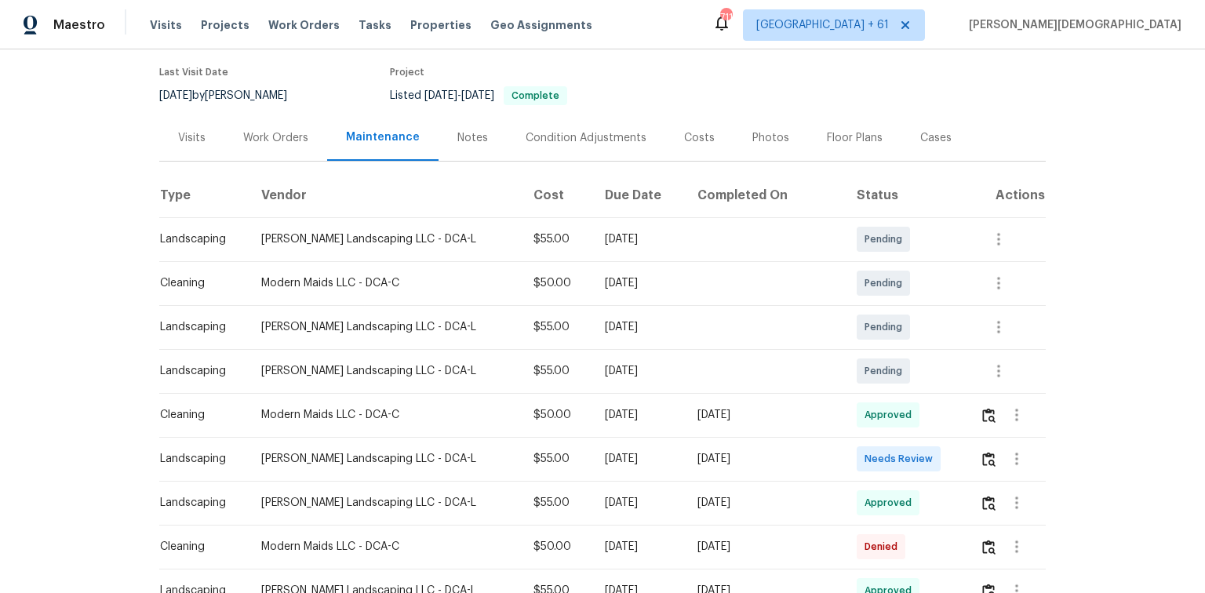
scroll to position [188, 0]
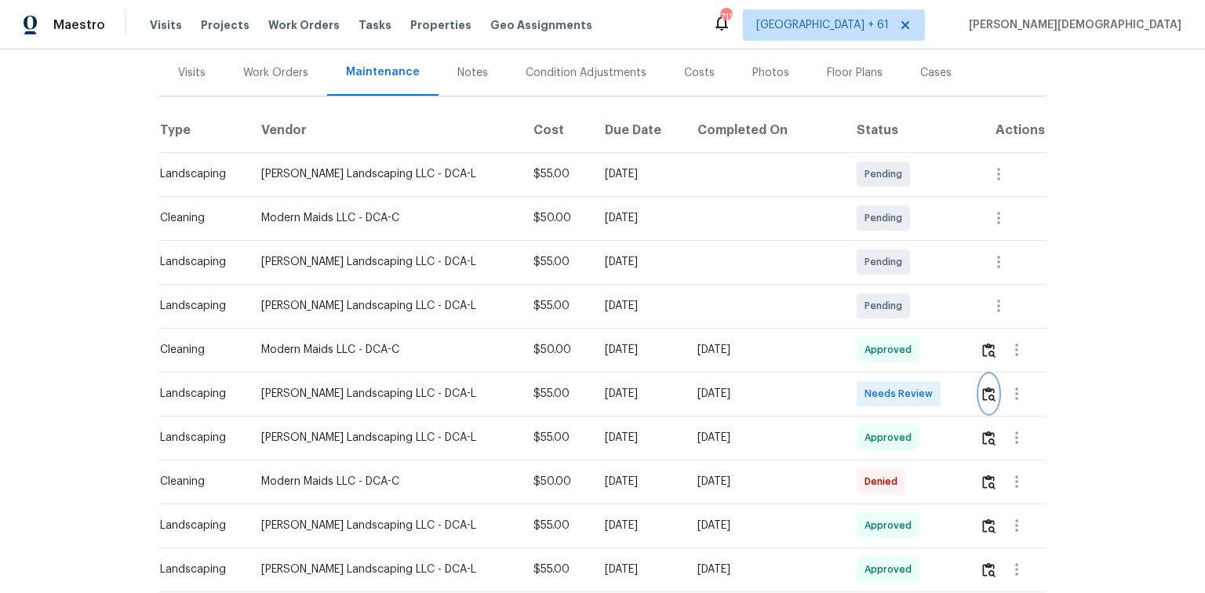
click at [980, 398] on button "button" at bounding box center [989, 394] width 18 height 38
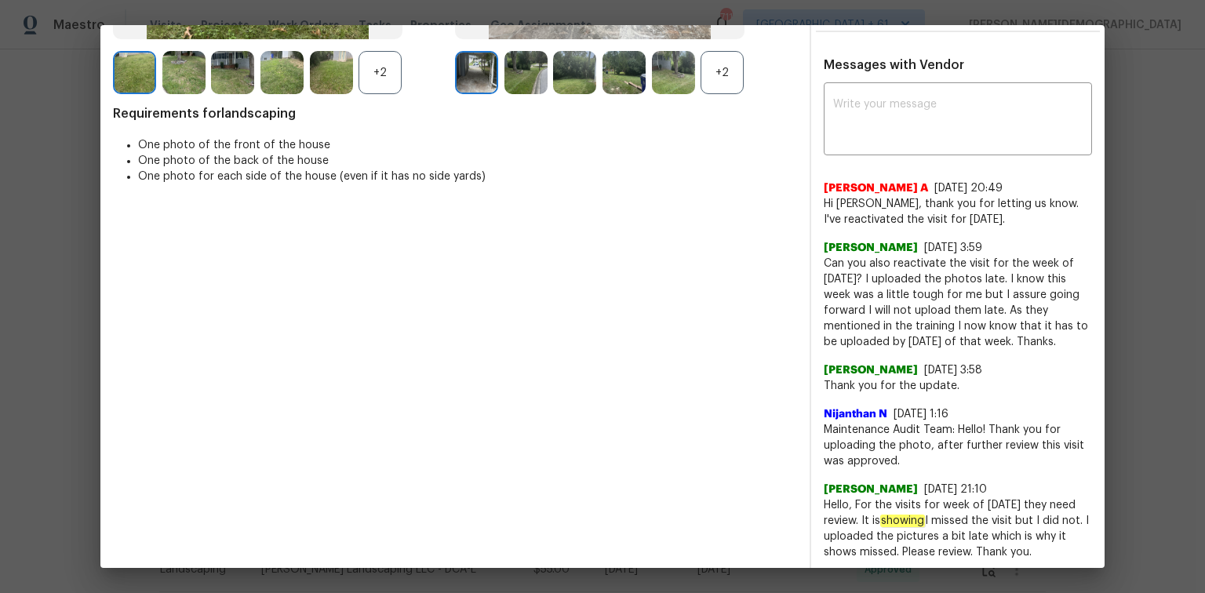
scroll to position [0, 0]
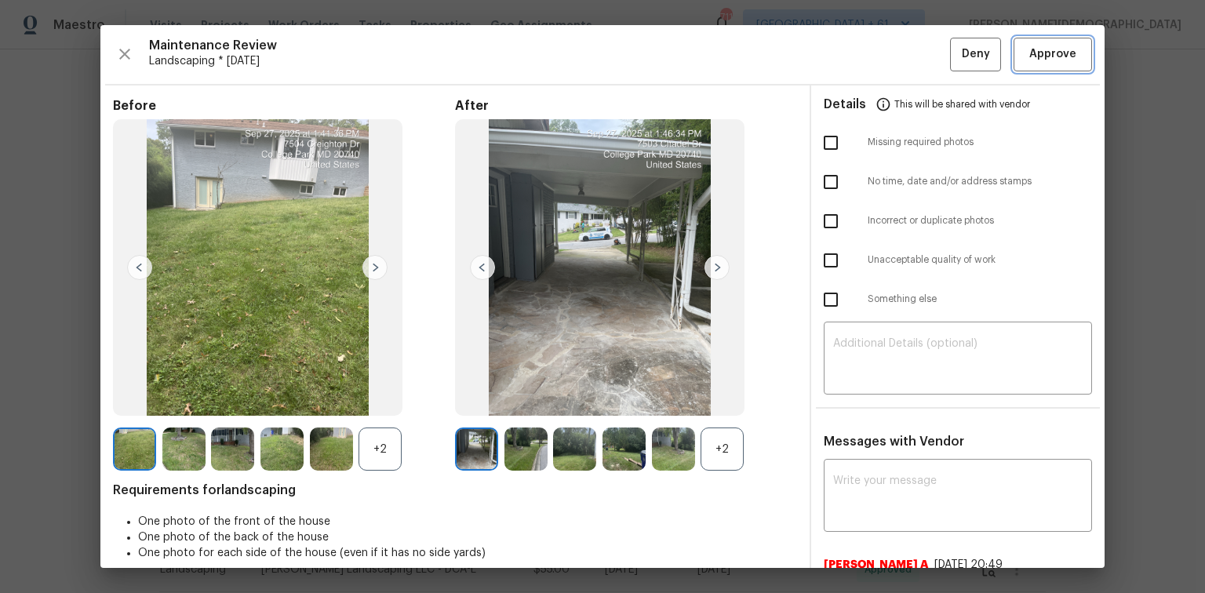
click at [1046, 58] on span "Approve" at bounding box center [1052, 55] width 47 height 20
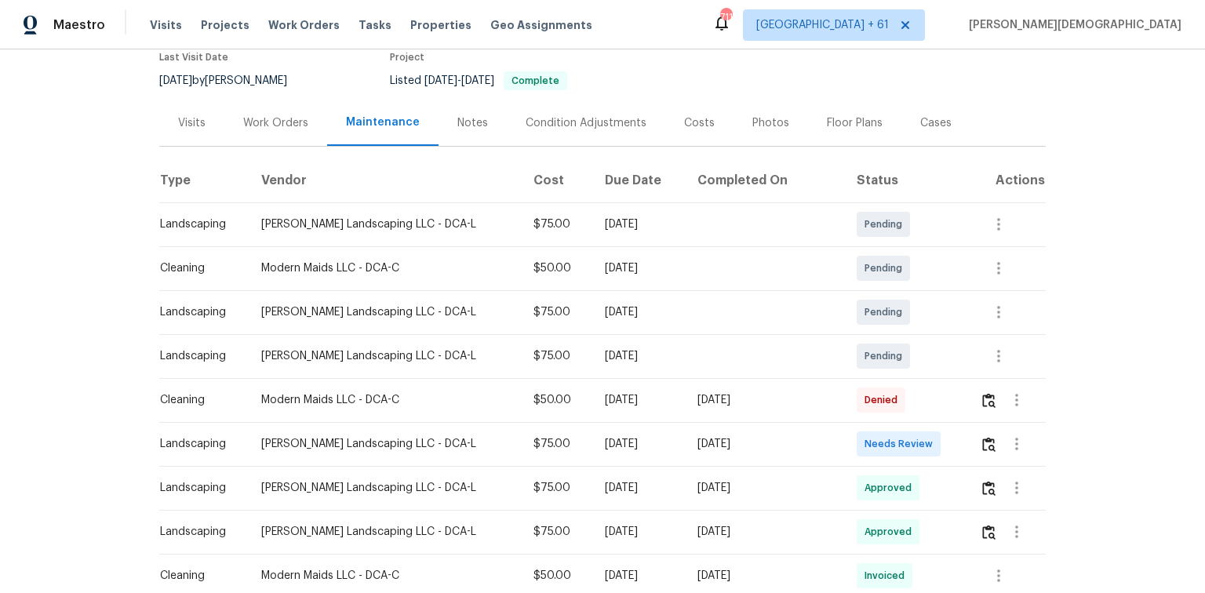
scroll to position [251, 0]
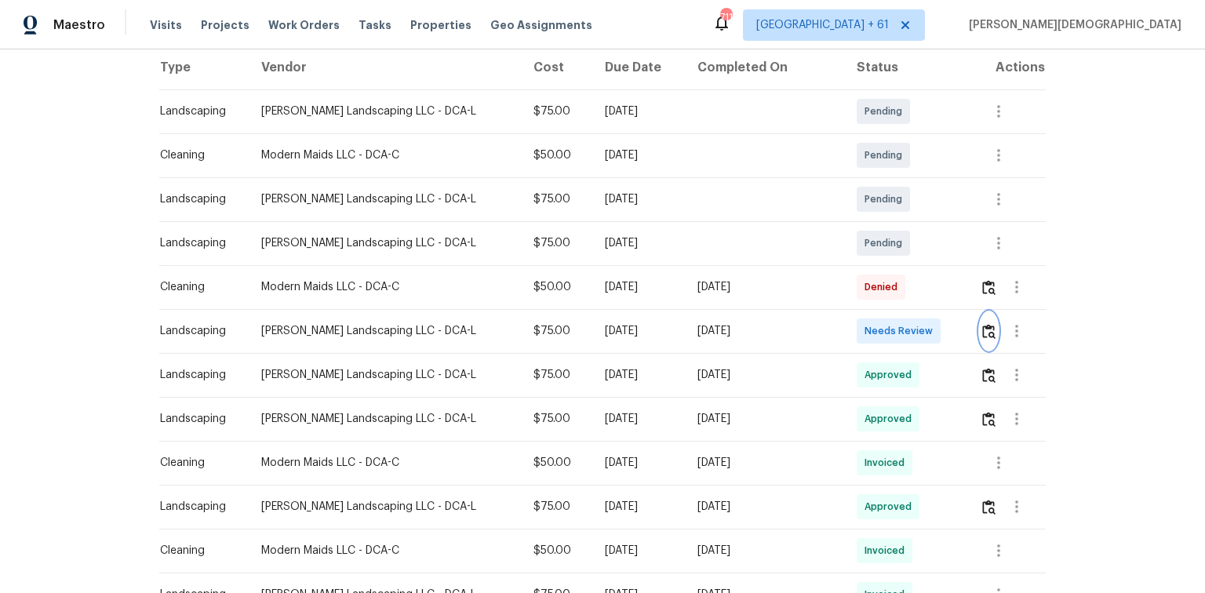
click at [982, 324] on img "button" at bounding box center [988, 331] width 13 height 15
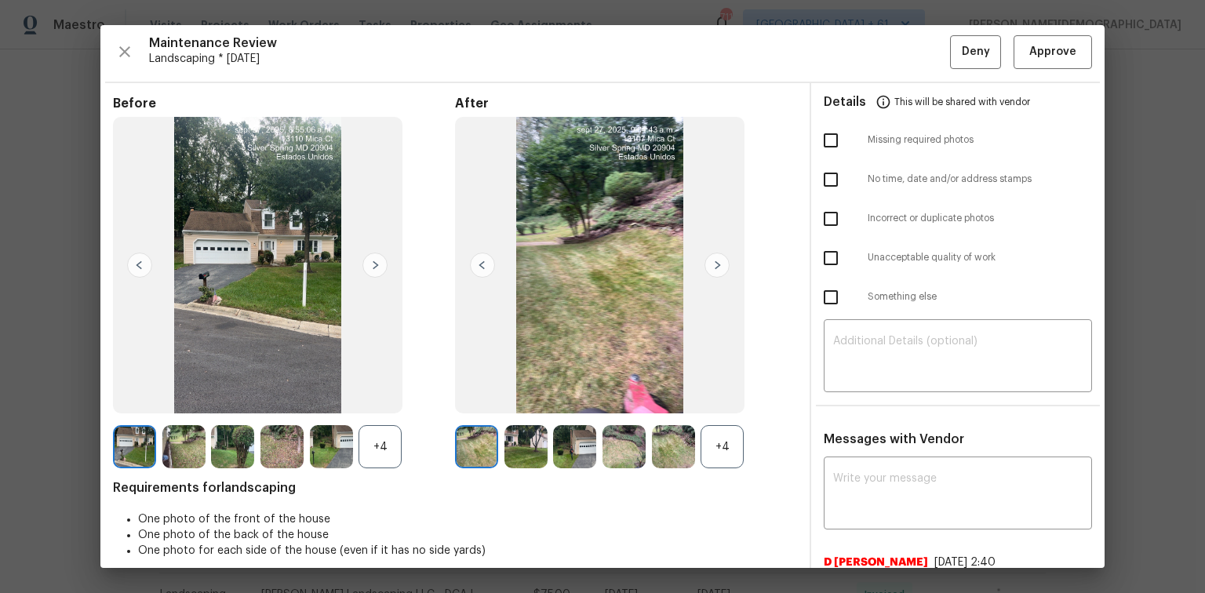
scroll to position [0, 0]
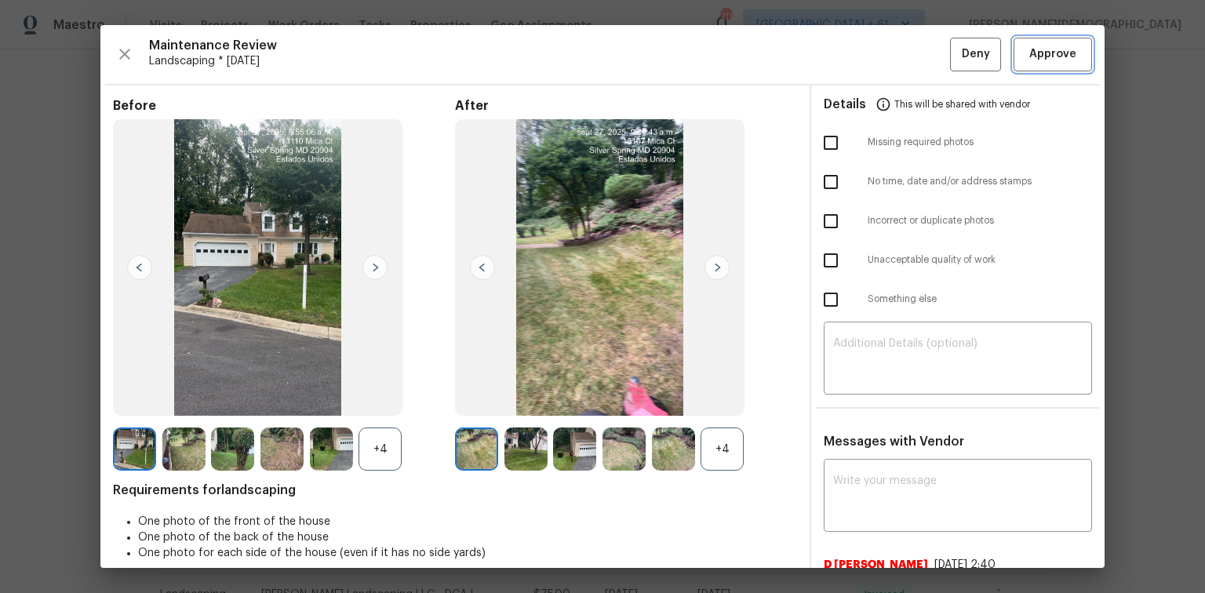
click at [1035, 60] on span "Approve" at bounding box center [1052, 55] width 47 height 20
